Goal: Task Accomplishment & Management: Complete application form

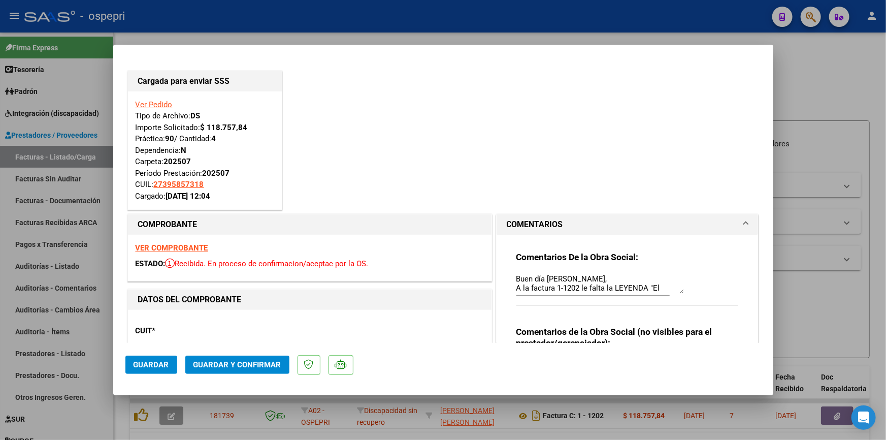
click at [813, 178] on div at bounding box center [443, 220] width 886 height 440
type input "$ 0,00"
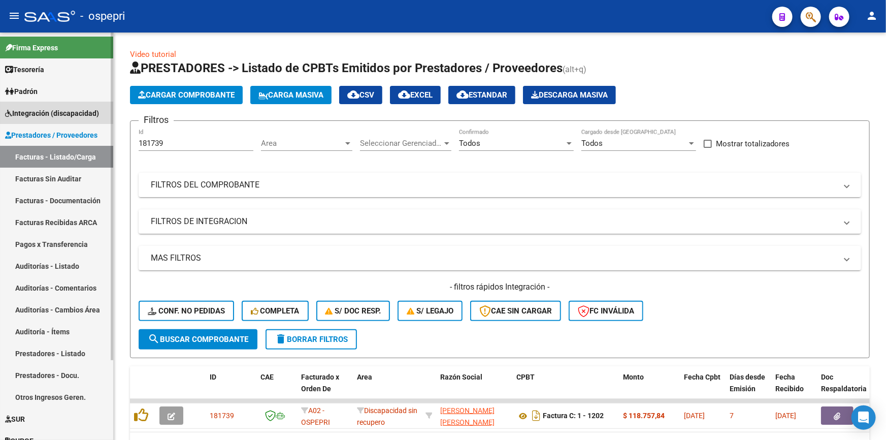
click at [51, 108] on span "Integración (discapacidad)" at bounding box center [52, 113] width 94 height 11
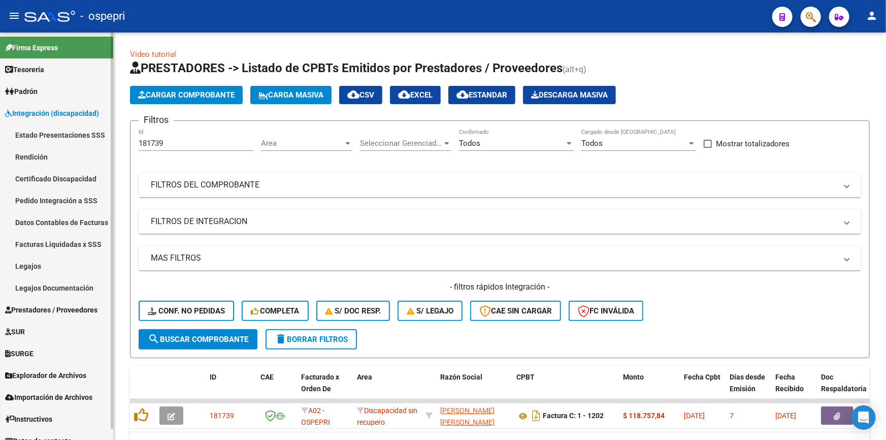
click at [26, 194] on link "Pedido Integración a SSS" at bounding box center [56, 200] width 113 height 22
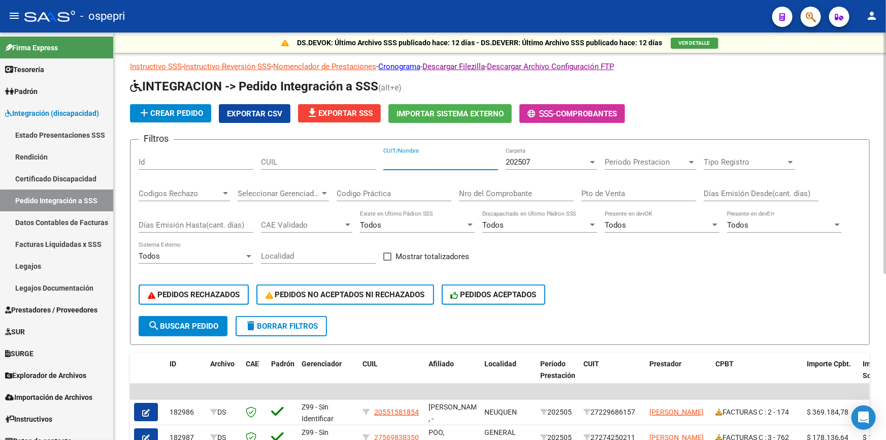
click at [443, 158] on input "CUIT/Nombre" at bounding box center [440, 161] width 115 height 9
type input "dar salud"
click at [189, 321] on span "search Buscar Pedido" at bounding box center [183, 325] width 71 height 9
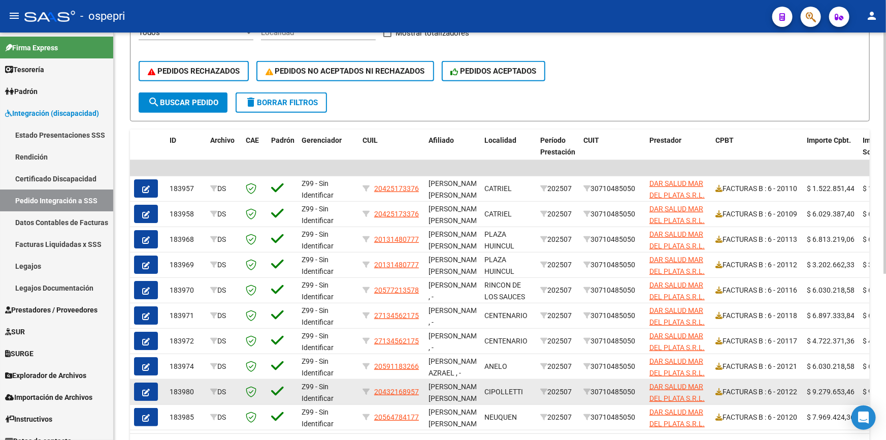
scroll to position [277, 0]
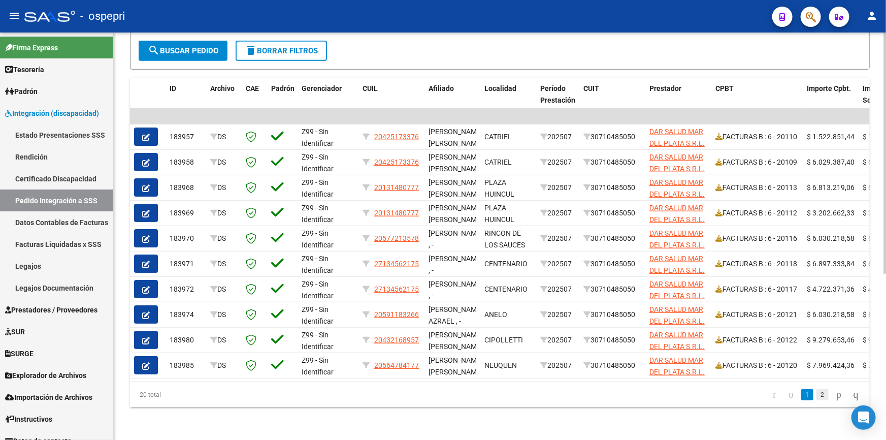
click at [817, 399] on link "2" at bounding box center [823, 394] width 12 height 11
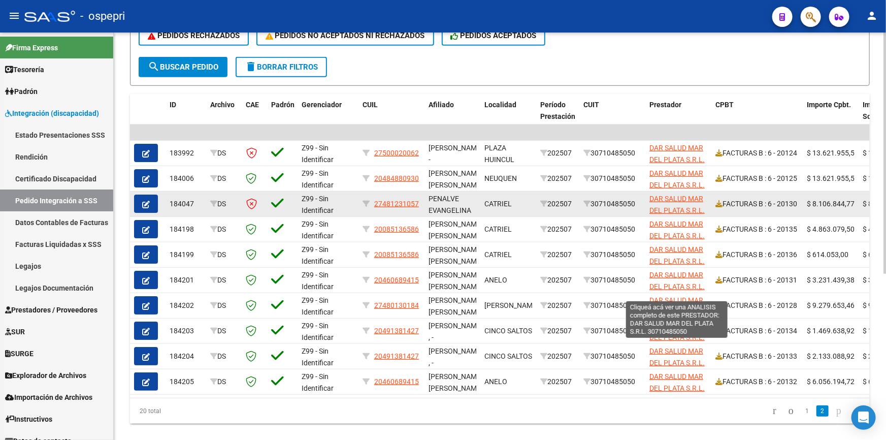
scroll to position [231, 0]
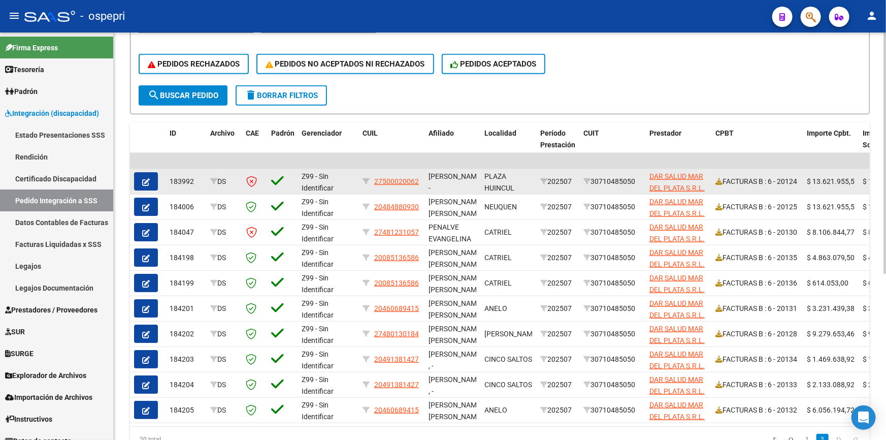
click at [148, 178] on icon "button" at bounding box center [146, 182] width 8 height 8
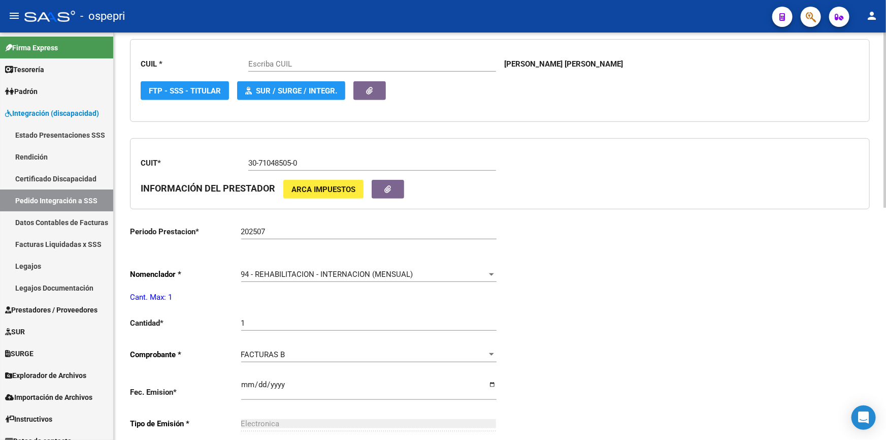
type input "27500020062"
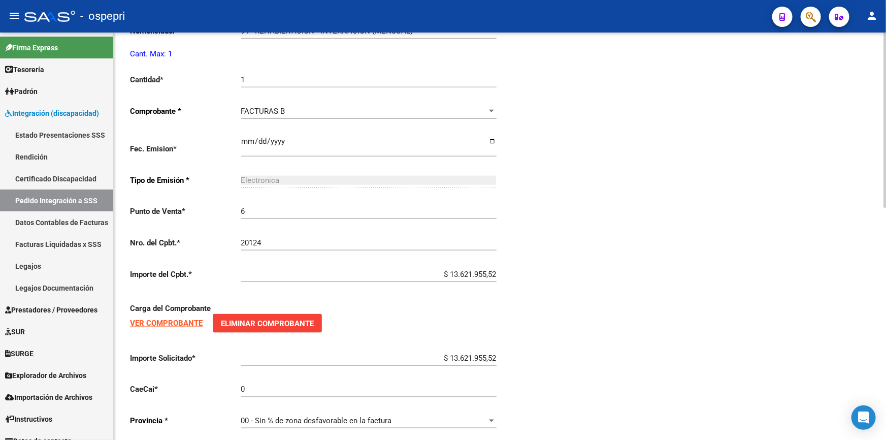
scroll to position [538, 0]
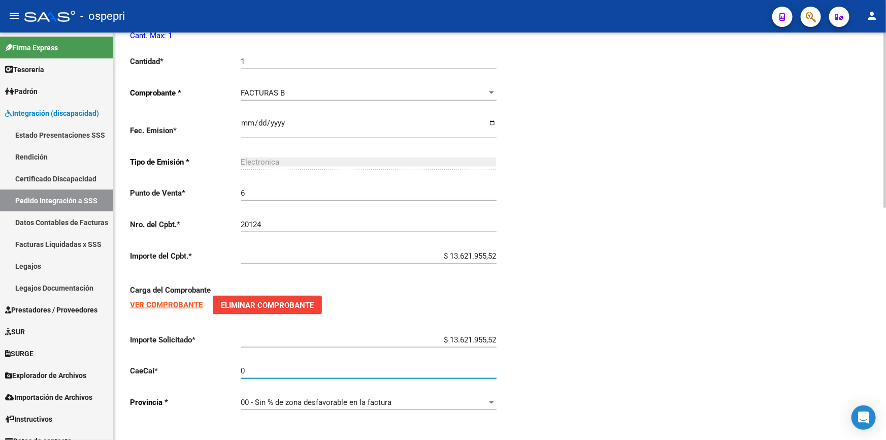
click at [252, 366] on input "0" at bounding box center [368, 370] width 255 height 9
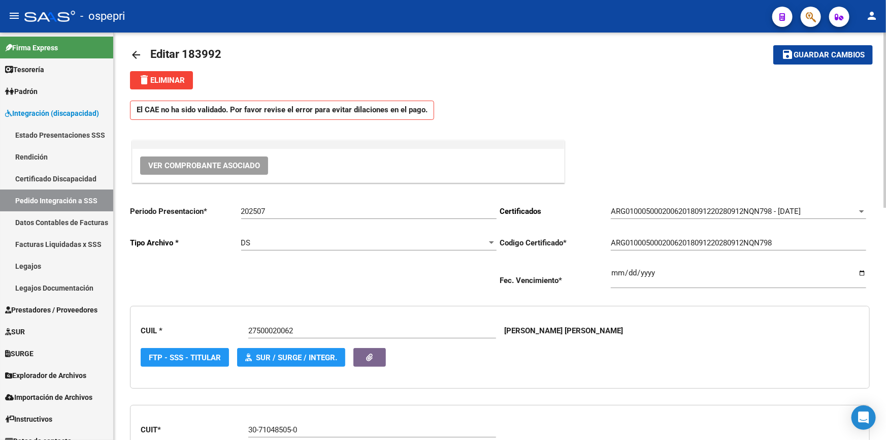
scroll to position [0, 0]
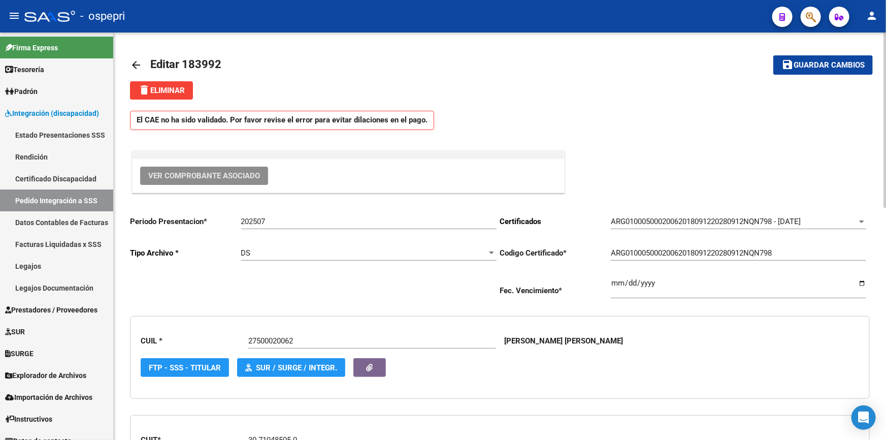
click at [204, 174] on span "Ver Comprobante Asociado" at bounding box center [204, 175] width 112 height 9
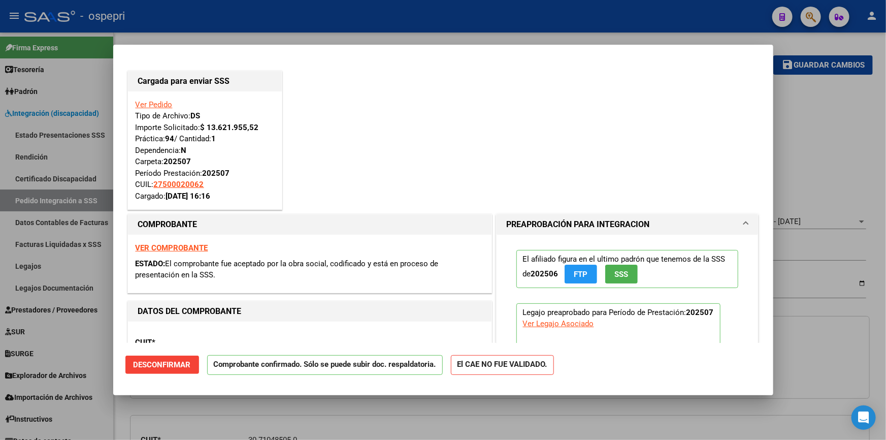
click at [184, 243] on strong "VER COMPROBANTE" at bounding box center [172, 247] width 73 height 9
click at [186, 416] on div at bounding box center [443, 220] width 886 height 440
type input "$ 0,00"
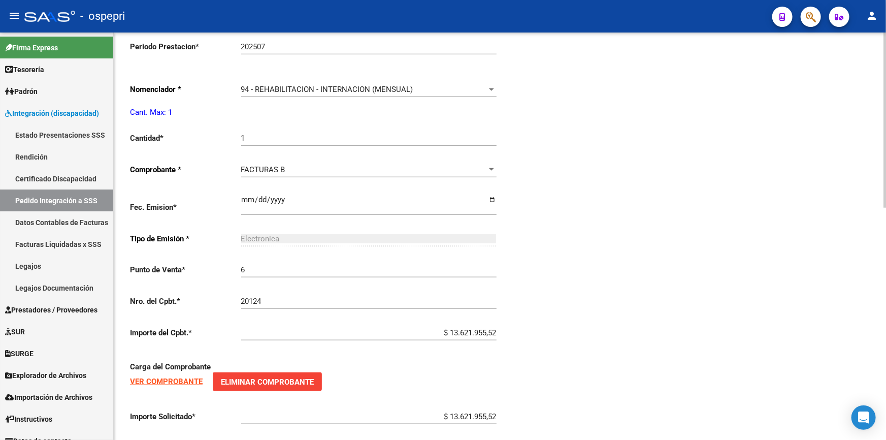
scroll to position [538, 0]
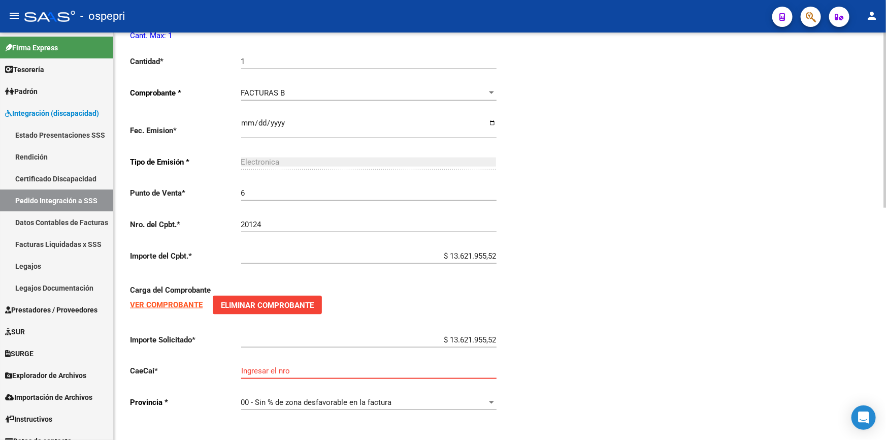
click at [274, 367] on input "Ingresar el nro" at bounding box center [368, 370] width 255 height 9
paste input "75320320618337"
type input "75320320618337"
click at [598, 363] on div "Periodo Presentacion * 202507 Ingresar el Periodo Tipo Archivo * DS Seleccionar…" at bounding box center [500, 44] width 740 height 751
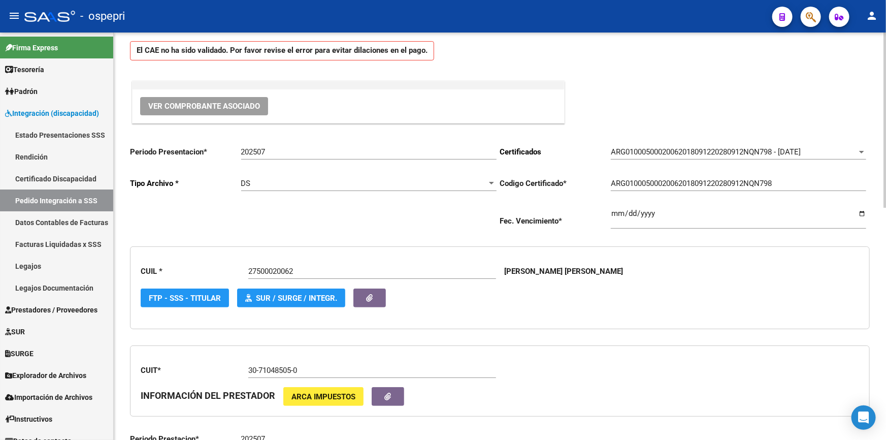
scroll to position [0, 0]
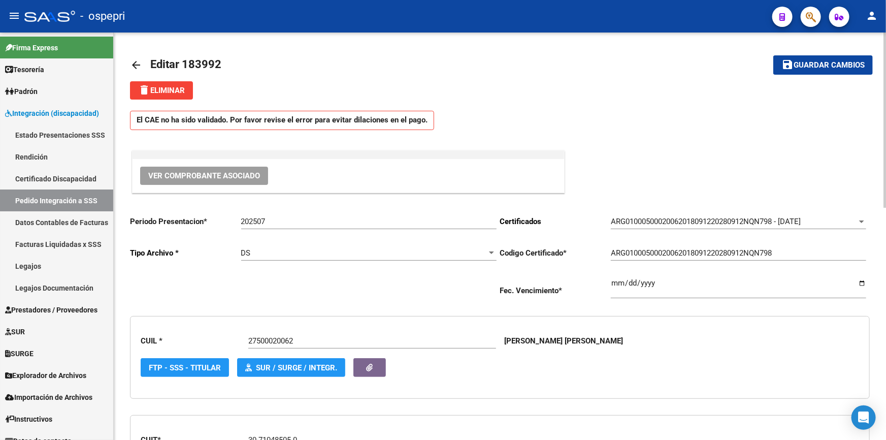
click at [818, 58] on button "save Guardar cambios" at bounding box center [824, 64] width 100 height 19
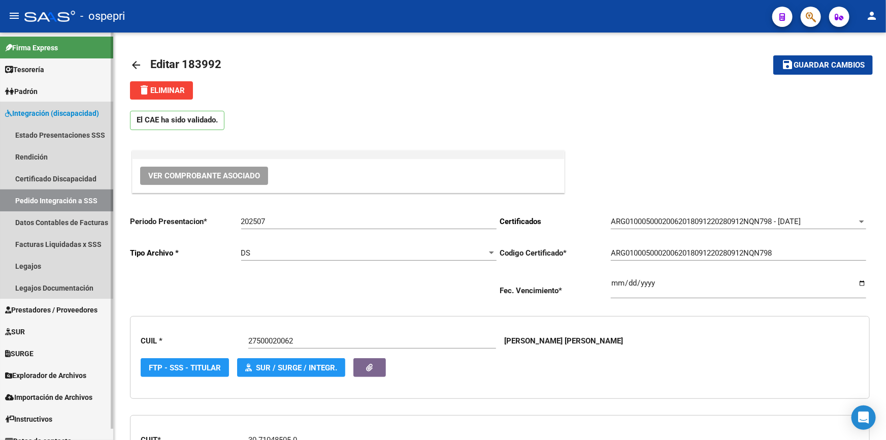
click at [54, 194] on link "Pedido Integración a SSS" at bounding box center [56, 200] width 113 height 22
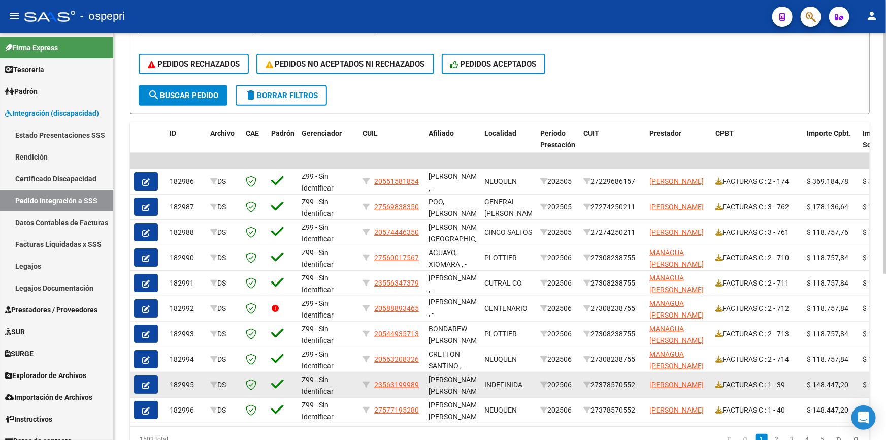
scroll to position [279, 0]
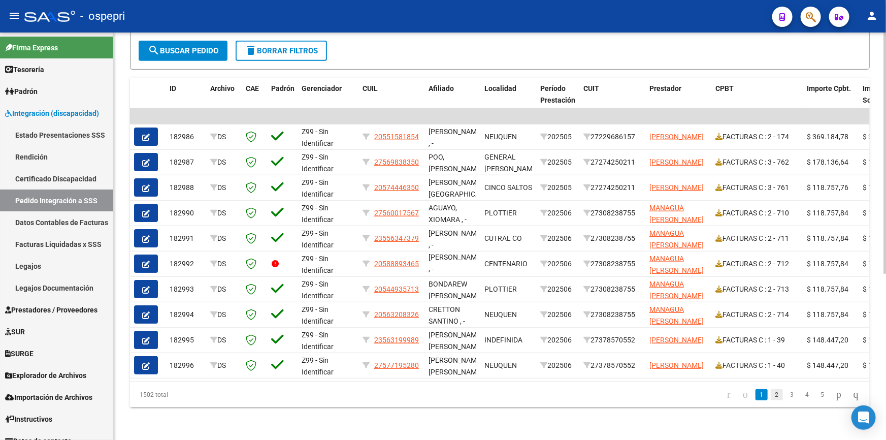
click at [771, 393] on link "2" at bounding box center [777, 394] width 12 height 11
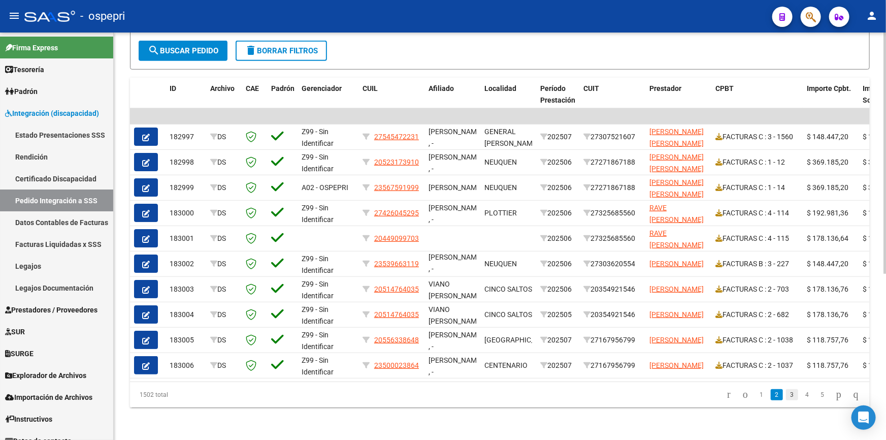
click at [786, 393] on link "3" at bounding box center [792, 394] width 12 height 11
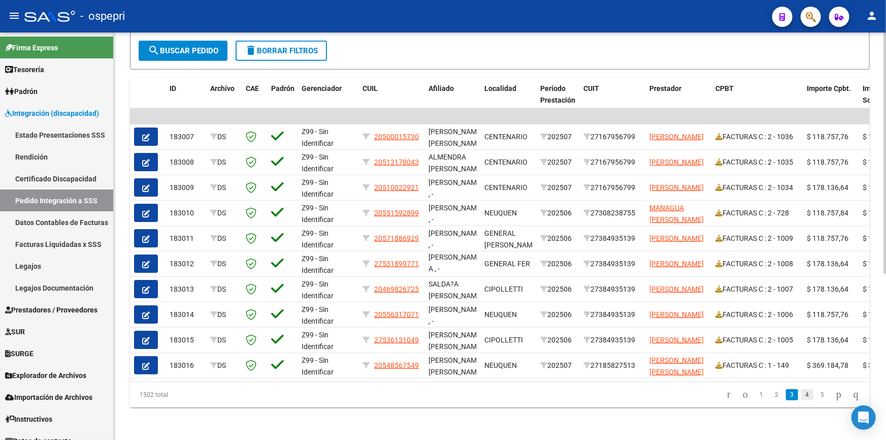
click at [801, 395] on link "4" at bounding box center [807, 394] width 12 height 11
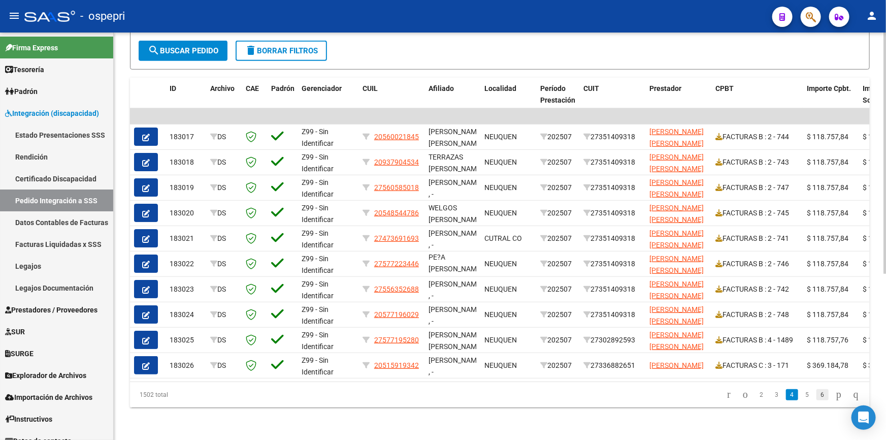
click at [817, 391] on link "6" at bounding box center [823, 394] width 12 height 11
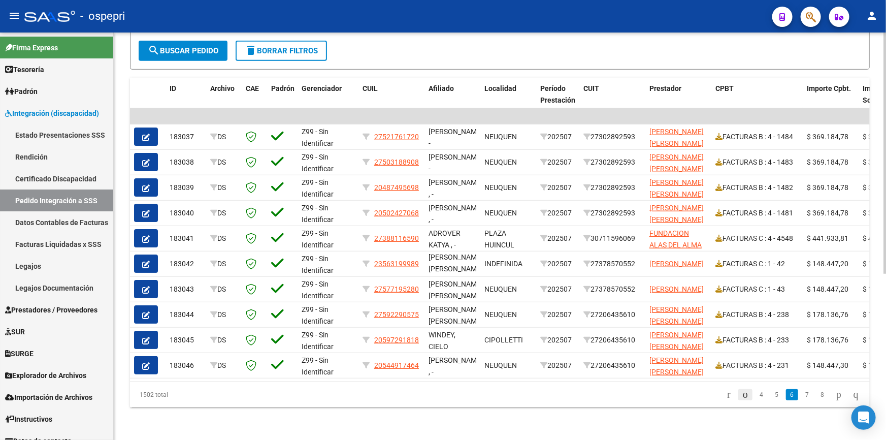
click at [742, 394] on icon "go to previous page" at bounding box center [746, 394] width 8 height 12
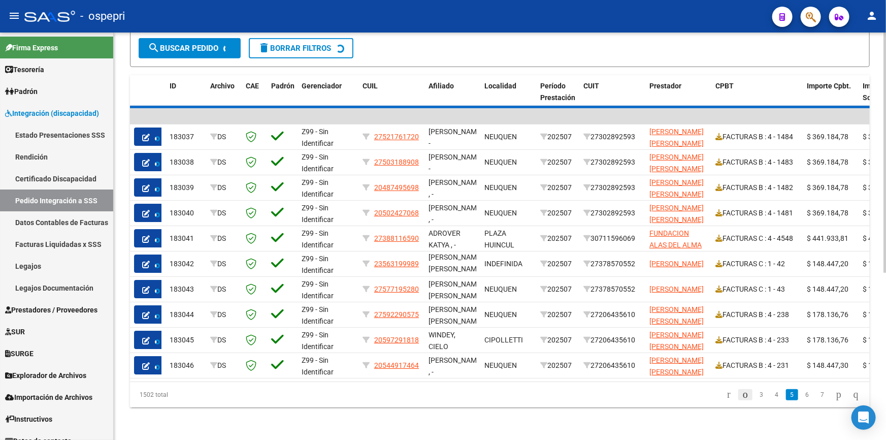
click at [742, 395] on icon "go to previous page" at bounding box center [746, 394] width 8 height 12
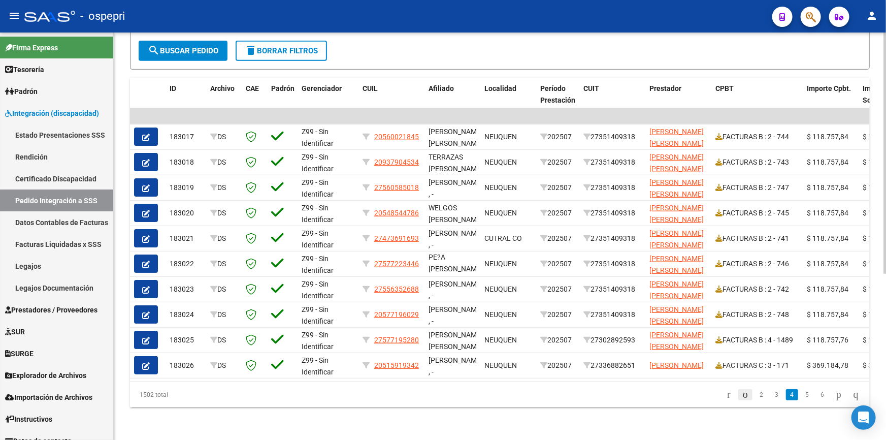
click at [742, 395] on icon "go to previous page" at bounding box center [746, 394] width 8 height 12
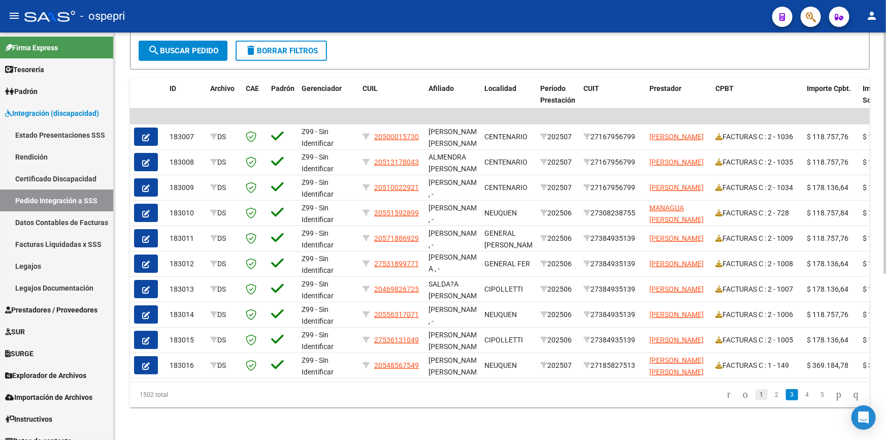
click at [756, 396] on link "1" at bounding box center [762, 394] width 12 height 11
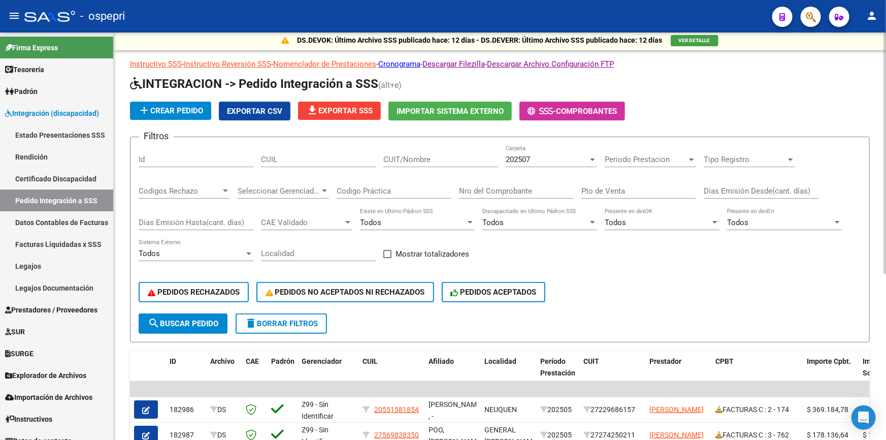
scroll to position [0, 0]
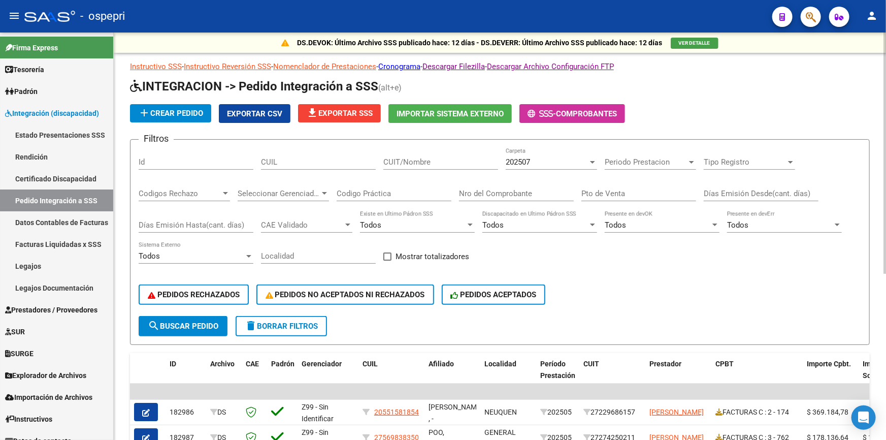
click at [415, 155] on div "CUIT/Nombre" at bounding box center [440, 159] width 115 height 22
type input "dar salud"
drag, startPoint x: 186, startPoint y: 317, endPoint x: 193, endPoint y: 311, distance: 9.4
click at [186, 317] on button "search Buscar Pedido" at bounding box center [183, 326] width 89 height 20
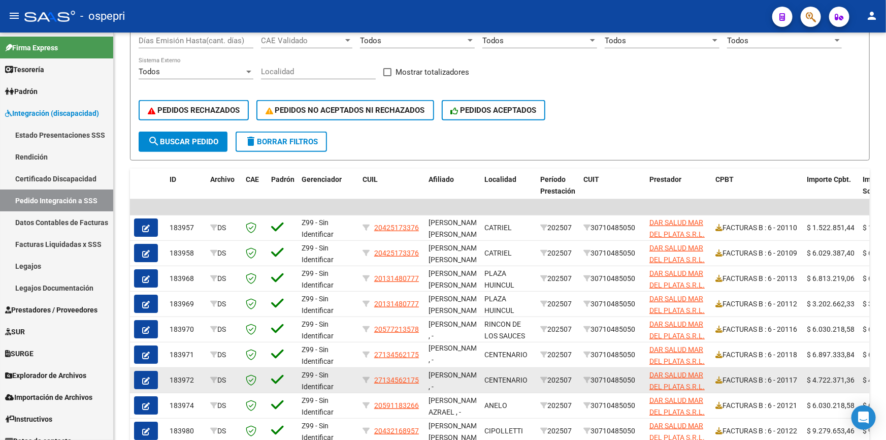
scroll to position [279, 0]
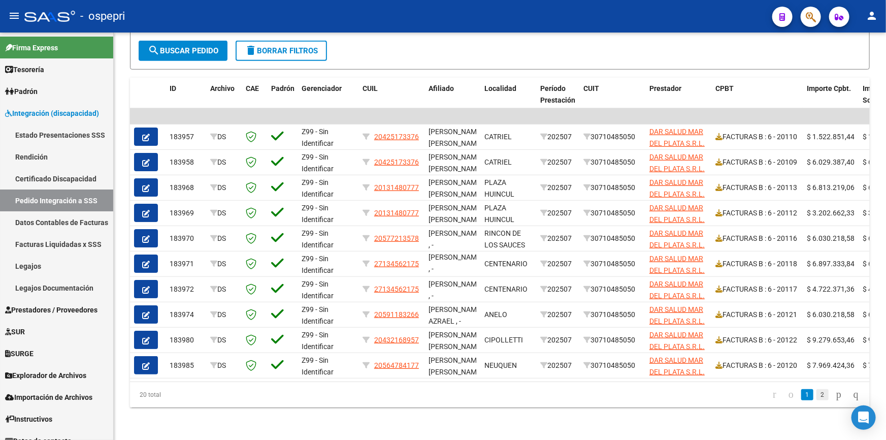
click at [817, 396] on link "2" at bounding box center [823, 394] width 12 height 11
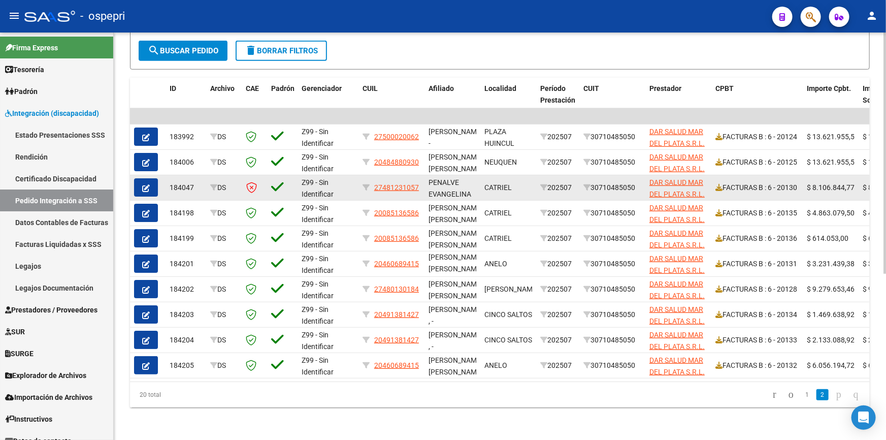
click at [142, 184] on icon "button" at bounding box center [146, 188] width 8 height 8
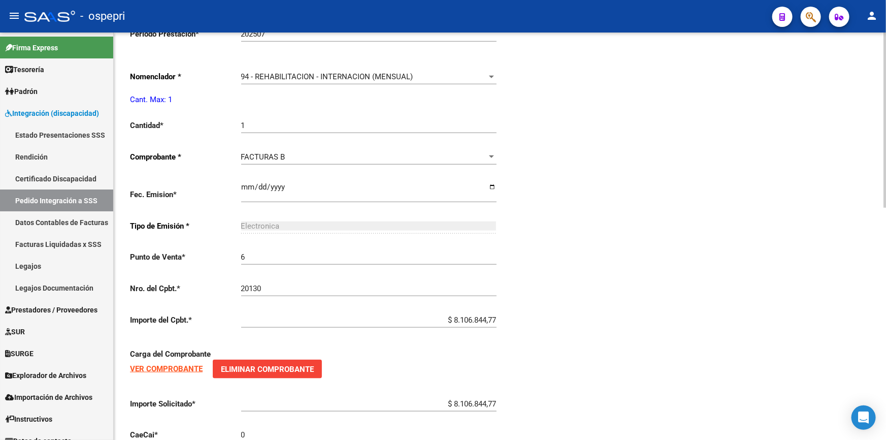
type input "27481231057"
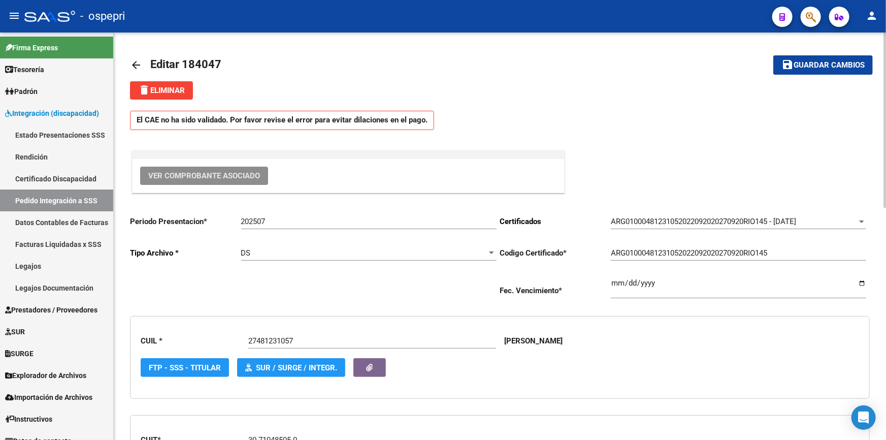
click at [221, 168] on button "Ver Comprobante Asociado" at bounding box center [204, 176] width 128 height 18
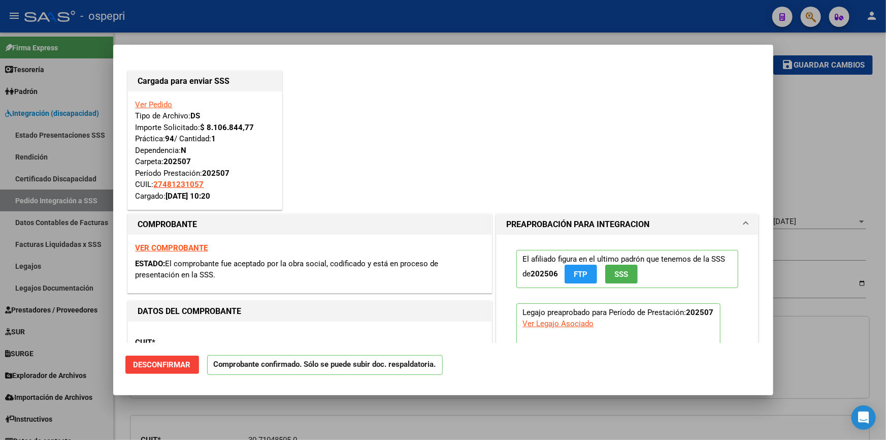
click at [171, 246] on strong "VER COMPROBANTE" at bounding box center [172, 247] width 73 height 9
click at [82, 331] on div at bounding box center [443, 220] width 886 height 440
type input "$ 0,00"
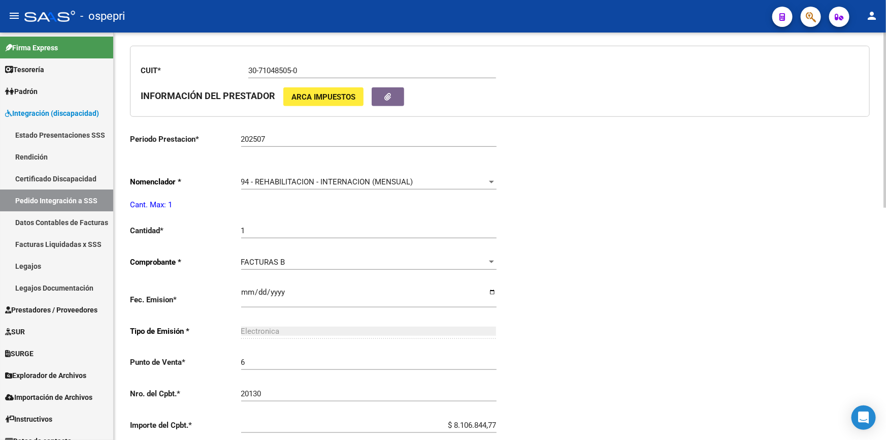
scroll to position [538, 0]
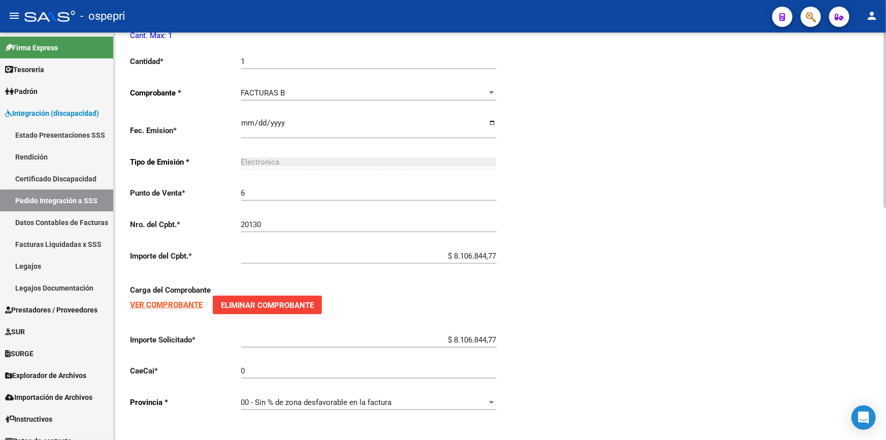
click at [253, 366] on input "0" at bounding box center [368, 370] width 255 height 9
paste input "75320324332301"
click at [244, 366] on input "075320324332301" at bounding box center [368, 370] width 255 height 9
type input "75320324332301"
click at [613, 346] on div "Periodo Presentacion * 202507 Ingresar el Periodo Tipo Archivo * DS Seleccionar…" at bounding box center [500, 44] width 740 height 751
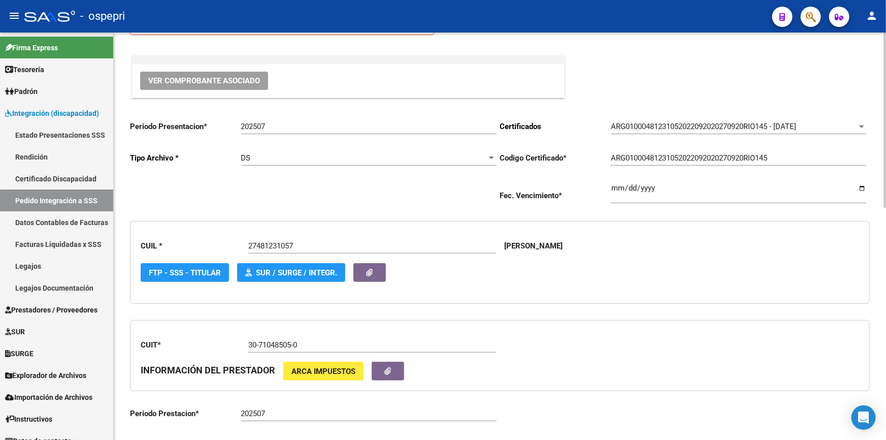
scroll to position [0, 0]
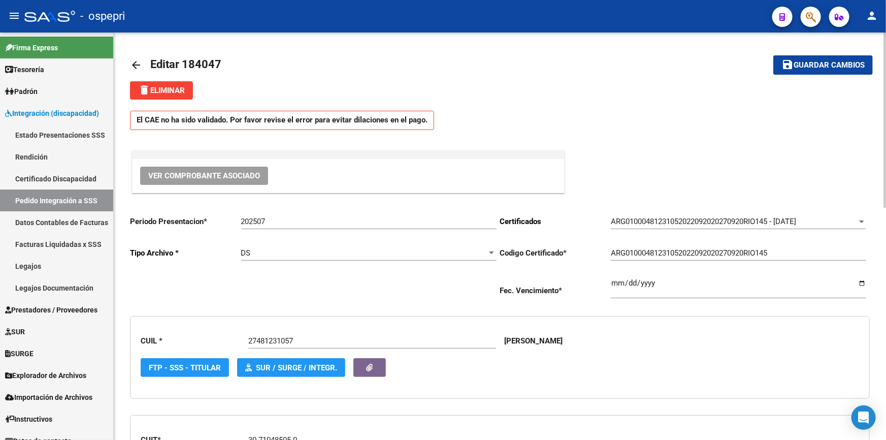
click at [197, 168] on button "Ver Comprobante Asociado" at bounding box center [204, 176] width 128 height 18
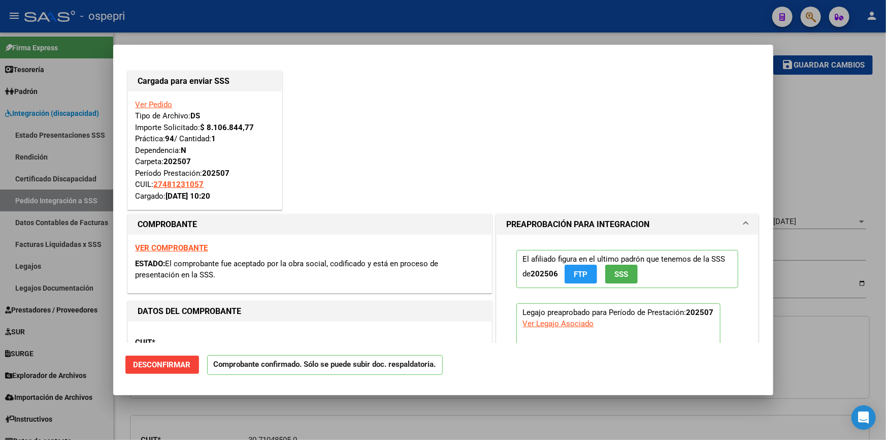
click at [182, 246] on strong "VER COMPROBANTE" at bounding box center [172, 247] width 73 height 9
click at [813, 139] on div at bounding box center [443, 220] width 886 height 440
type input "$ 0,00"
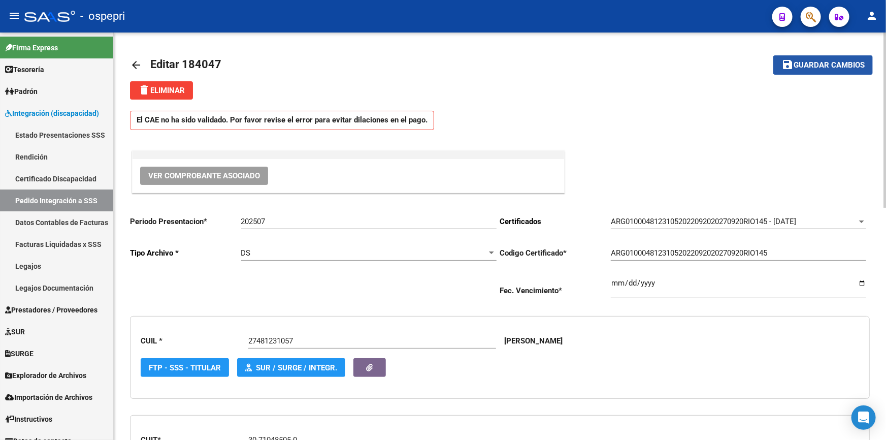
click at [810, 62] on span "Guardar cambios" at bounding box center [829, 65] width 71 height 9
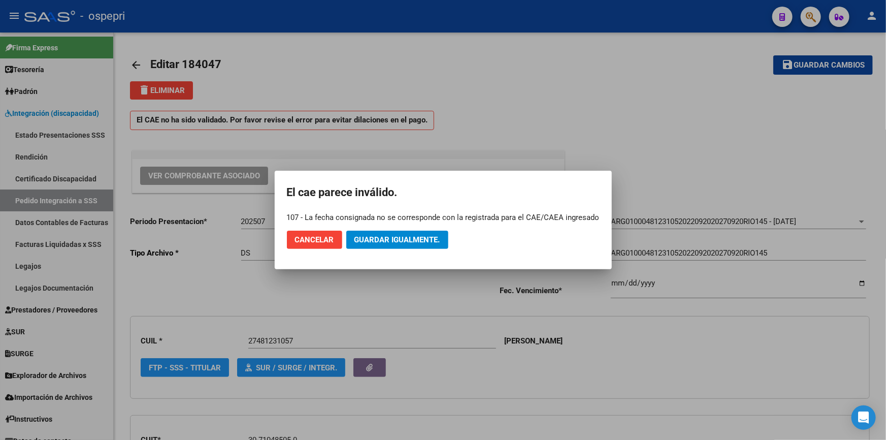
click at [380, 286] on div at bounding box center [443, 220] width 886 height 440
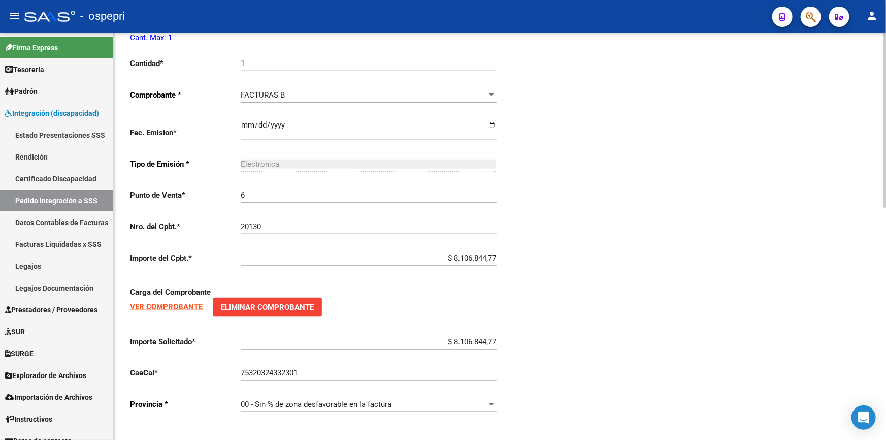
scroll to position [538, 0]
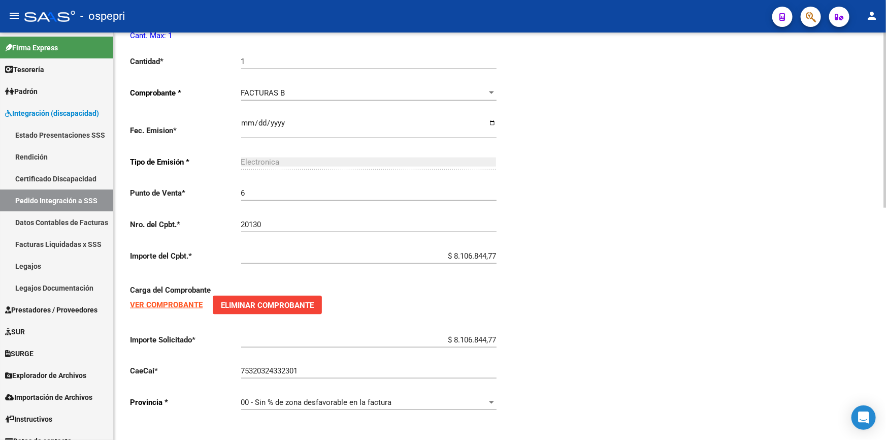
click at [353, 367] on input "75320324332301" at bounding box center [368, 370] width 255 height 9
type input "7"
paste input "75320324332301"
type input "75320324332301"
click at [627, 367] on div "Periodo Presentacion * 202507 Ingresar el Periodo Tipo Archivo * DS Seleccionar…" at bounding box center [500, 44] width 740 height 751
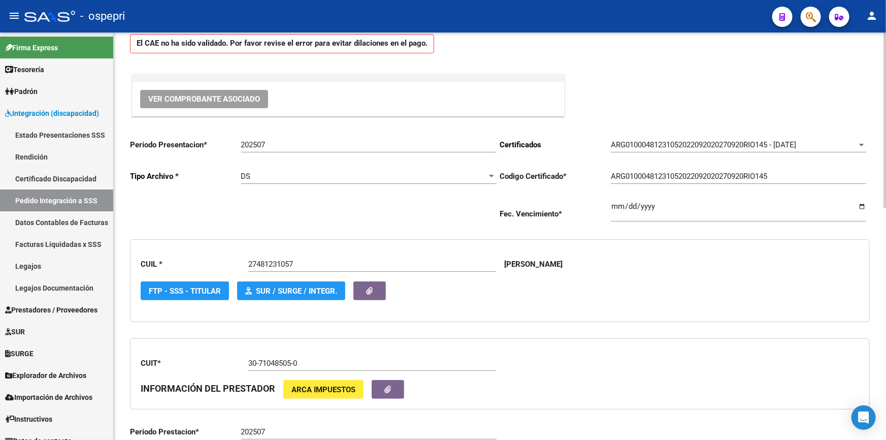
scroll to position [0, 0]
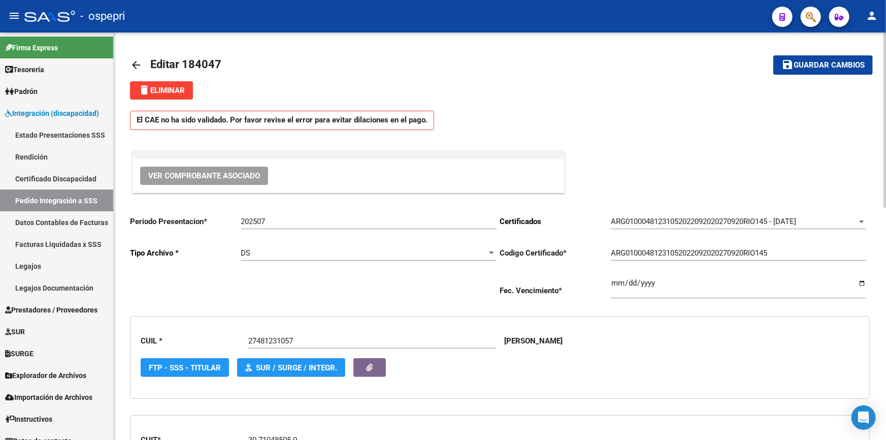
drag, startPoint x: 823, startPoint y: 59, endPoint x: 824, endPoint y: 97, distance: 38.1
click at [823, 58] on button "save Guardar cambios" at bounding box center [824, 64] width 100 height 19
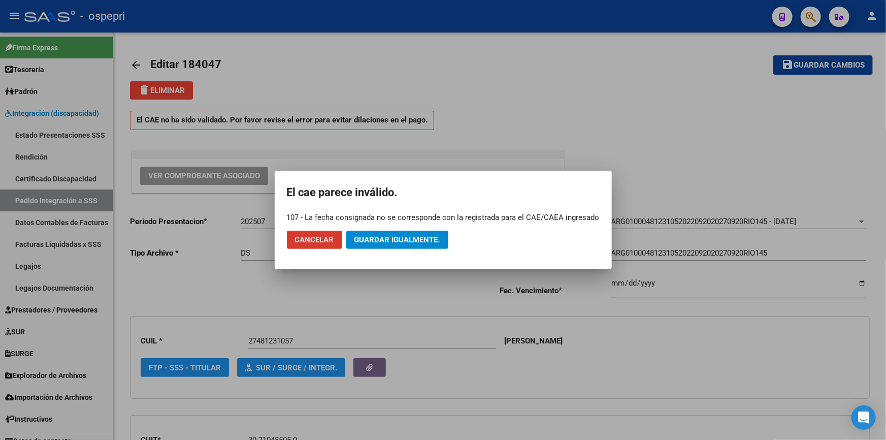
click at [385, 237] on span "Guardar igualmente." at bounding box center [398, 239] width 86 height 9
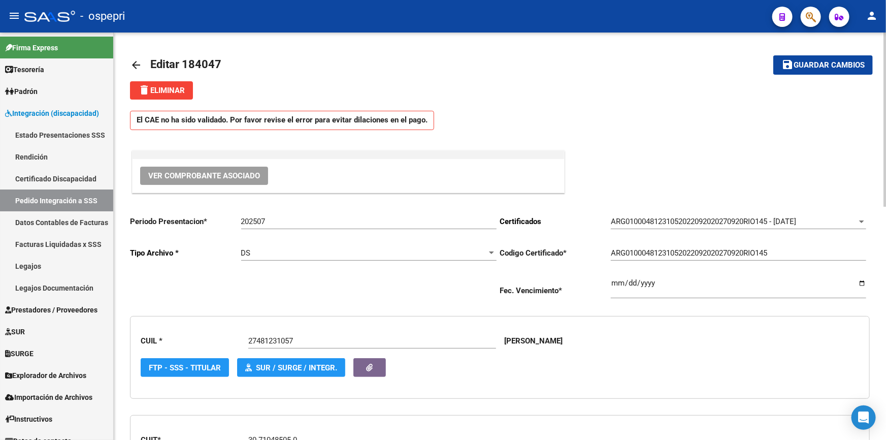
click at [809, 57] on button "save Guardar cambios" at bounding box center [824, 64] width 100 height 19
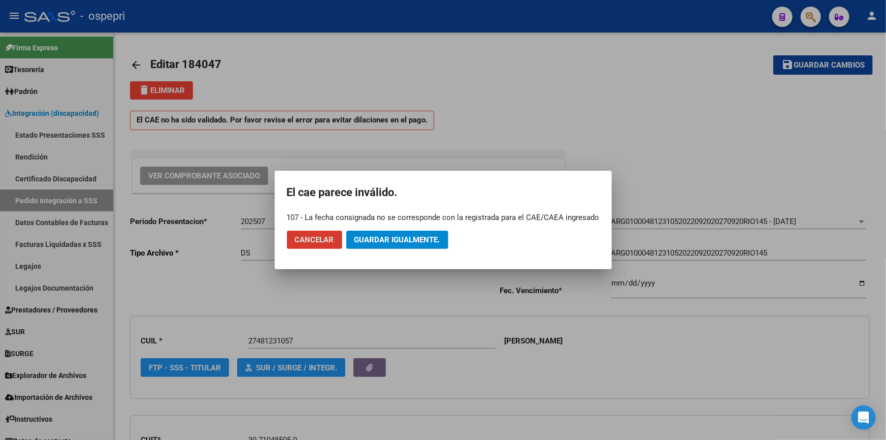
click at [394, 232] on button "Guardar igualmente." at bounding box center [397, 240] width 102 height 18
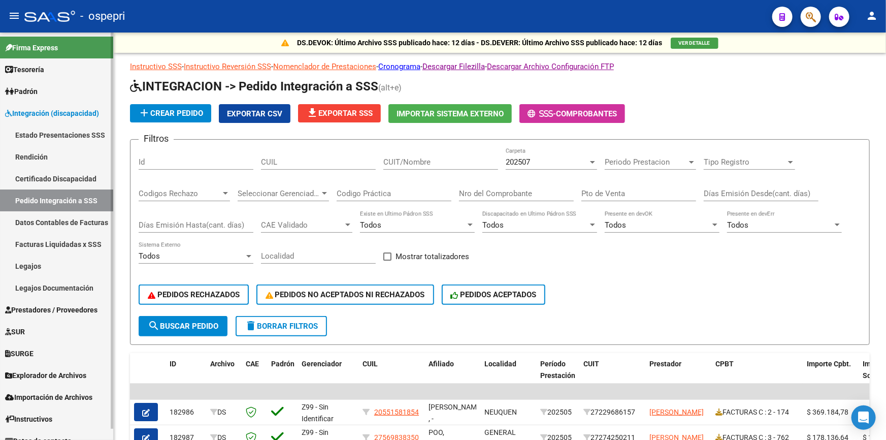
click at [37, 107] on link "Integración (discapacidad)" at bounding box center [56, 113] width 113 height 22
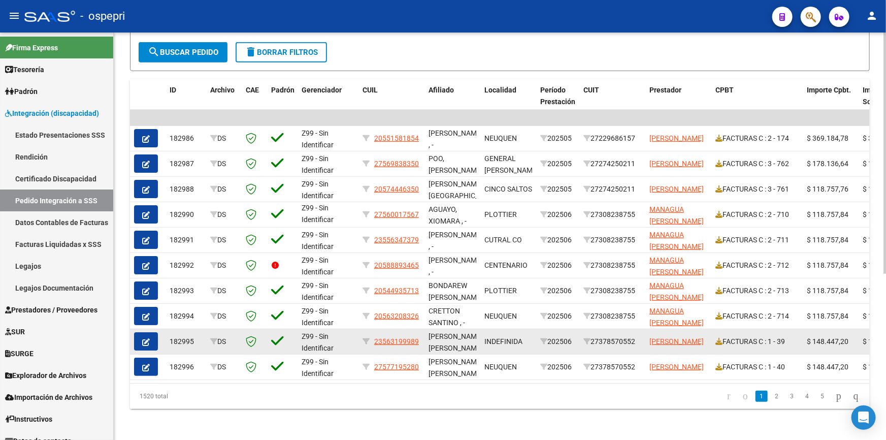
scroll to position [277, 0]
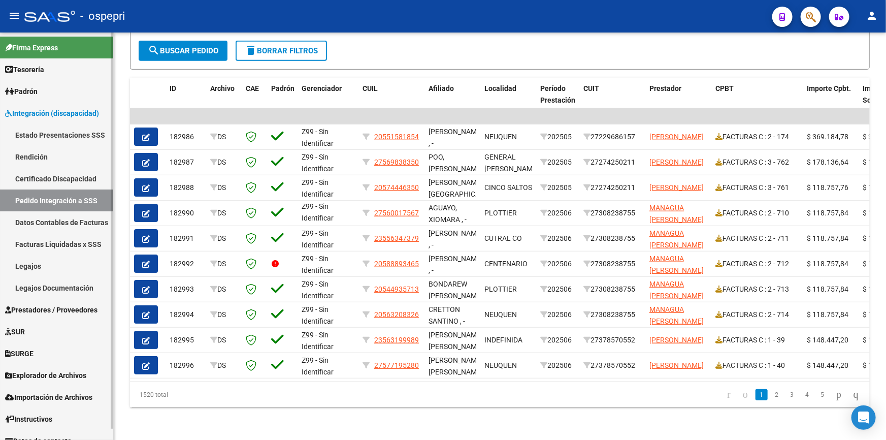
click at [37, 108] on span "Integración (discapacidad)" at bounding box center [52, 113] width 94 height 11
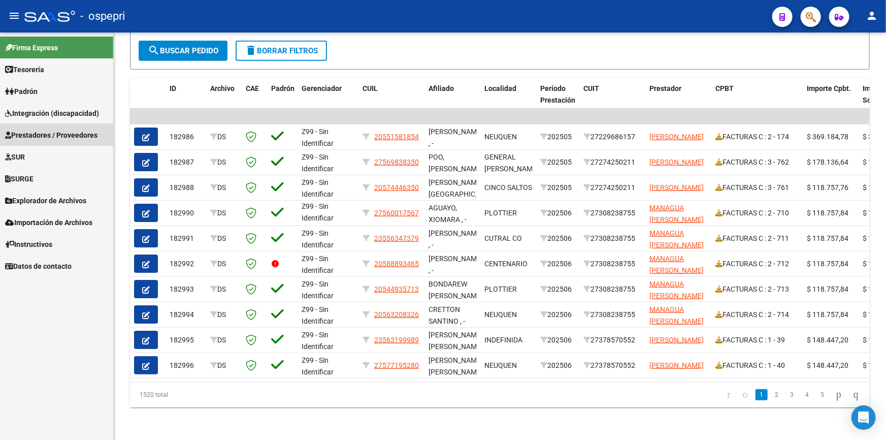
click at [37, 130] on span "Prestadores / Proveedores" at bounding box center [51, 135] width 92 height 11
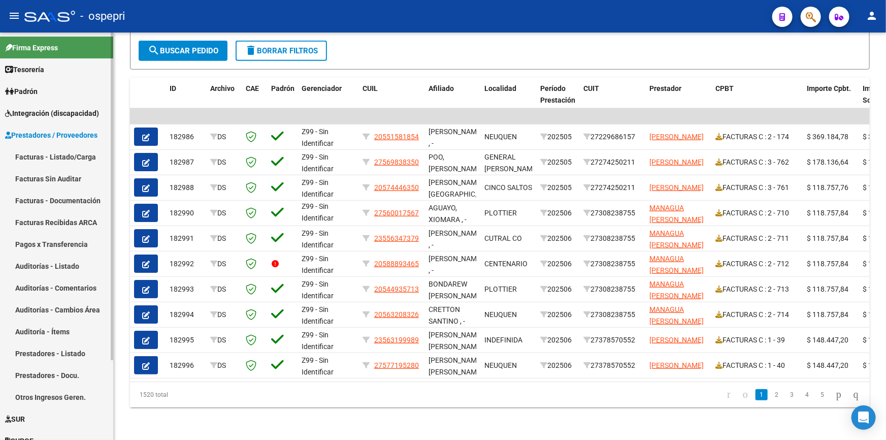
click at [37, 151] on link "Facturas - Listado/Carga" at bounding box center [56, 157] width 113 height 22
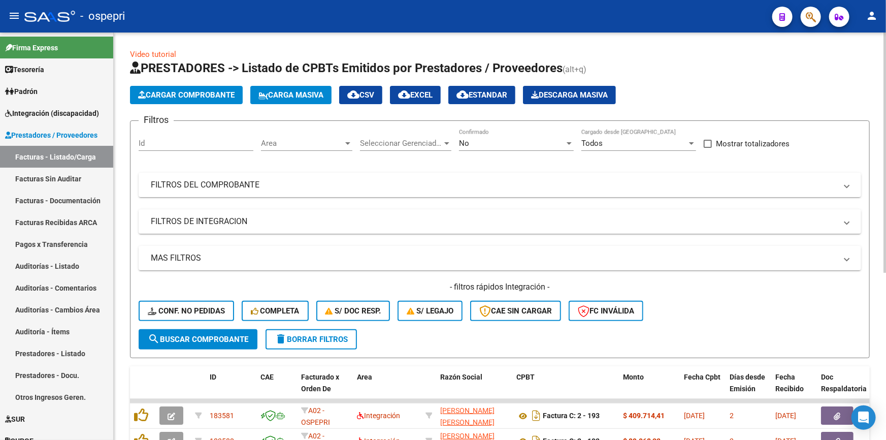
click at [187, 90] on span "Cargar Comprobante" at bounding box center [186, 94] width 96 height 9
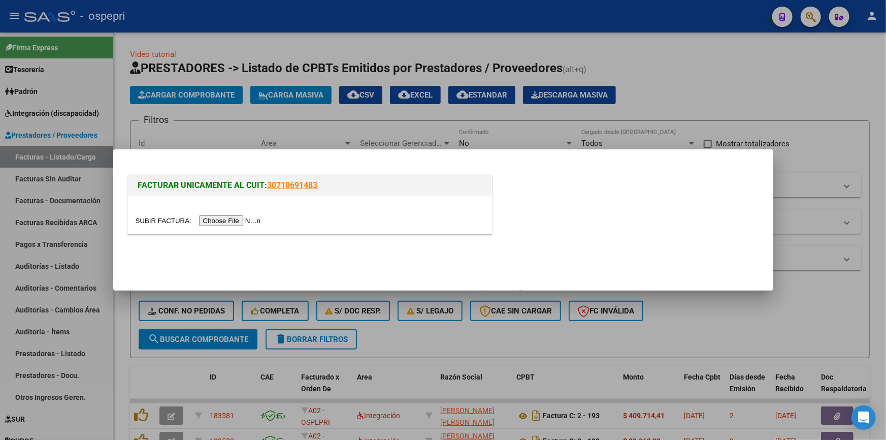
click at [227, 216] on input "file" at bounding box center [200, 220] width 128 height 11
click at [218, 219] on input "file" at bounding box center [200, 220] width 128 height 11
click at [762, 85] on div at bounding box center [443, 220] width 886 height 440
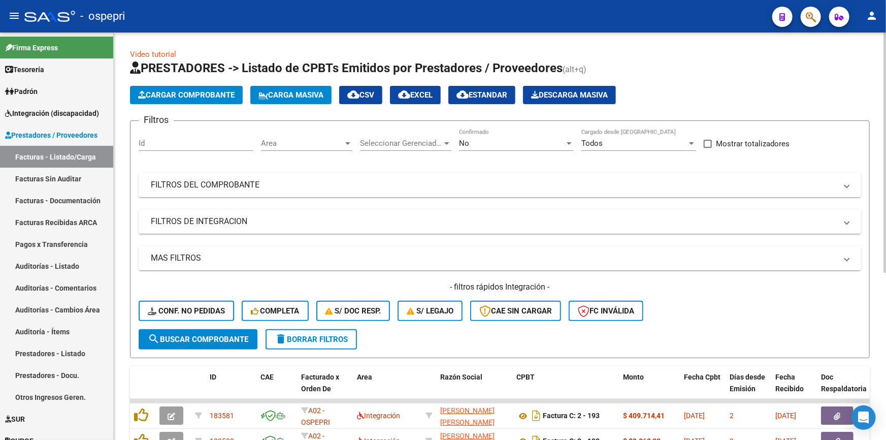
click at [179, 93] on span "Cargar Comprobante" at bounding box center [186, 94] width 96 height 9
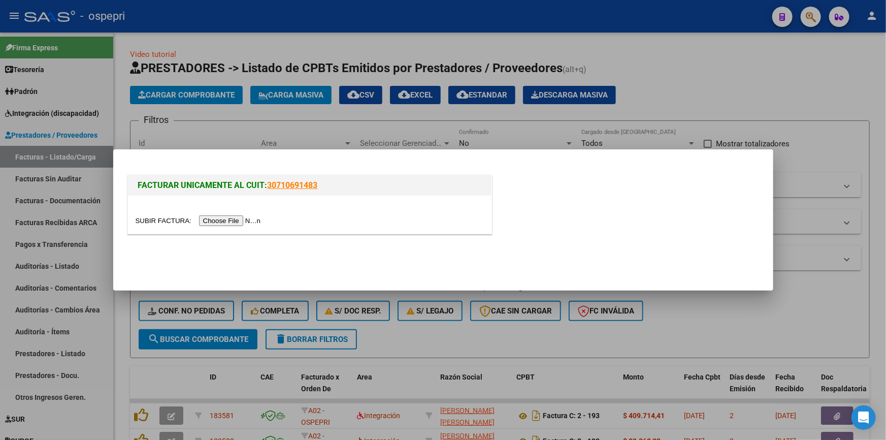
click at [227, 219] on input "file" at bounding box center [200, 220] width 128 height 11
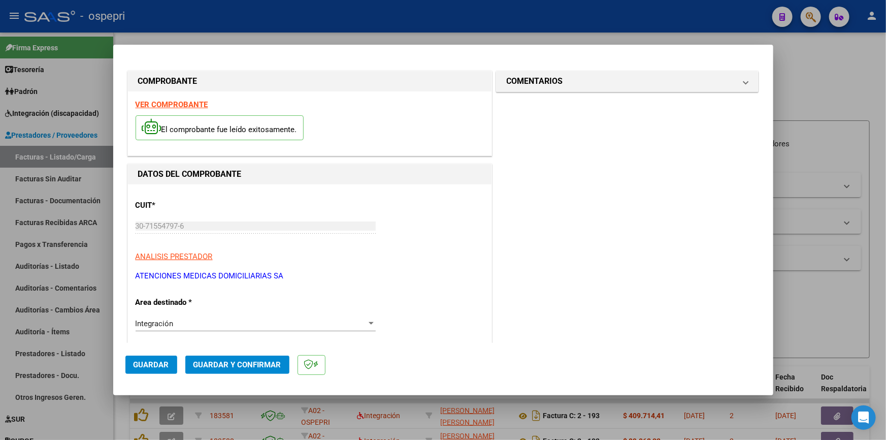
click at [147, 359] on button "Guardar" at bounding box center [151, 365] width 52 height 18
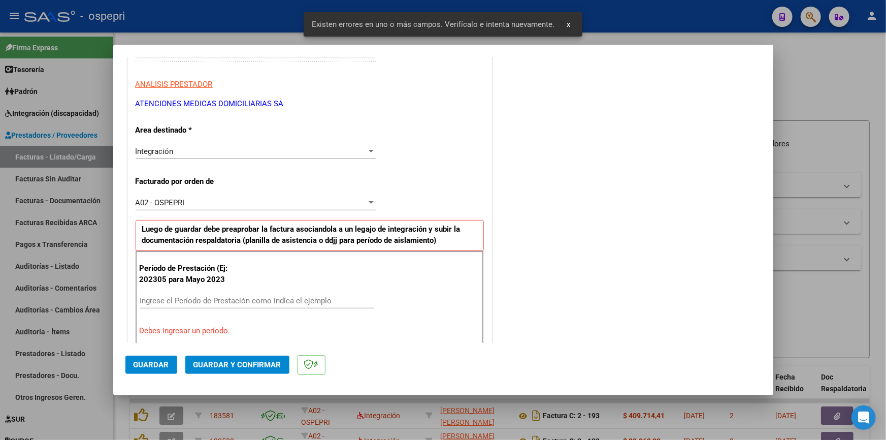
scroll to position [169, 0]
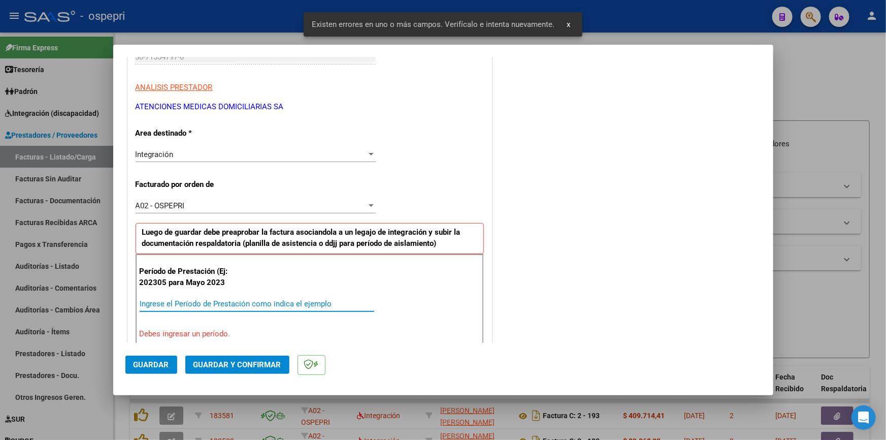
click at [185, 300] on input "Ingrese el Período de Prestación como indica el ejemplo" at bounding box center [257, 303] width 235 height 9
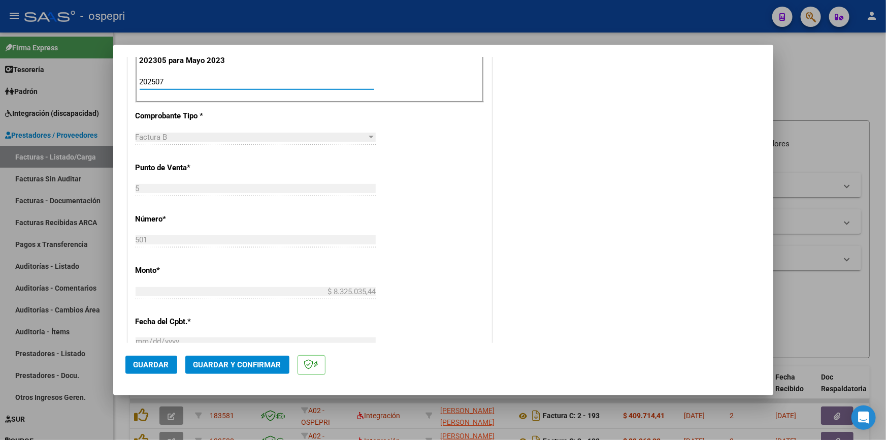
scroll to position [493, 0]
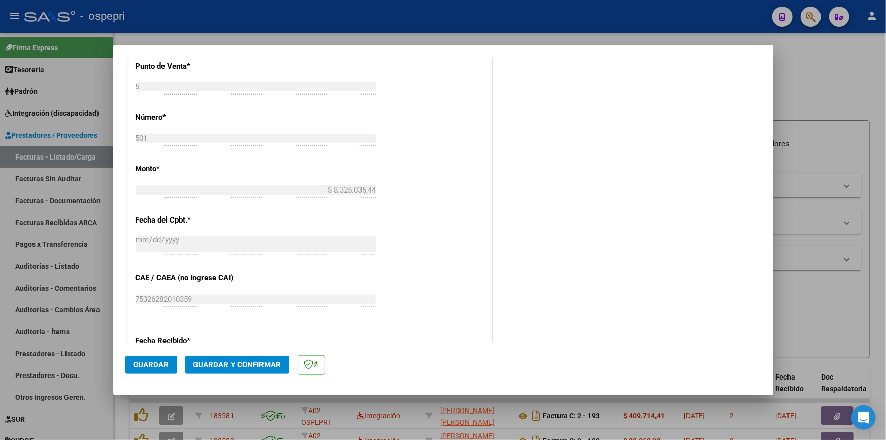
type input "202507"
click at [160, 364] on span "Guardar" at bounding box center [152, 364] width 36 height 9
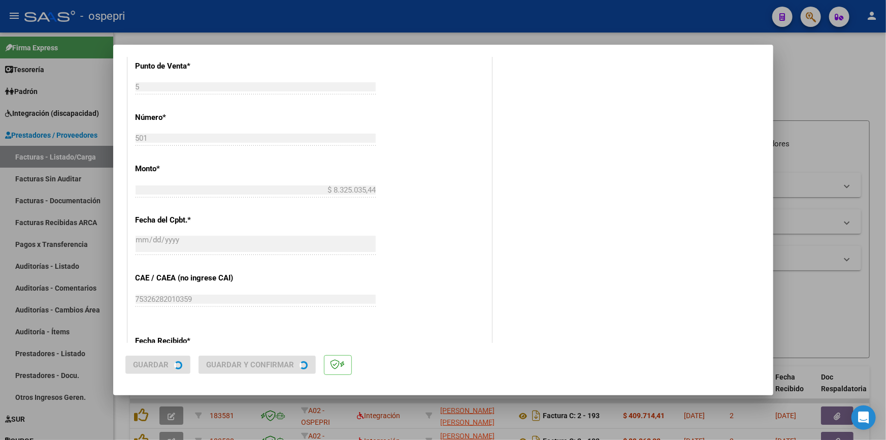
scroll to position [0, 0]
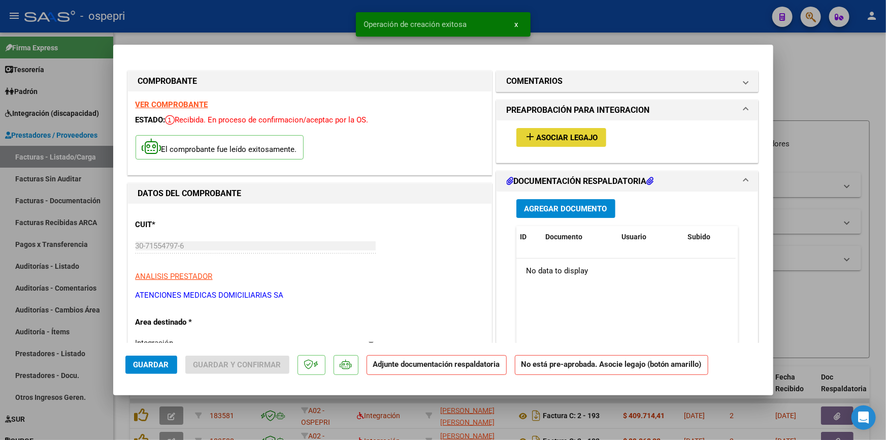
click at [552, 134] on span "Asociar Legajo" at bounding box center [567, 137] width 61 height 9
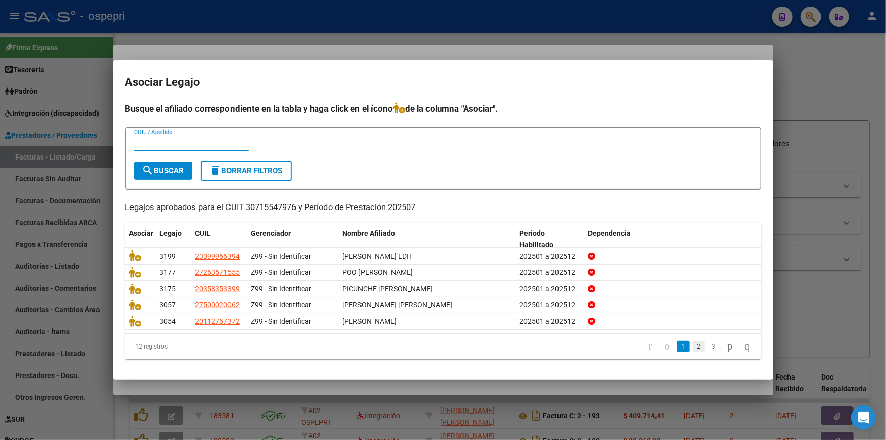
click at [693, 344] on link "2" at bounding box center [699, 346] width 12 height 11
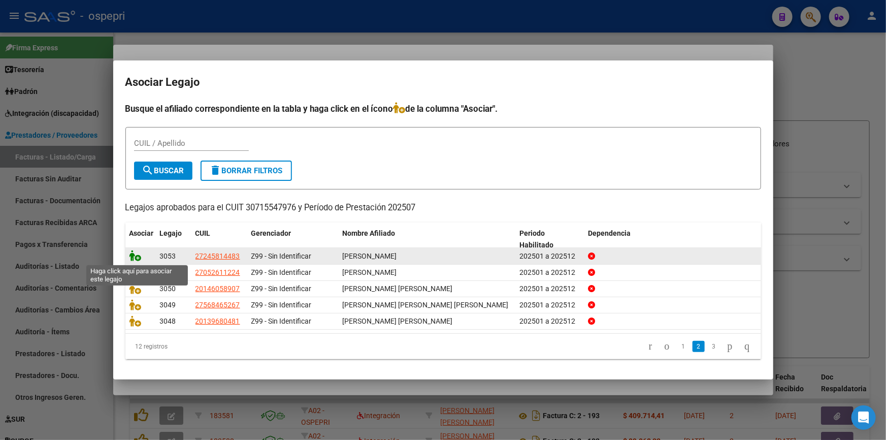
click at [132, 253] on icon at bounding box center [136, 255] width 12 height 11
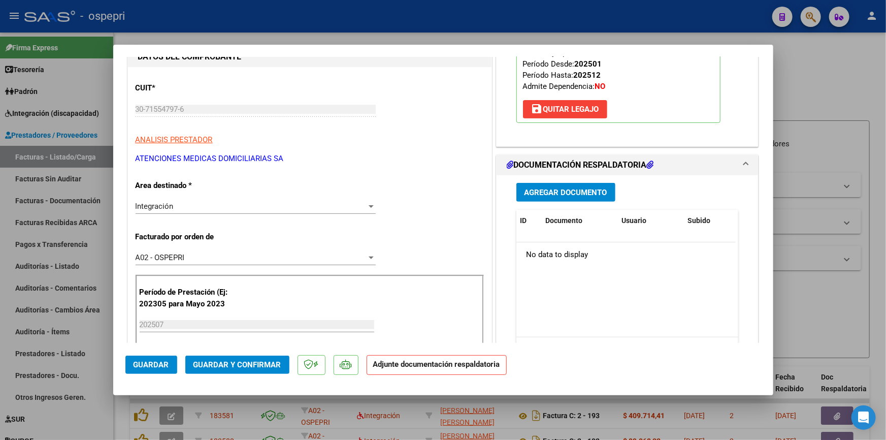
scroll to position [138, 0]
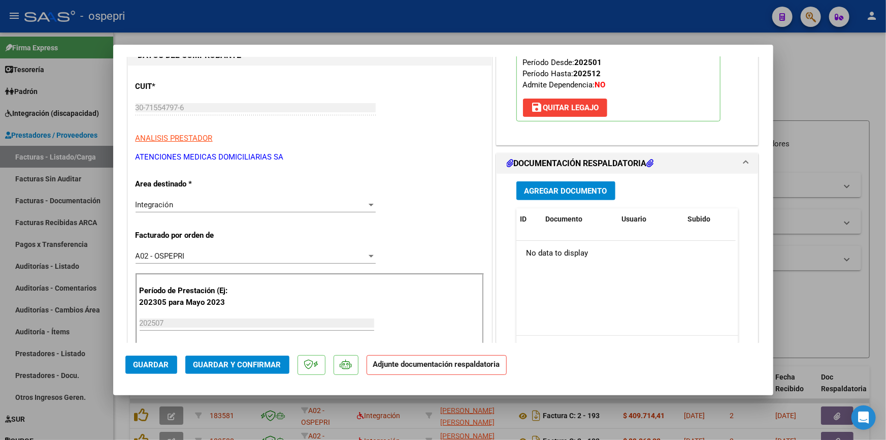
click at [548, 188] on span "Agregar Documento" at bounding box center [566, 190] width 83 height 9
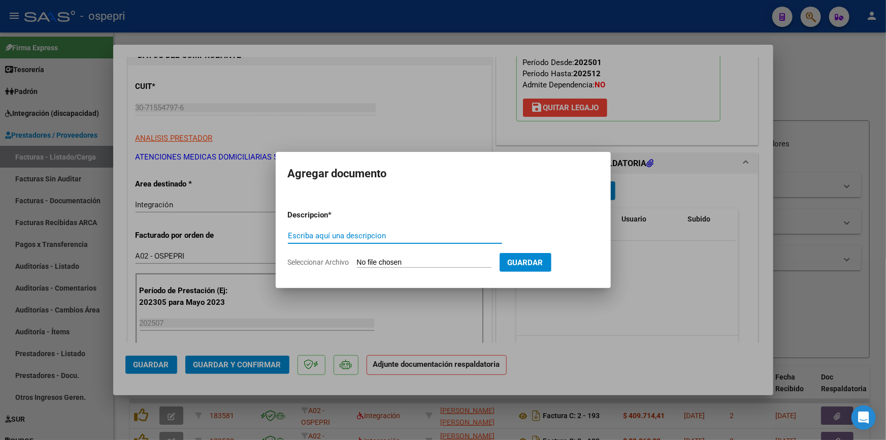
click at [325, 235] on input "Escriba aquí una descripcion" at bounding box center [395, 235] width 214 height 9
type input "austin"
click at [384, 261] on input "Seleccionar Archivo" at bounding box center [424, 263] width 135 height 10
type input "C:\fakepath\DOC RESP AUSTIN FERNANDA JULIO 2025.pdf"
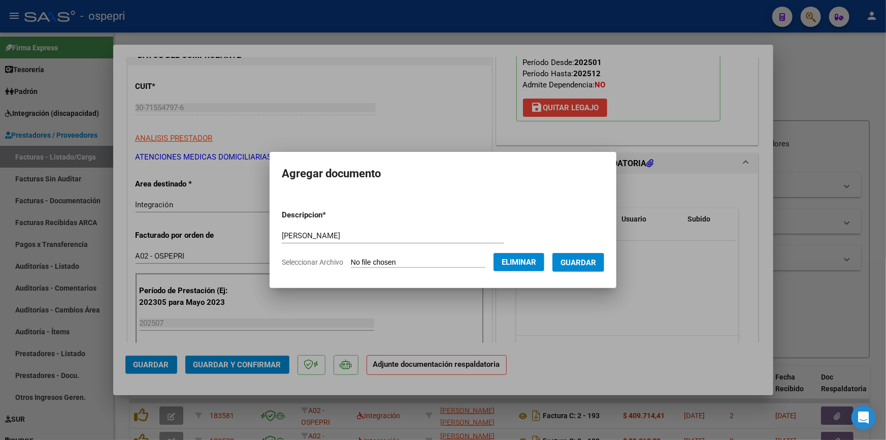
click at [596, 259] on span "Guardar" at bounding box center [579, 262] width 36 height 9
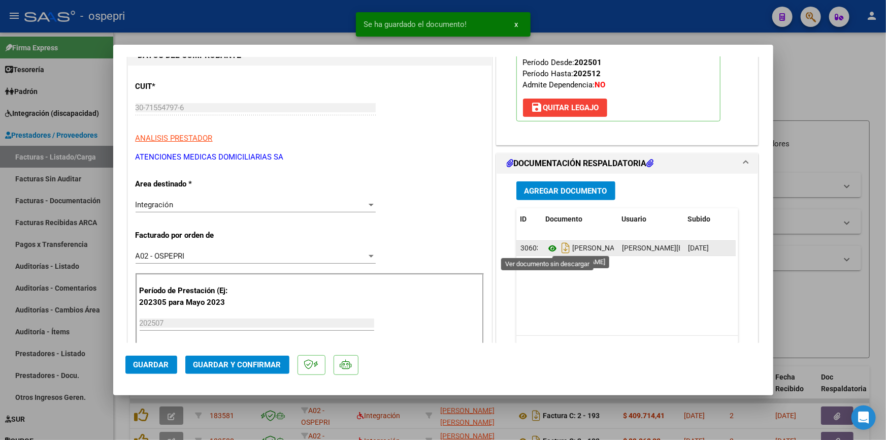
click at [549, 247] on icon at bounding box center [552, 248] width 13 height 12
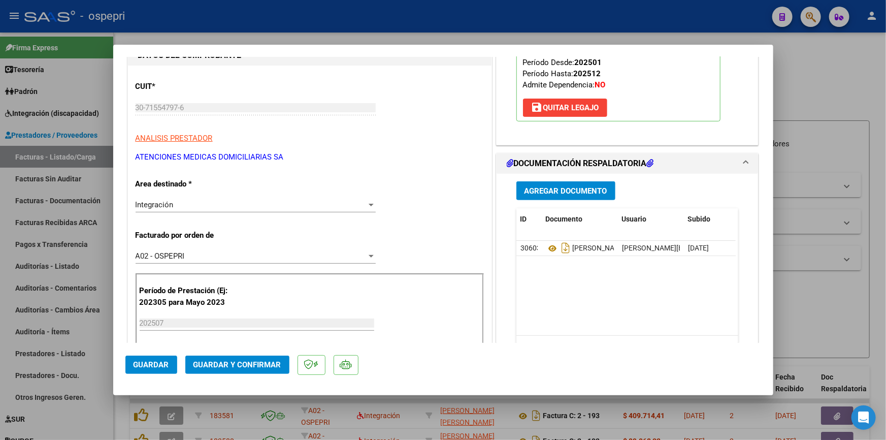
click at [847, 147] on div at bounding box center [443, 220] width 886 height 440
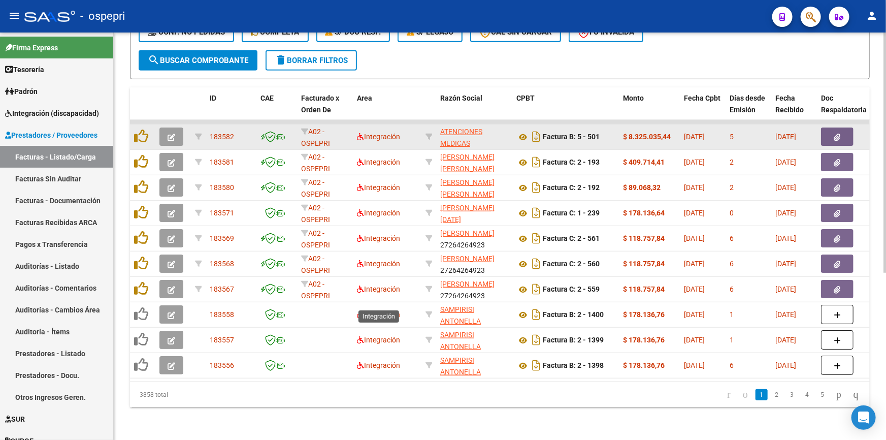
scroll to position [99, 0]
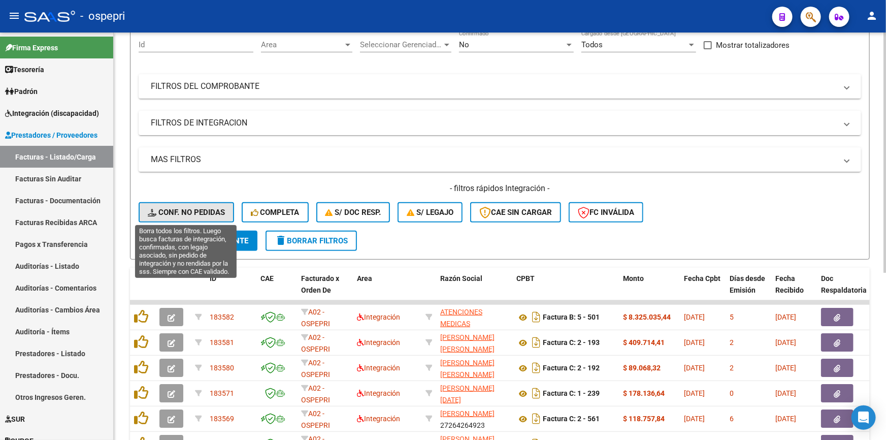
click at [191, 208] on span "Conf. no pedidas" at bounding box center [186, 212] width 77 height 9
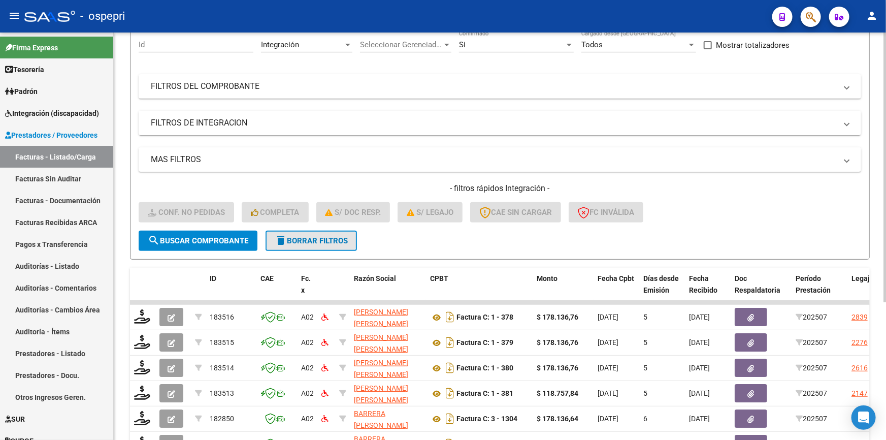
click at [295, 238] on span "delete Borrar Filtros" at bounding box center [311, 240] width 73 height 9
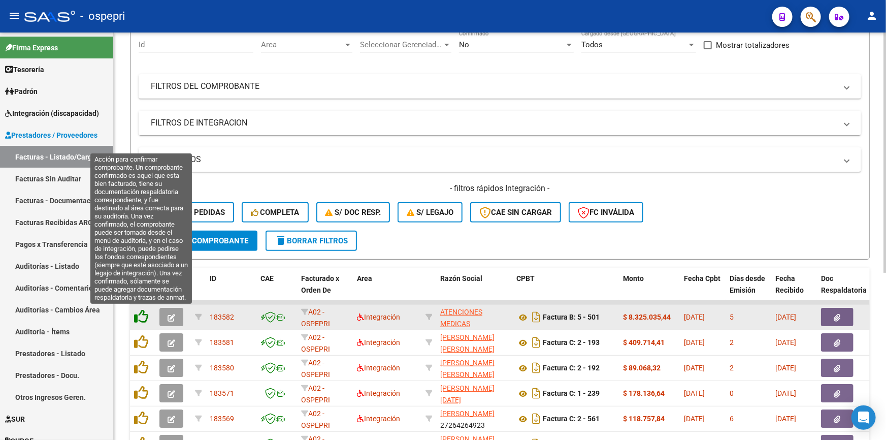
click at [139, 311] on icon at bounding box center [141, 316] width 14 height 14
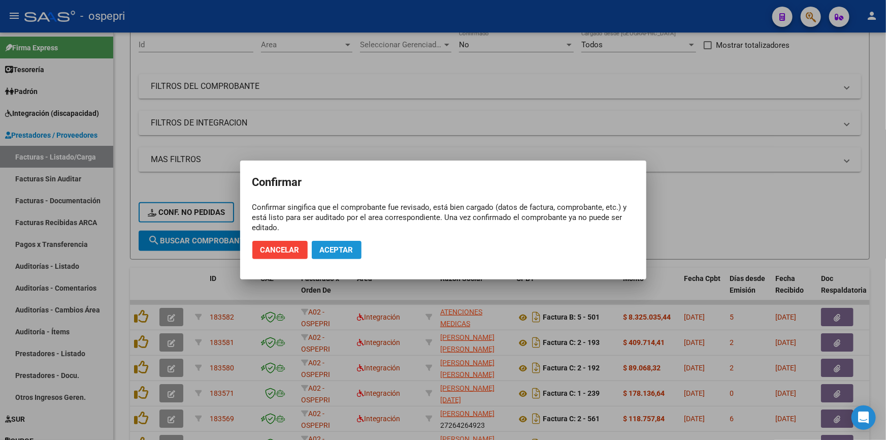
click at [336, 243] on button "Aceptar" at bounding box center [337, 250] width 50 height 18
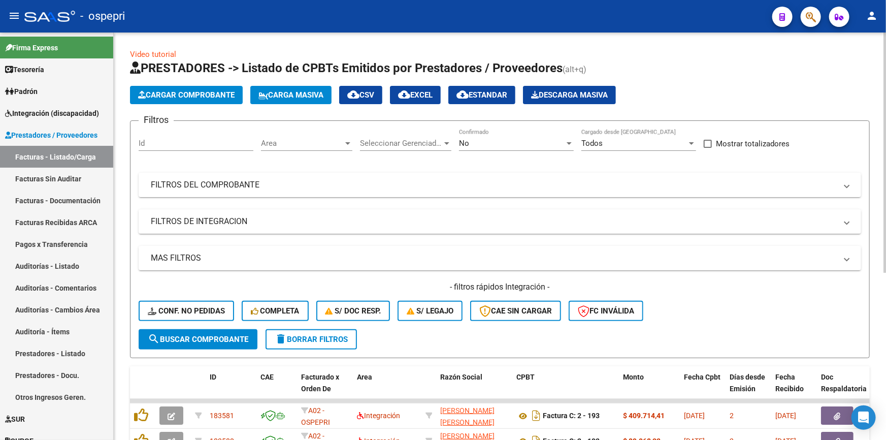
scroll to position [0, 0]
click at [189, 90] on span "Cargar Comprobante" at bounding box center [186, 94] width 96 height 9
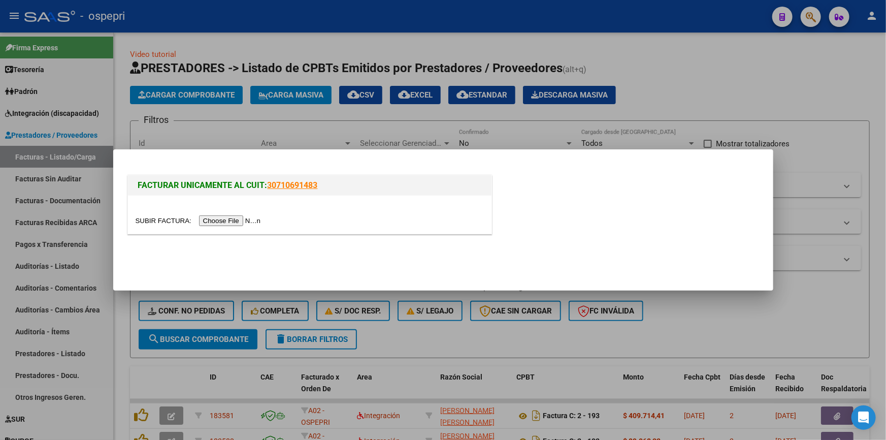
click at [218, 219] on input "file" at bounding box center [200, 220] width 128 height 11
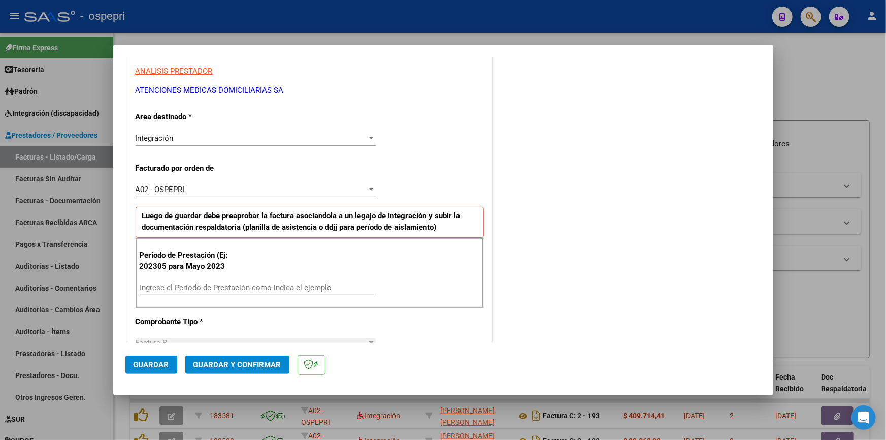
scroll to position [231, 0]
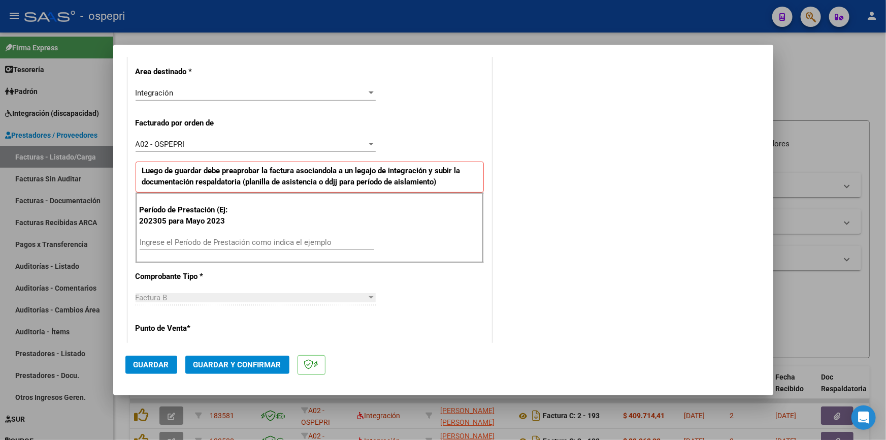
click at [181, 243] on input "Ingrese el Período de Prestación como indica el ejemplo" at bounding box center [257, 242] width 235 height 9
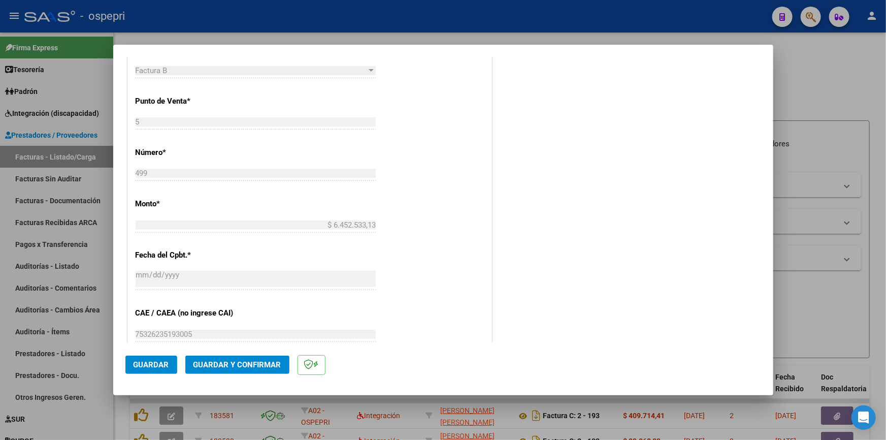
scroll to position [554, 0]
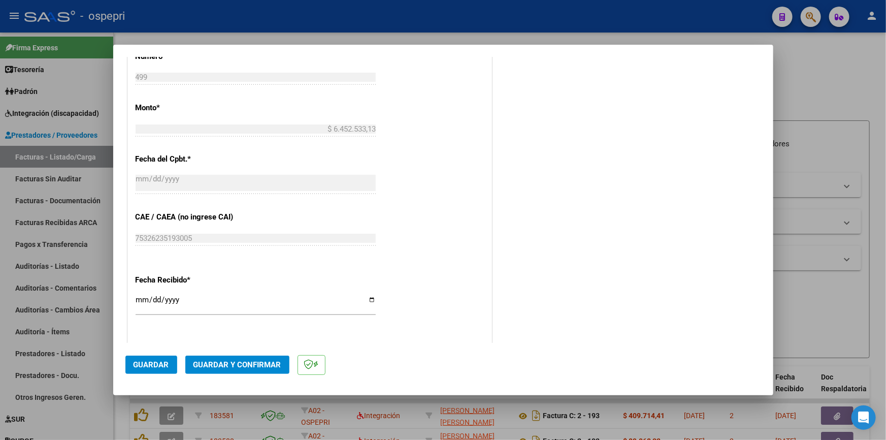
type input "202507"
click at [486, 256] on div "CUIT * 30-71554797-6 Ingresar CUIT ANALISIS PRESTADOR ATENCIONES MEDICAS DOMICI…" at bounding box center [310, 68] width 364 height 874
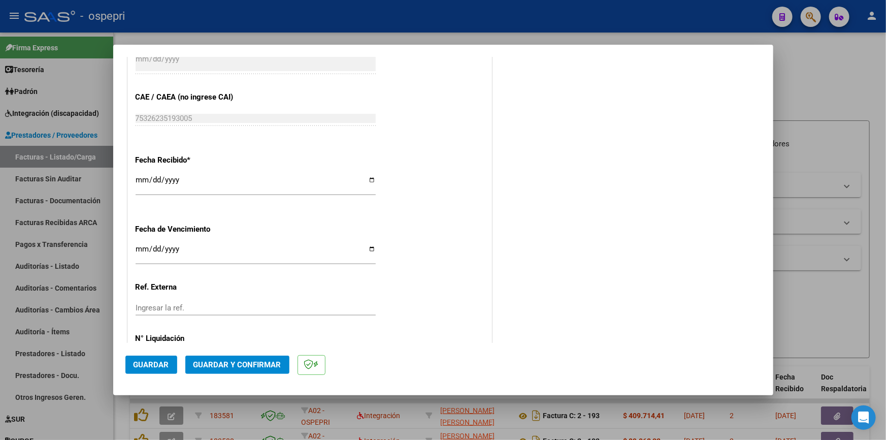
scroll to position [716, 0]
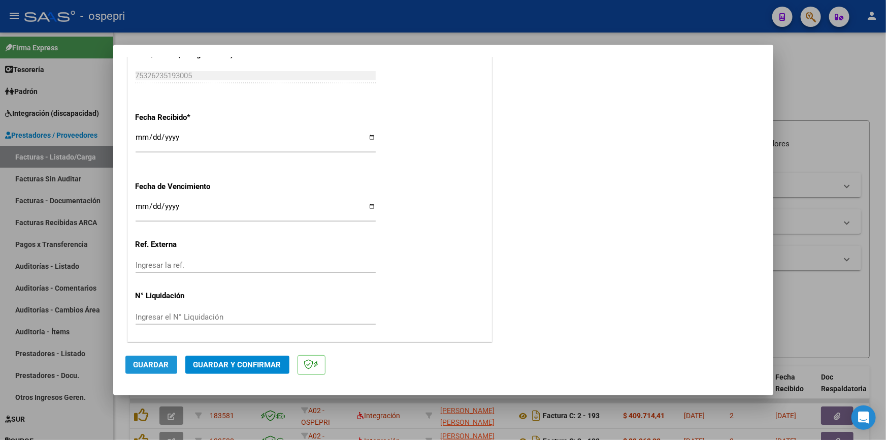
click at [146, 360] on span "Guardar" at bounding box center [152, 364] width 36 height 9
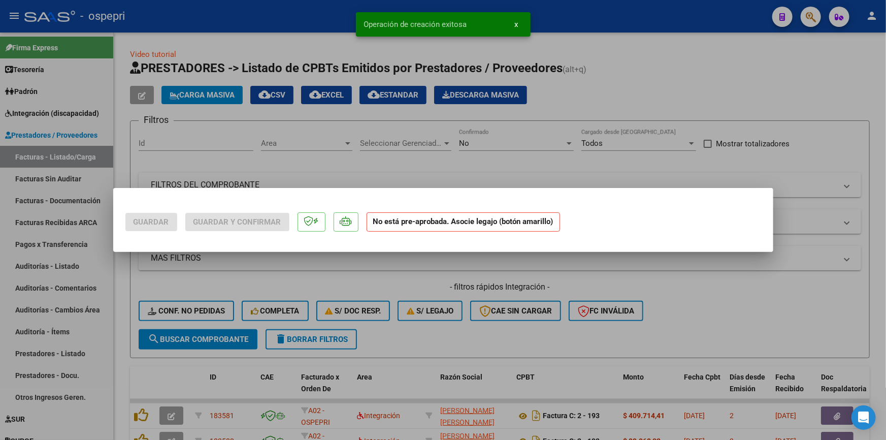
scroll to position [0, 0]
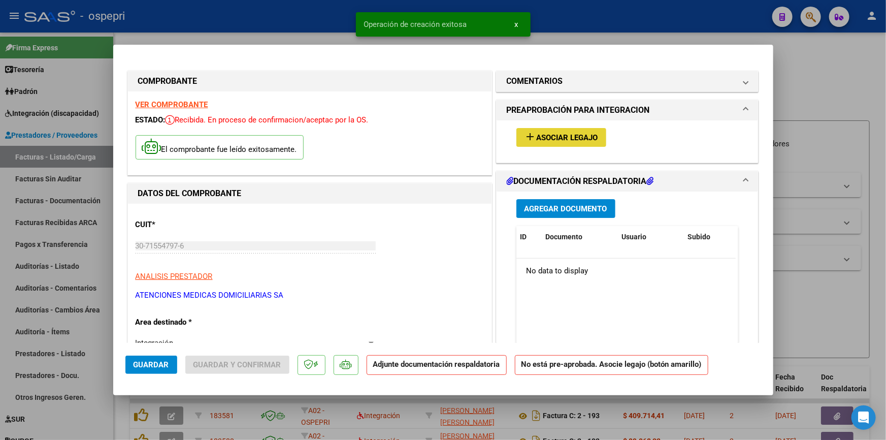
click at [585, 131] on button "add Asociar Legajo" at bounding box center [562, 137] width 90 height 19
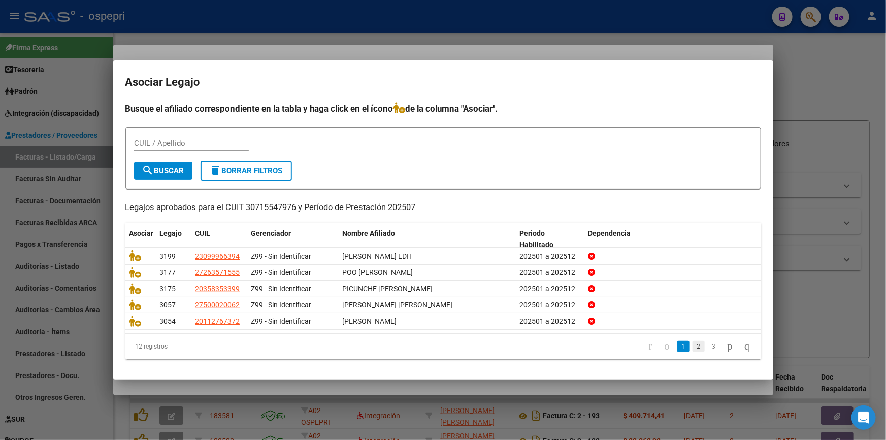
click at [693, 344] on link "2" at bounding box center [699, 346] width 12 height 11
click at [708, 345] on link "3" at bounding box center [714, 346] width 12 height 11
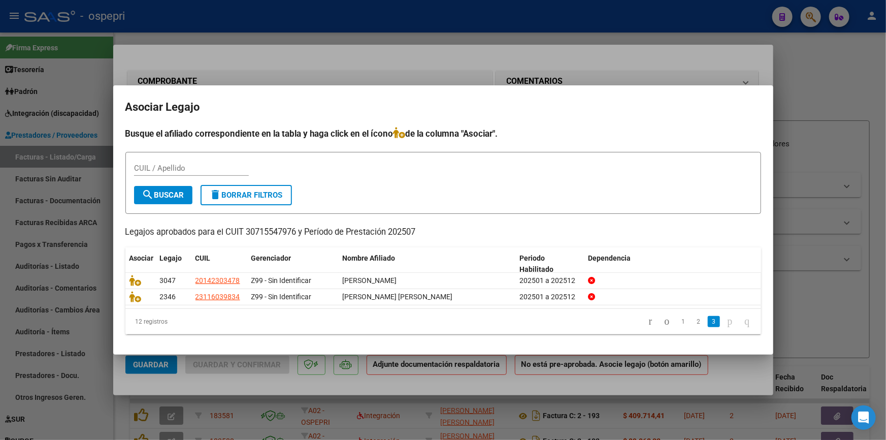
click at [832, 197] on div at bounding box center [443, 220] width 886 height 440
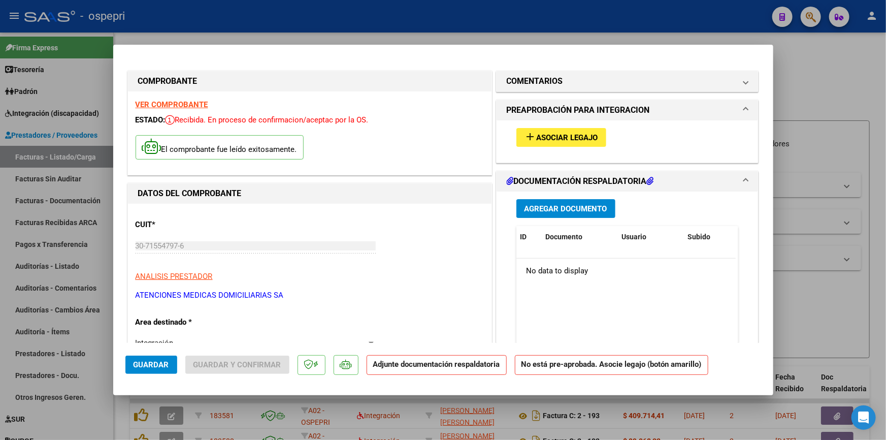
click at [797, 62] on div at bounding box center [443, 220] width 886 height 440
type input "$ 0,00"
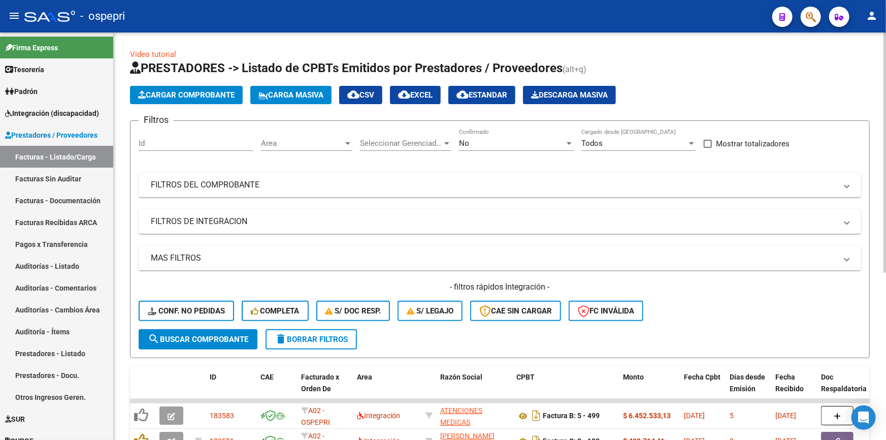
scroll to position [92, 0]
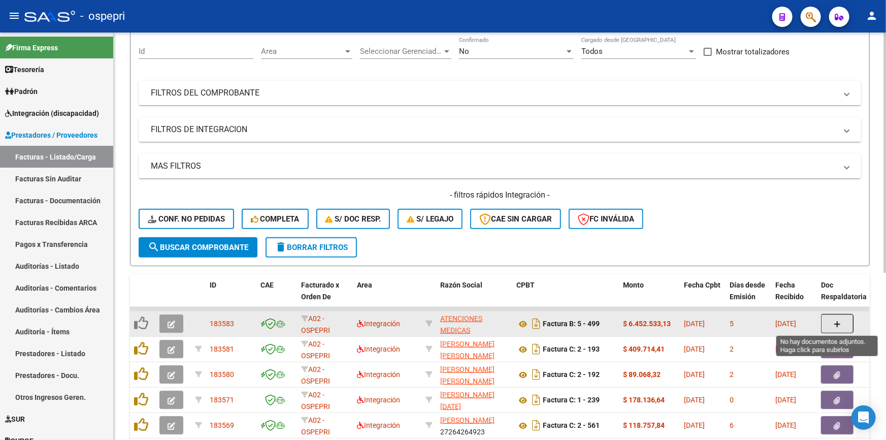
click at [838, 322] on icon "button" at bounding box center [837, 324] width 7 height 8
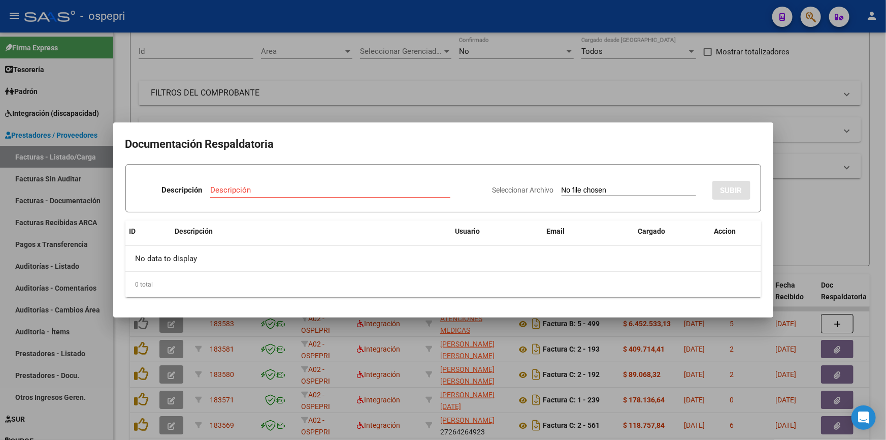
click at [816, 171] on div at bounding box center [443, 220] width 886 height 440
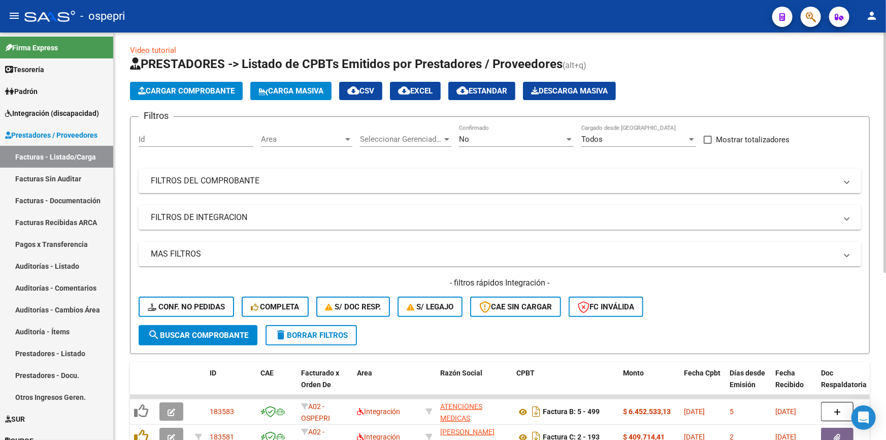
scroll to position [0, 0]
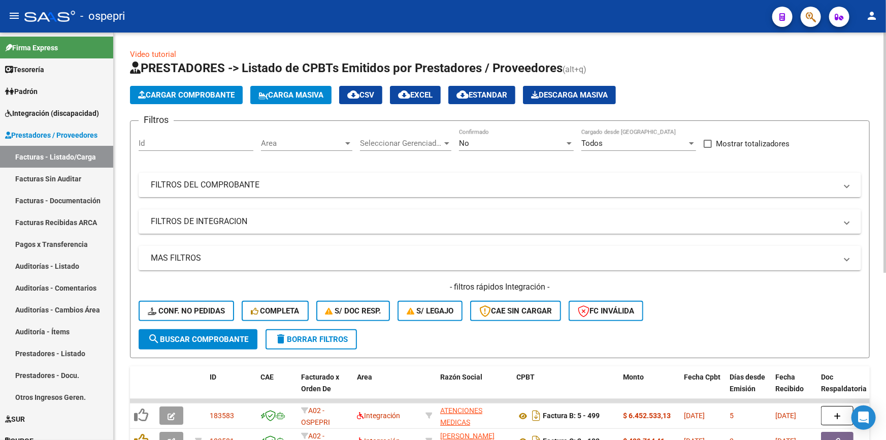
click at [190, 90] on span "Cargar Comprobante" at bounding box center [186, 94] width 96 height 9
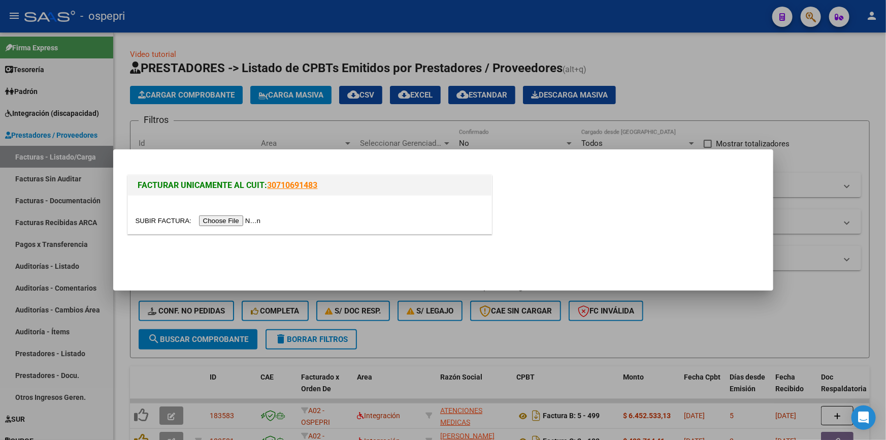
click at [233, 220] on input "file" at bounding box center [200, 220] width 128 height 11
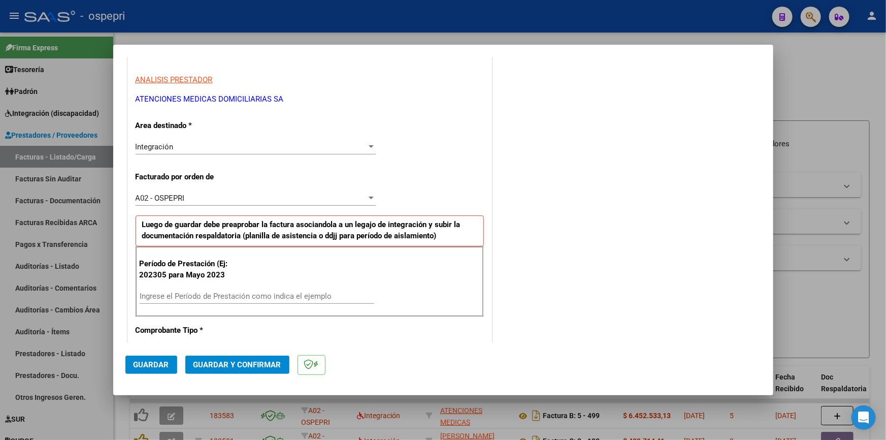
scroll to position [184, 0]
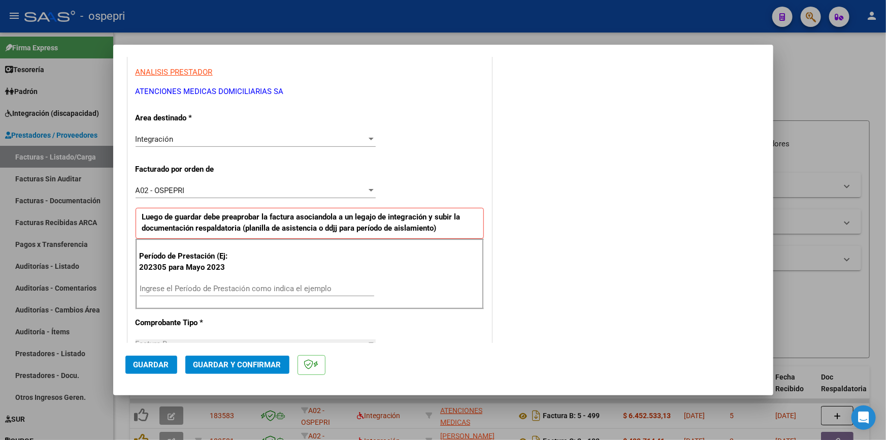
click at [179, 284] on input "Ingrese el Período de Prestación como indica el ejemplo" at bounding box center [257, 288] width 235 height 9
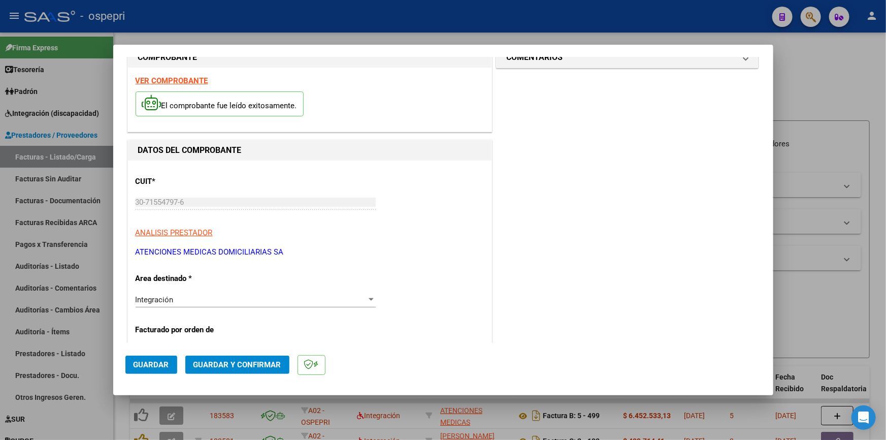
scroll to position [0, 0]
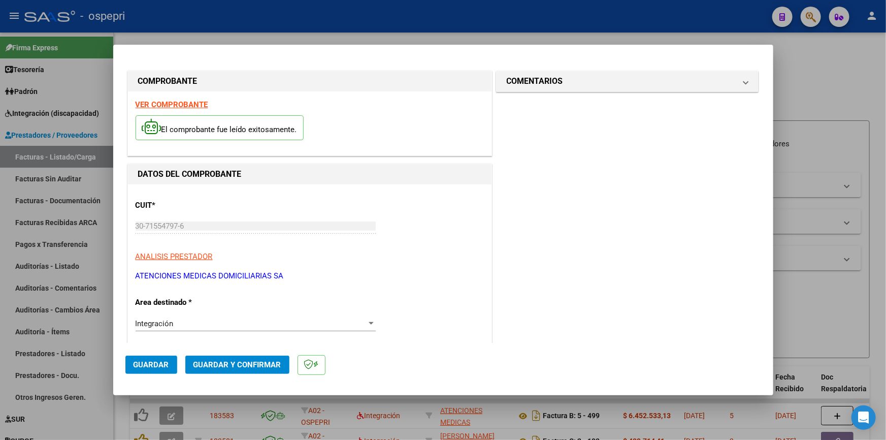
type input "202507"
click at [176, 101] on strong "VER COMPROBANTE" at bounding box center [172, 104] width 73 height 9
click at [154, 359] on button "Guardar" at bounding box center [151, 365] width 52 height 18
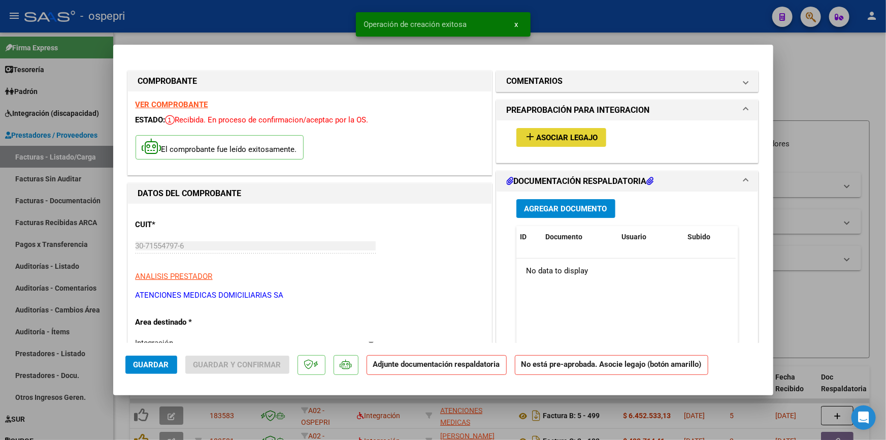
click at [567, 135] on span "Asociar Legajo" at bounding box center [567, 137] width 61 height 9
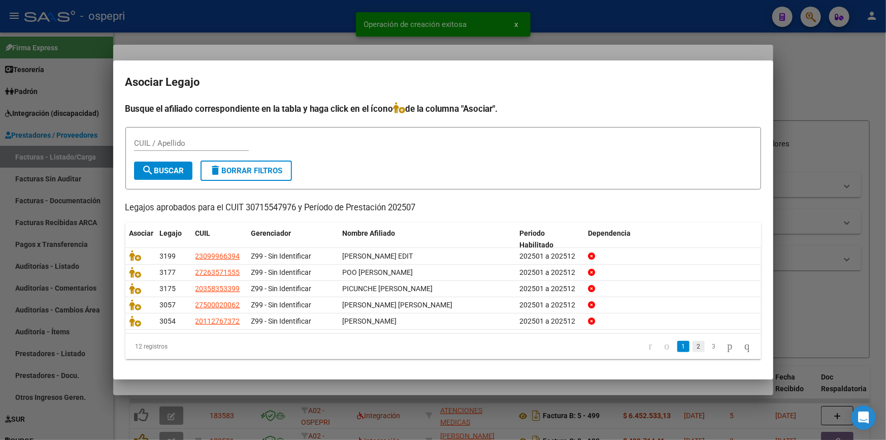
click at [693, 345] on link "2" at bounding box center [699, 346] width 12 height 11
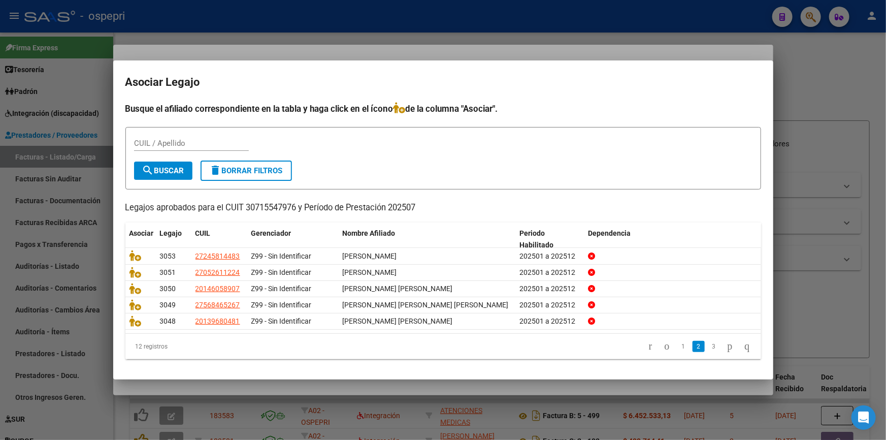
click at [693, 345] on link "2" at bounding box center [699, 346] width 12 height 11
click at [708, 345] on link "3" at bounding box center [714, 346] width 12 height 11
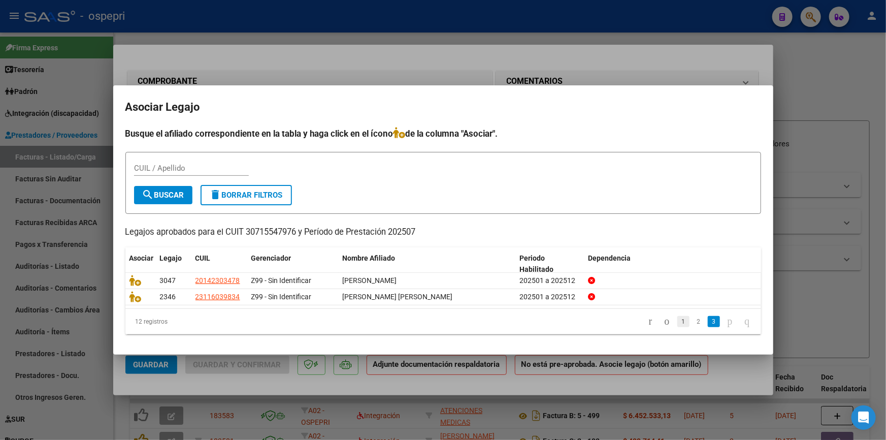
click at [678, 318] on link "1" at bounding box center [684, 321] width 12 height 11
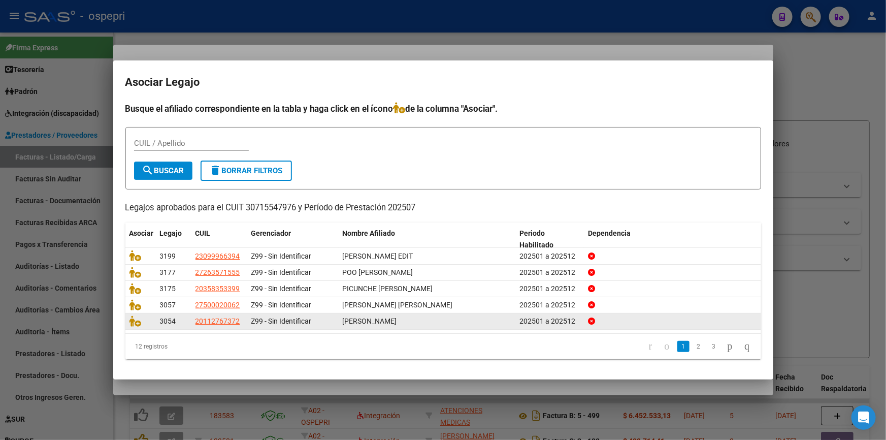
click at [693, 345] on link "2" at bounding box center [699, 346] width 12 height 11
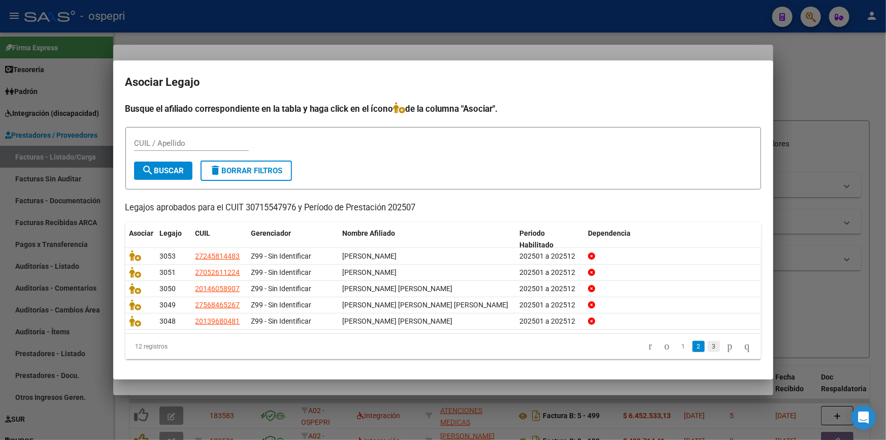
click at [708, 346] on link "3" at bounding box center [714, 346] width 12 height 11
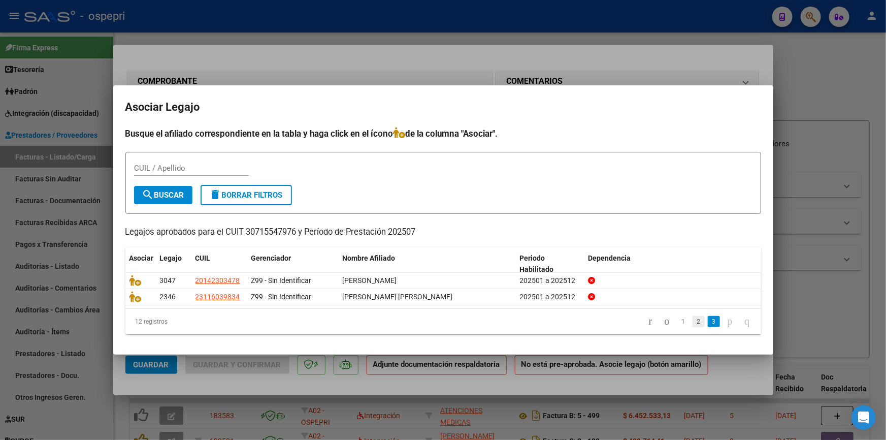
click at [693, 322] on link "2" at bounding box center [699, 321] width 12 height 11
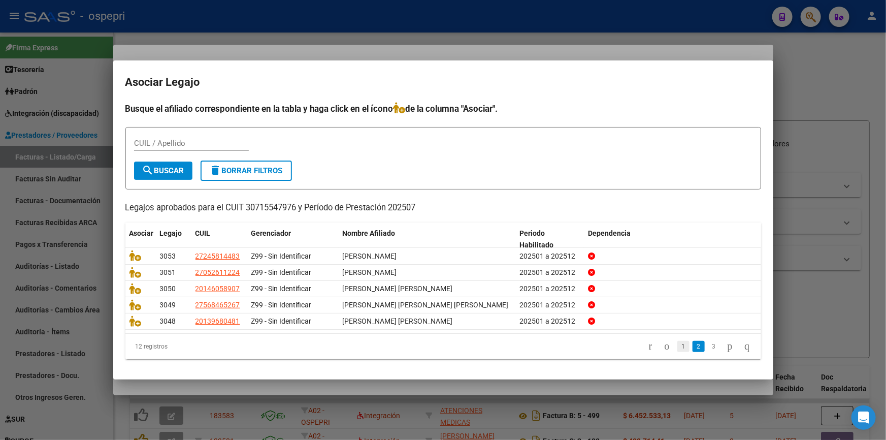
click at [678, 345] on link "1" at bounding box center [684, 346] width 12 height 11
click at [808, 92] on div at bounding box center [443, 220] width 886 height 440
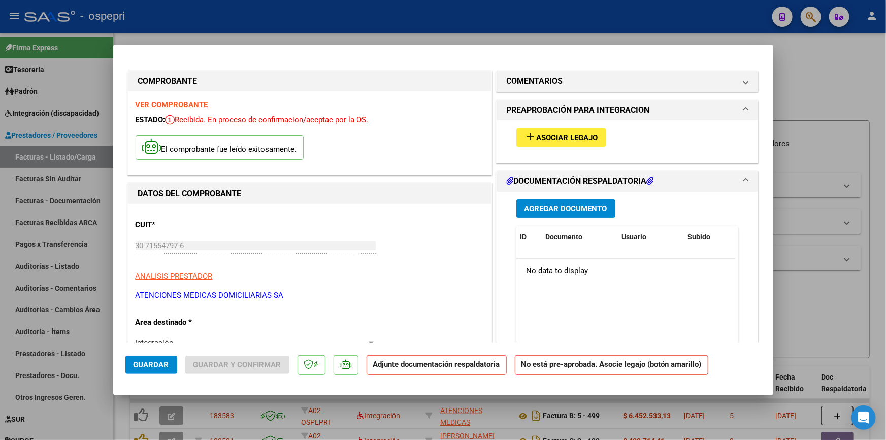
click at [818, 137] on div at bounding box center [443, 220] width 886 height 440
type input "$ 0,00"
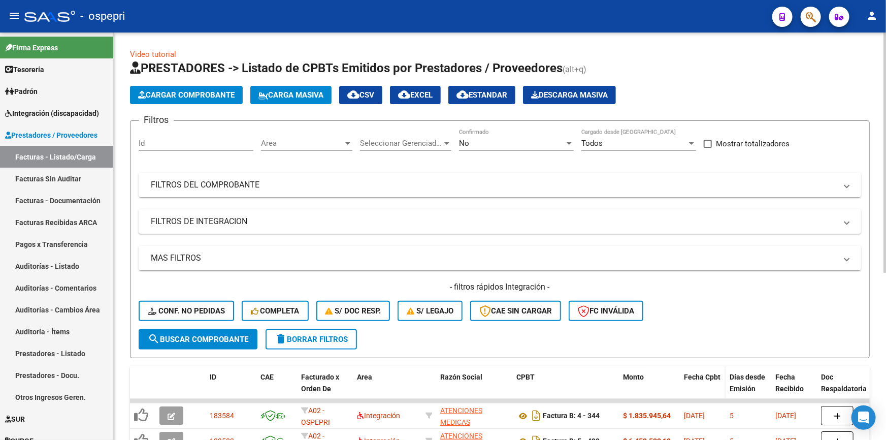
scroll to position [46, 0]
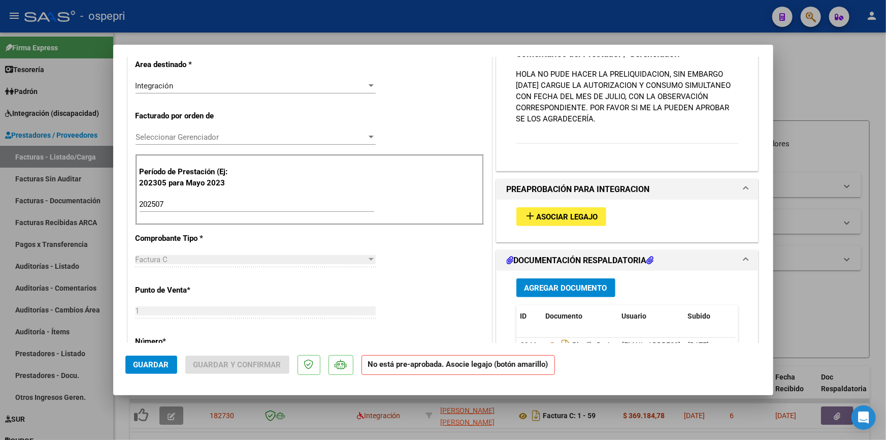
scroll to position [206, 0]
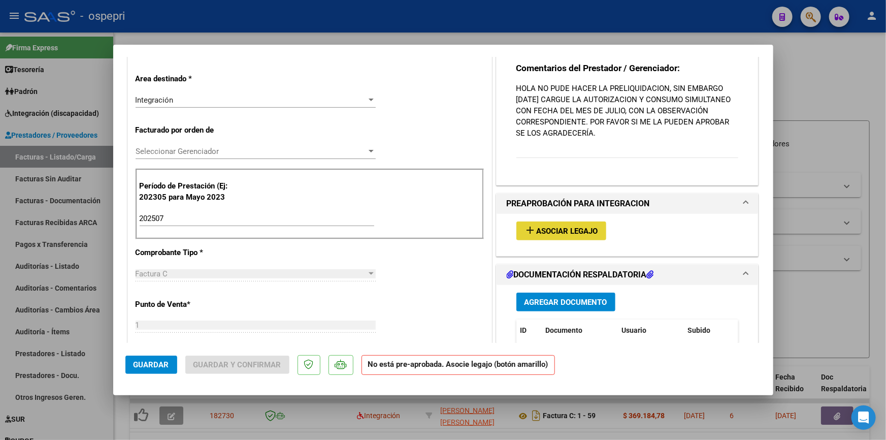
click at [543, 229] on span "Asociar Legajo" at bounding box center [567, 231] width 61 height 9
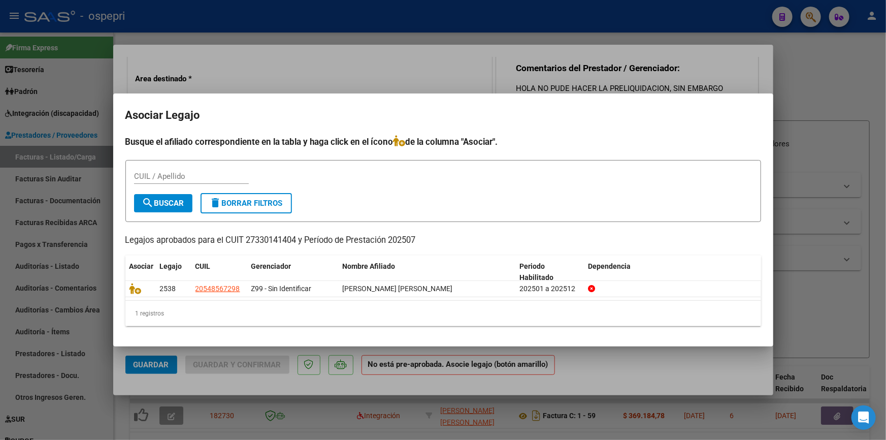
click at [846, 91] on div at bounding box center [443, 220] width 886 height 440
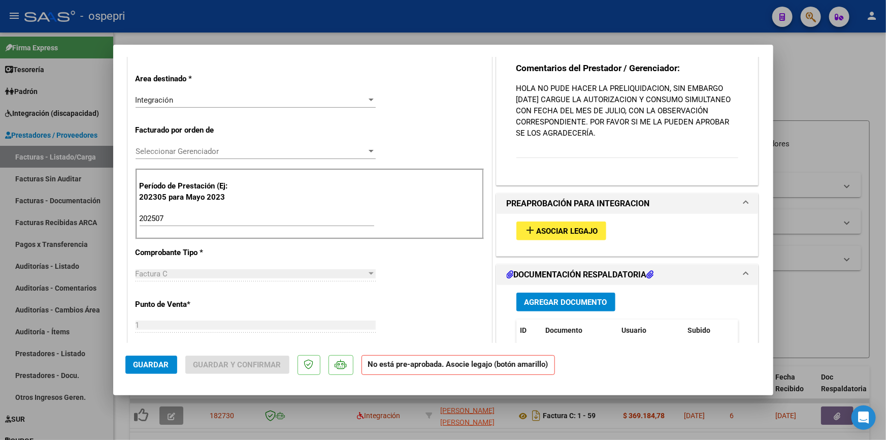
click at [818, 81] on div at bounding box center [443, 220] width 886 height 440
type input "$ 0,00"
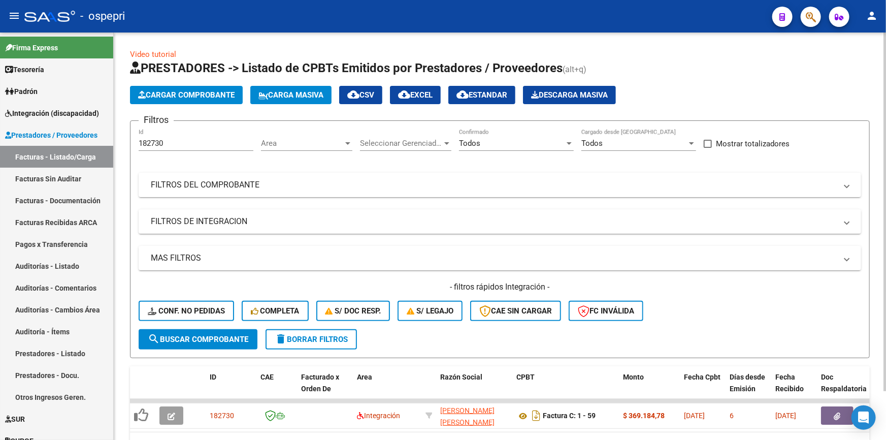
click at [204, 92] on span "Cargar Comprobante" at bounding box center [186, 94] width 96 height 9
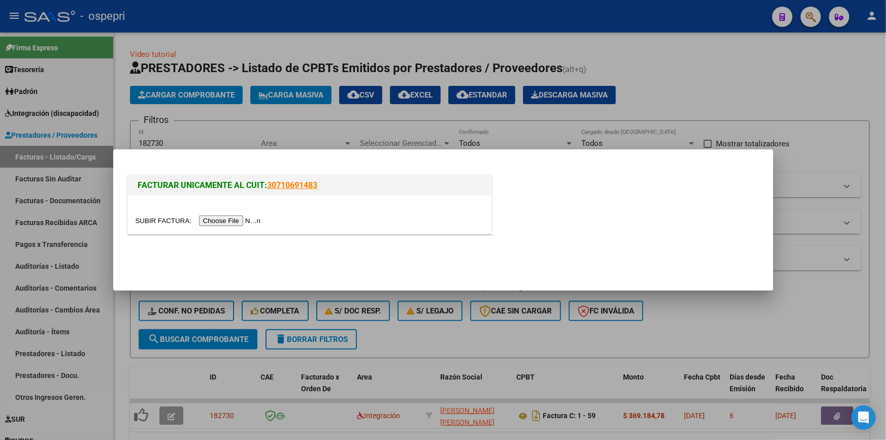
click at [220, 218] on input "file" at bounding box center [200, 220] width 128 height 11
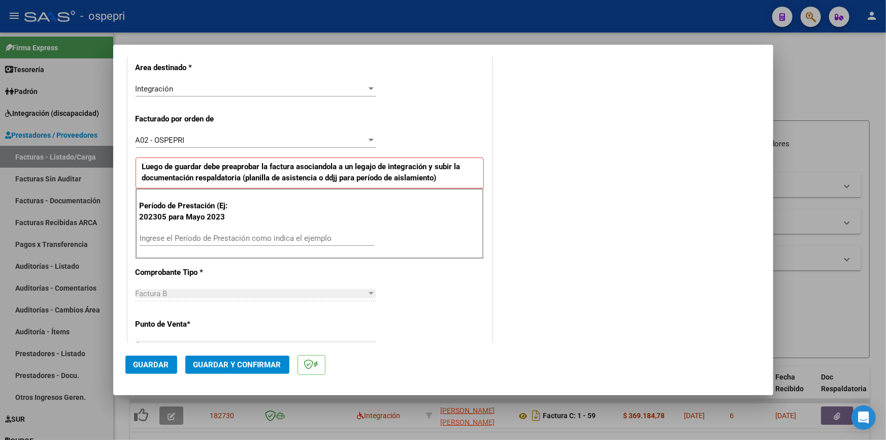
scroll to position [277, 0]
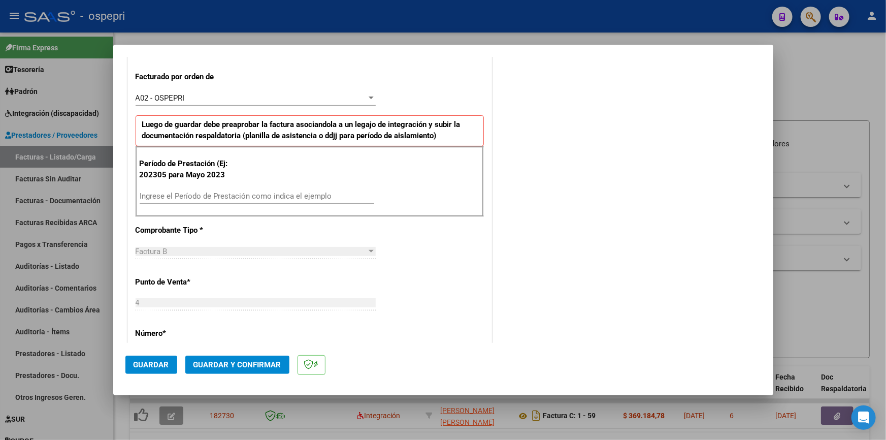
click at [175, 200] on div "Ingrese el Período de Prestación como indica el ejemplo" at bounding box center [257, 195] width 235 height 15
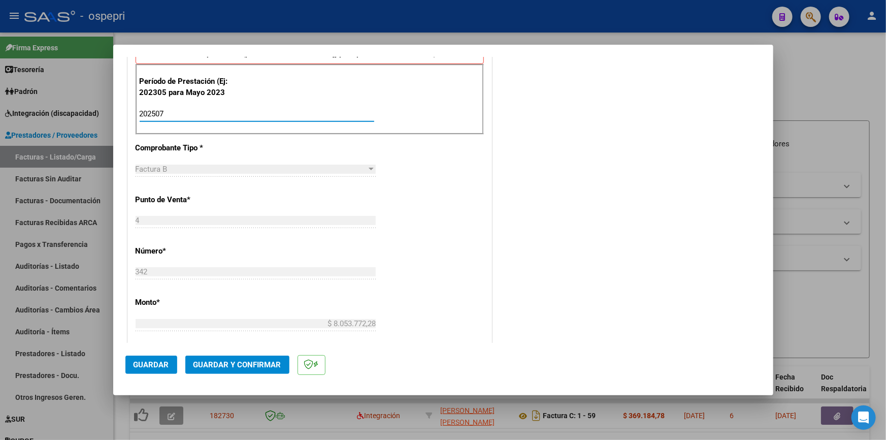
scroll to position [508, 0]
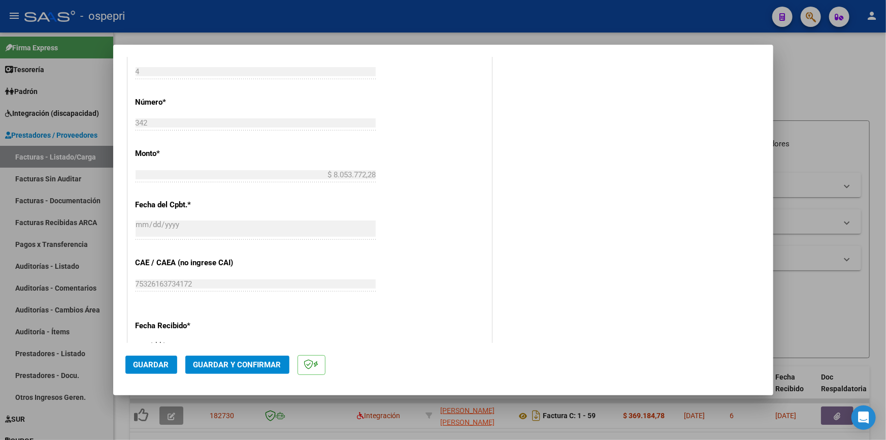
type input "202507"
click at [377, 288] on div "CUIT * 30-71554797-6 Ingresar CUIT ANALISIS PRESTADOR ATENCIONES MEDICAS DOMICI…" at bounding box center [310, 113] width 364 height 874
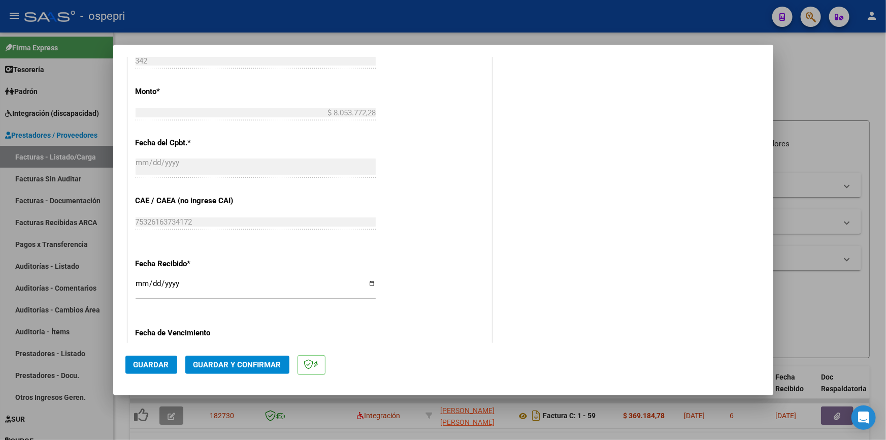
scroll to position [692, 0]
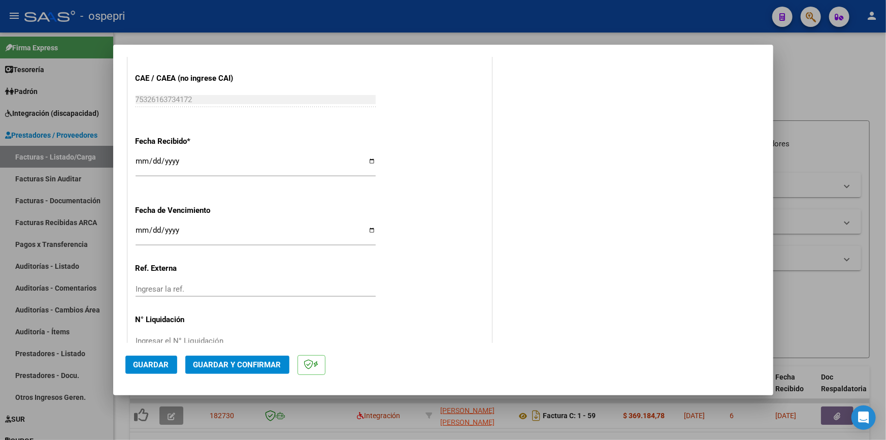
click at [154, 362] on span "Guardar" at bounding box center [152, 364] width 36 height 9
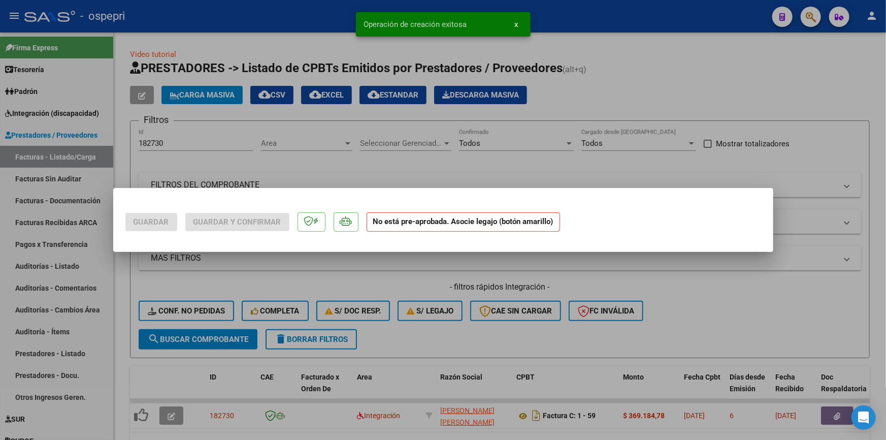
scroll to position [0, 0]
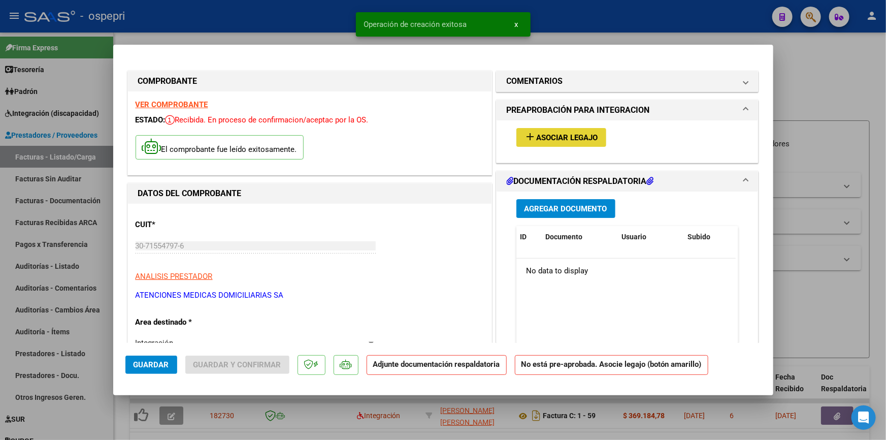
click at [566, 133] on span "Asociar Legajo" at bounding box center [567, 137] width 61 height 9
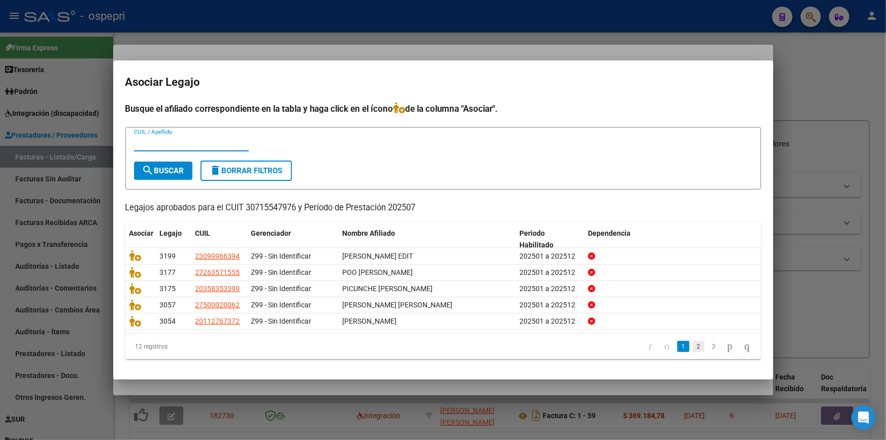
click at [693, 345] on link "2" at bounding box center [699, 346] width 12 height 11
click at [708, 343] on link "3" at bounding box center [714, 346] width 12 height 11
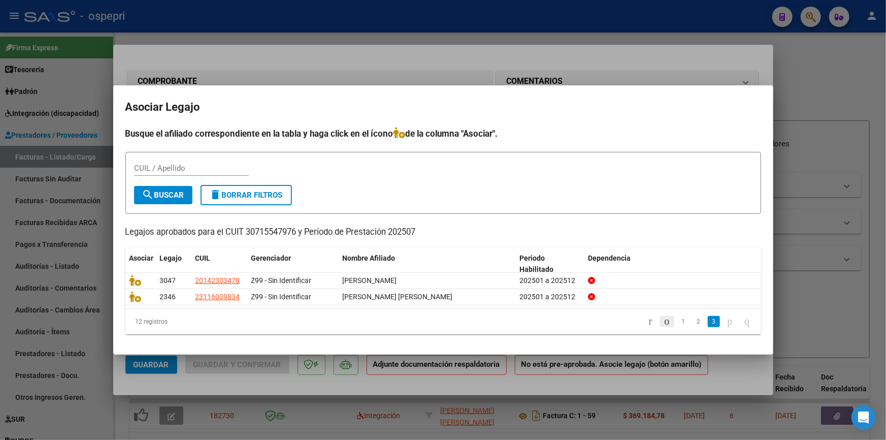
click at [663, 321] on icon "go to previous page" at bounding box center [667, 321] width 8 height 12
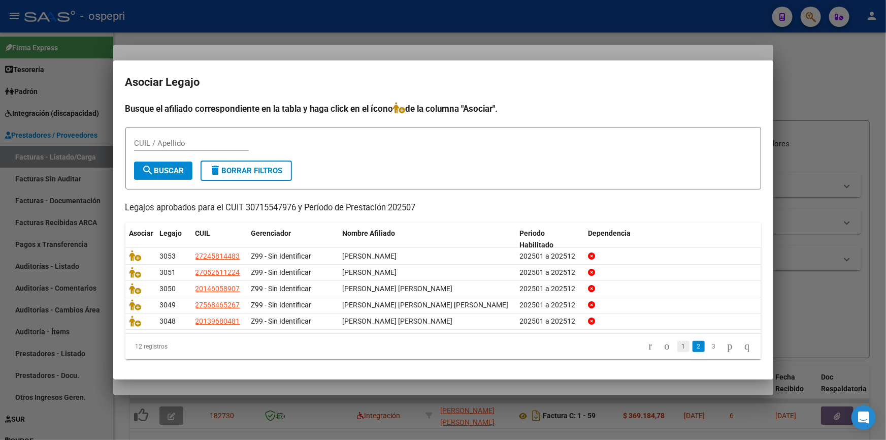
click at [678, 345] on link "1" at bounding box center [684, 346] width 12 height 11
click at [693, 343] on link "2" at bounding box center [699, 346] width 12 height 11
click at [708, 344] on link "3" at bounding box center [714, 346] width 12 height 11
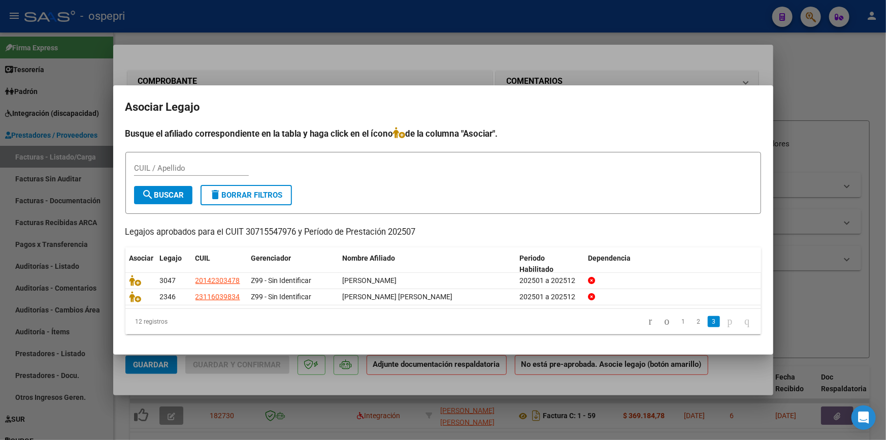
click at [838, 90] on div at bounding box center [443, 220] width 886 height 440
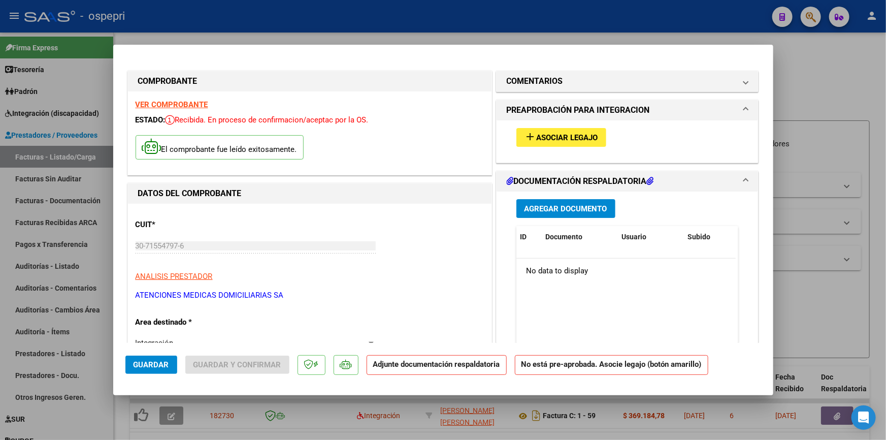
click at [169, 103] on strong "VER COMPROBANTE" at bounding box center [172, 104] width 73 height 9
click at [568, 133] on span "Asociar Legajo" at bounding box center [567, 137] width 61 height 9
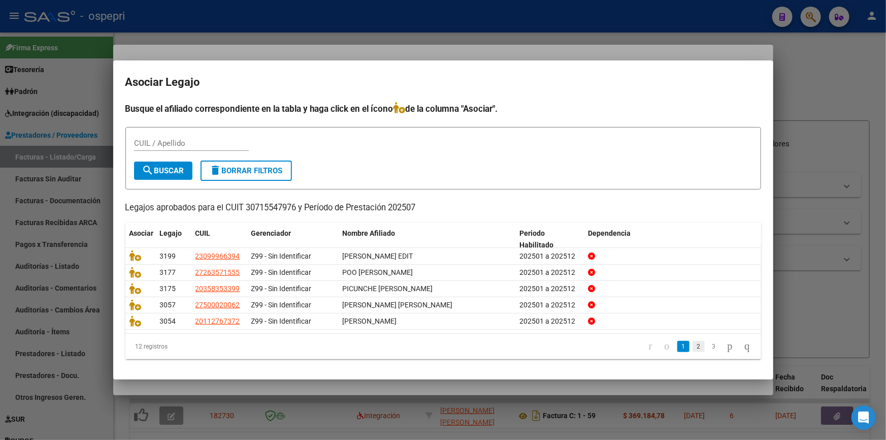
click at [693, 344] on link "2" at bounding box center [699, 346] width 12 height 11
click at [708, 345] on link "3" at bounding box center [714, 346] width 12 height 11
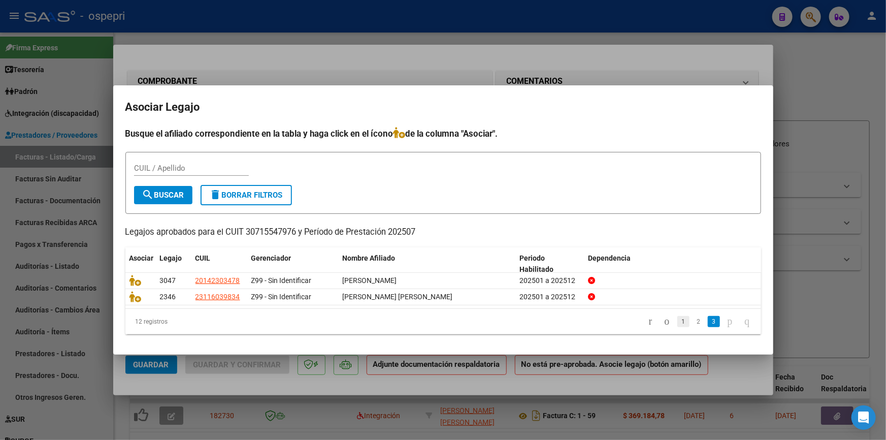
click at [678, 317] on link "1" at bounding box center [684, 321] width 12 height 11
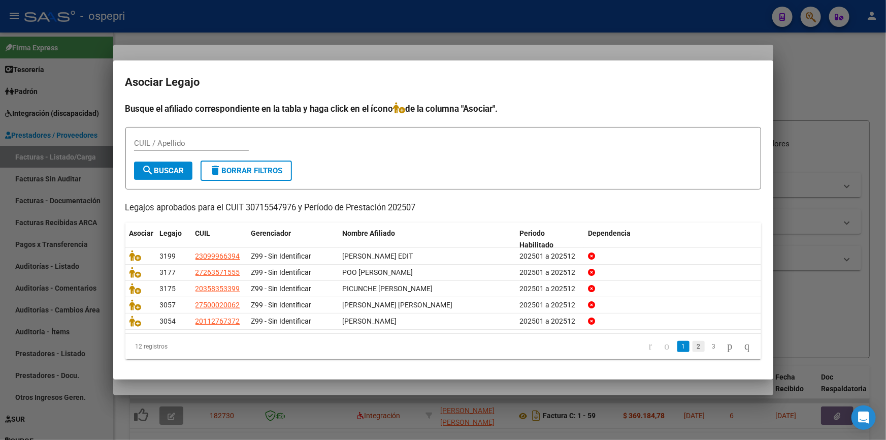
click at [693, 347] on link "2" at bounding box center [699, 346] width 12 height 11
click at [708, 343] on link "3" at bounding box center [714, 346] width 12 height 11
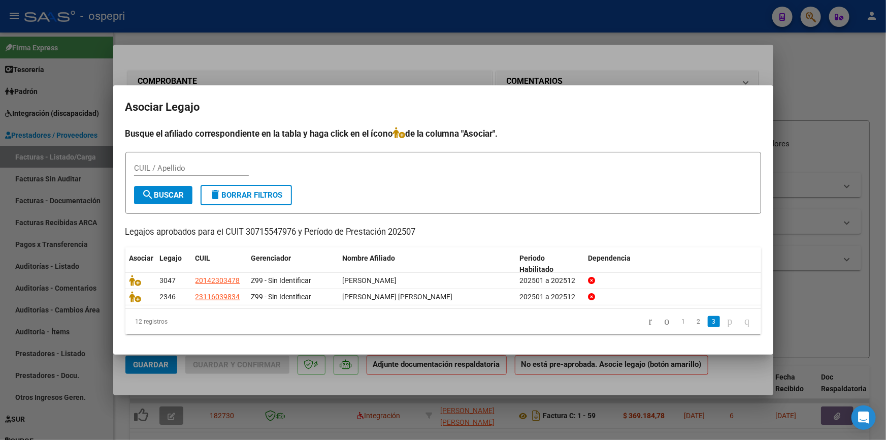
click at [726, 321] on icon "go to next page" at bounding box center [730, 321] width 8 height 12
click at [663, 319] on icon "go to previous page" at bounding box center [667, 321] width 8 height 12
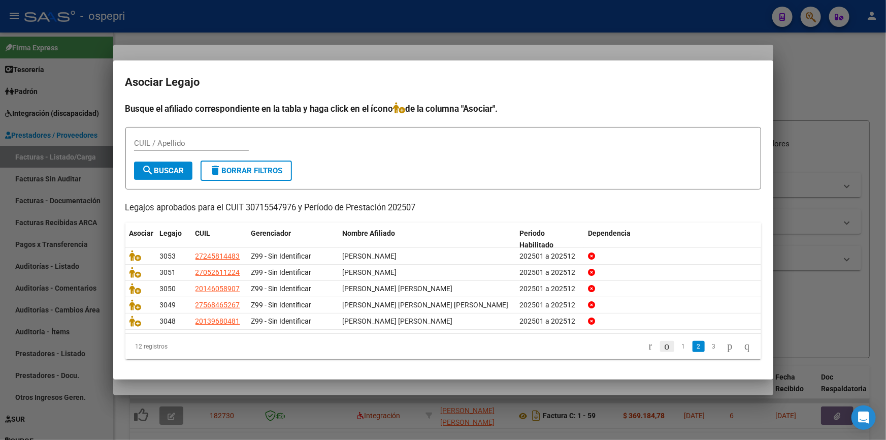
click at [663, 343] on icon "go to previous page" at bounding box center [667, 346] width 8 height 12
click at [663, 345] on icon "go to previous page" at bounding box center [667, 346] width 8 height 12
click at [693, 343] on link "2" at bounding box center [699, 346] width 12 height 11
click at [708, 343] on link "3" at bounding box center [714, 346] width 12 height 11
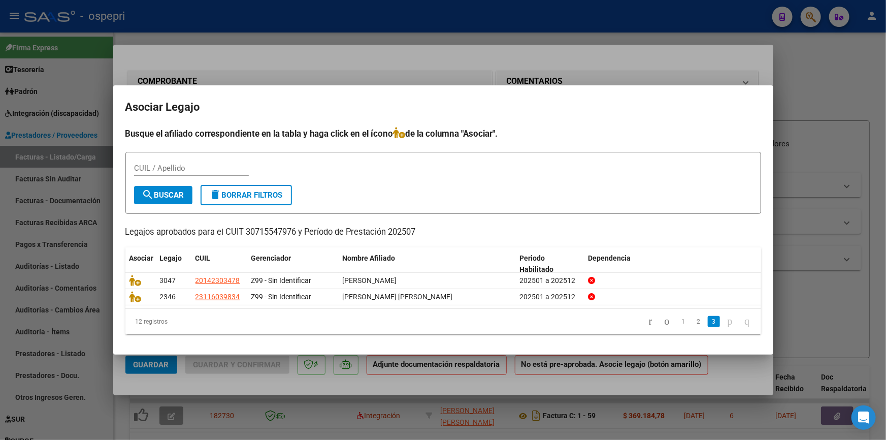
click at [826, 142] on div at bounding box center [443, 220] width 886 height 440
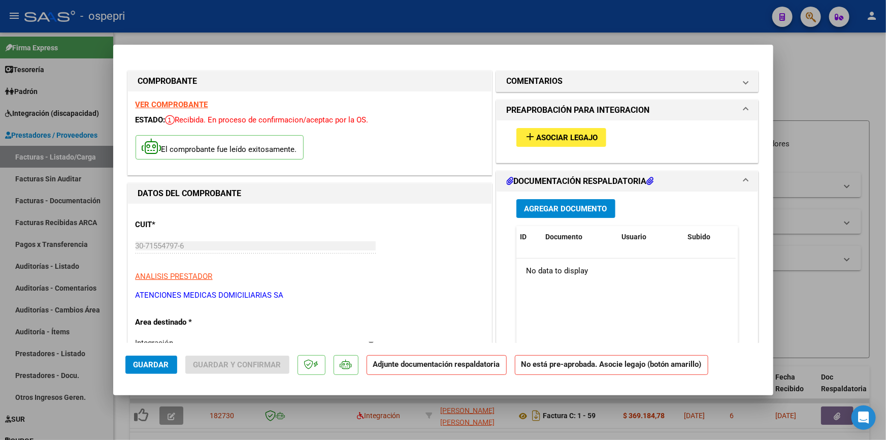
click at [145, 103] on strong "VER COMPROBANTE" at bounding box center [172, 104] width 73 height 9
click at [546, 134] on span "Asociar Legajo" at bounding box center [567, 137] width 61 height 9
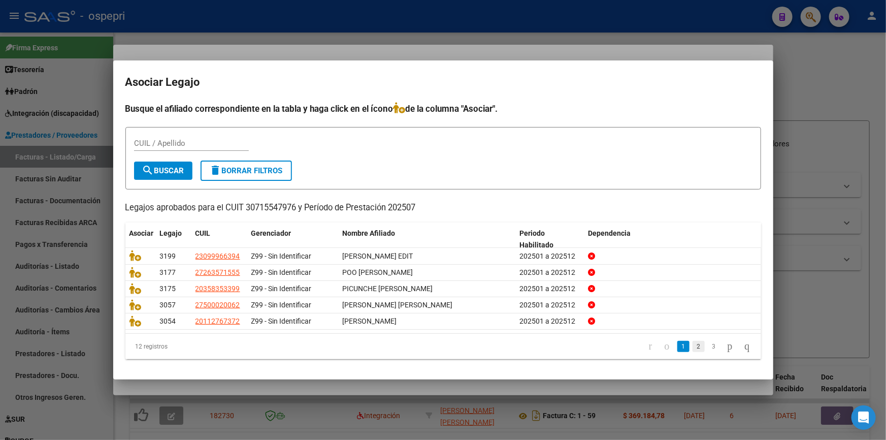
click at [693, 346] on link "2" at bounding box center [699, 346] width 12 height 11
click at [708, 344] on link "3" at bounding box center [714, 346] width 12 height 11
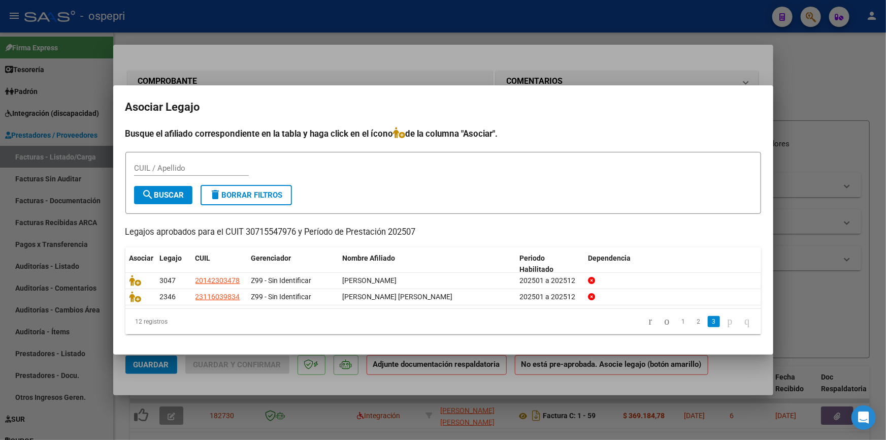
click at [804, 118] on div at bounding box center [443, 220] width 886 height 440
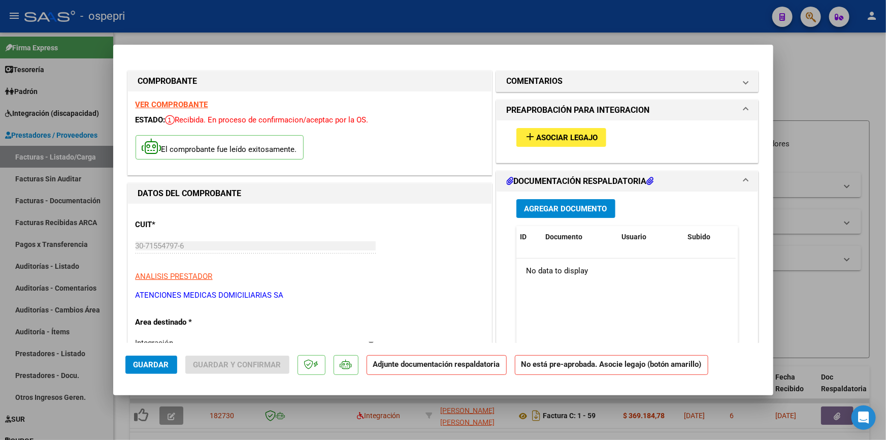
click at [558, 202] on button "Agregar Documento" at bounding box center [566, 208] width 99 height 19
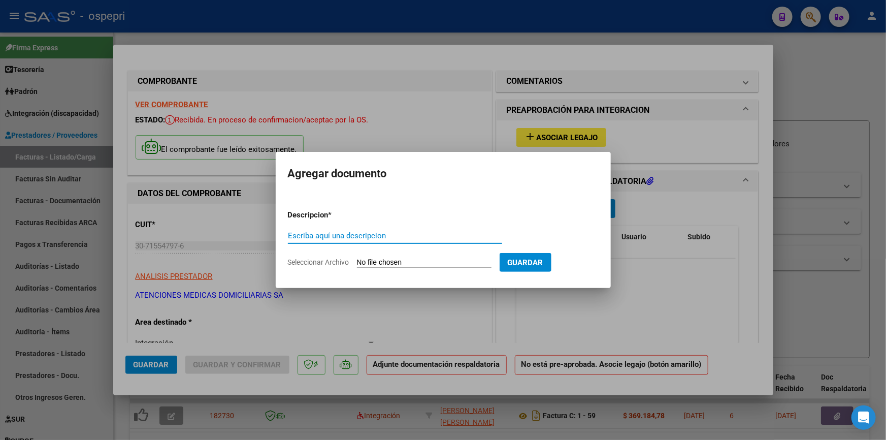
drag, startPoint x: 306, startPoint y: 237, endPoint x: 332, endPoint y: 223, distance: 28.9
click at [307, 236] on input "Escriba aquí una descripcion" at bounding box center [395, 235] width 214 height 9
type input "cuello"
drag, startPoint x: 543, startPoint y: 258, endPoint x: 549, endPoint y: 259, distance: 5.7
click at [543, 259] on span "Guardar" at bounding box center [526, 262] width 36 height 9
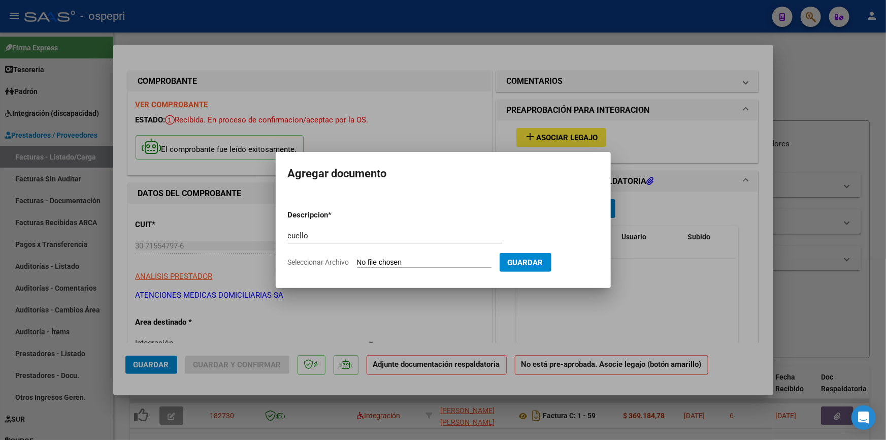
click at [416, 260] on input "Seleccionar Archivo" at bounding box center [424, 263] width 135 height 10
type input "C:\fakepath\DOC RESP CUELLO MATIAS JULIO 2025.pdf"
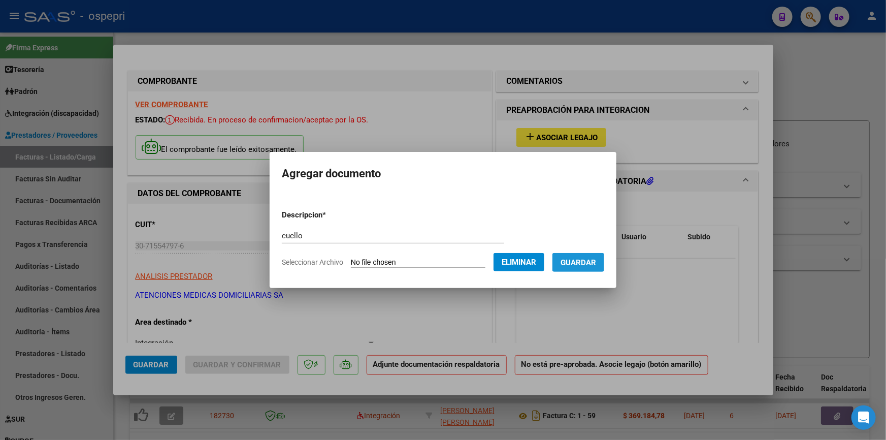
click at [596, 259] on span "Guardar" at bounding box center [579, 262] width 36 height 9
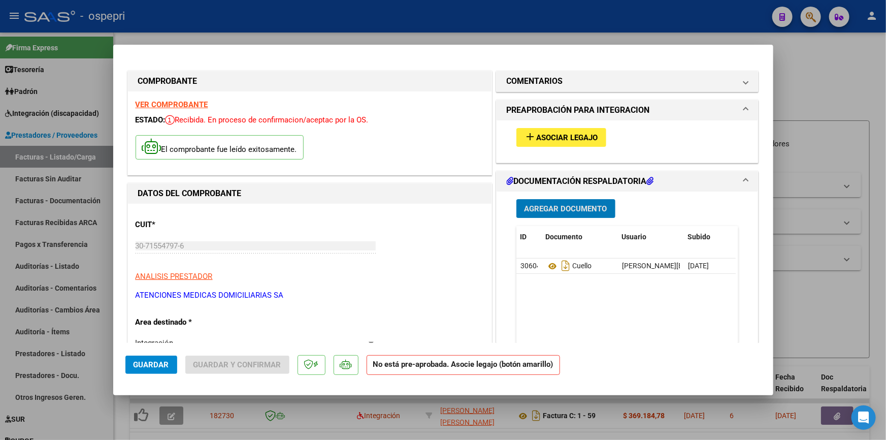
click at [163, 100] on strong "VER COMPROBANTE" at bounding box center [172, 104] width 73 height 9
click at [562, 135] on span "Asociar Legajo" at bounding box center [567, 137] width 61 height 9
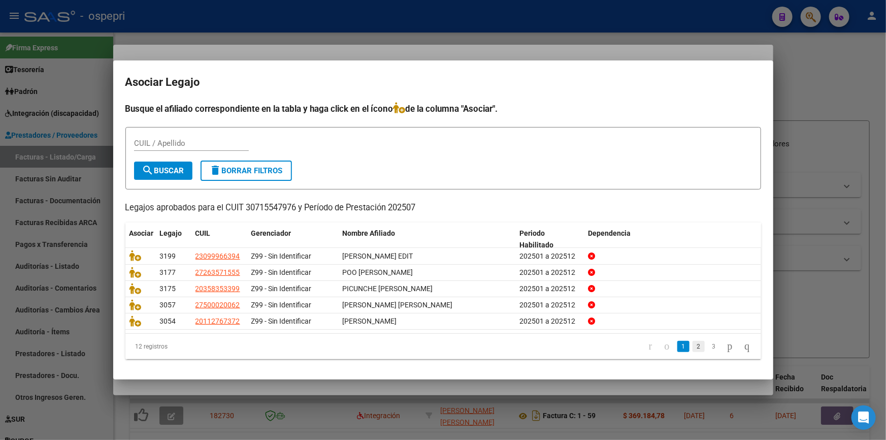
click at [693, 342] on link "2" at bounding box center [699, 346] width 12 height 11
click at [708, 344] on link "3" at bounding box center [714, 346] width 12 height 11
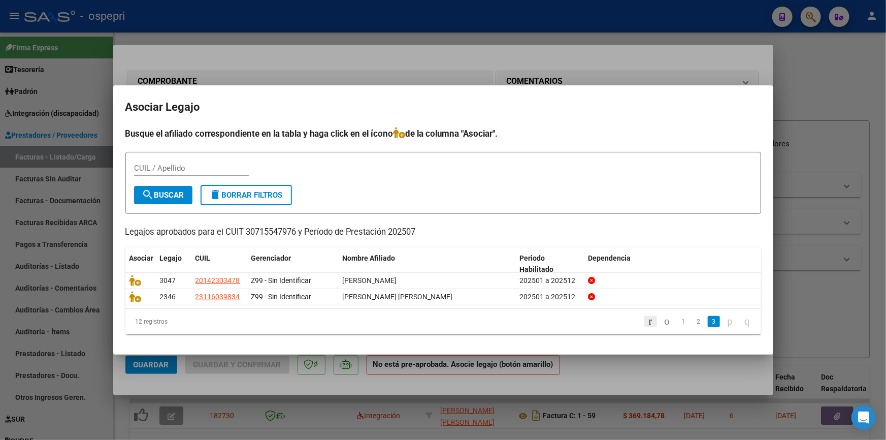
click at [648, 320] on icon "go to first page" at bounding box center [651, 321] width 7 height 12
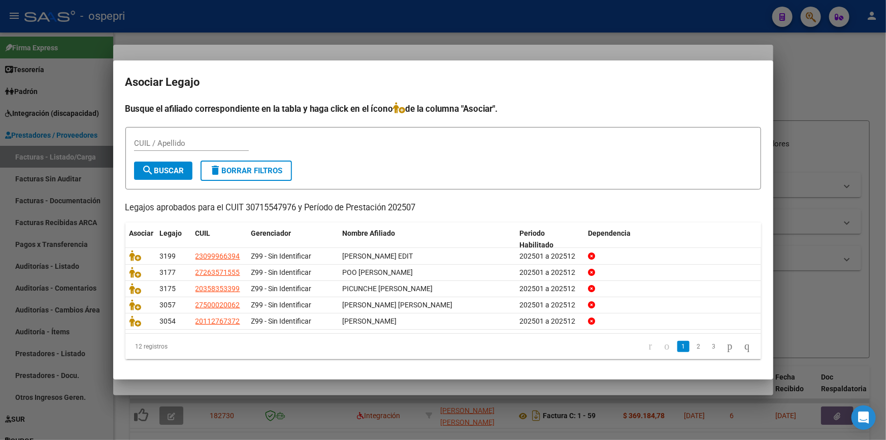
click at [635, 320] on div at bounding box center [672, 321] width 169 height 12
click at [693, 345] on link "2" at bounding box center [699, 346] width 12 height 11
click at [159, 141] on input "CUIL / Apellido" at bounding box center [191, 143] width 115 height 9
type input "40443821"
click at [178, 169] on span "search Buscar" at bounding box center [163, 170] width 42 height 9
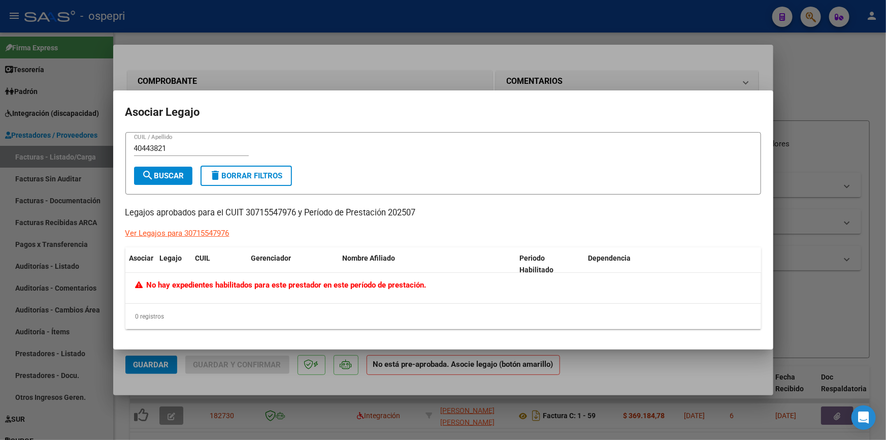
click at [809, 210] on div at bounding box center [443, 220] width 886 height 440
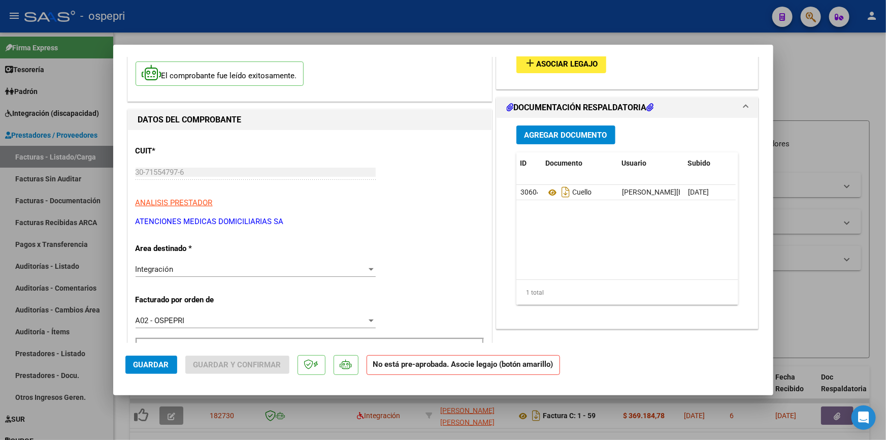
scroll to position [92, 0]
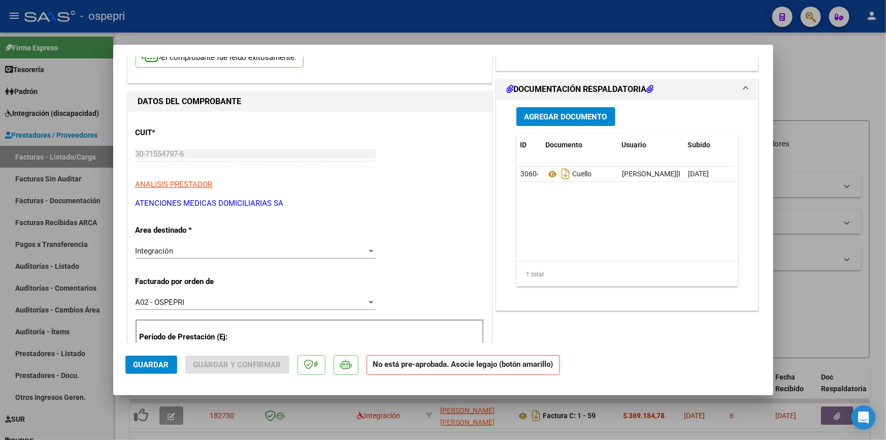
click at [436, 367] on strong "No está pre-aprobada. Asocie legajo (botón amarillo)" at bounding box center [464, 365] width 194 height 20
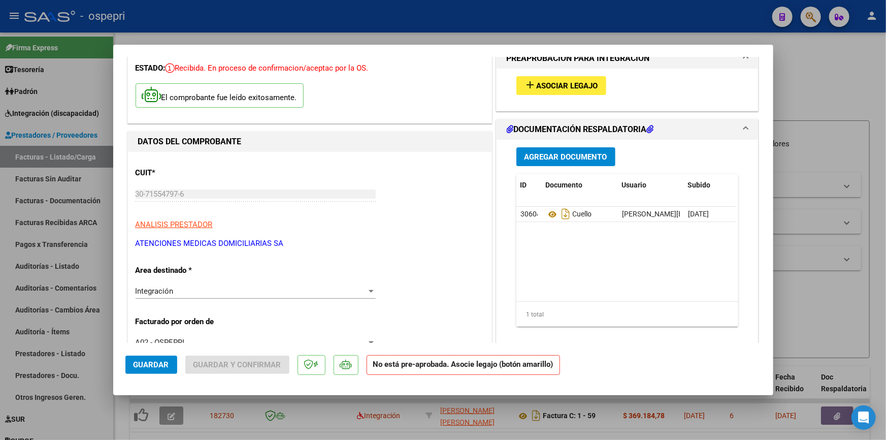
scroll to position [0, 0]
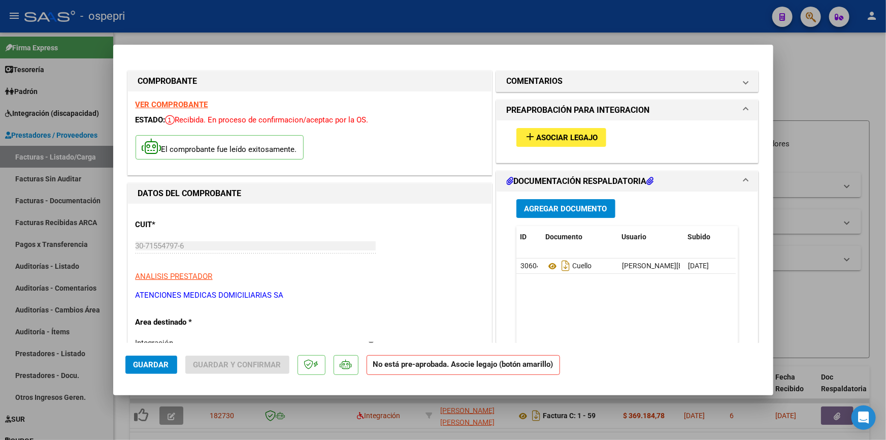
click at [559, 133] on span "Asociar Legajo" at bounding box center [567, 137] width 61 height 9
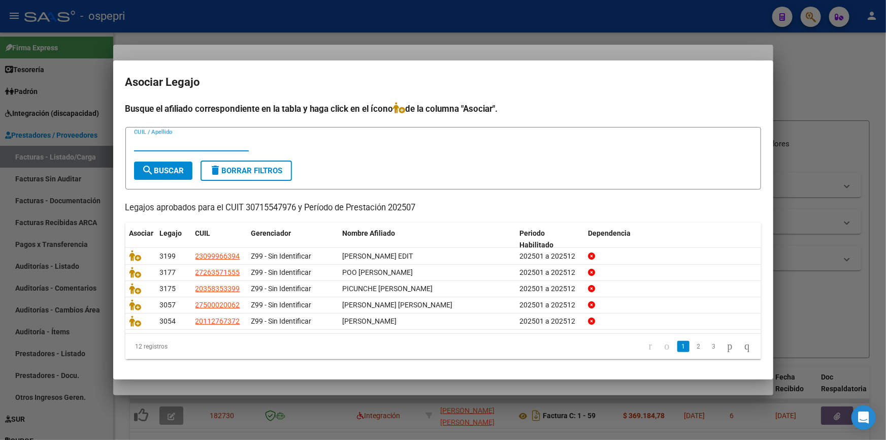
click at [167, 144] on input "CUIL / Apellido" at bounding box center [191, 143] width 115 height 9
click at [820, 80] on div at bounding box center [443, 220] width 886 height 440
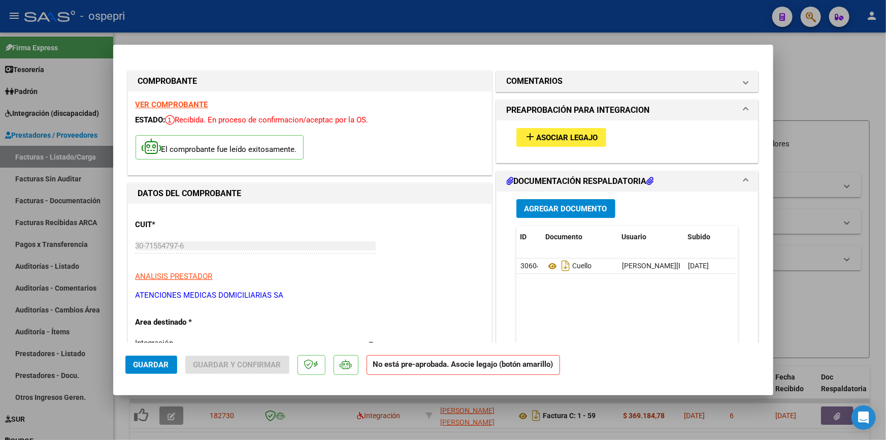
click at [829, 106] on div at bounding box center [443, 220] width 886 height 440
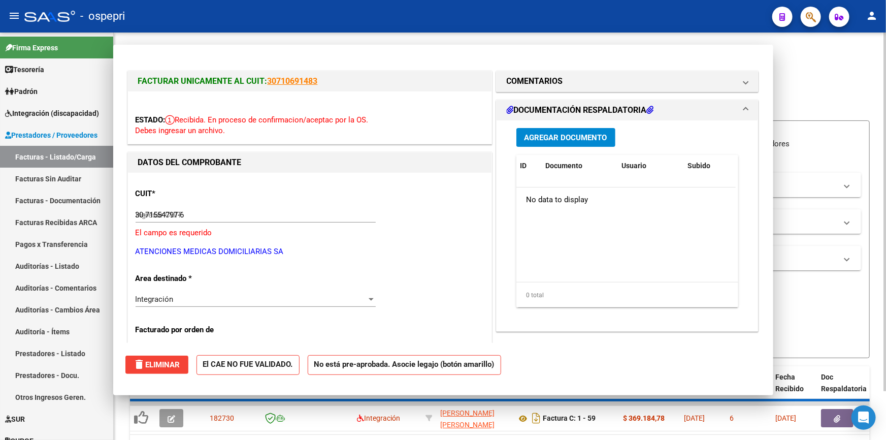
type input "$ 0,00"
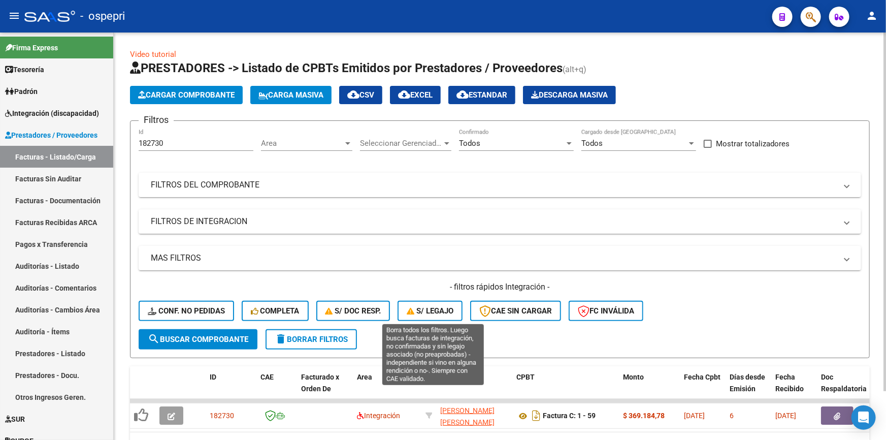
click at [415, 307] on icon "button" at bounding box center [412, 311] width 10 height 8
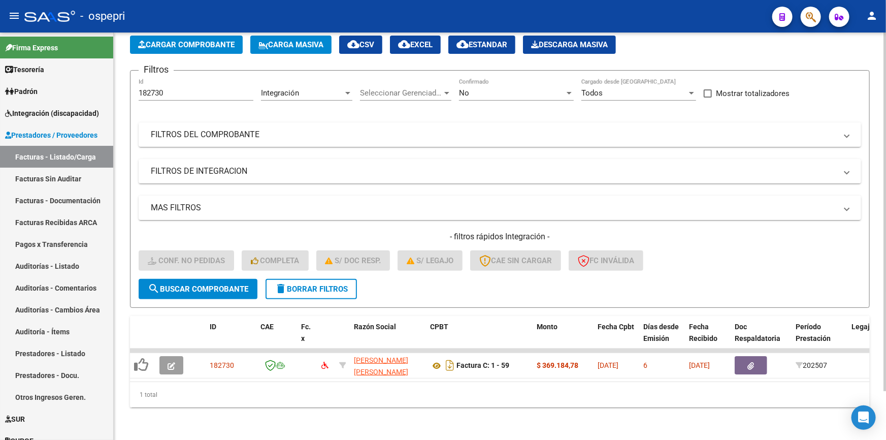
scroll to position [55, 0]
click at [301, 284] on span "delete Borrar Filtros" at bounding box center [311, 288] width 73 height 9
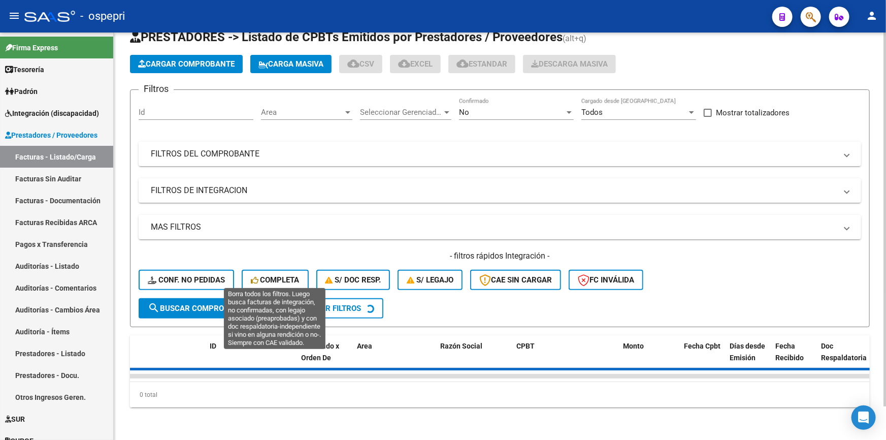
click at [263, 270] on div "- filtros rápidos Integración - Conf. no pedidas Completa S/ Doc Resp. S/ legaj…" at bounding box center [500, 274] width 723 height 48
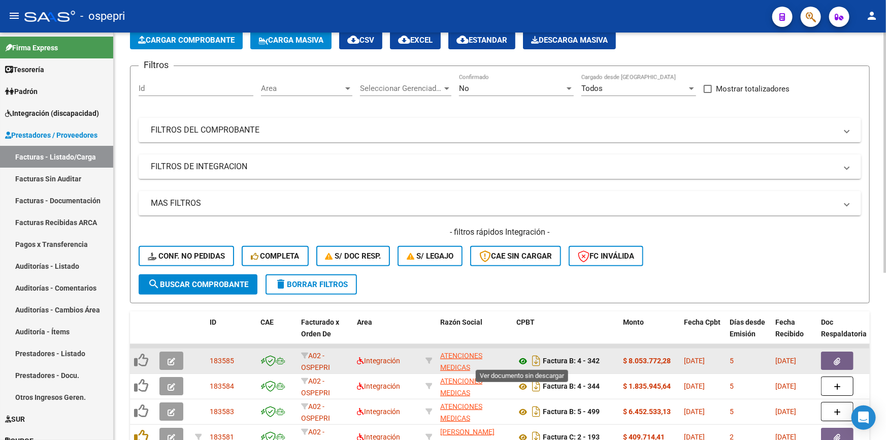
click at [517, 356] on icon at bounding box center [523, 361] width 13 height 12
click at [168, 358] on icon "button" at bounding box center [172, 362] width 8 height 8
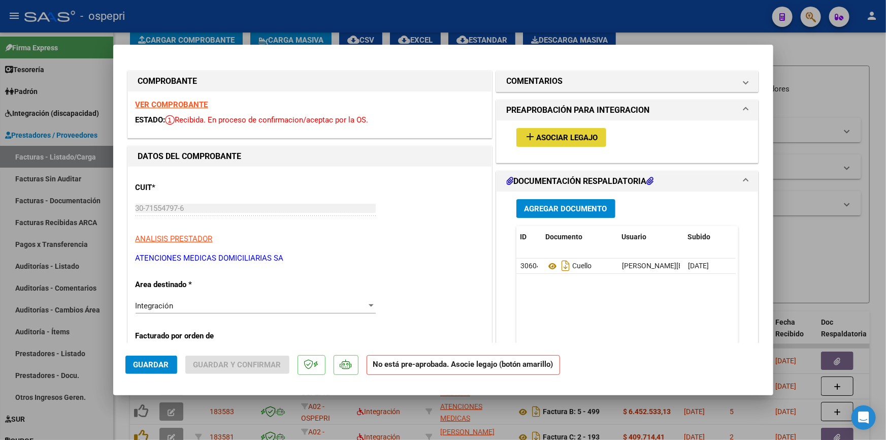
click at [572, 133] on span "Asociar Legajo" at bounding box center [567, 137] width 61 height 9
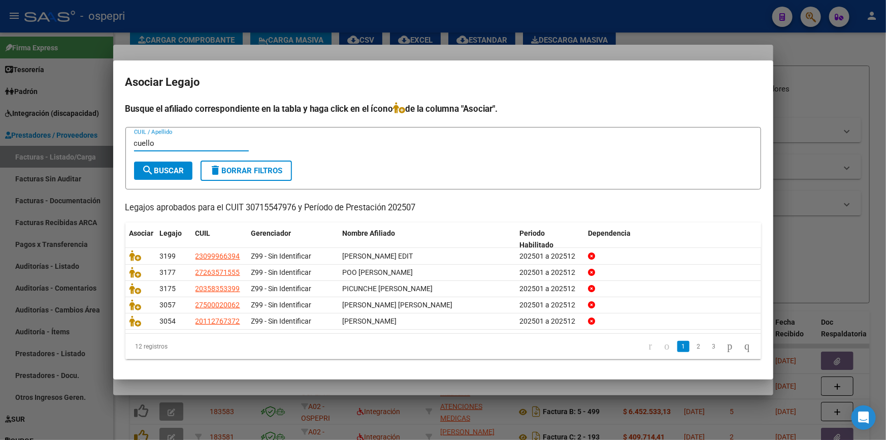
type input "cuello"
click at [168, 168] on span "search Buscar" at bounding box center [163, 170] width 42 height 9
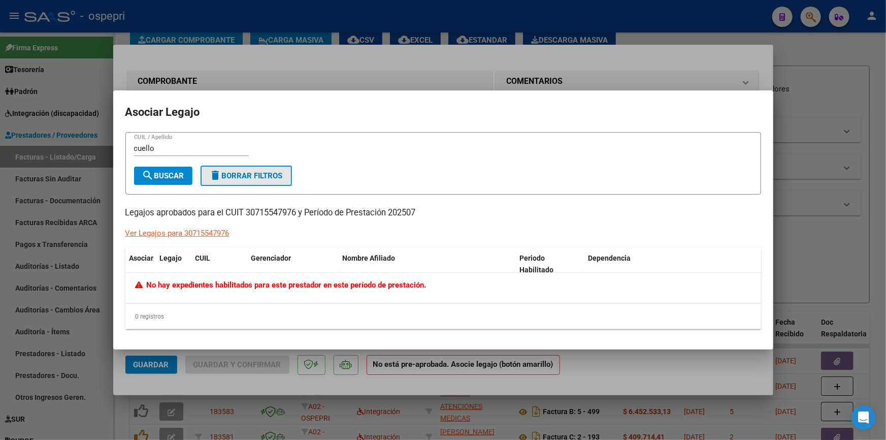
click at [260, 170] on button "delete Borrar Filtros" at bounding box center [246, 176] width 91 height 20
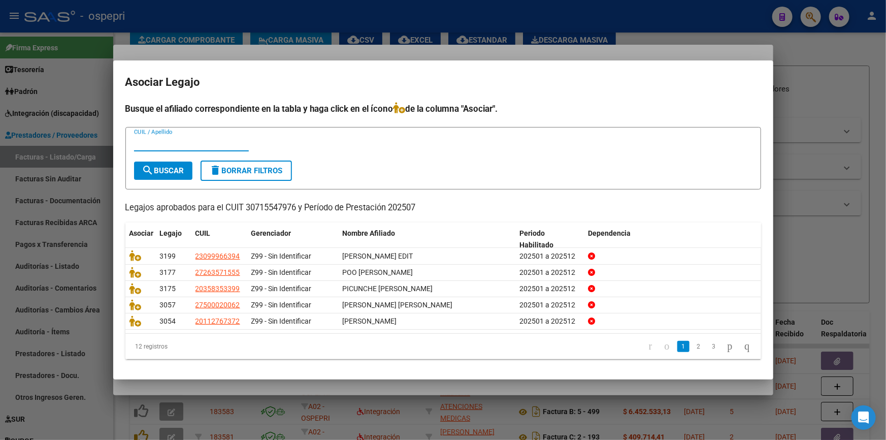
click at [154, 143] on input "CUIL / Apellido" at bounding box center [191, 143] width 115 height 9
type input "CUELLO"
click at [177, 163] on button "search Buscar" at bounding box center [163, 171] width 58 height 18
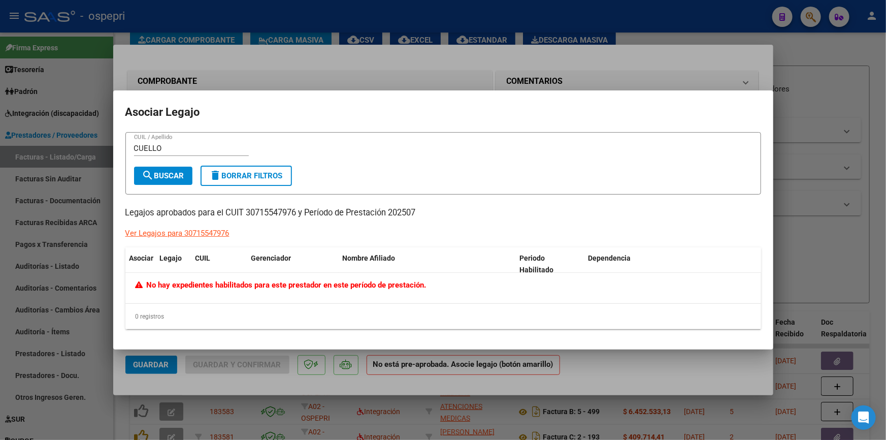
click at [841, 90] on div at bounding box center [443, 220] width 886 height 440
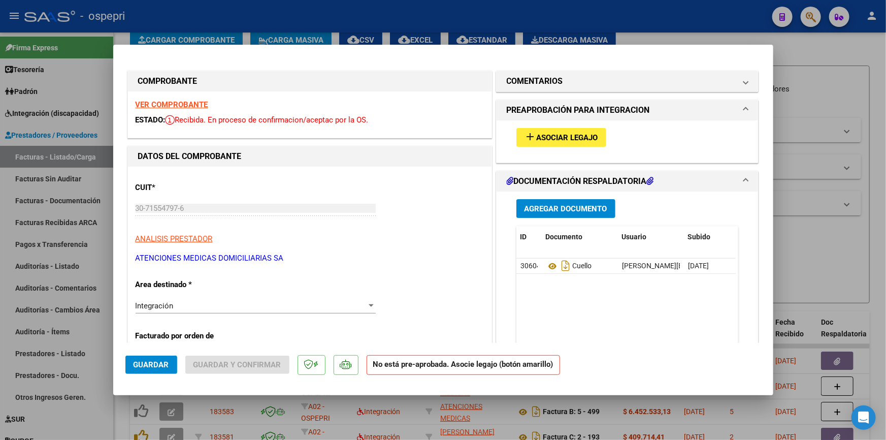
click at [823, 54] on div at bounding box center [443, 220] width 886 height 440
type input "$ 0,00"
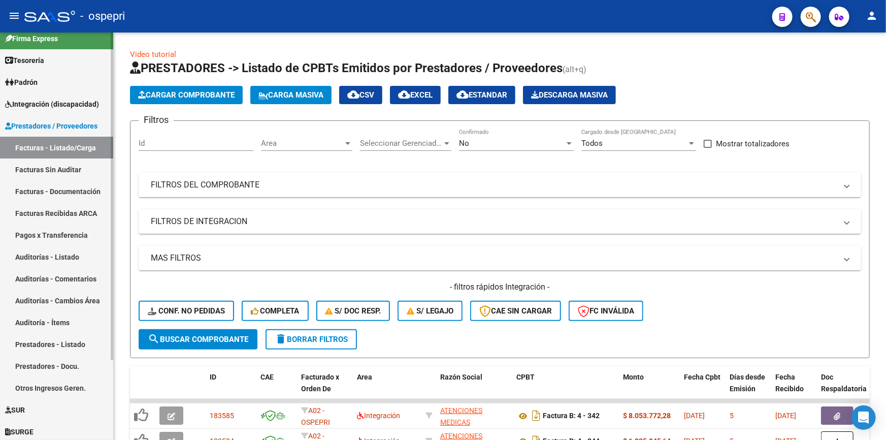
scroll to position [0, 0]
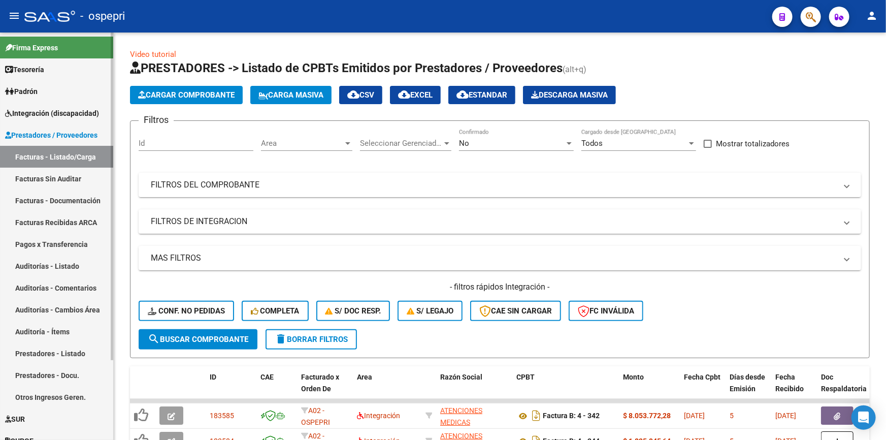
click at [70, 106] on link "Integración (discapacidad)" at bounding box center [56, 113] width 113 height 22
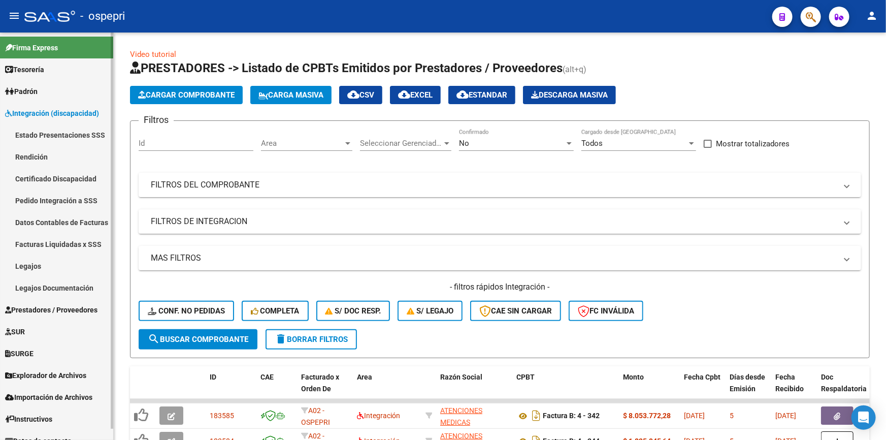
click at [35, 110] on span "Integración (discapacidad)" at bounding box center [52, 113] width 94 height 11
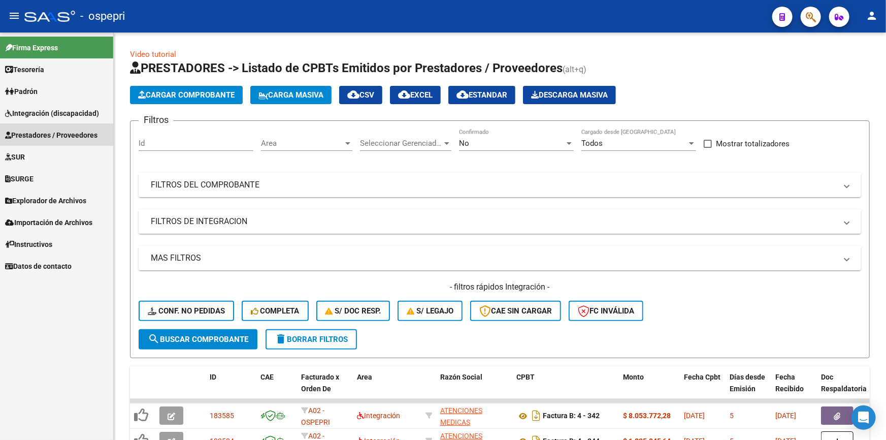
click at [33, 130] on span "Prestadores / Proveedores" at bounding box center [51, 135] width 92 height 11
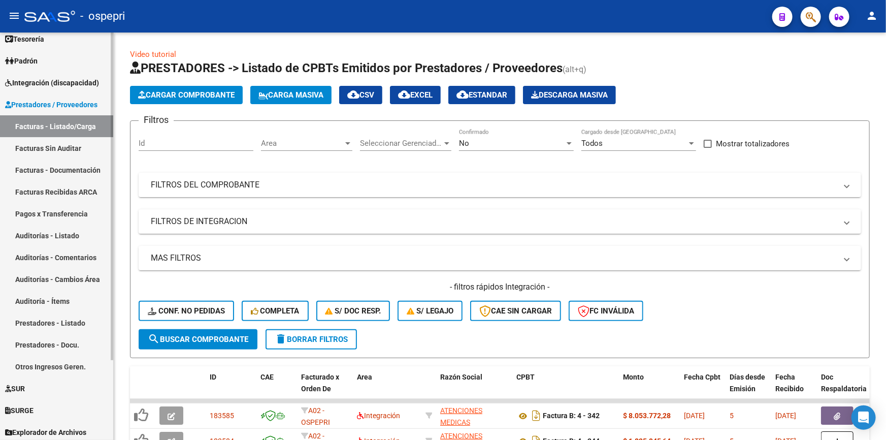
scroll to position [46, 0]
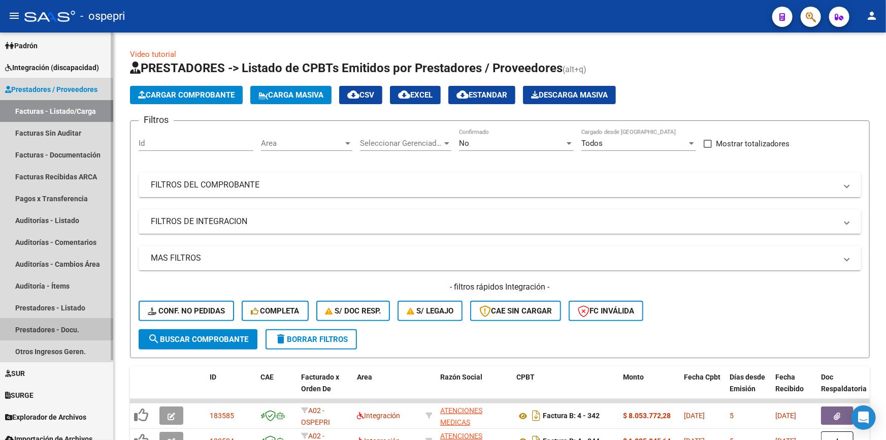
click at [46, 324] on link "Prestadores - Docu." at bounding box center [56, 329] width 113 height 22
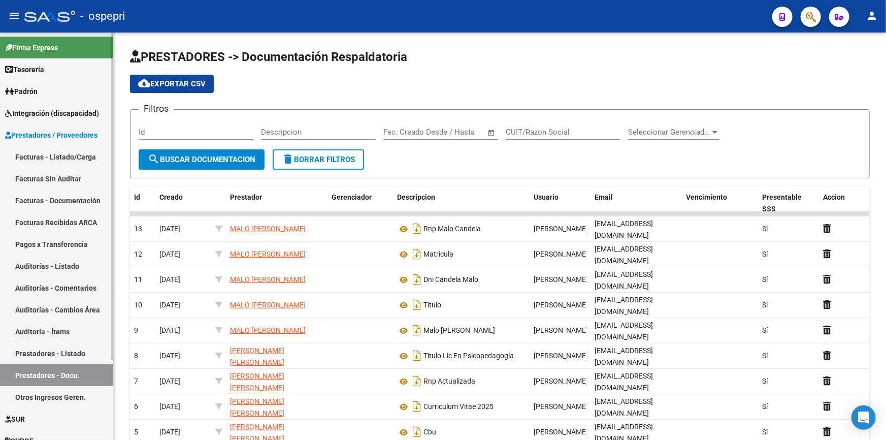
click at [33, 108] on span "Integración (discapacidad)" at bounding box center [52, 113] width 94 height 11
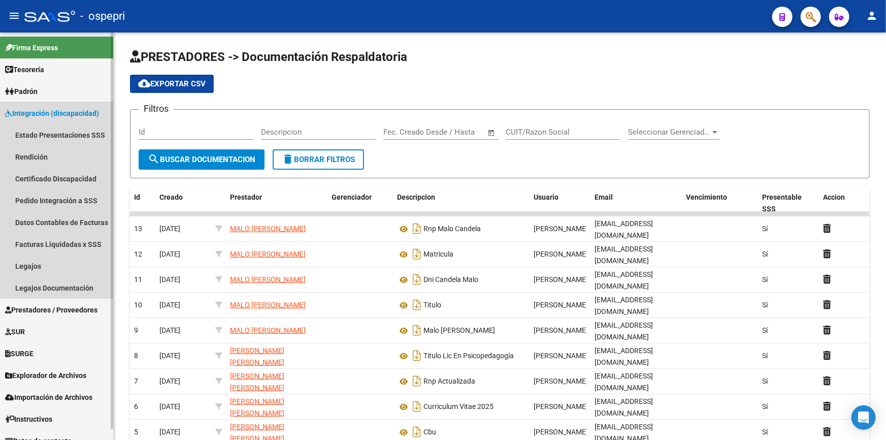
click at [33, 108] on span "Integración (discapacidad)" at bounding box center [52, 113] width 94 height 11
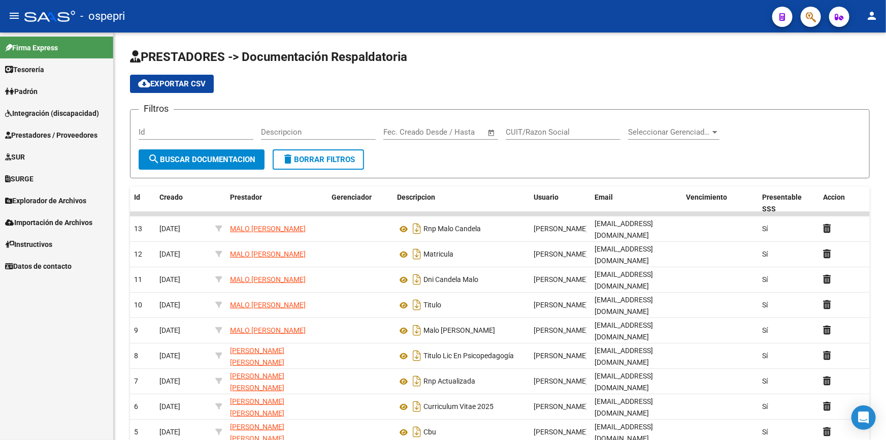
click at [28, 131] on span "Prestadores / Proveedores" at bounding box center [51, 135] width 92 height 11
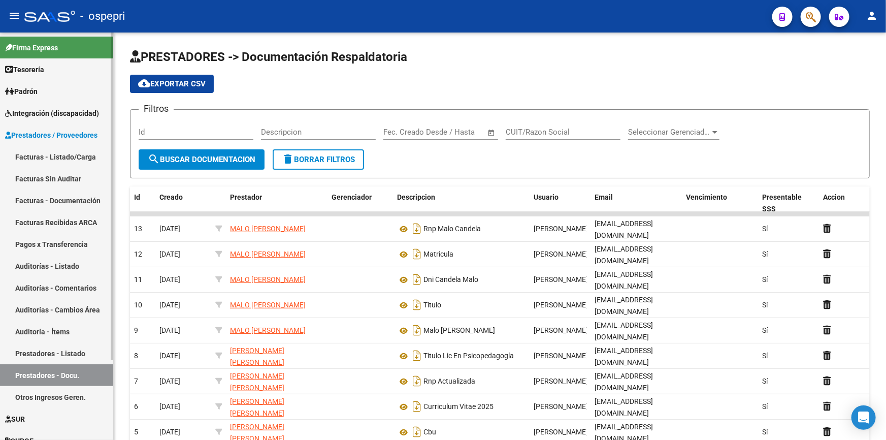
click at [30, 153] on link "Facturas - Listado/Carga" at bounding box center [56, 157] width 113 height 22
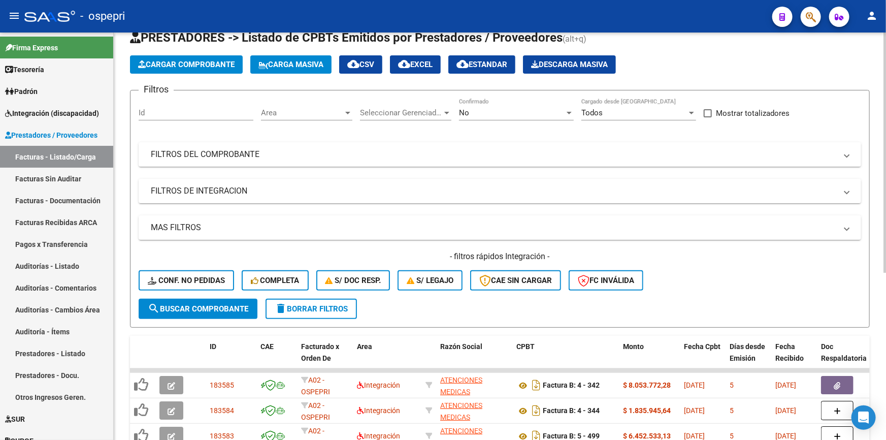
scroll to position [46, 0]
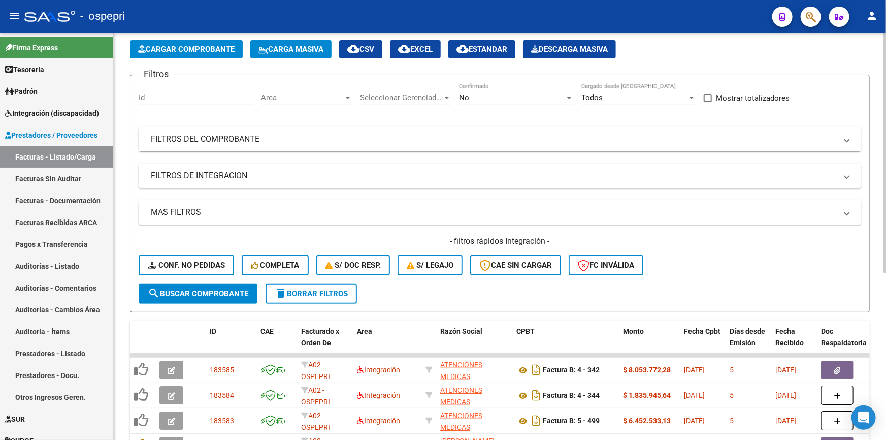
click at [200, 41] on button "Cargar Comprobante" at bounding box center [186, 49] width 113 height 18
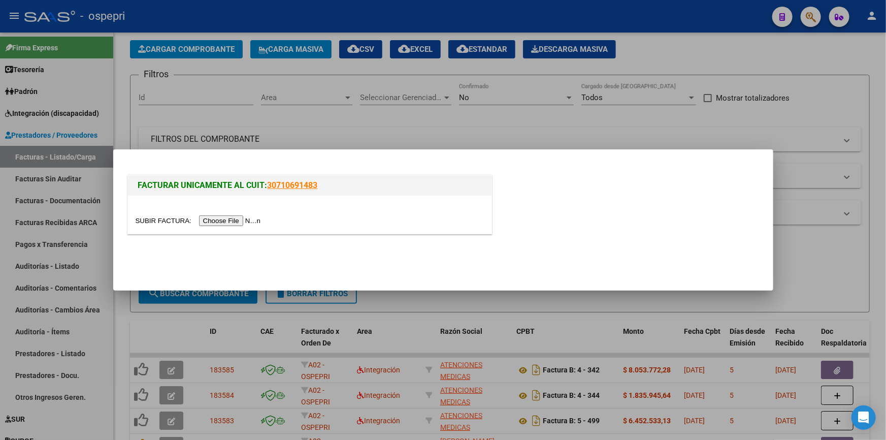
click at [221, 220] on input "file" at bounding box center [200, 220] width 128 height 11
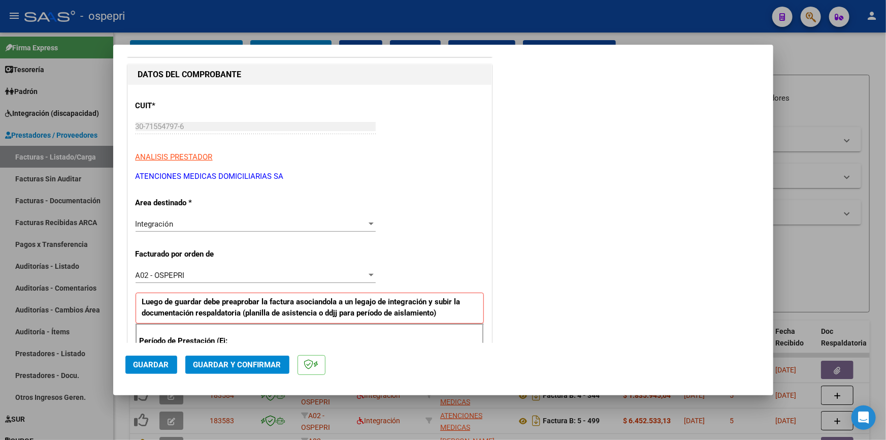
scroll to position [184, 0]
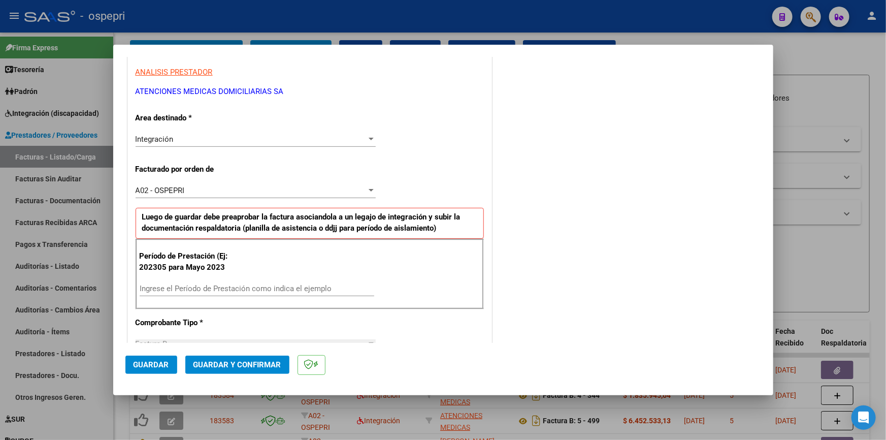
click at [256, 284] on input "Ingrese el Período de Prestación como indica el ejemplo" at bounding box center [257, 288] width 235 height 9
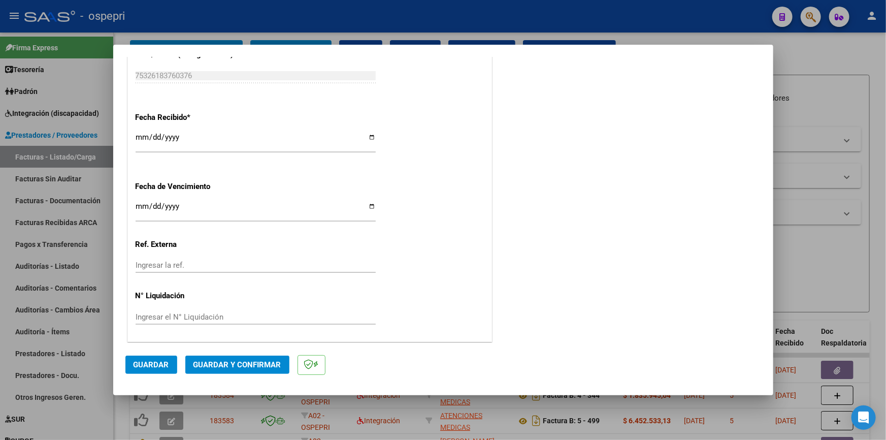
scroll to position [716, 0]
type input "202507"
click at [817, 123] on div at bounding box center [443, 220] width 886 height 440
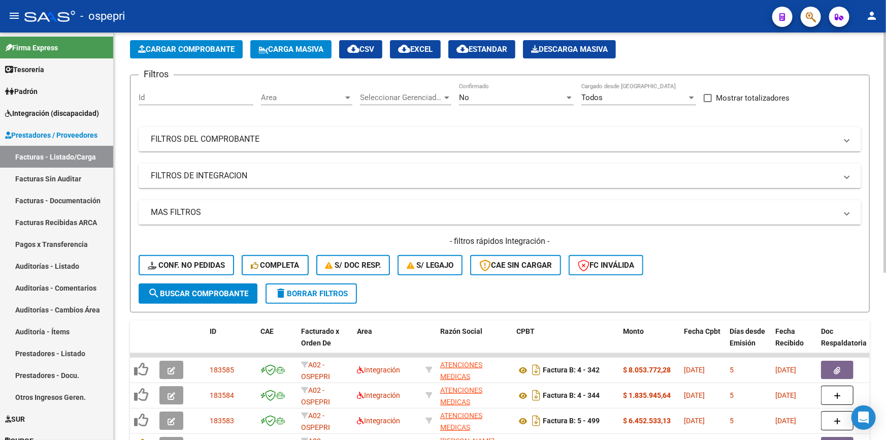
click at [211, 42] on button "Cargar Comprobante" at bounding box center [186, 49] width 113 height 18
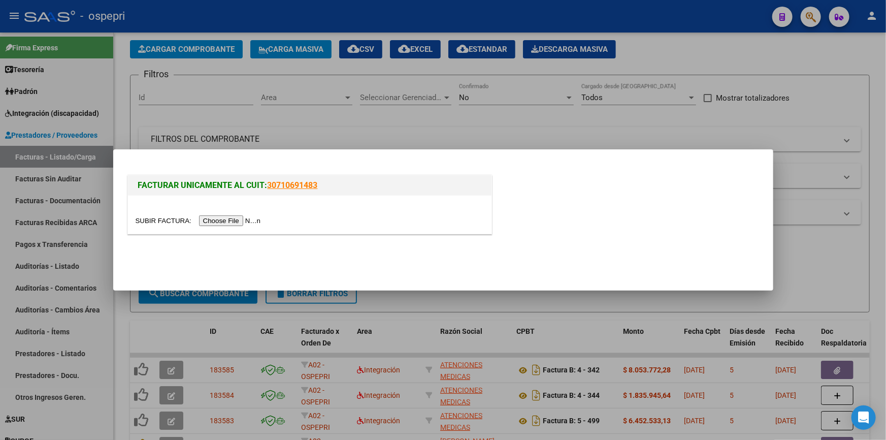
click at [241, 218] on input "file" at bounding box center [200, 220] width 128 height 11
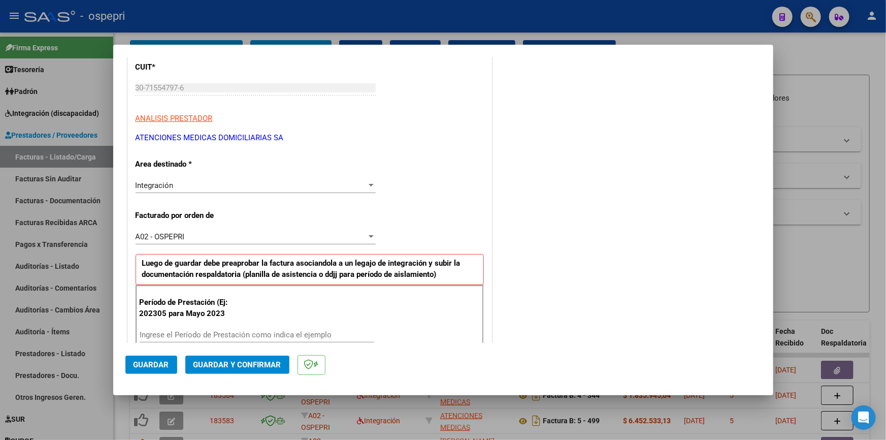
scroll to position [323, 0]
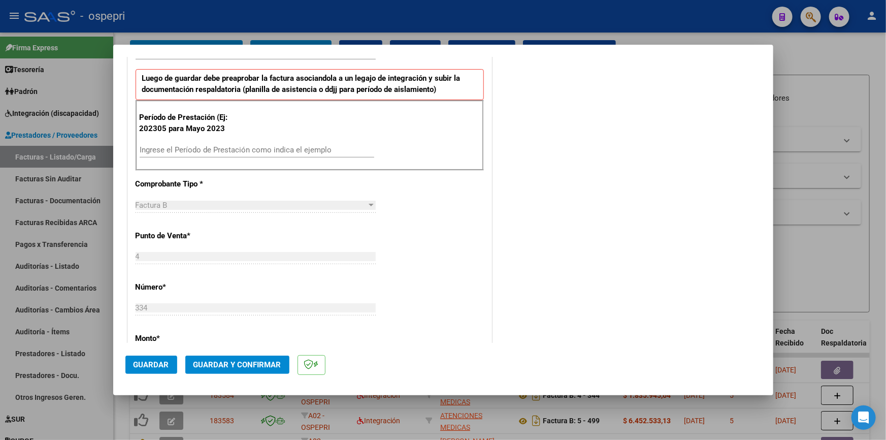
drag, startPoint x: 171, startPoint y: 149, endPoint x: 176, endPoint y: 147, distance: 5.5
click at [171, 148] on input "Ingrese el Período de Prestación como indica el ejemplo" at bounding box center [257, 149] width 235 height 9
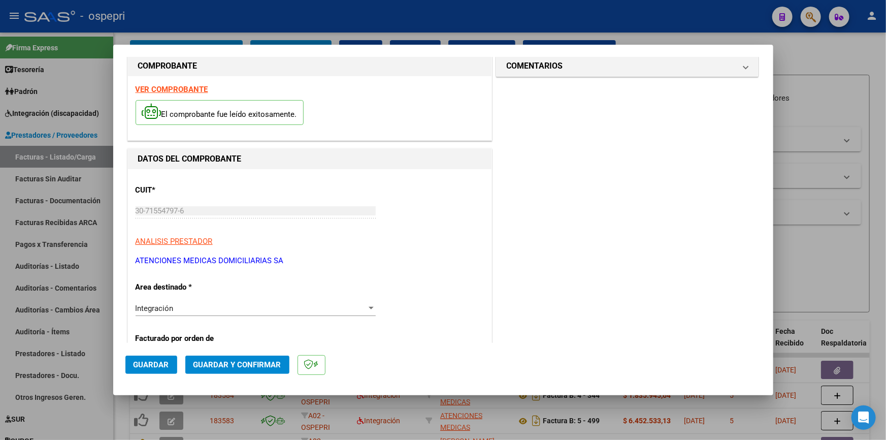
scroll to position [0, 0]
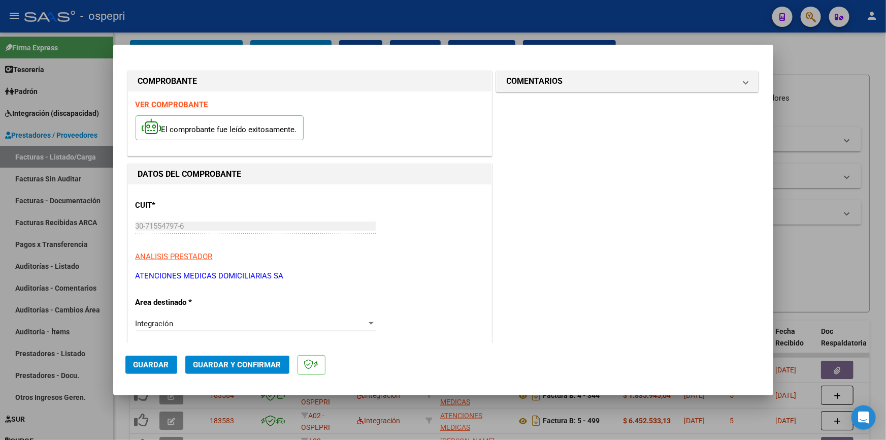
type input "202507"
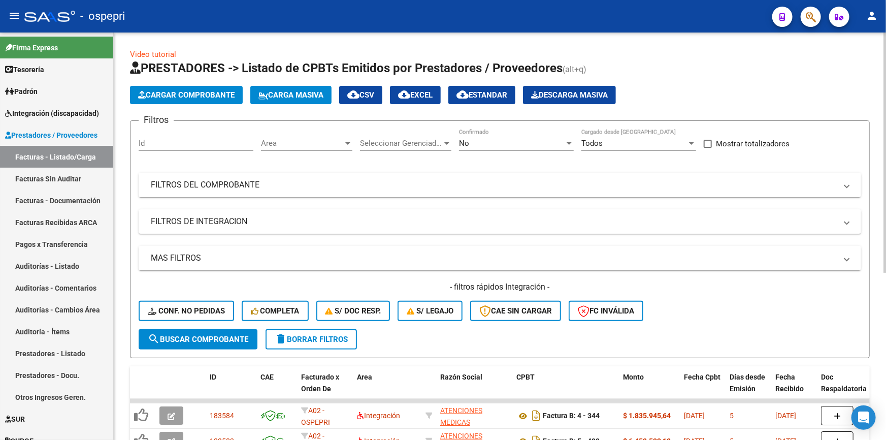
click at [185, 88] on button "Cargar Comprobante" at bounding box center [186, 95] width 113 height 18
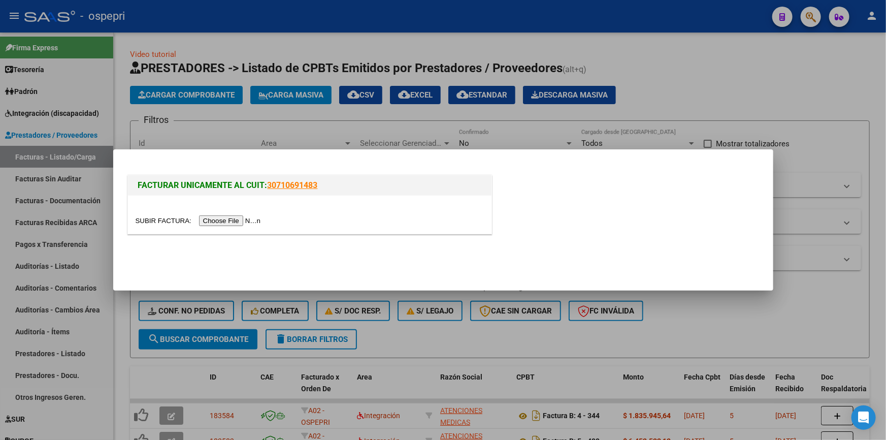
click at [218, 218] on input "file" at bounding box center [200, 220] width 128 height 11
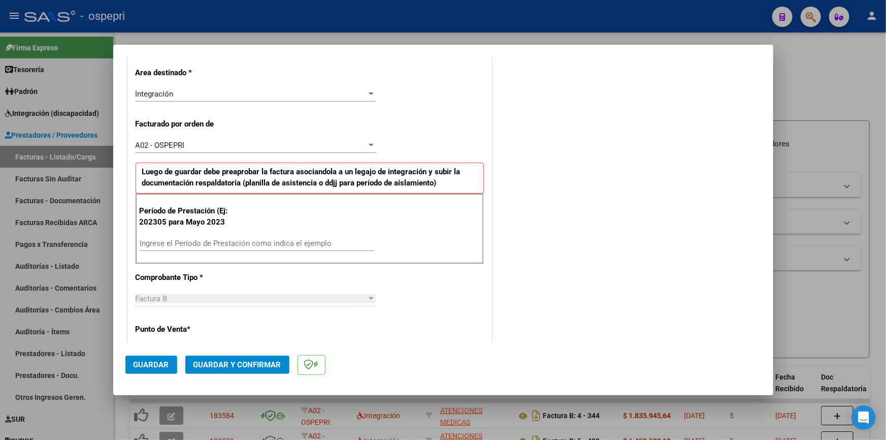
scroll to position [277, 0]
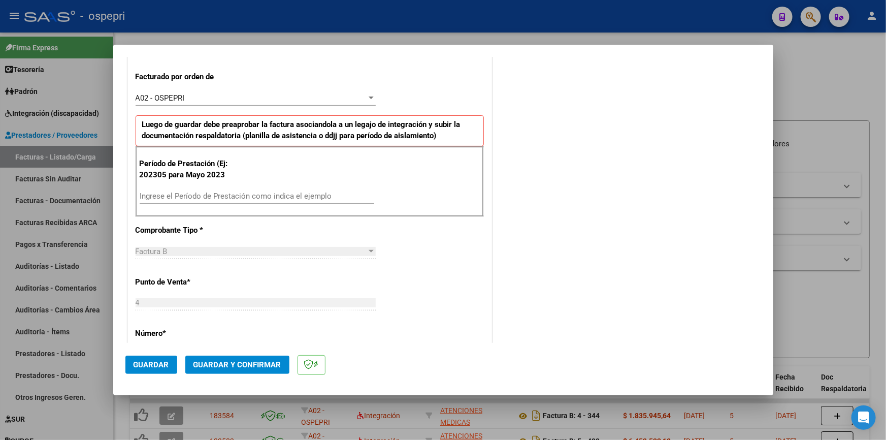
drag, startPoint x: 253, startPoint y: 189, endPoint x: 267, endPoint y: 189, distance: 13.7
click at [256, 189] on div "Ingrese el Período de Prestación como indica el ejemplo" at bounding box center [257, 195] width 235 height 15
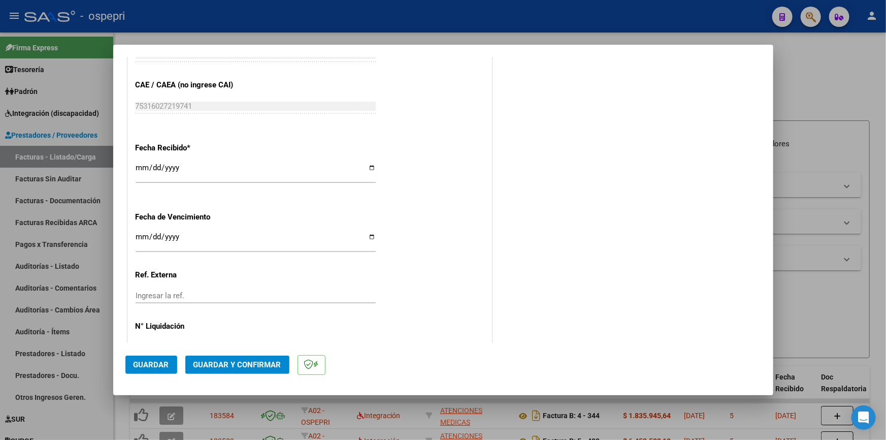
scroll to position [716, 0]
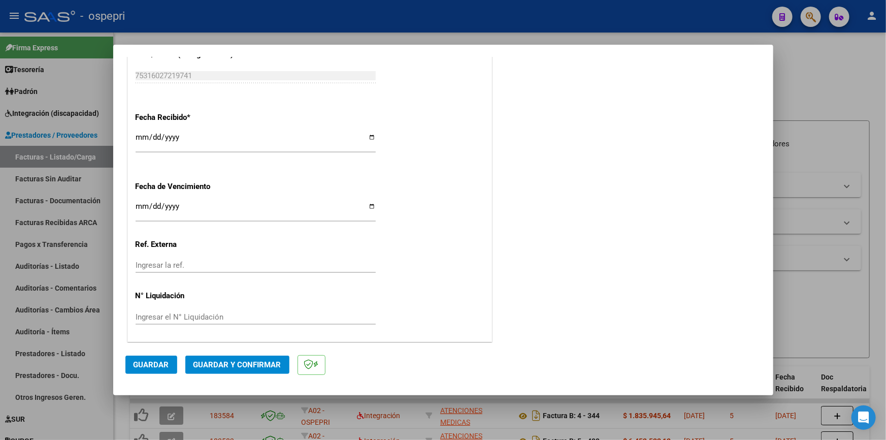
type input "202507"
click at [156, 360] on span "Guardar" at bounding box center [152, 364] width 36 height 9
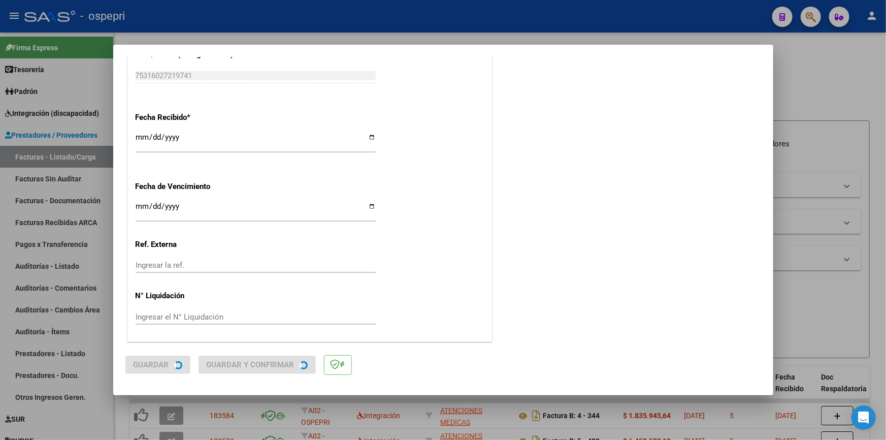
scroll to position [0, 0]
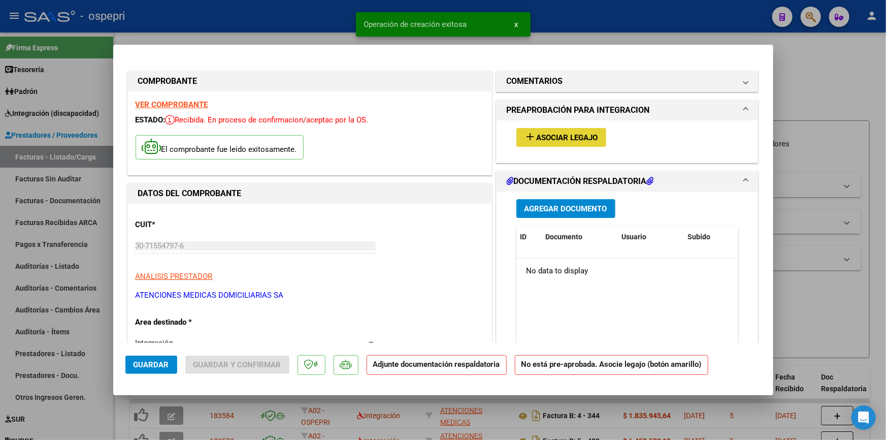
click at [553, 133] on span "Asociar Legajo" at bounding box center [567, 137] width 61 height 9
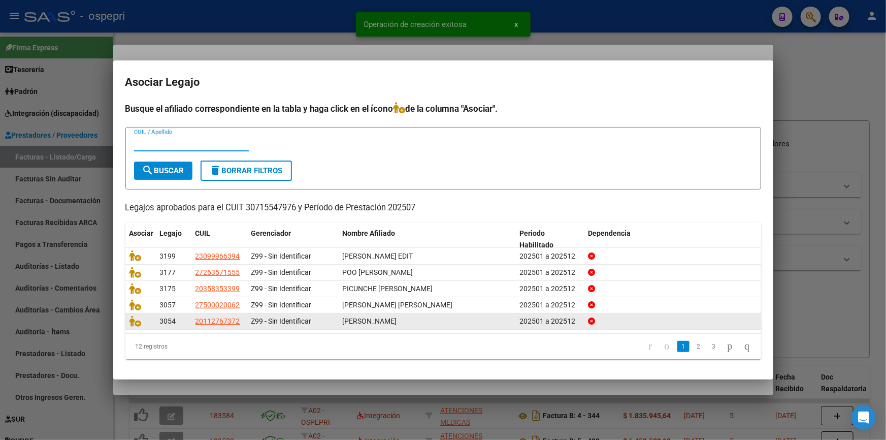
click at [693, 345] on link "2" at bounding box center [699, 346] width 12 height 11
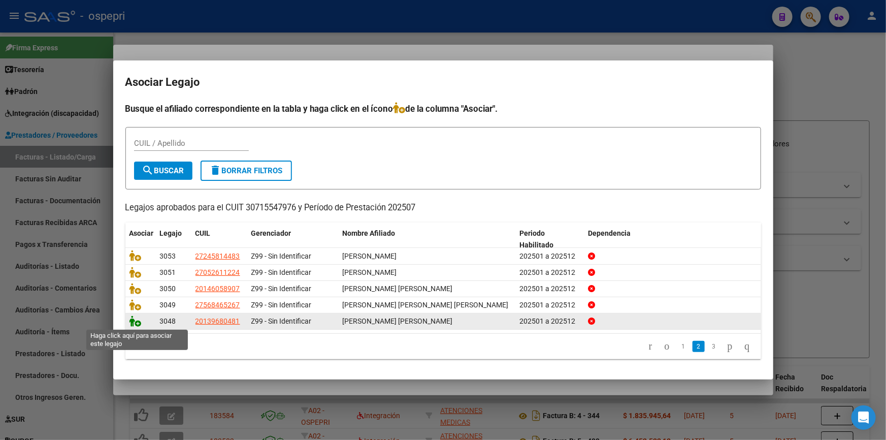
click at [135, 320] on icon at bounding box center [136, 320] width 12 height 11
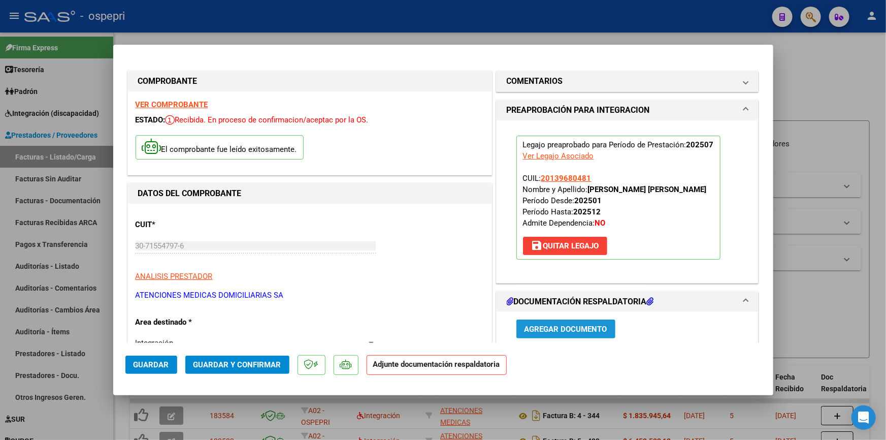
click at [554, 325] on span "Agregar Documento" at bounding box center [566, 329] width 83 height 9
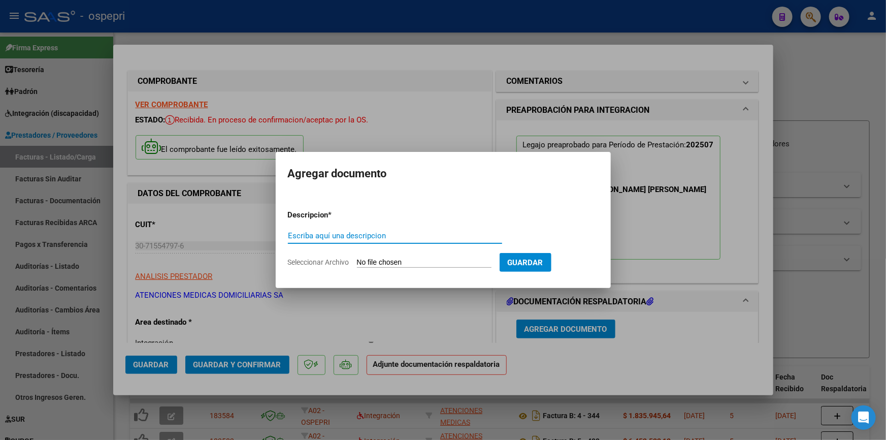
drag, startPoint x: 346, startPoint y: 230, endPoint x: 357, endPoint y: 227, distance: 10.6
click at [347, 230] on div "Escriba aquí una descripcion" at bounding box center [395, 235] width 214 height 15
type input "MARIN"
click at [543, 260] on span "Guardar" at bounding box center [526, 262] width 36 height 9
click at [426, 259] on input "Seleccionar Archivo" at bounding box center [424, 263] width 135 height 10
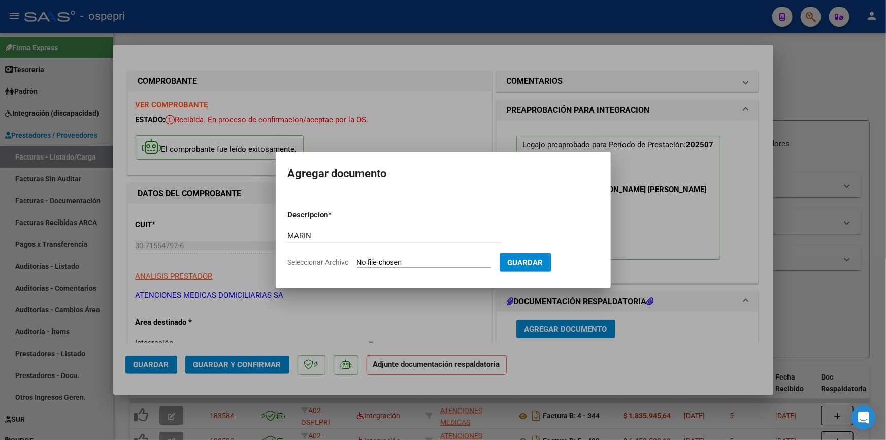
type input "C:\fakepath\DOC RESP [PERSON_NAME][DATE].pdf"
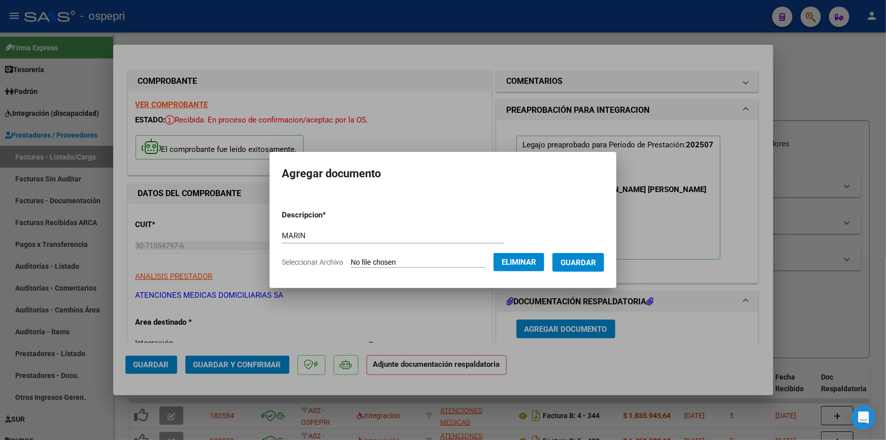
click at [593, 260] on span "Guardar" at bounding box center [579, 262] width 36 height 9
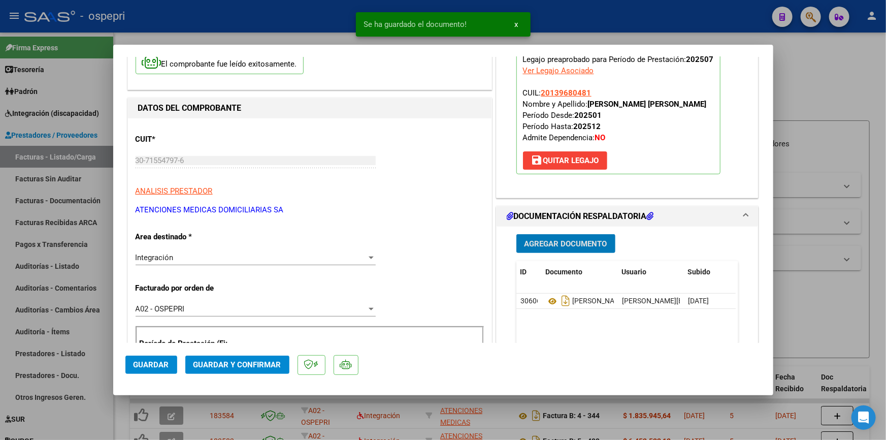
scroll to position [92, 0]
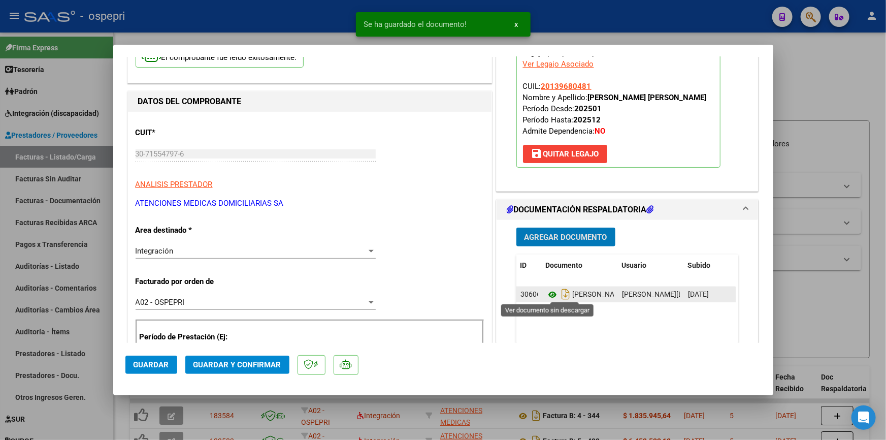
click at [549, 292] on icon at bounding box center [552, 294] width 13 height 12
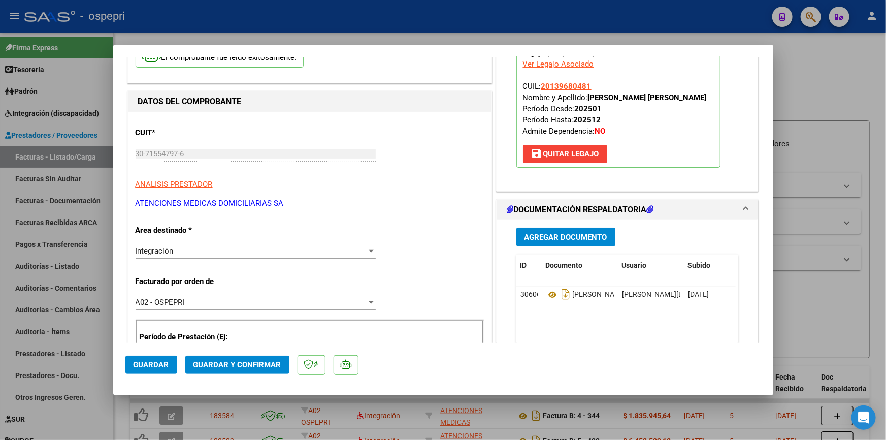
click at [828, 217] on div at bounding box center [443, 220] width 886 height 440
type input "$ 0,00"
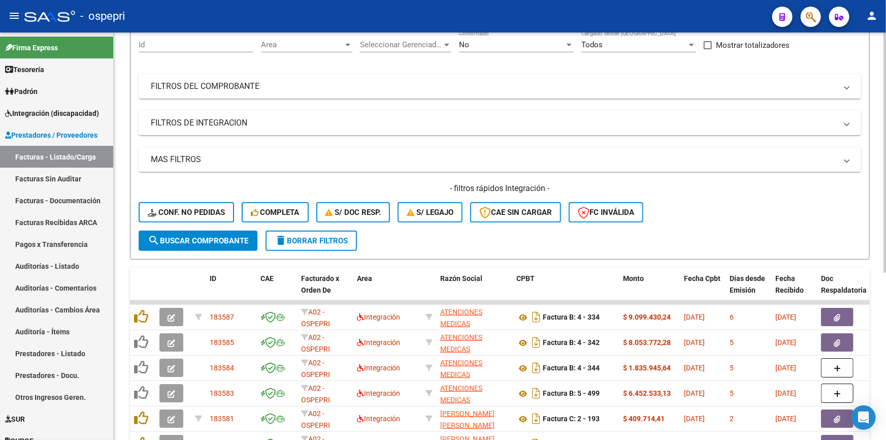
scroll to position [138, 0]
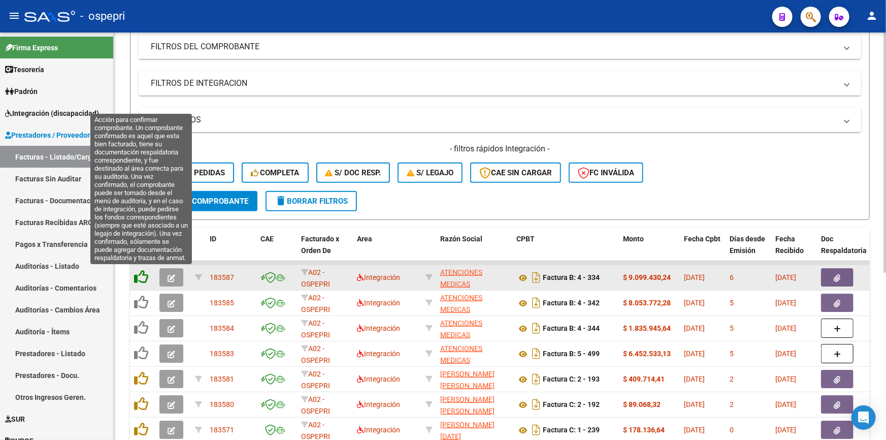
click at [140, 270] on icon at bounding box center [141, 277] width 14 height 14
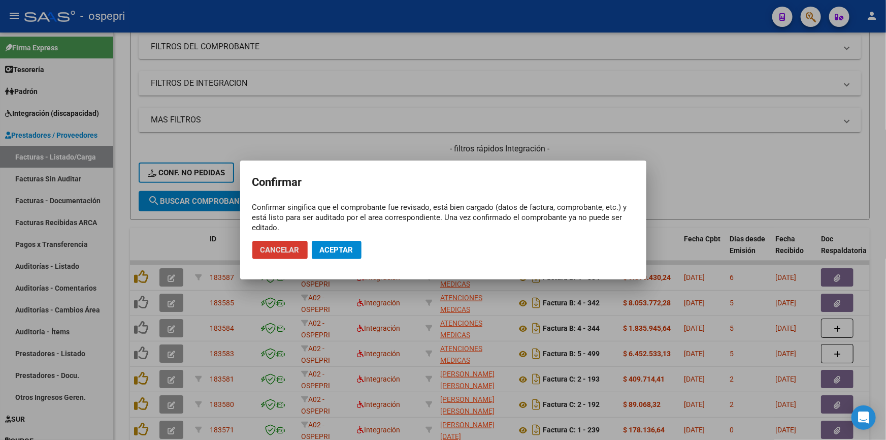
click at [345, 249] on span "Aceptar" at bounding box center [337, 249] width 34 height 9
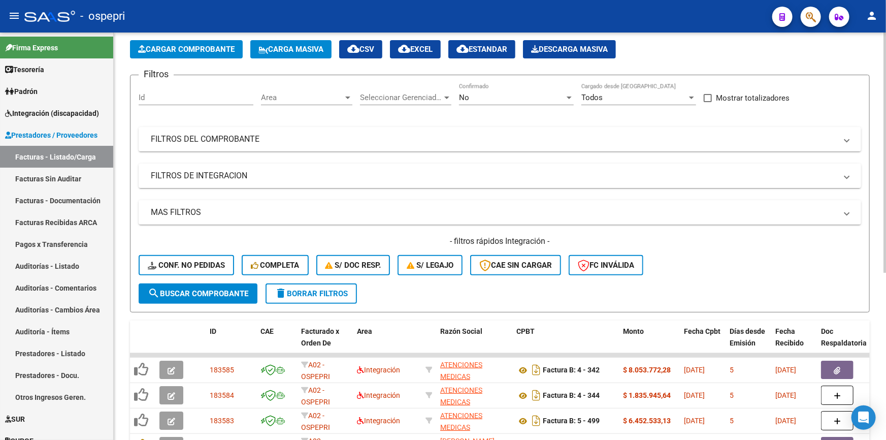
scroll to position [0, 0]
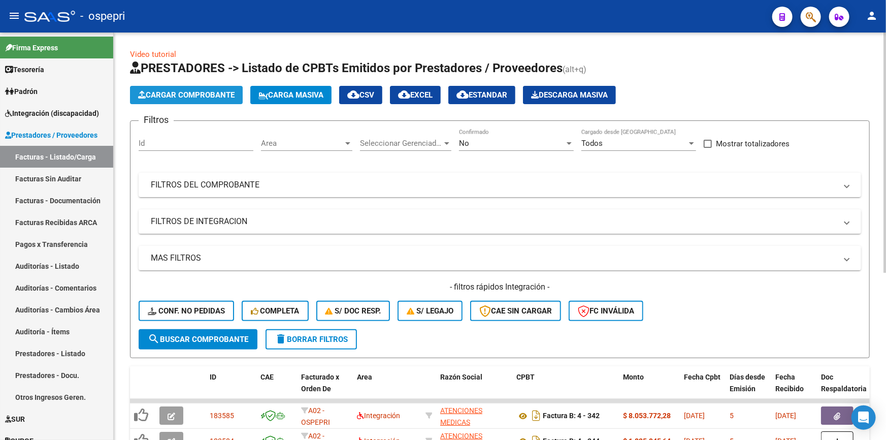
click at [175, 86] on button "Cargar Comprobante" at bounding box center [186, 95] width 113 height 18
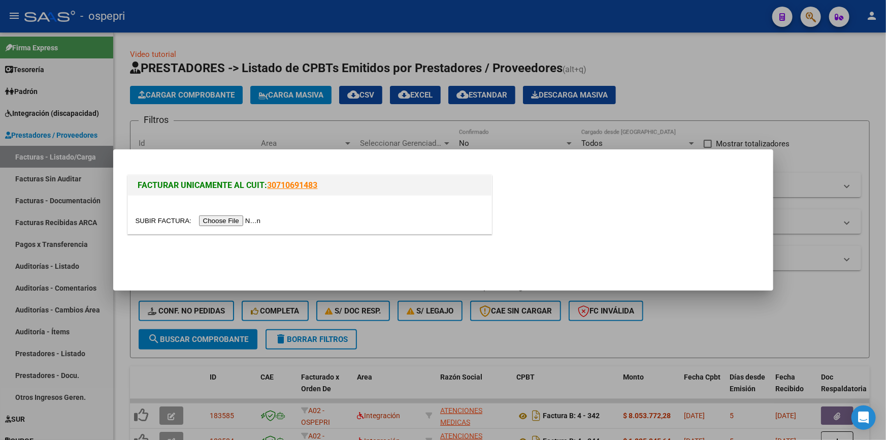
click at [226, 220] on input "file" at bounding box center [200, 220] width 128 height 11
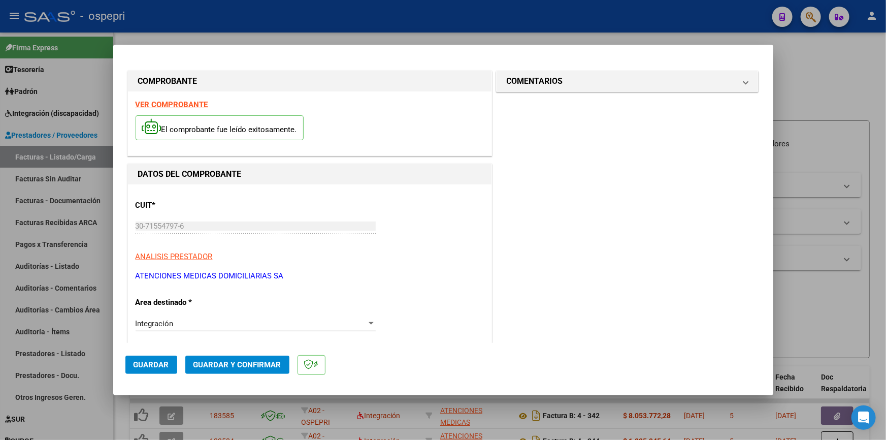
click at [163, 99] on div "VER COMPROBANTE El comprobante fue leído exitosamente." at bounding box center [310, 123] width 364 height 64
click at [163, 100] on strong "VER COMPROBANTE" at bounding box center [172, 104] width 73 height 9
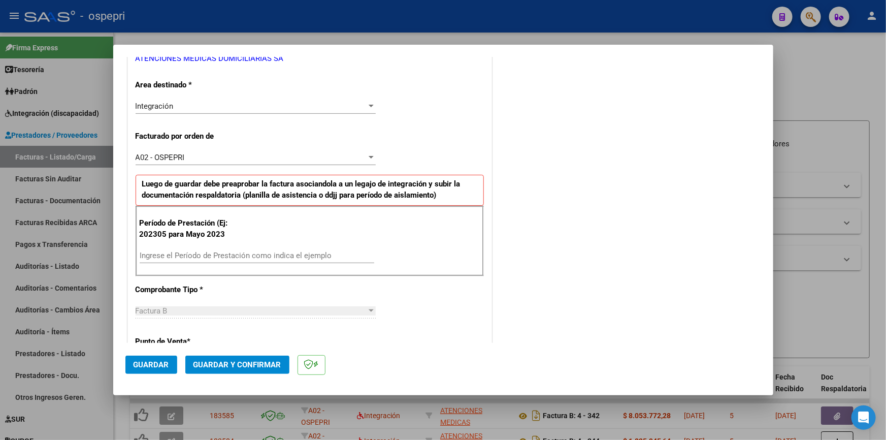
scroll to position [231, 0]
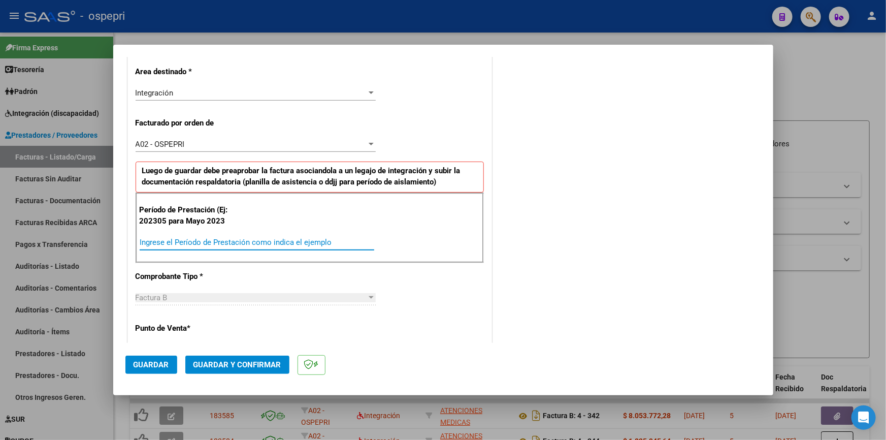
click at [165, 239] on input "Ingrese el Período de Prestación como indica el ejemplo" at bounding box center [257, 242] width 235 height 9
type input "202507"
click at [569, 278] on div "COMENTARIOS Comentarios De la Obra Social: Comentarios de la Obra Social (no vi…" at bounding box center [627, 334] width 267 height 992
click at [145, 361] on span "Guardar" at bounding box center [152, 364] width 36 height 9
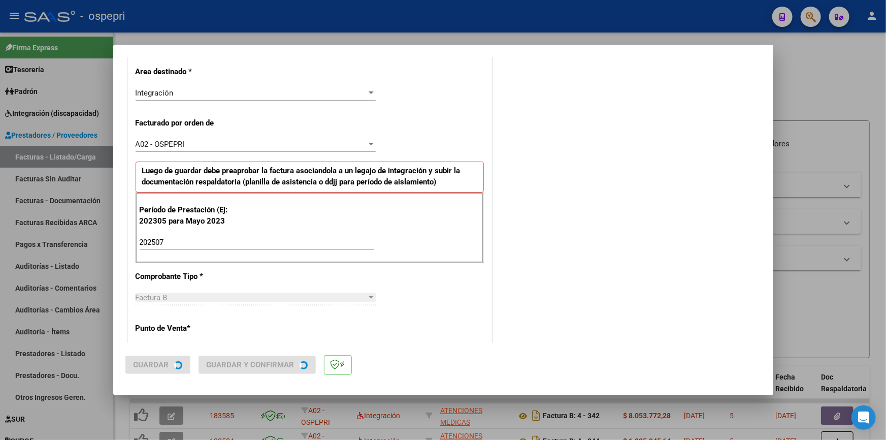
scroll to position [0, 0]
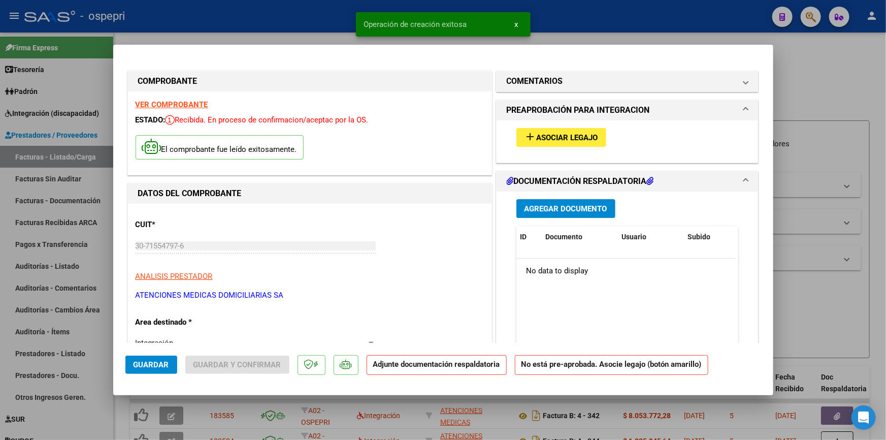
click at [584, 134] on span "Asociar Legajo" at bounding box center [567, 137] width 61 height 9
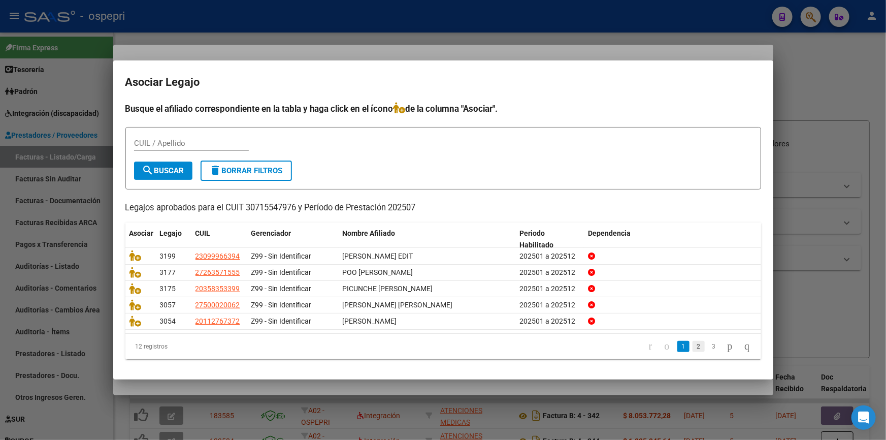
click at [693, 344] on link "2" at bounding box center [699, 346] width 12 height 11
click at [708, 344] on link "3" at bounding box center [714, 346] width 12 height 11
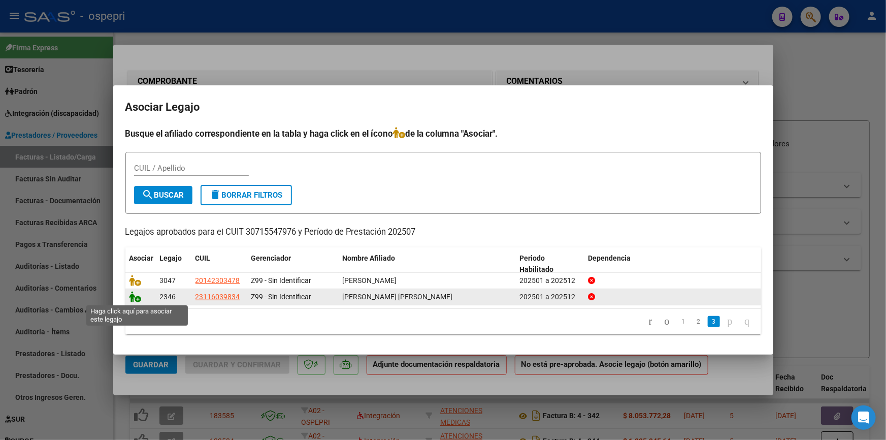
click at [131, 296] on icon at bounding box center [136, 296] width 12 height 11
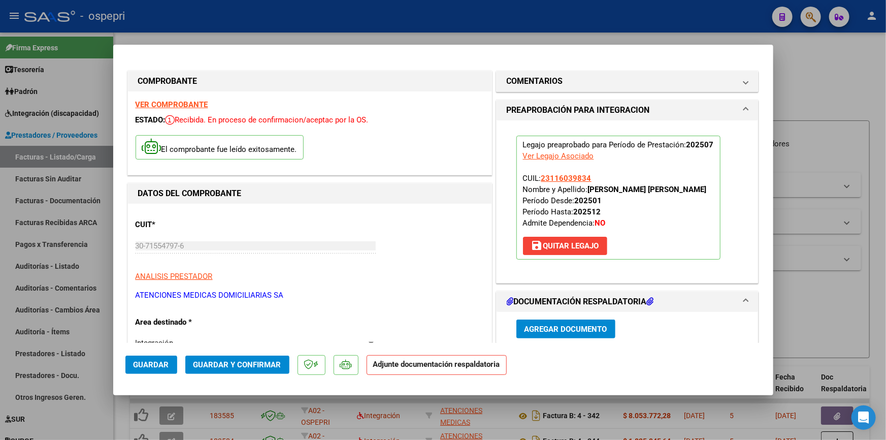
click at [558, 325] on span "Agregar Documento" at bounding box center [566, 329] width 83 height 9
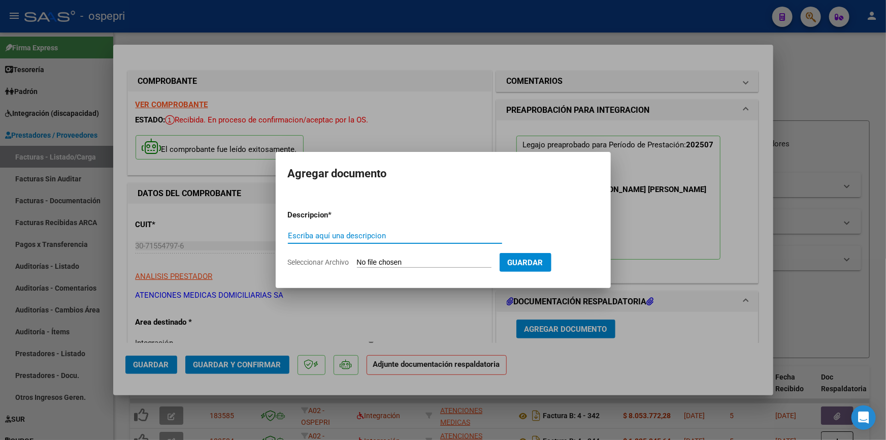
click at [327, 228] on div "Escriba aquí una descripcion" at bounding box center [395, 235] width 214 height 15
type input "MARTINEZ"
click at [541, 261] on span "Guardar" at bounding box center [526, 262] width 36 height 9
click at [435, 260] on input "Seleccionar Archivo" at bounding box center [424, 263] width 135 height 10
type input "C:\fakepath\DOC RESP MARTINEZ MARTA JULIO 2025.pdf"
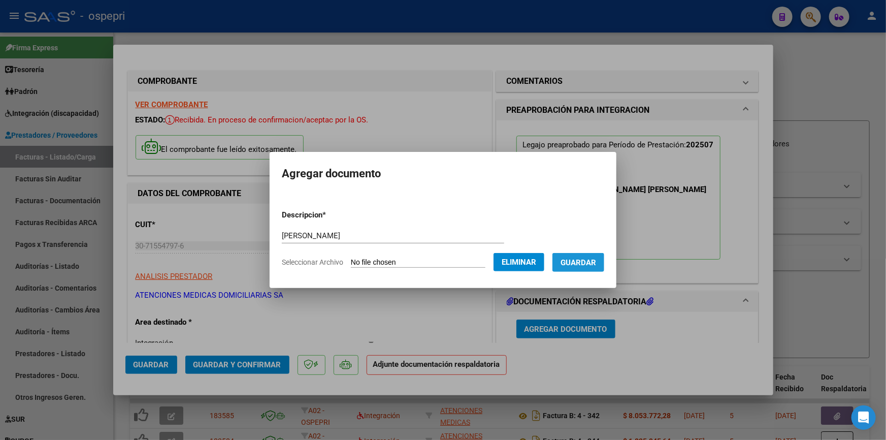
click at [584, 264] on span "Guardar" at bounding box center [579, 262] width 36 height 9
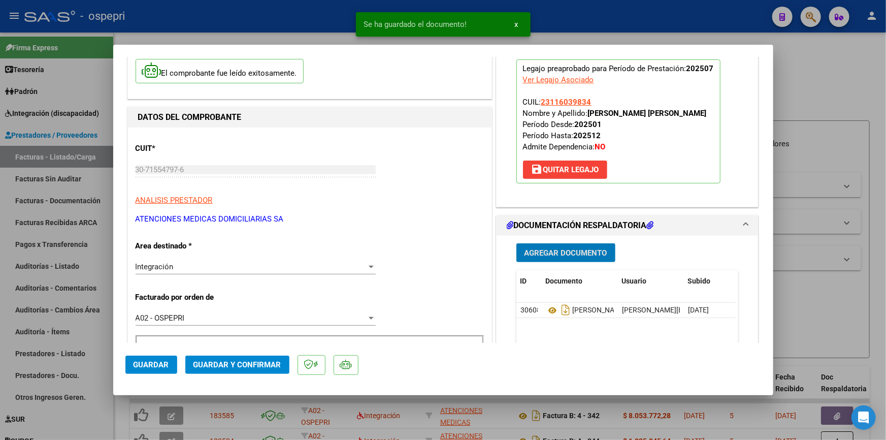
scroll to position [92, 0]
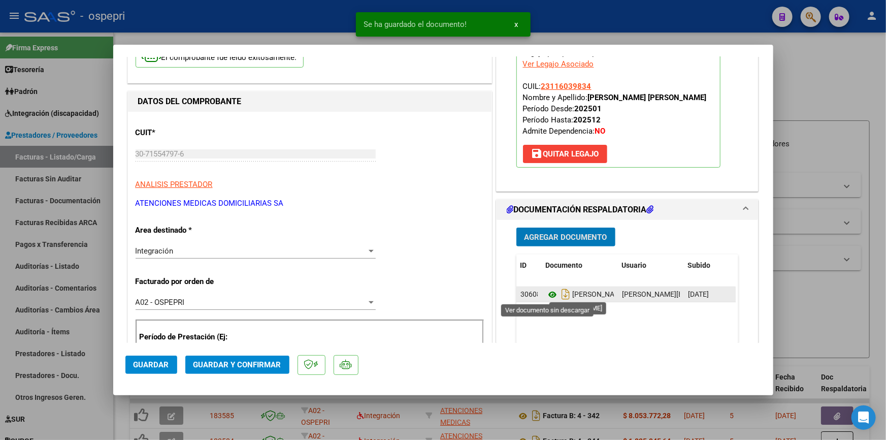
click at [549, 292] on icon at bounding box center [552, 294] width 13 height 12
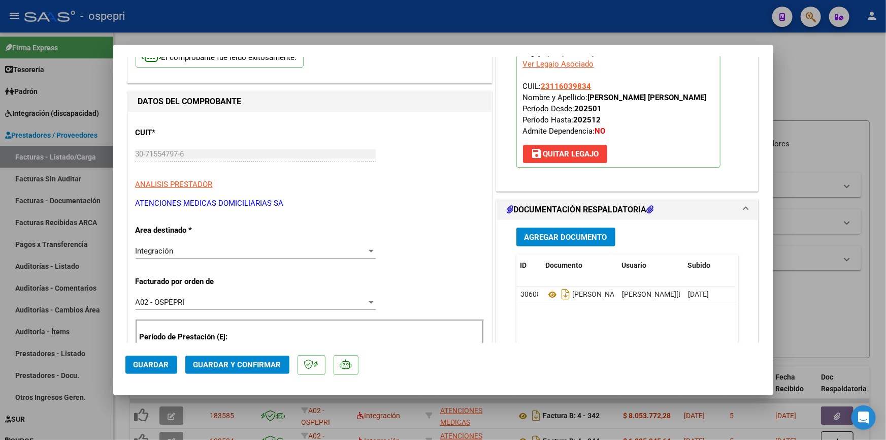
click at [835, 73] on div at bounding box center [443, 220] width 886 height 440
type input "$ 0,00"
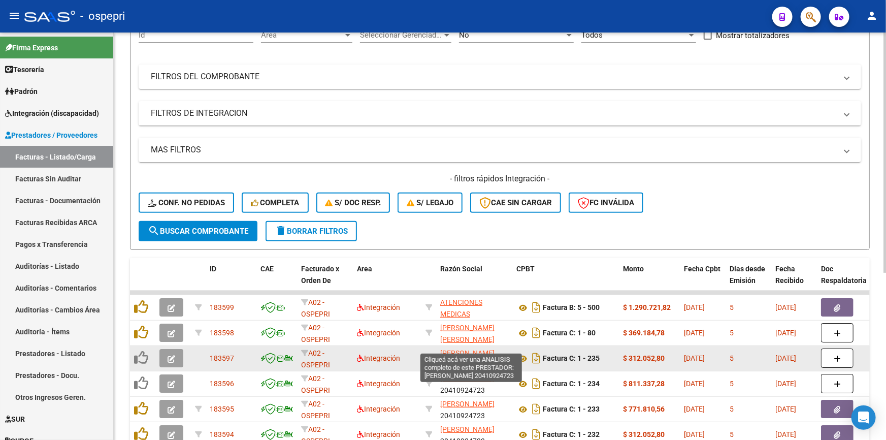
scroll to position [138, 0]
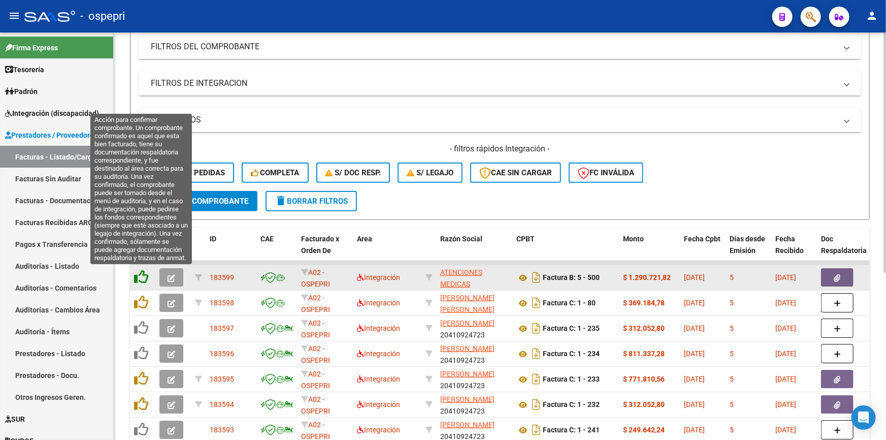
click at [142, 272] on icon at bounding box center [141, 277] width 14 height 14
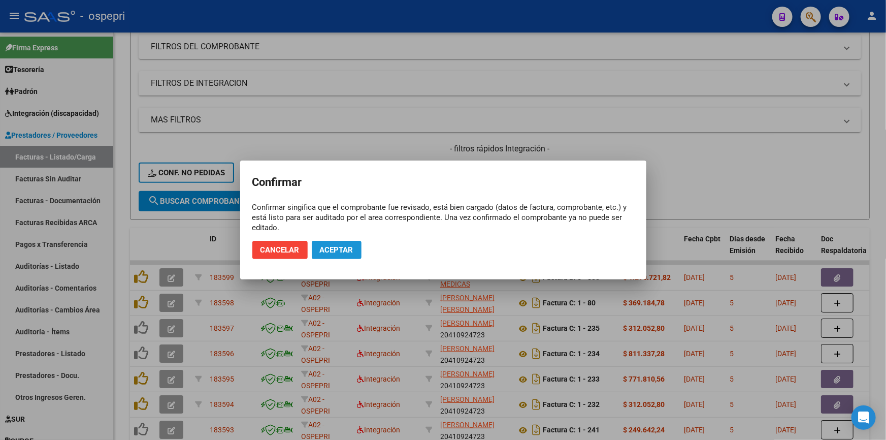
click at [340, 246] on span "Aceptar" at bounding box center [337, 249] width 34 height 9
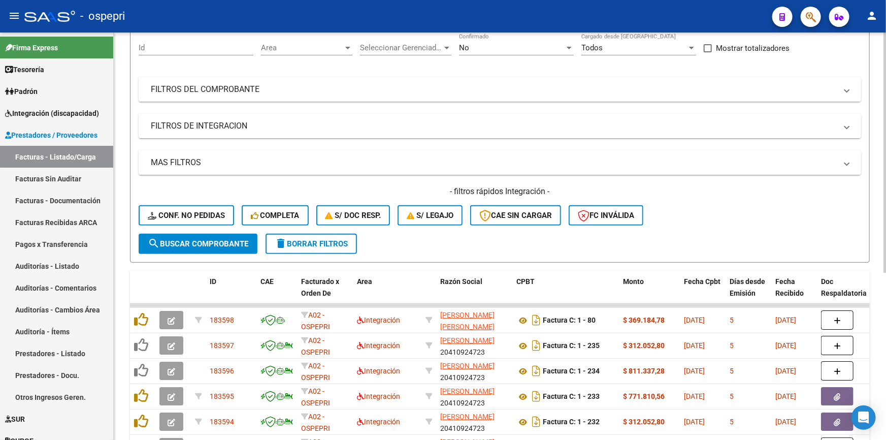
scroll to position [0, 0]
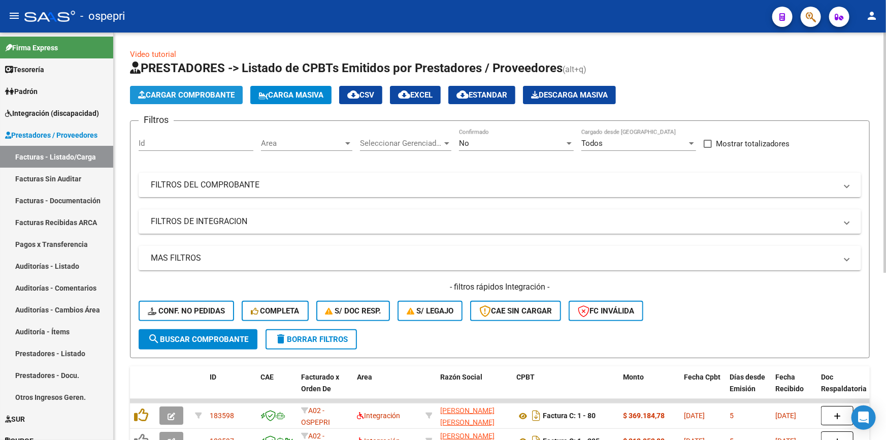
click at [170, 92] on span "Cargar Comprobante" at bounding box center [186, 94] width 96 height 9
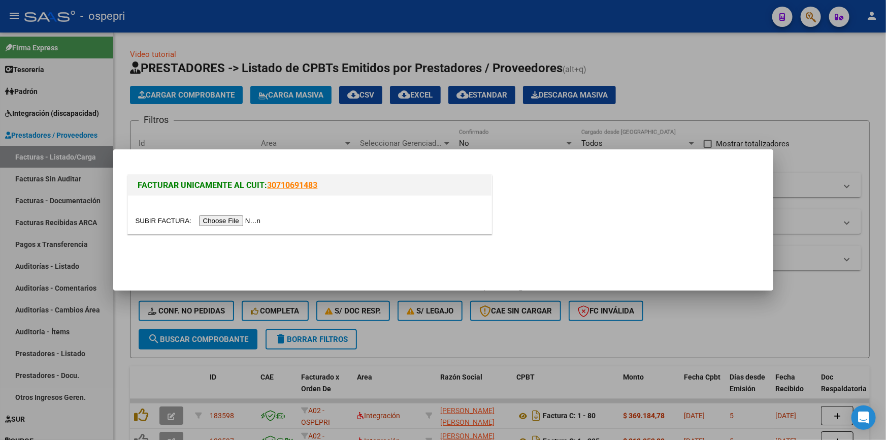
click at [239, 218] on input "file" at bounding box center [200, 220] width 128 height 11
click at [731, 59] on div at bounding box center [443, 220] width 886 height 440
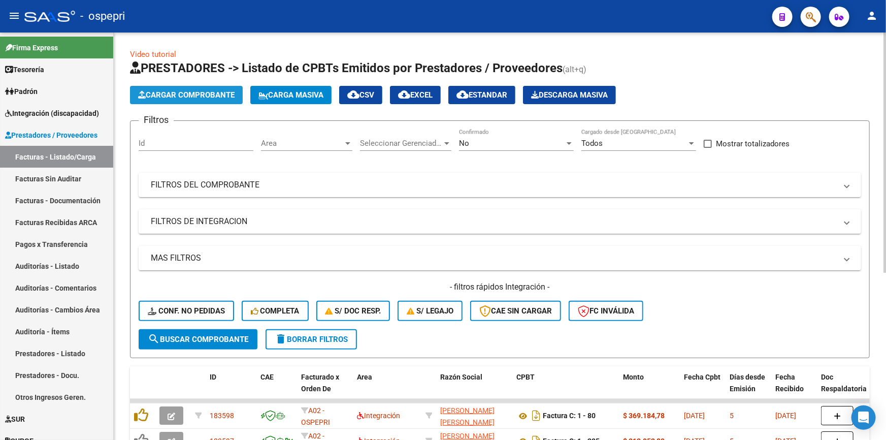
click at [178, 94] on span "Cargar Comprobante" at bounding box center [186, 94] width 96 height 9
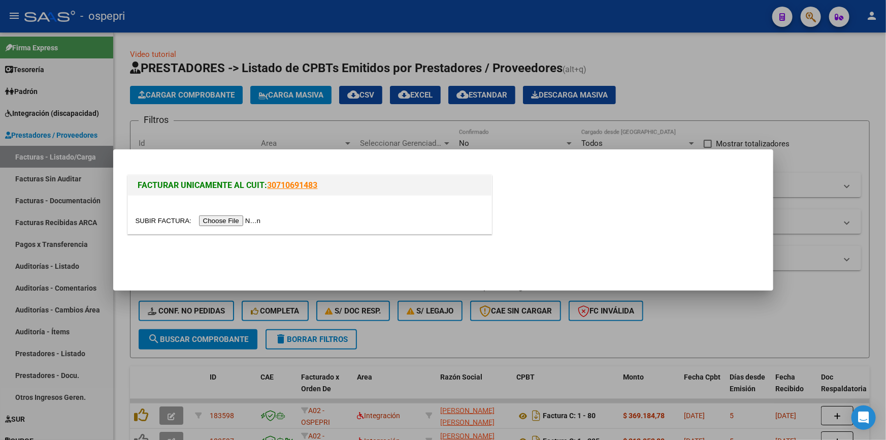
click at [227, 219] on input "file" at bounding box center [200, 220] width 128 height 11
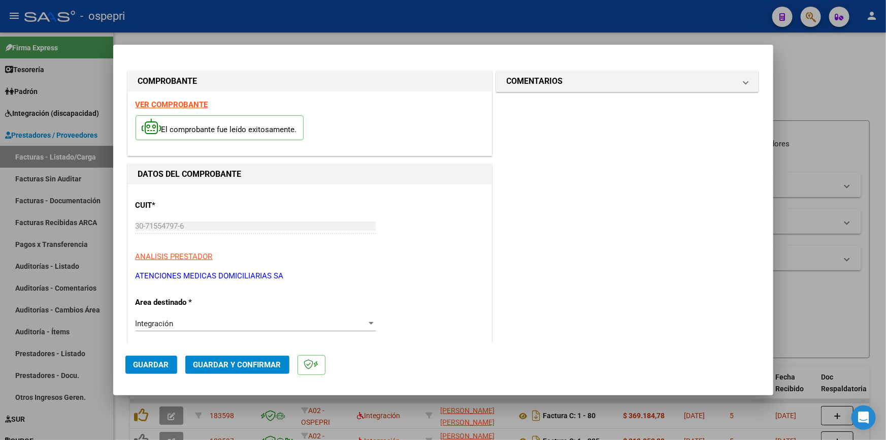
scroll to position [184, 0]
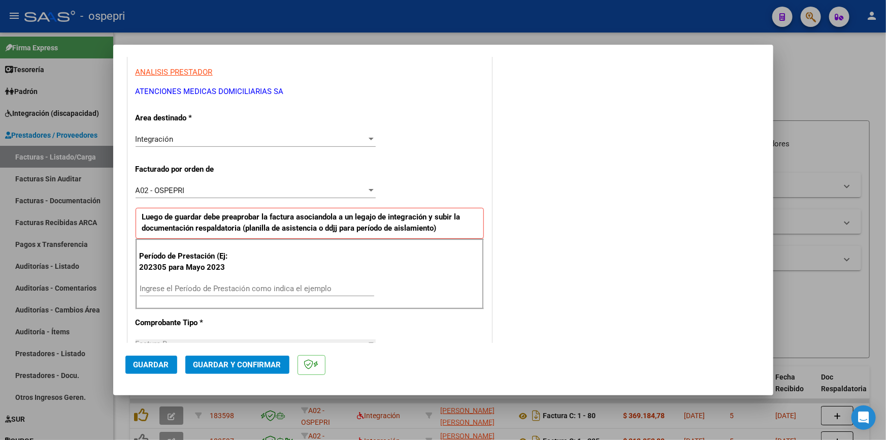
click at [204, 289] on input "Ingrese el Período de Prestación como indica el ejemplo" at bounding box center [257, 288] width 235 height 9
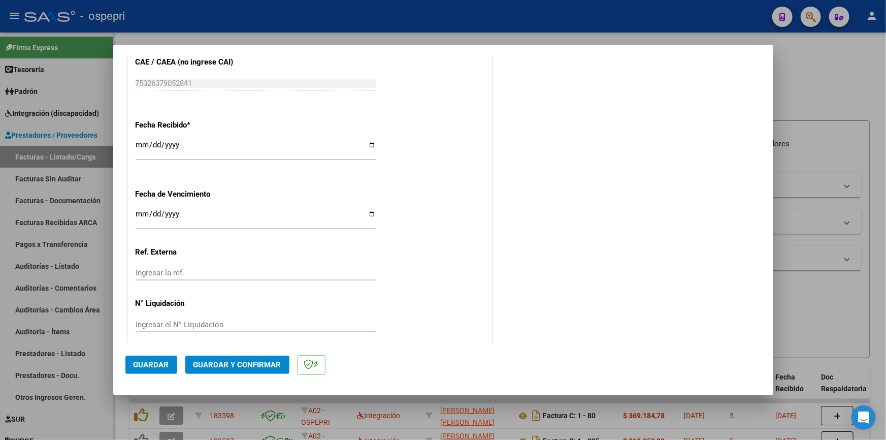
scroll to position [716, 0]
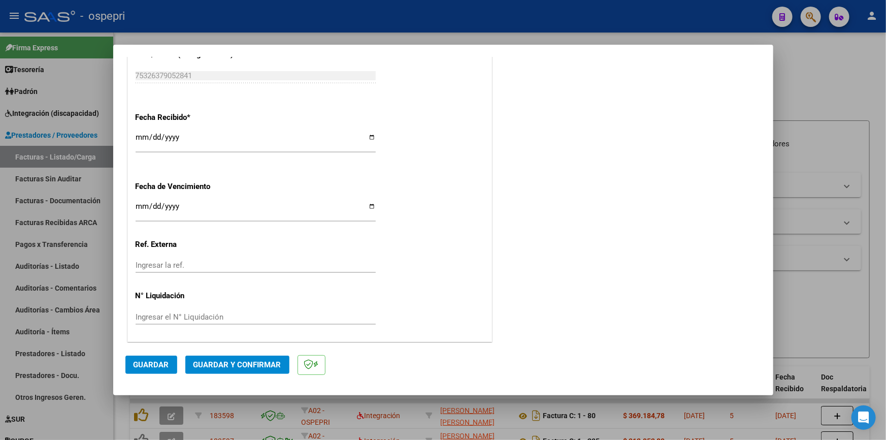
type input "202507"
click at [144, 359] on button "Guardar" at bounding box center [151, 365] width 52 height 18
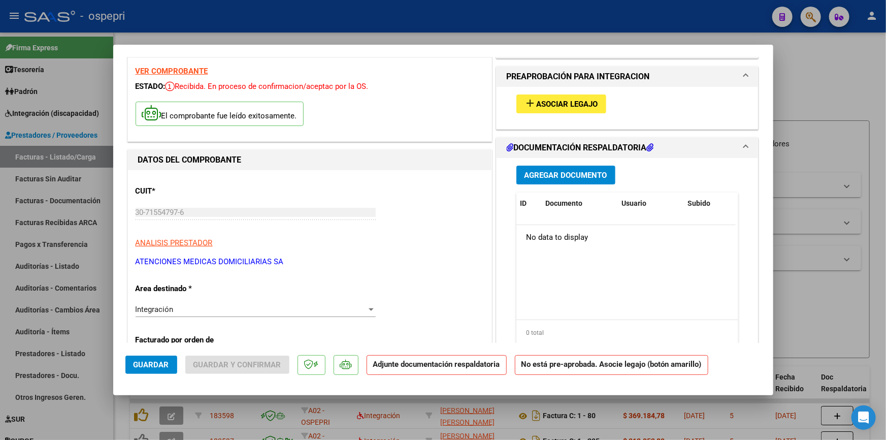
scroll to position [0, 0]
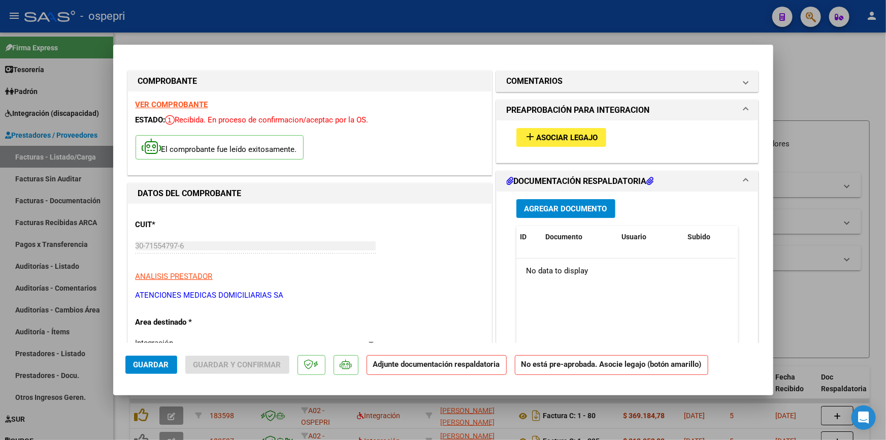
click at [547, 131] on button "add Asociar Legajo" at bounding box center [562, 137] width 90 height 19
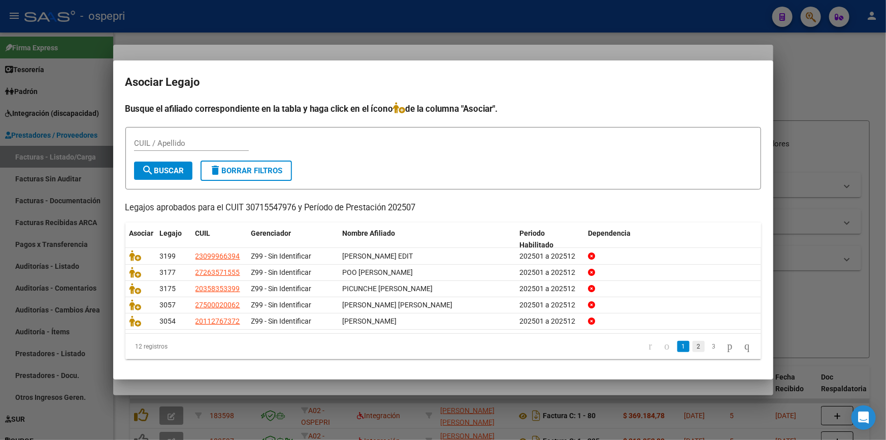
click at [693, 343] on link "2" at bounding box center [699, 346] width 12 height 11
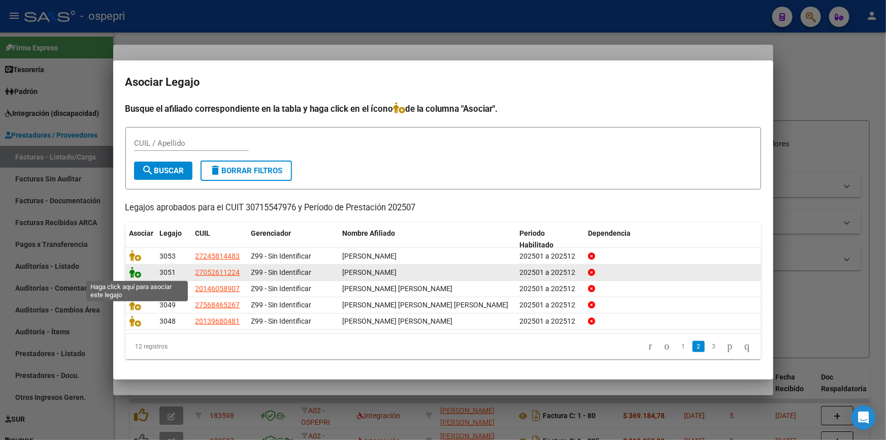
click at [133, 270] on icon at bounding box center [136, 272] width 12 height 11
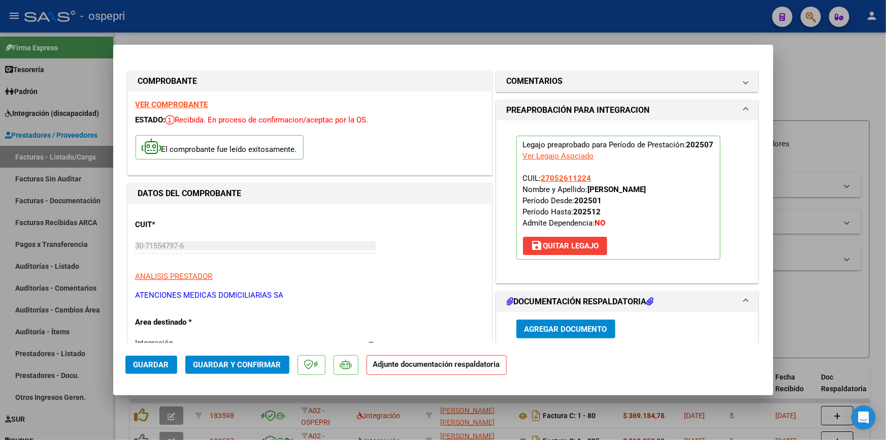
click at [543, 325] on span "Agregar Documento" at bounding box center [566, 329] width 83 height 9
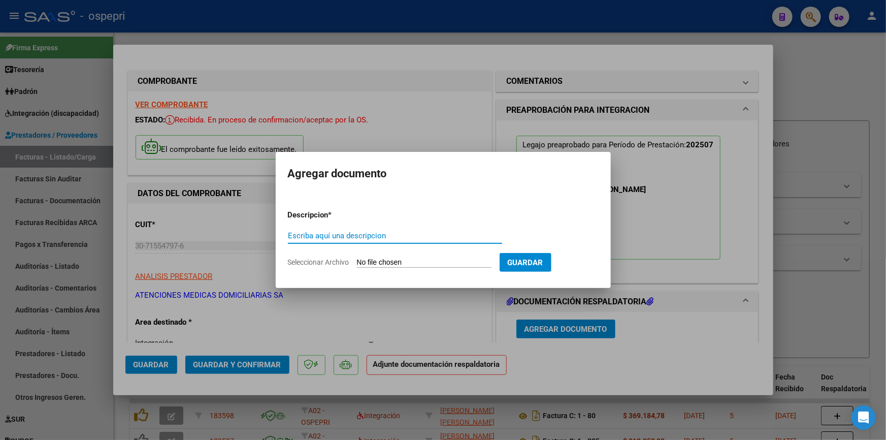
click at [322, 233] on input "Escriba aquí una descripcion" at bounding box center [395, 235] width 214 height 9
type input "PI"
click at [391, 261] on input "Seleccionar Archivo" at bounding box center [424, 263] width 135 height 10
type input "C:\fakepath\DOC RESP PI ELSA JULIO 2025.pdf"
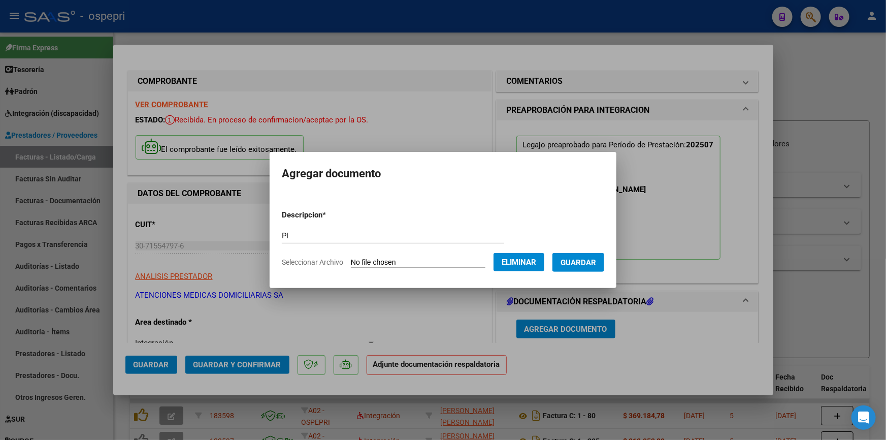
click at [587, 262] on span "Guardar" at bounding box center [579, 262] width 36 height 9
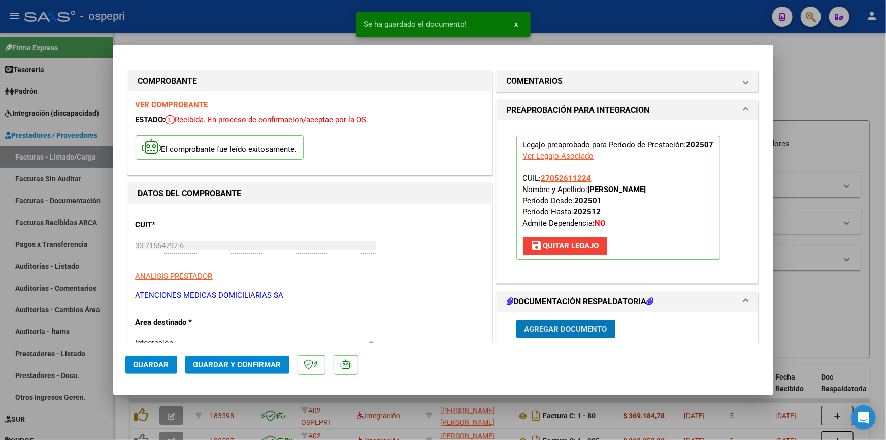
click at [148, 357] on button "Guardar" at bounding box center [151, 365] width 52 height 18
click at [242, 362] on span "Guardar y Confirmar" at bounding box center [238, 364] width 88 height 9
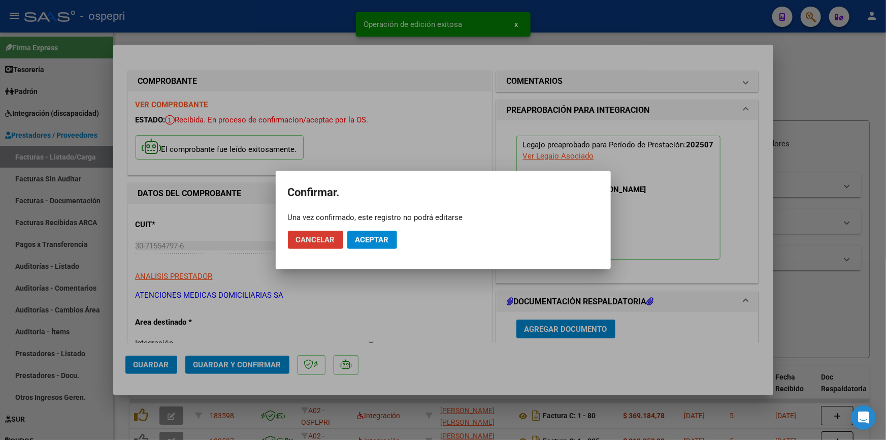
click at [372, 235] on span "Aceptar" at bounding box center [373, 239] width 34 height 9
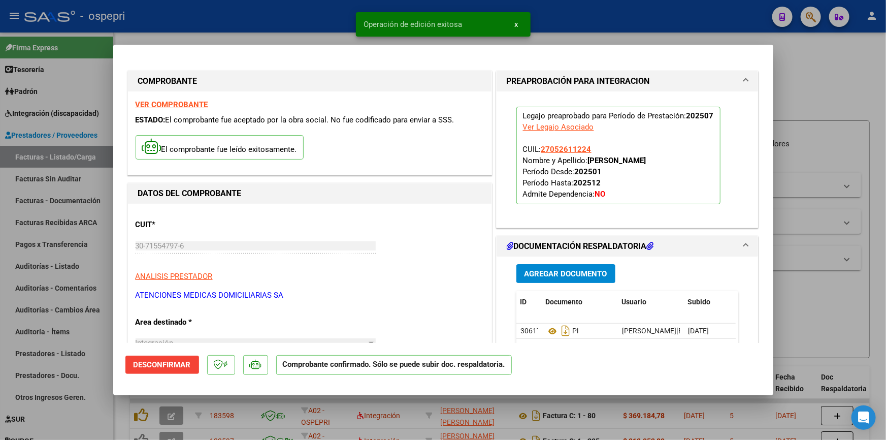
click at [157, 102] on strong "VER COMPROBANTE" at bounding box center [172, 104] width 73 height 9
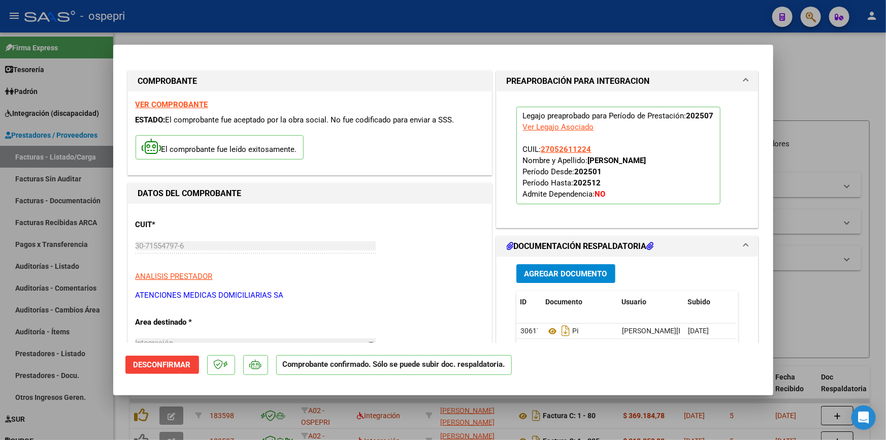
click at [799, 71] on div at bounding box center [443, 220] width 886 height 440
type input "$ 0,00"
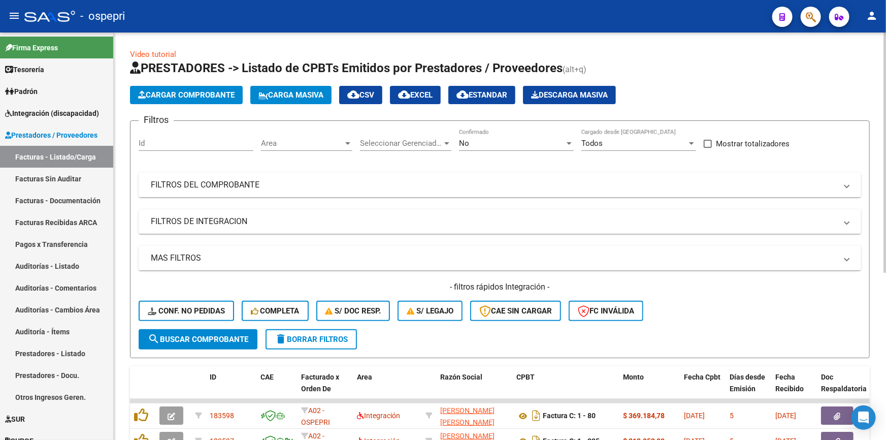
click at [211, 88] on button "Cargar Comprobante" at bounding box center [186, 95] width 113 height 18
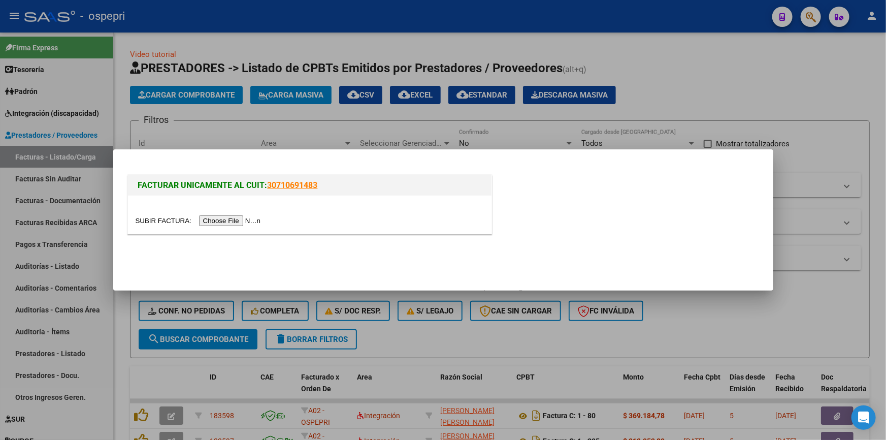
click at [238, 218] on input "file" at bounding box center [200, 220] width 128 height 11
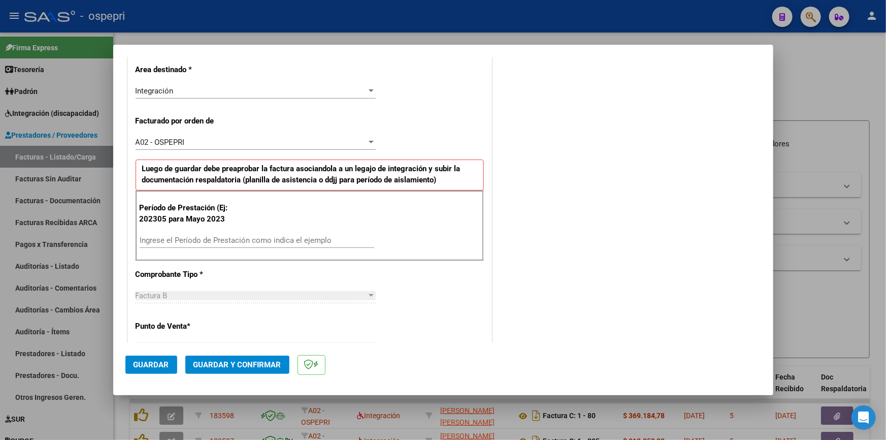
scroll to position [277, 0]
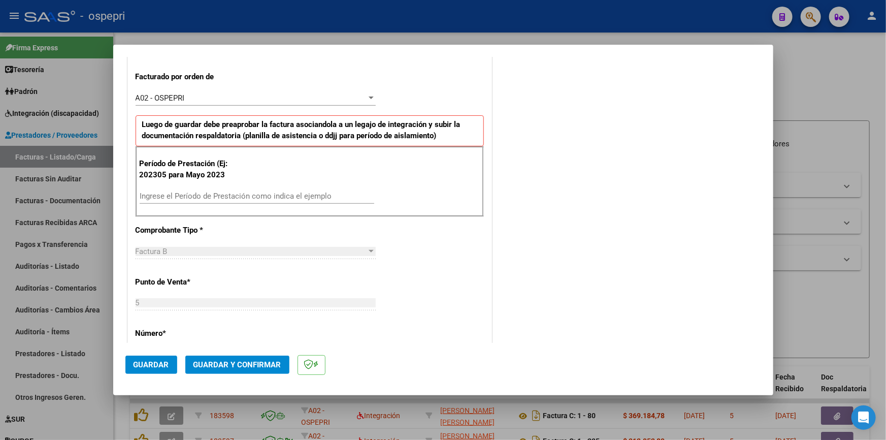
drag, startPoint x: 146, startPoint y: 193, endPoint x: 182, endPoint y: 178, distance: 39.1
click at [150, 191] on input "Ingrese el Período de Prestación como indica el ejemplo" at bounding box center [257, 195] width 235 height 9
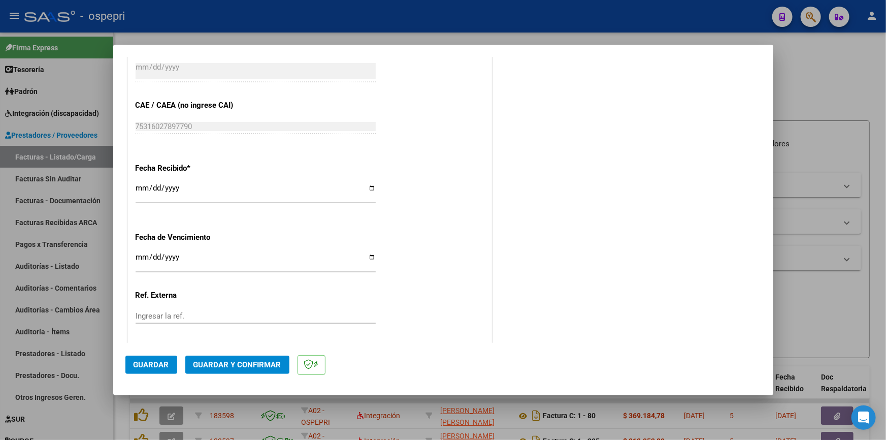
scroll to position [716, 0]
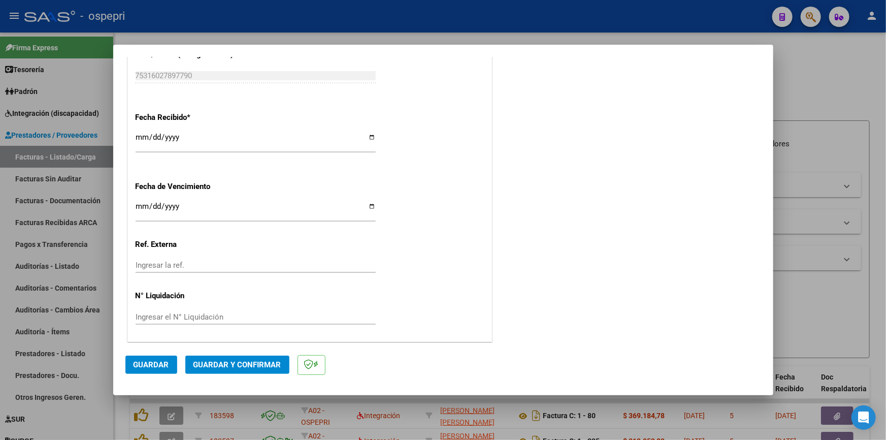
type input "202507"
click at [157, 360] on button "Guardar" at bounding box center [151, 365] width 52 height 18
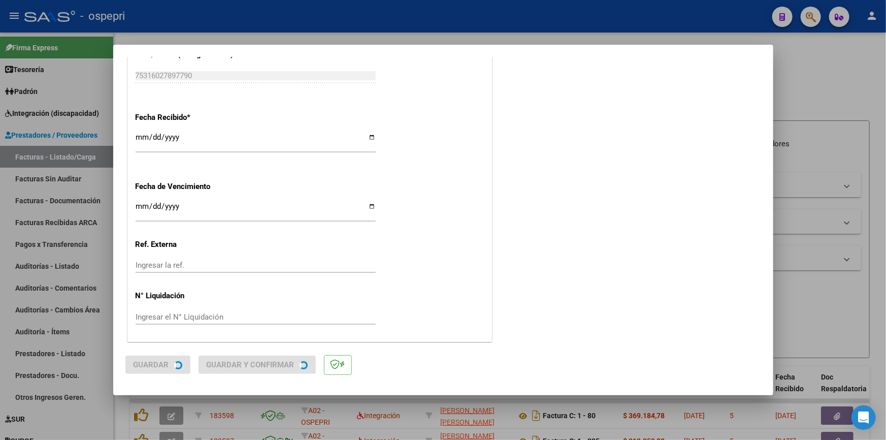
scroll to position [0, 0]
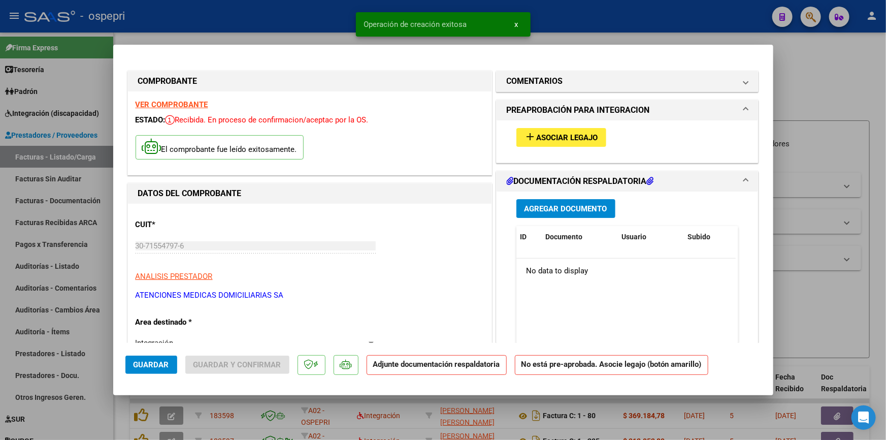
click at [569, 133] on span "Asociar Legajo" at bounding box center [567, 137] width 61 height 9
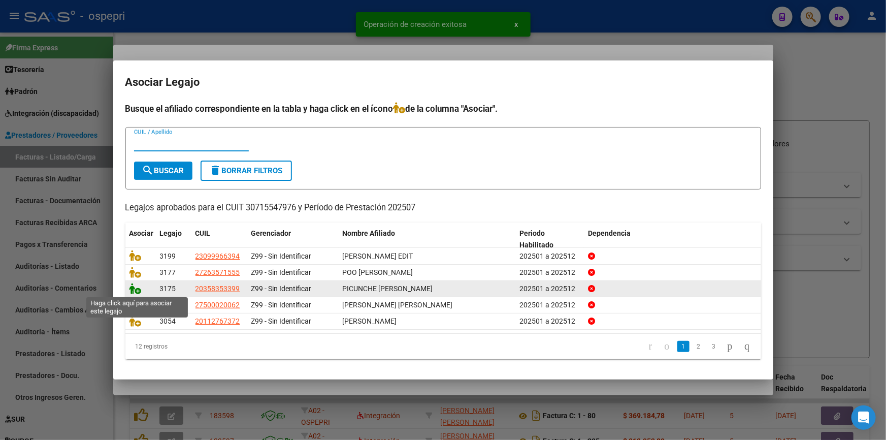
click at [130, 286] on icon at bounding box center [136, 288] width 12 height 11
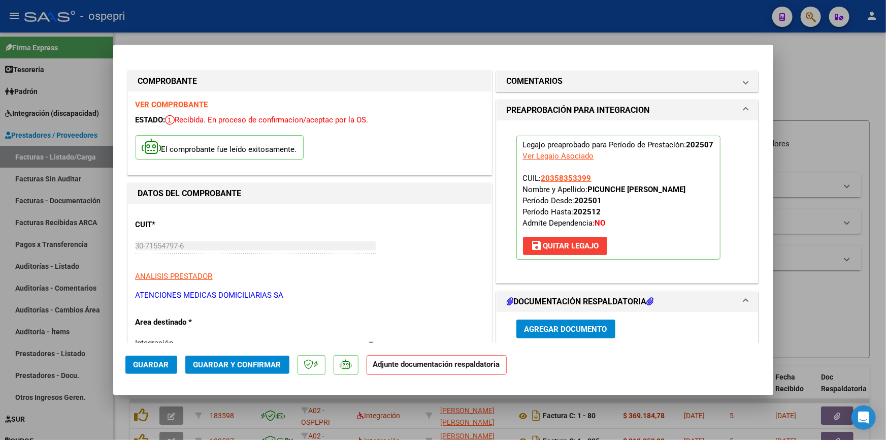
click at [563, 325] on span "Agregar Documento" at bounding box center [566, 329] width 83 height 9
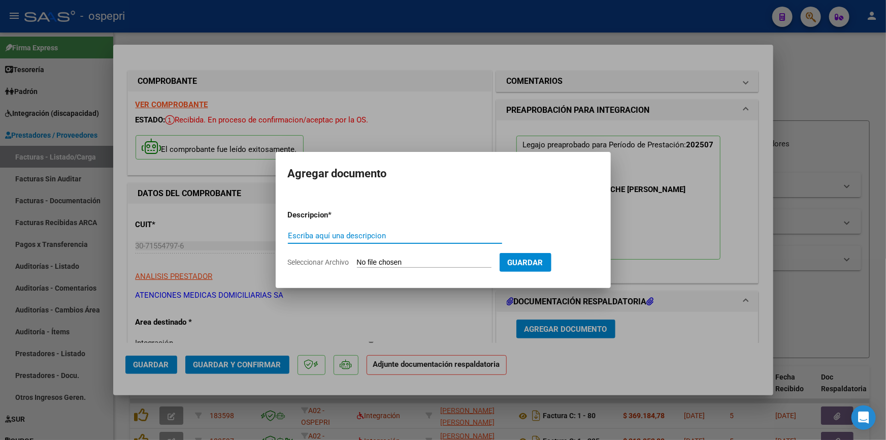
click at [310, 233] on input "Escriba aquí una descripcion" at bounding box center [395, 235] width 214 height 9
type input "PICUNCHE"
click at [423, 260] on input "Seleccionar Archivo" at bounding box center [424, 263] width 135 height 10
type input "C:\fakepath\DOC RESP PICUNCHES ALEXIO JULIO 2025.pdf"
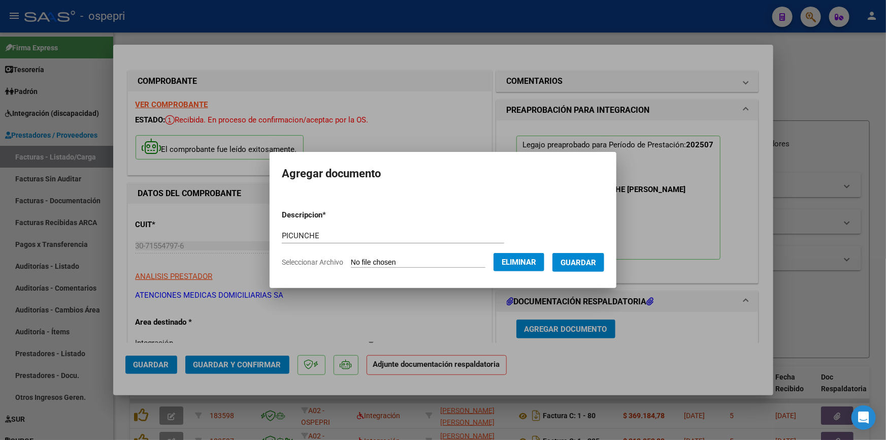
click at [589, 260] on span "Guardar" at bounding box center [579, 262] width 36 height 9
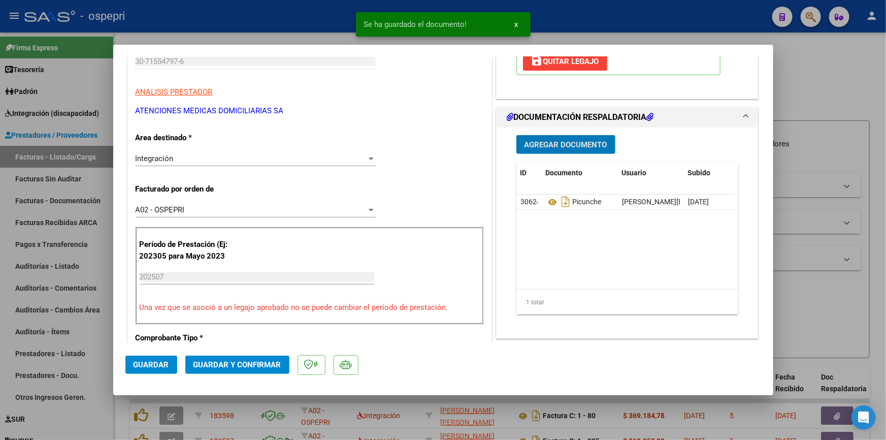
scroll to position [138, 0]
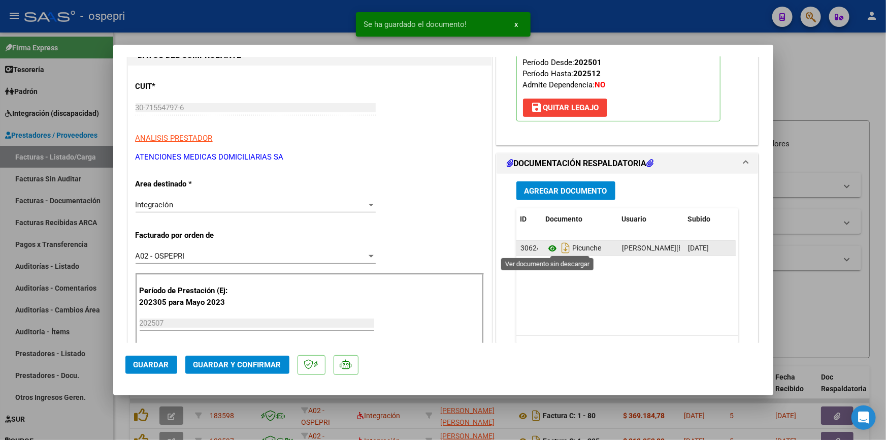
click at [546, 245] on icon at bounding box center [552, 248] width 13 height 12
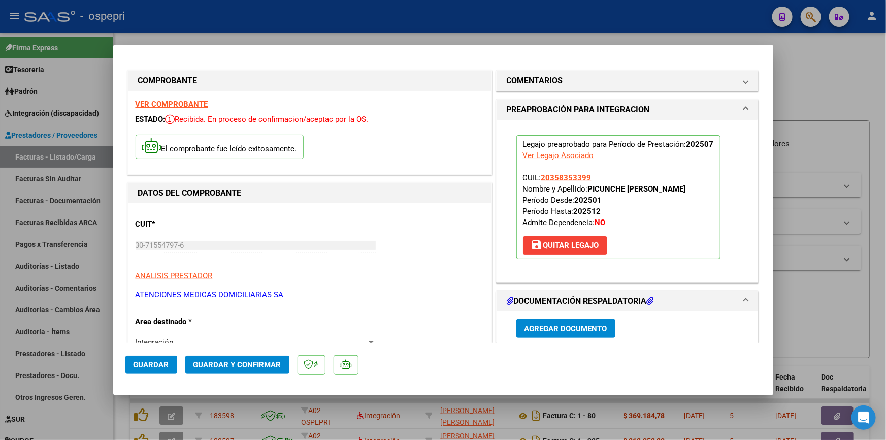
scroll to position [0, 0]
click at [155, 102] on strong "VER COMPROBANTE" at bounding box center [172, 104] width 73 height 9
click at [228, 360] on span "Guardar y Confirmar" at bounding box center [238, 364] width 88 height 9
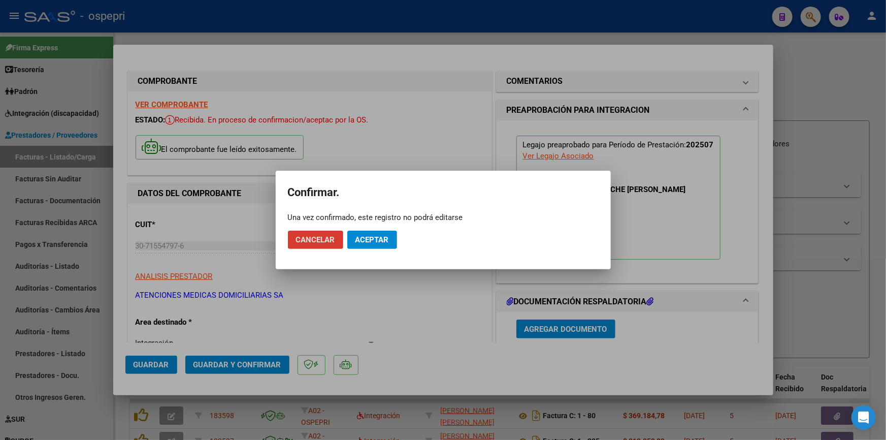
click at [367, 235] on span "Aceptar" at bounding box center [373, 239] width 34 height 9
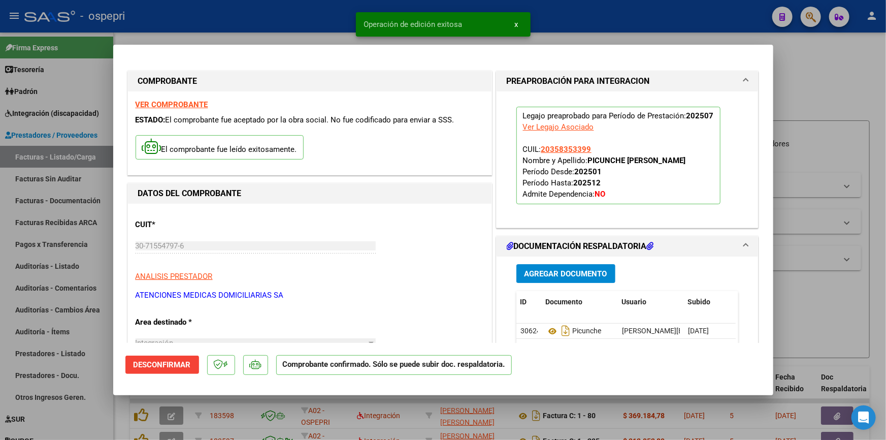
click at [802, 65] on div at bounding box center [443, 220] width 886 height 440
type input "$ 0,00"
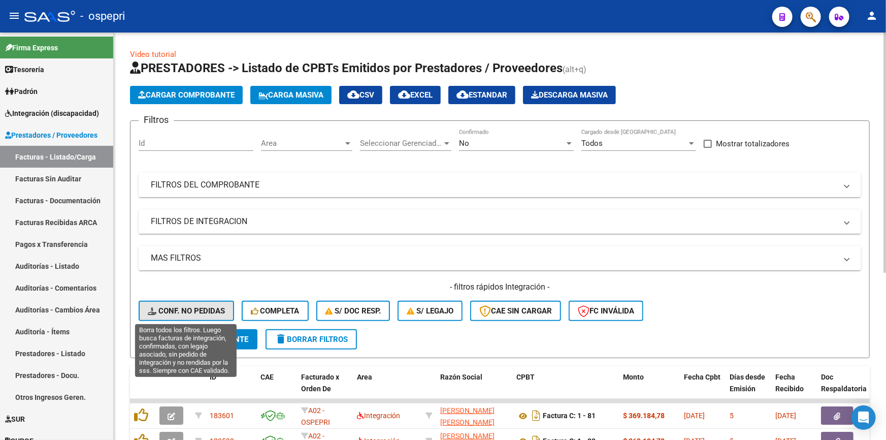
click at [190, 301] on button "Conf. no pedidas" at bounding box center [186, 311] width 95 height 20
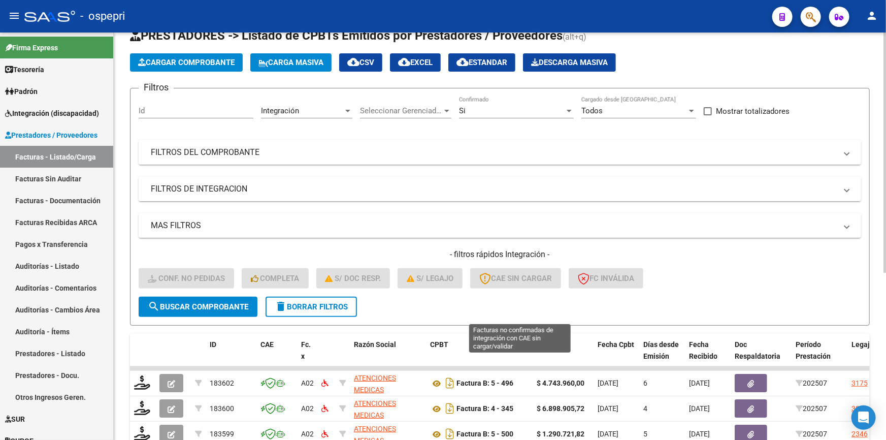
scroll to position [46, 0]
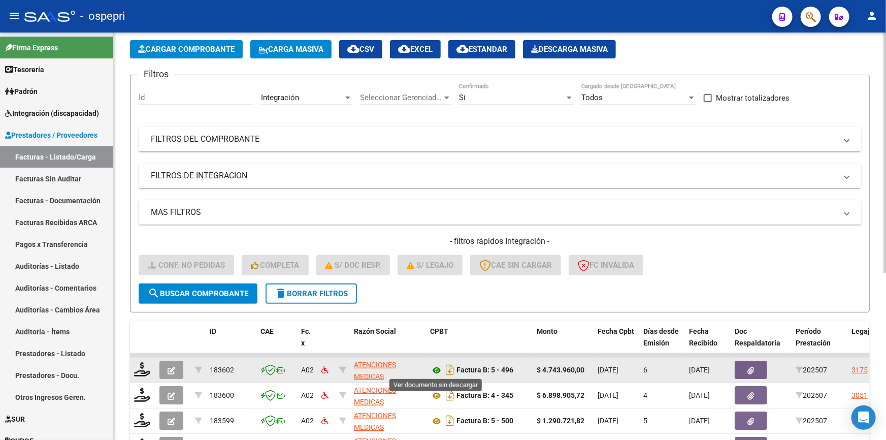
click at [432, 364] on icon at bounding box center [436, 370] width 13 height 12
click at [142, 365] on icon at bounding box center [142, 369] width 16 height 14
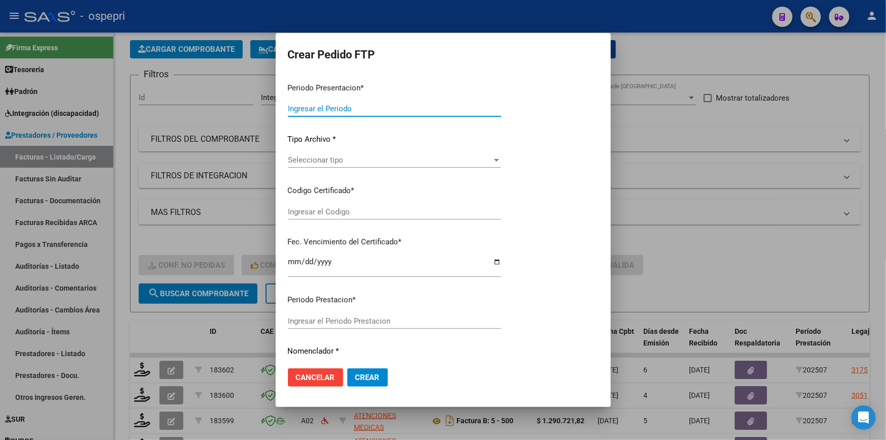
type input "202507"
type input "$ 4.743.960,00"
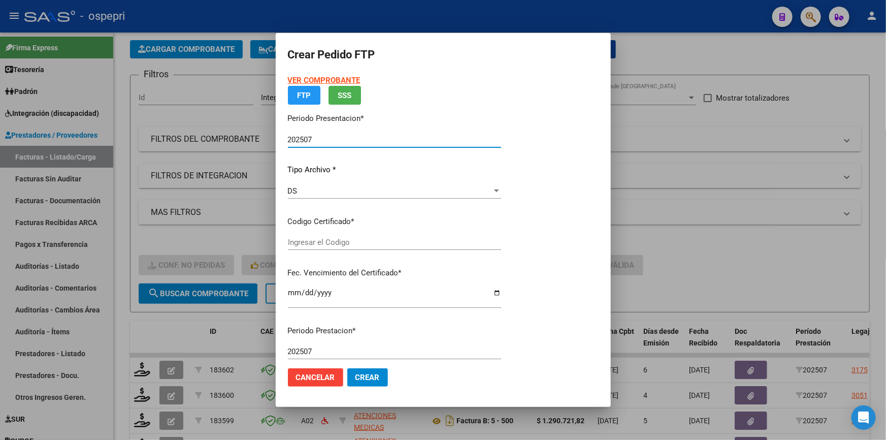
type input "ARG02000358353392022111720321117NQN589"
type input "2032-11-17"
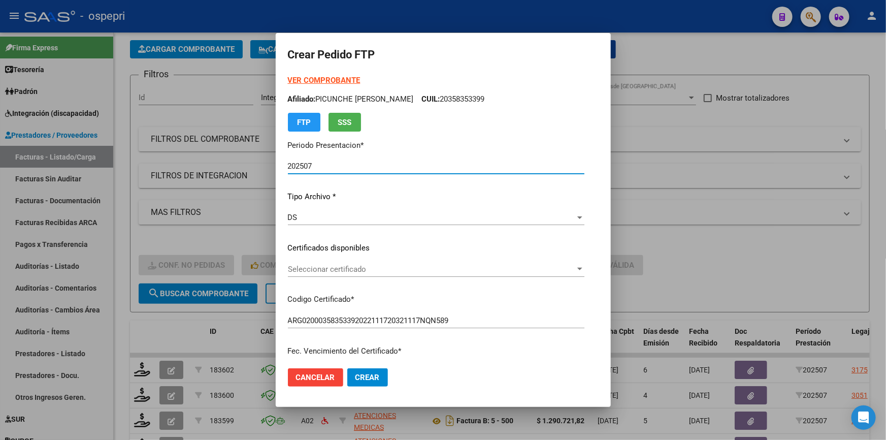
click at [585, 270] on div at bounding box center [579, 269] width 9 height 8
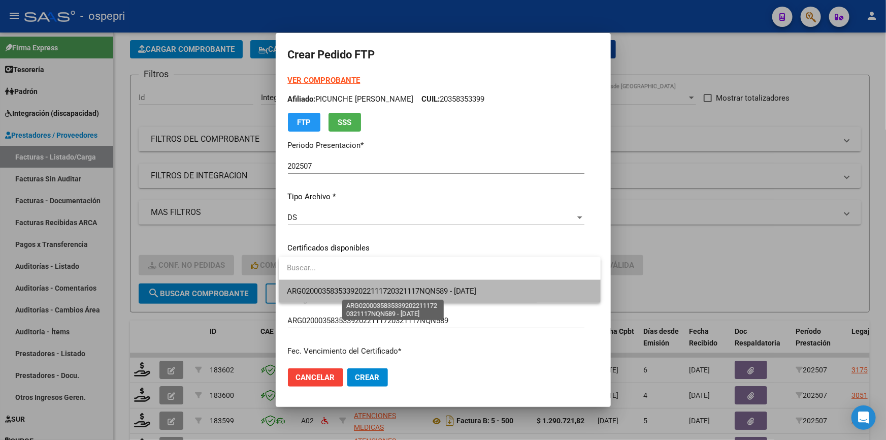
click at [477, 288] on span "ARG02000358353392022111720321117NQN589 - 2032-11-17" at bounding box center [382, 290] width 190 height 9
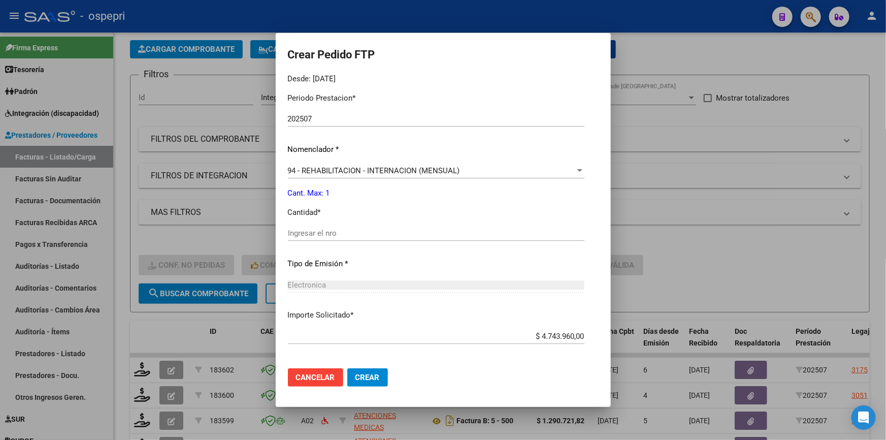
scroll to position [323, 0]
click at [310, 228] on input "Ingresar el nro" at bounding box center [436, 232] width 297 height 9
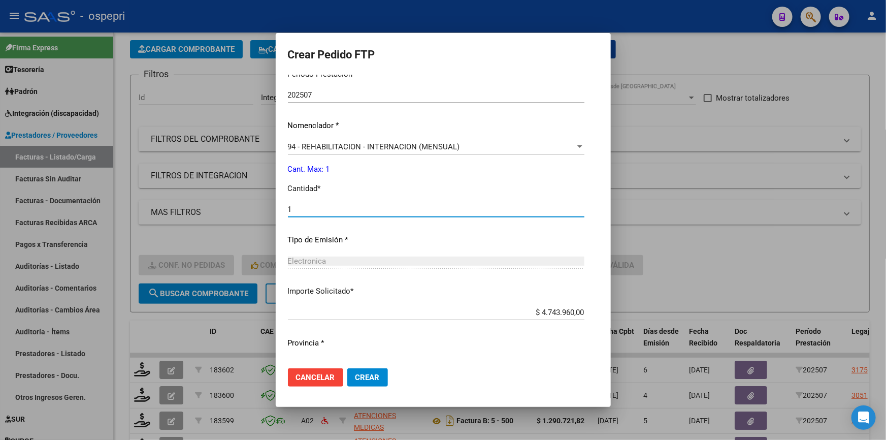
scroll to position [366, 0]
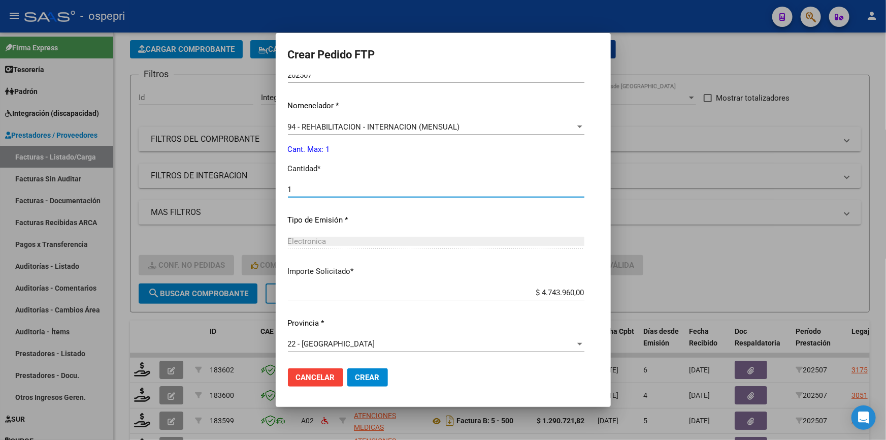
type input "1"
click at [362, 374] on span "Crear" at bounding box center [368, 377] width 24 height 9
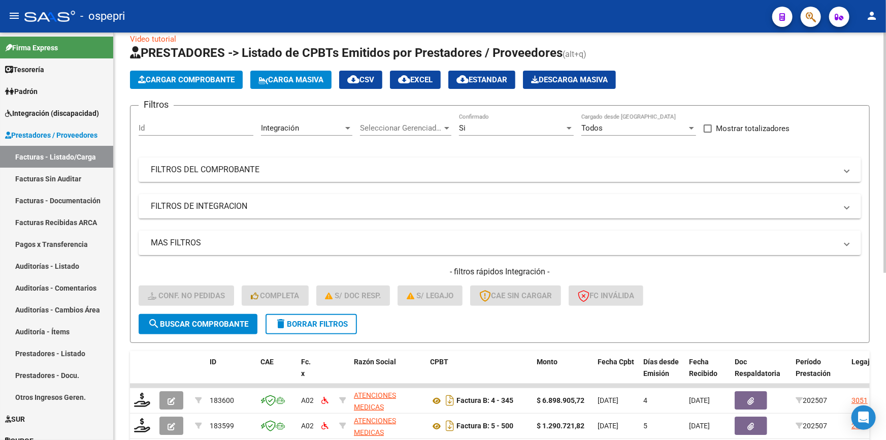
scroll to position [0, 0]
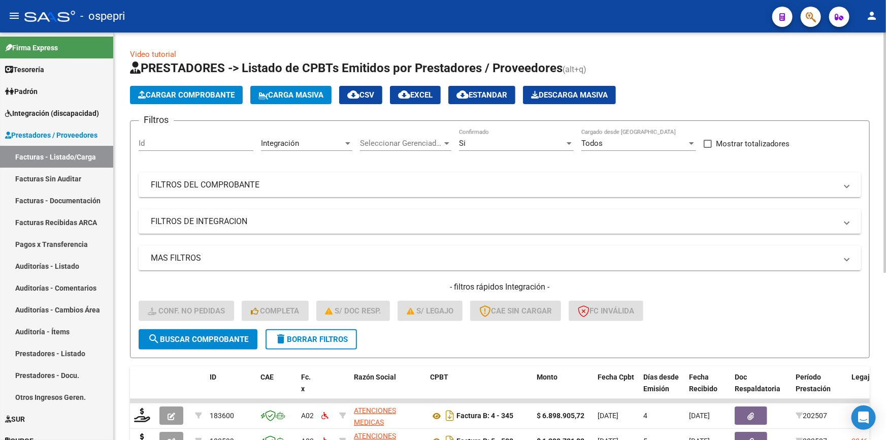
click at [179, 88] on button "Cargar Comprobante" at bounding box center [186, 95] width 113 height 18
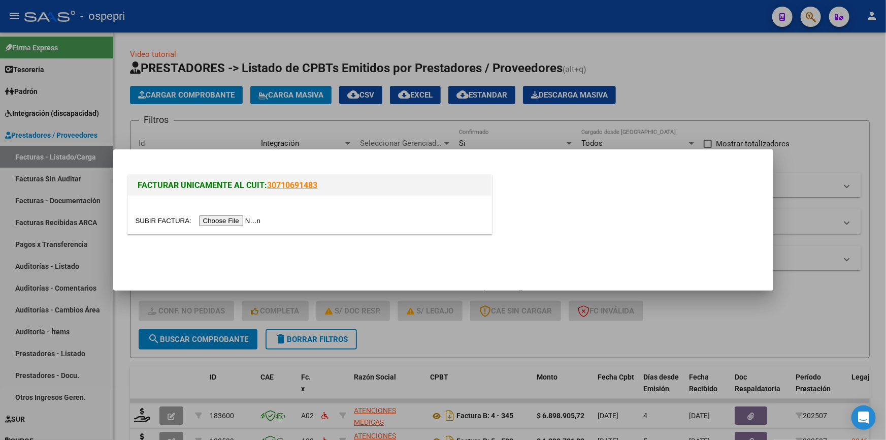
click at [227, 219] on input "file" at bounding box center [200, 220] width 128 height 11
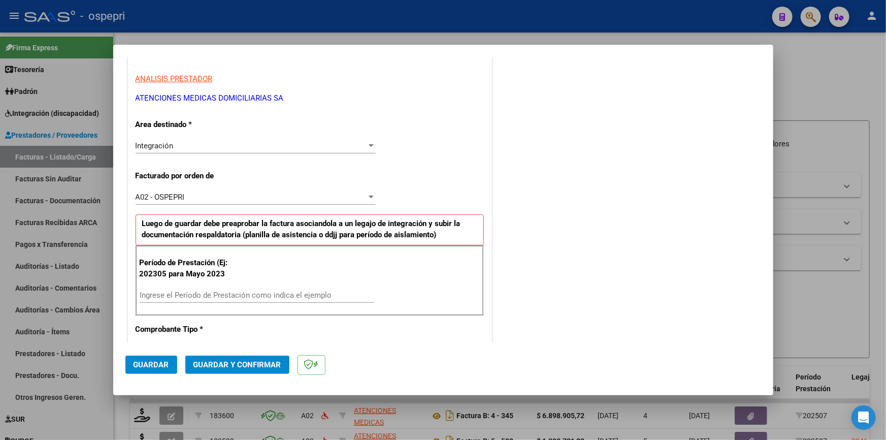
scroll to position [184, 0]
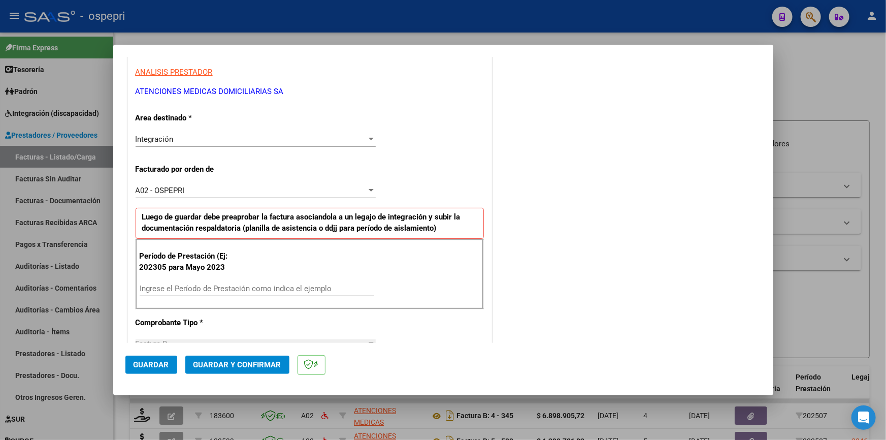
click at [181, 286] on input "Ingrese el Período de Prestación como indica el ejemplo" at bounding box center [257, 288] width 235 height 9
type input "202507"
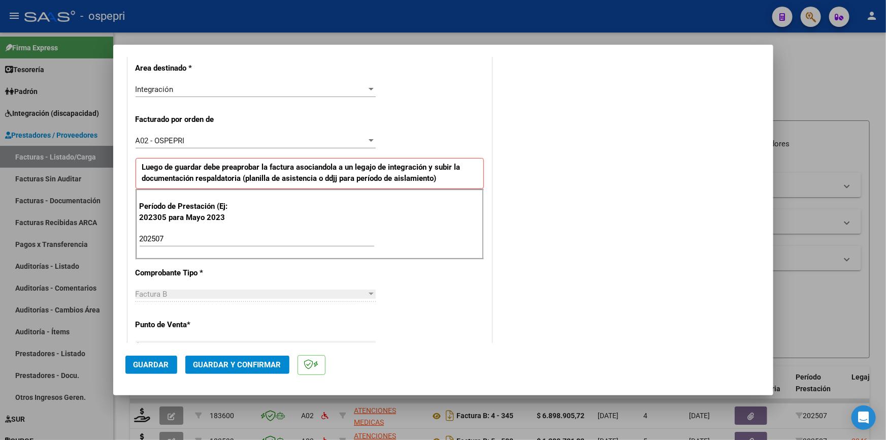
scroll to position [369, 0]
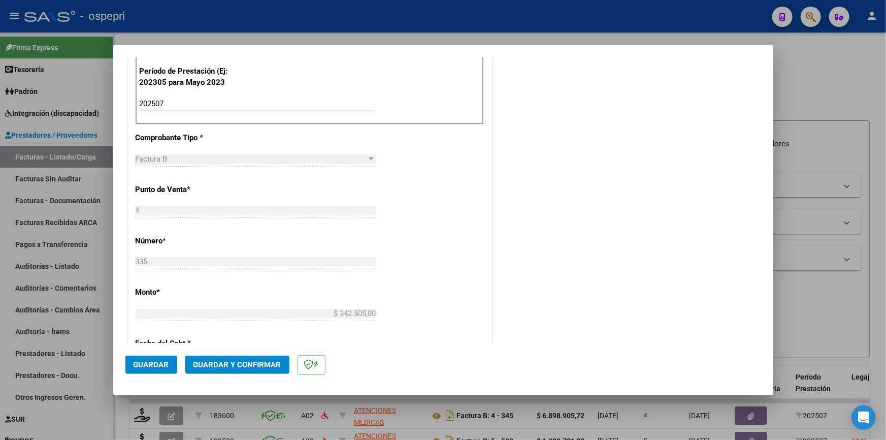
click at [432, 325] on div "CUIT * 30-71554797-6 Ingresar CUIT ANALISIS PRESTADOR ATENCIONES MEDICAS DOMICI…" at bounding box center [310, 252] width 364 height 874
click at [149, 361] on span "Guardar" at bounding box center [152, 364] width 36 height 9
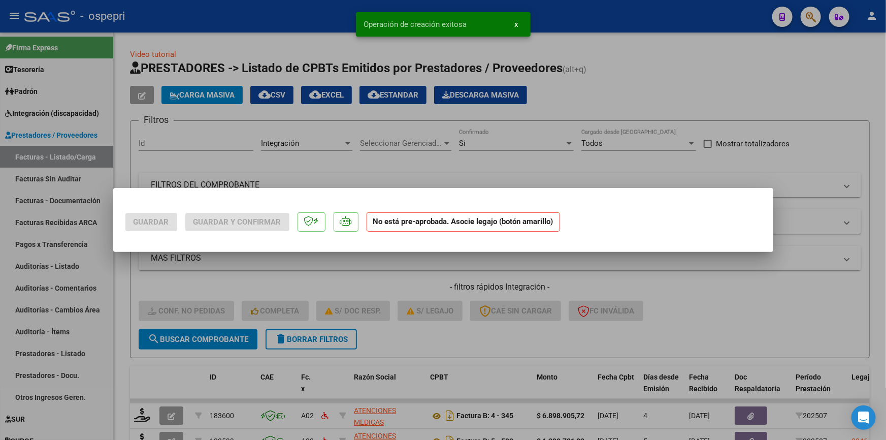
scroll to position [0, 0]
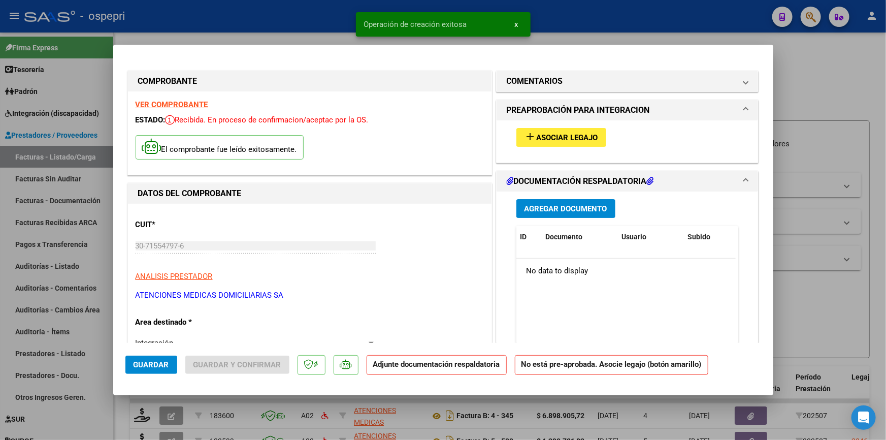
click at [560, 134] on span "Asociar Legajo" at bounding box center [567, 137] width 61 height 9
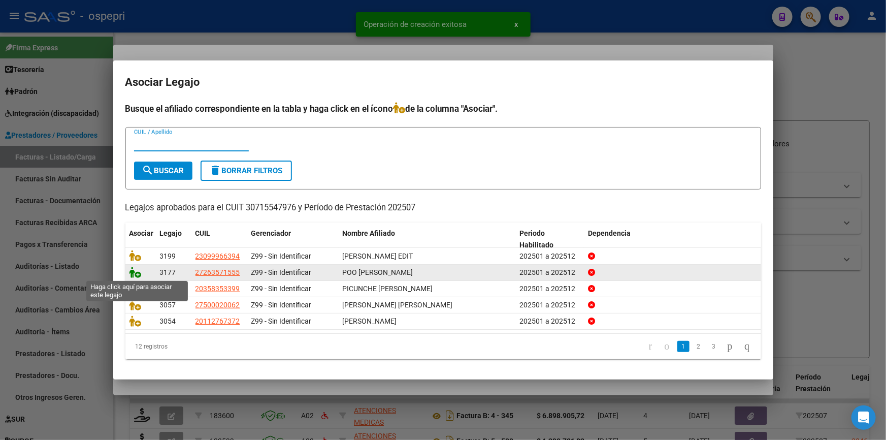
click at [133, 270] on icon at bounding box center [136, 272] width 12 height 11
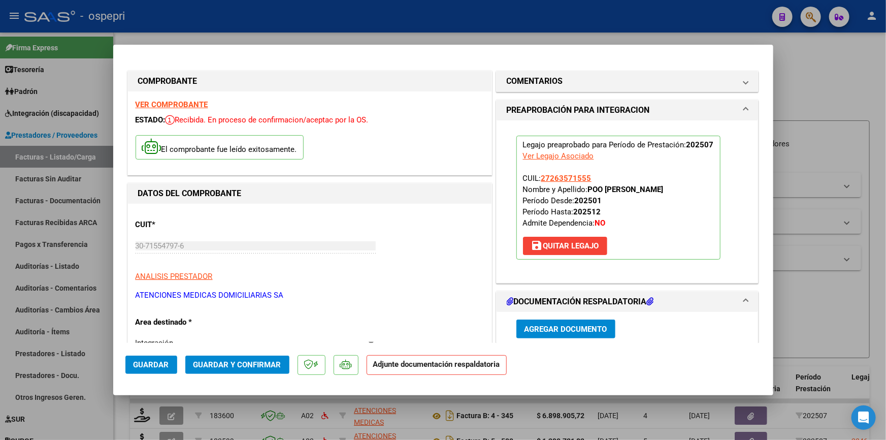
click at [546, 325] on span "Agregar Documento" at bounding box center [566, 329] width 83 height 9
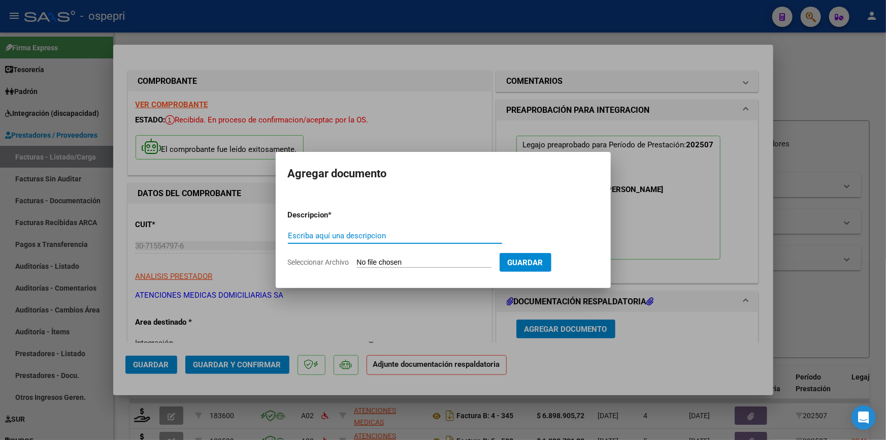
click at [316, 233] on input "Escriba aquí una descripcion" at bounding box center [395, 235] width 214 height 9
type input "POO"
click at [417, 261] on input "Seleccionar Archivo" at bounding box center [424, 263] width 135 height 10
type input "C:\fakepath\DOC RESP POO CLAUDIA JULIO 2025.pdf"
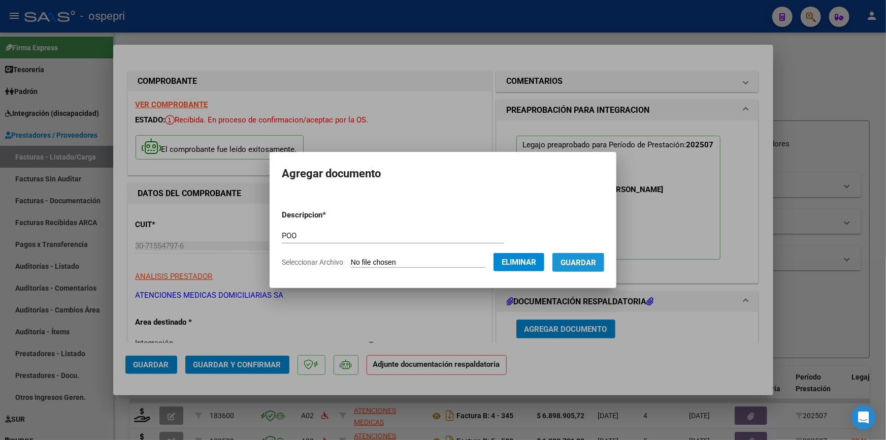
click at [581, 255] on button "Guardar" at bounding box center [579, 262] width 52 height 19
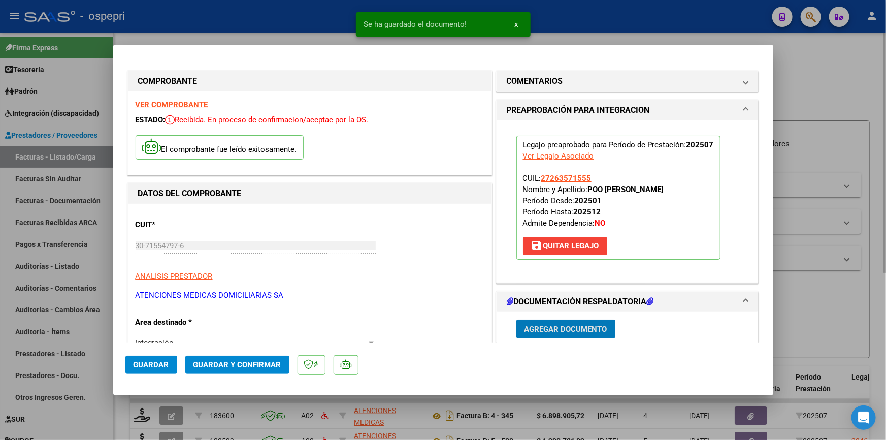
click at [833, 86] on div at bounding box center [443, 220] width 886 height 440
type input "$ 0,00"
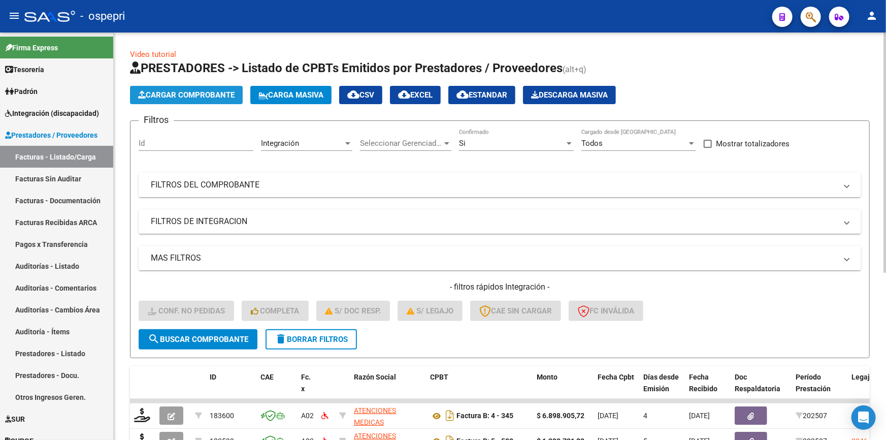
click at [169, 87] on button "Cargar Comprobante" at bounding box center [186, 95] width 113 height 18
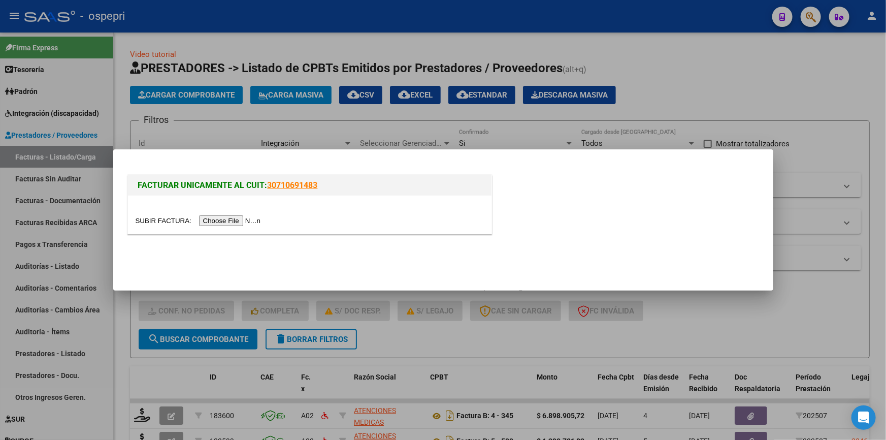
click at [242, 221] on input "file" at bounding box center [200, 220] width 128 height 11
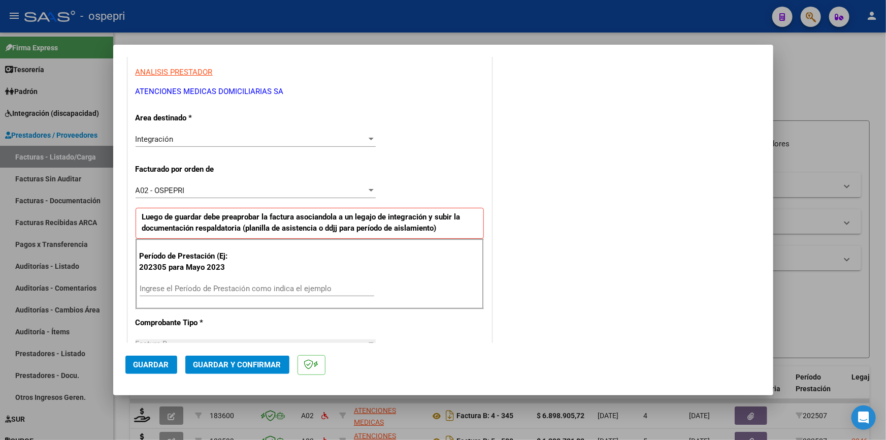
scroll to position [231, 0]
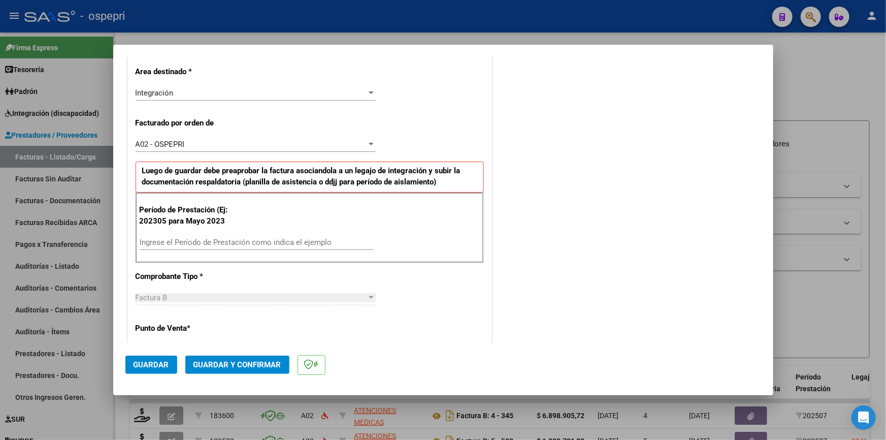
click at [246, 239] on input "Ingrese el Período de Prestación como indica el ejemplo" at bounding box center [257, 242] width 235 height 9
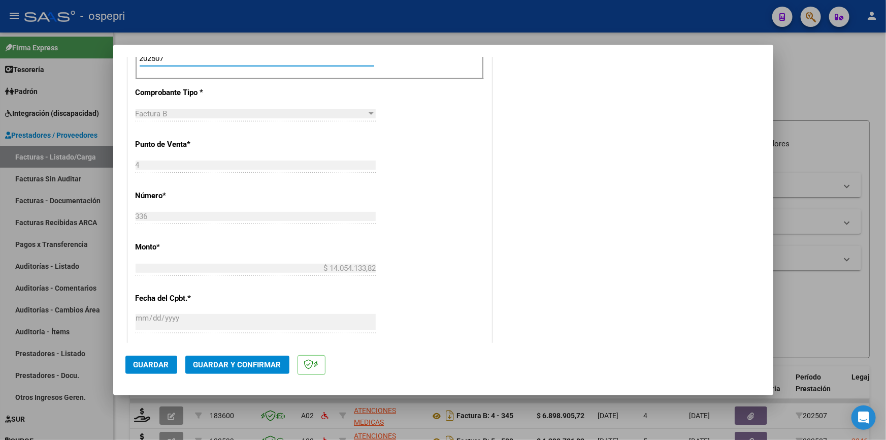
scroll to position [554, 0]
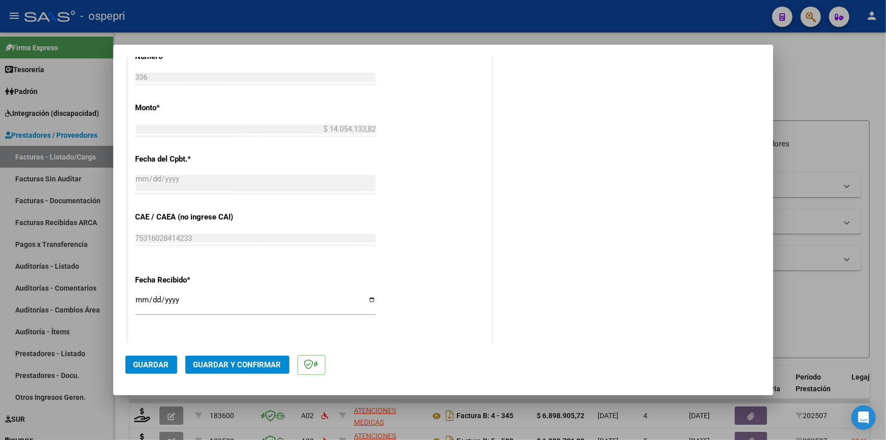
type input "202507"
click at [445, 260] on div "CUIT * 30-71554797-6 Ingresar CUIT ANALISIS PRESTADOR ATENCIONES MEDICAS DOMICI…" at bounding box center [310, 68] width 364 height 874
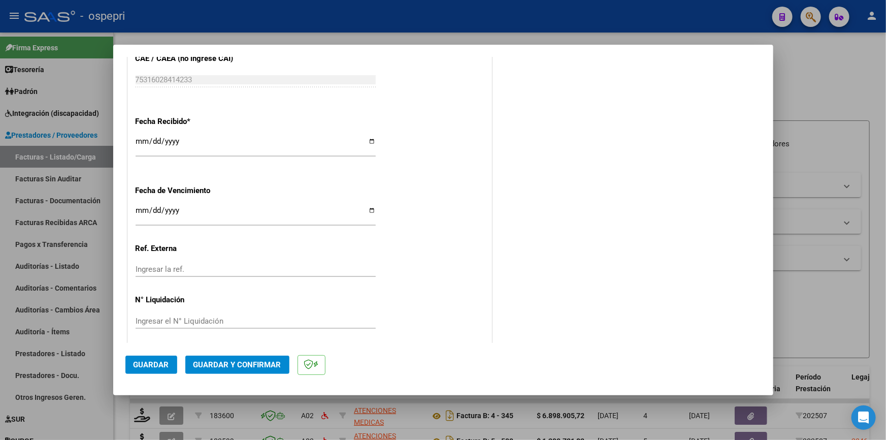
scroll to position [716, 0]
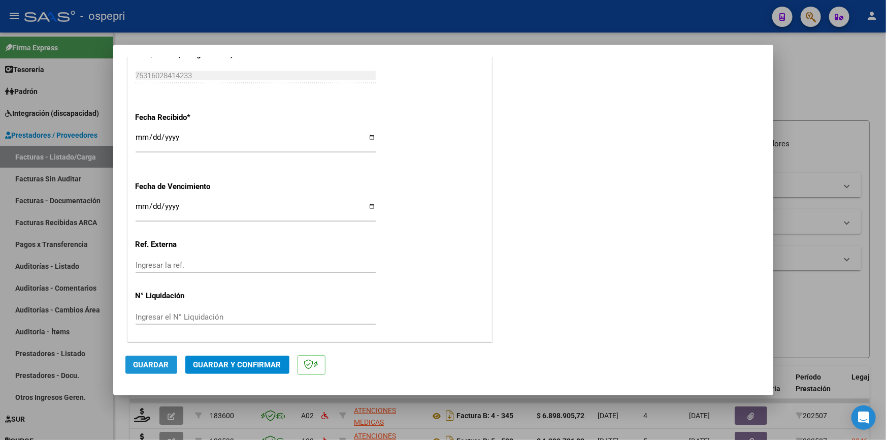
click at [159, 363] on span "Guardar" at bounding box center [152, 364] width 36 height 9
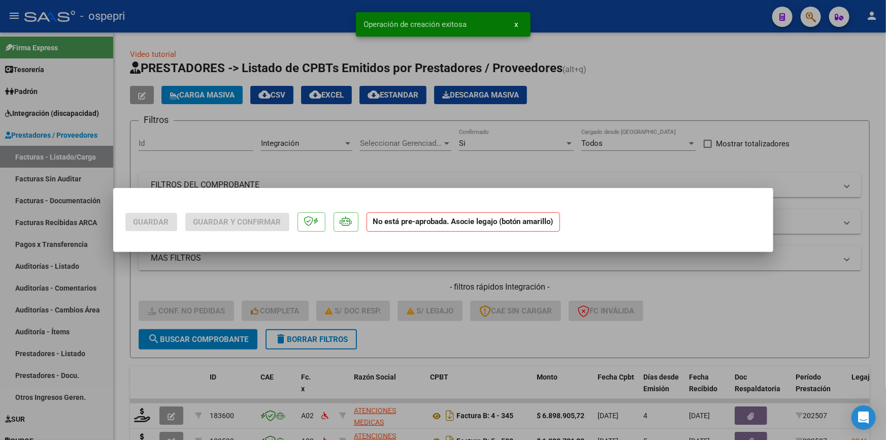
scroll to position [0, 0]
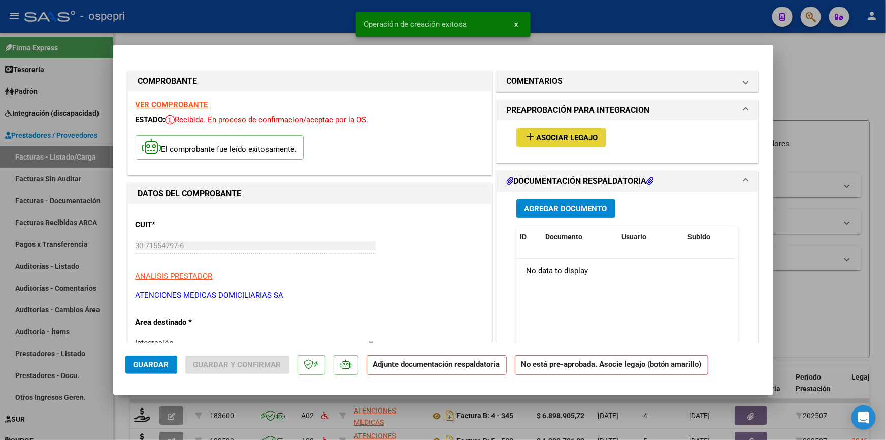
click at [589, 133] on span "Asociar Legajo" at bounding box center [567, 137] width 61 height 9
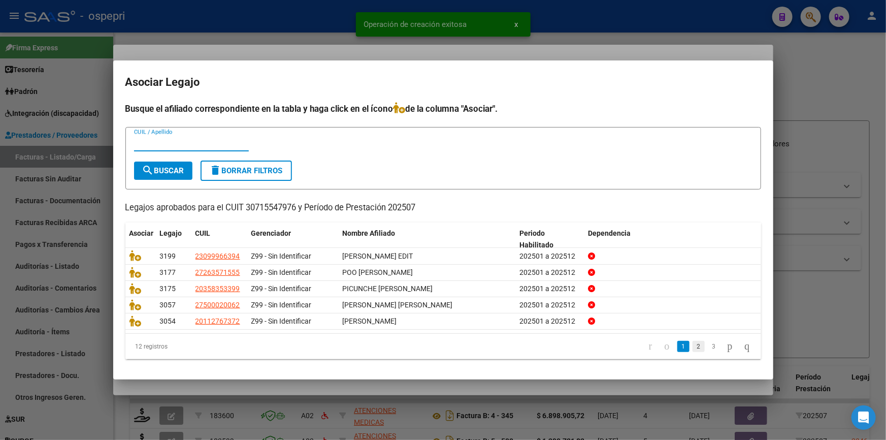
click at [693, 343] on link "2" at bounding box center [699, 346] width 12 height 11
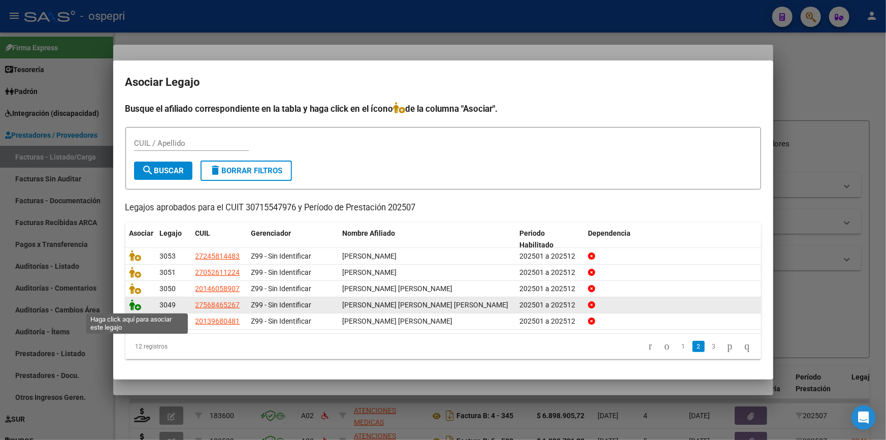
click at [131, 302] on icon at bounding box center [136, 304] width 12 height 11
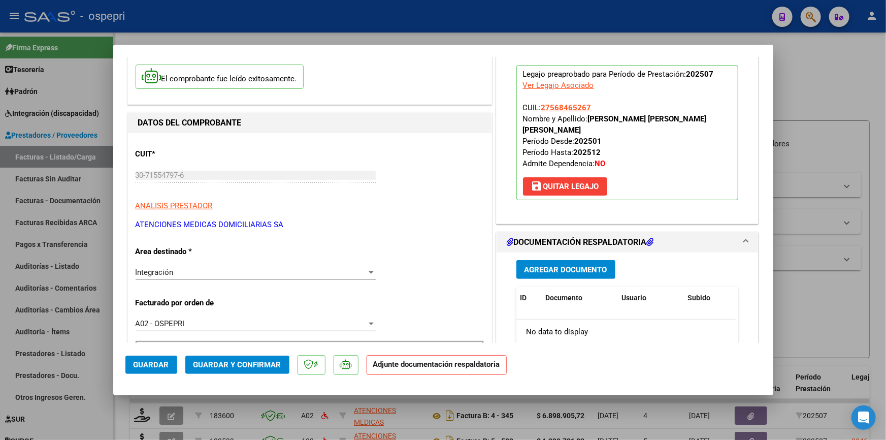
scroll to position [92, 0]
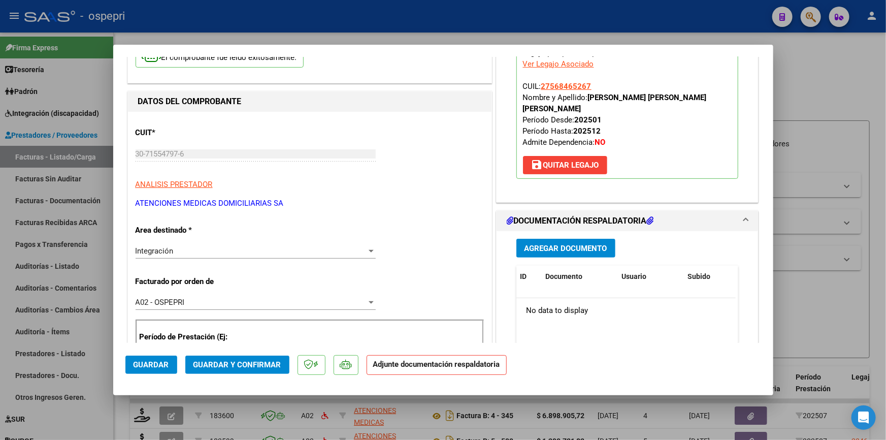
click at [552, 244] on span "Agregar Documento" at bounding box center [566, 248] width 83 height 9
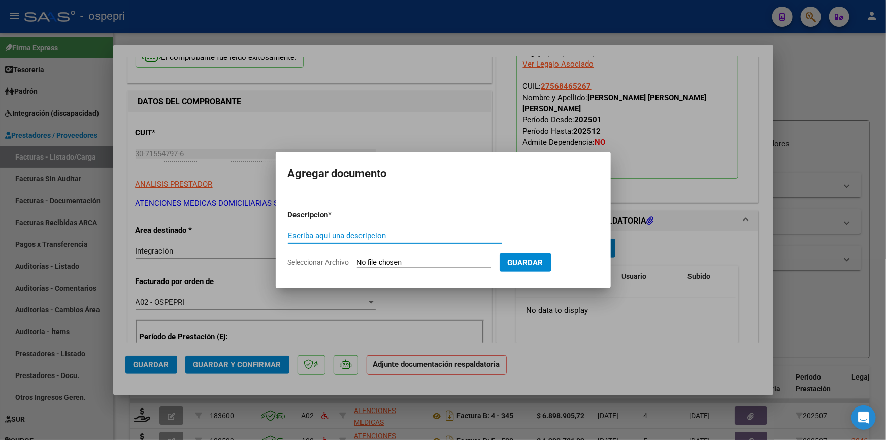
click at [337, 237] on input "Escriba aquí una descripcion" at bounding box center [395, 235] width 214 height 9
type input "PURRAN"
click at [398, 263] on input "Seleccionar Archivo" at bounding box center [424, 263] width 135 height 10
type input "C:\fakepath\DOC RESP PURRAN JULIO 2025.pdf"
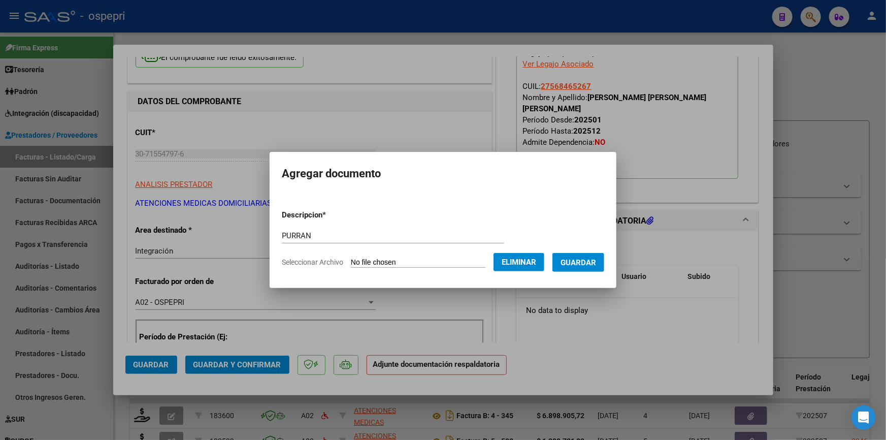
click at [592, 258] on span "Guardar" at bounding box center [579, 262] width 36 height 9
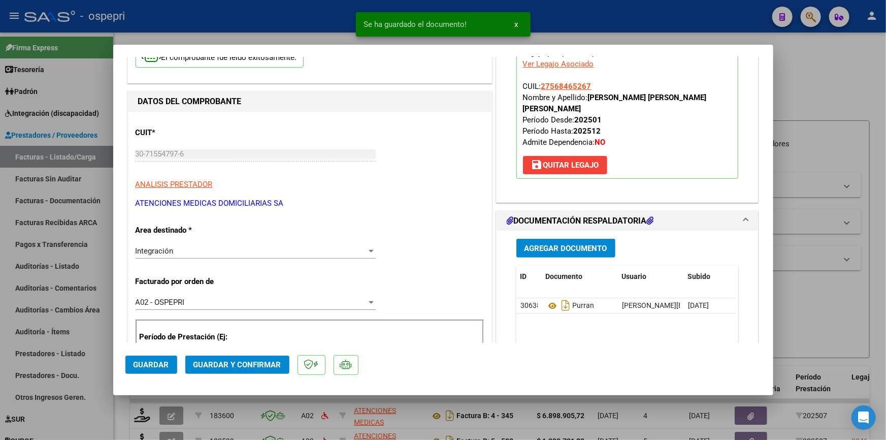
click at [821, 63] on div at bounding box center [443, 220] width 886 height 440
type input "$ 0,00"
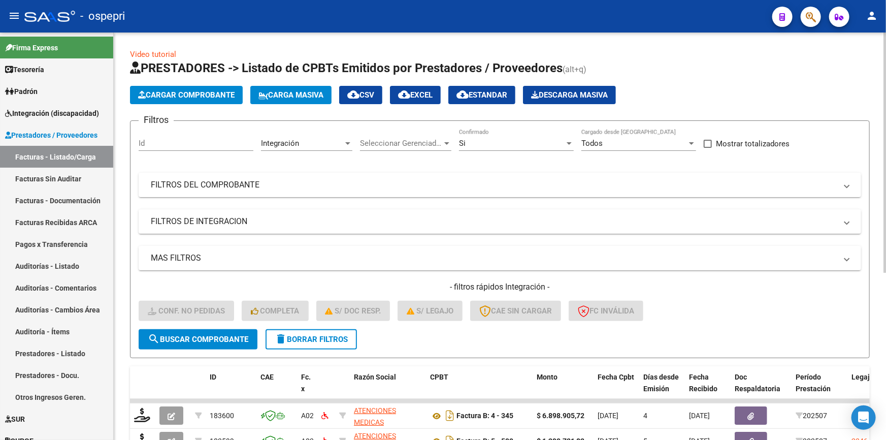
click at [186, 90] on span "Cargar Comprobante" at bounding box center [186, 94] width 96 height 9
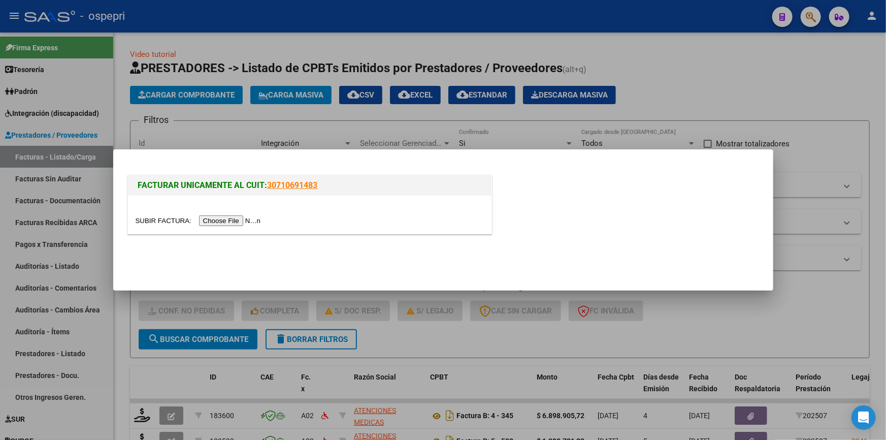
click at [234, 218] on input "file" at bounding box center [200, 220] width 128 height 11
click at [209, 220] on input "file" at bounding box center [200, 220] width 128 height 11
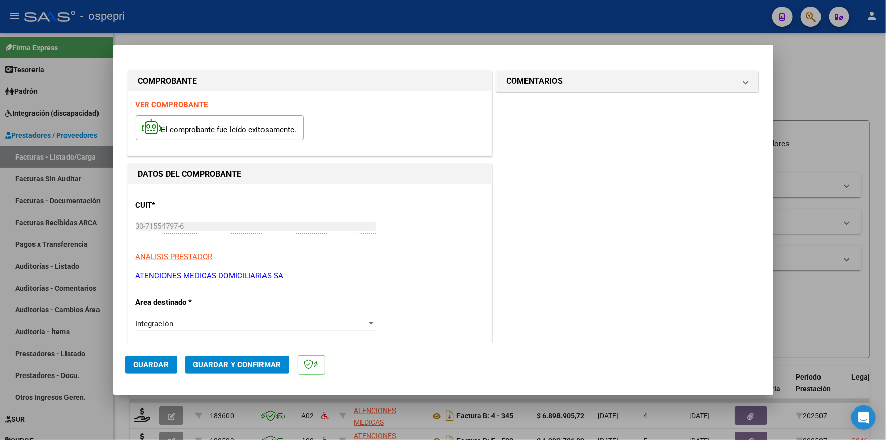
click at [173, 102] on strong "VER COMPROBANTE" at bounding box center [172, 104] width 73 height 9
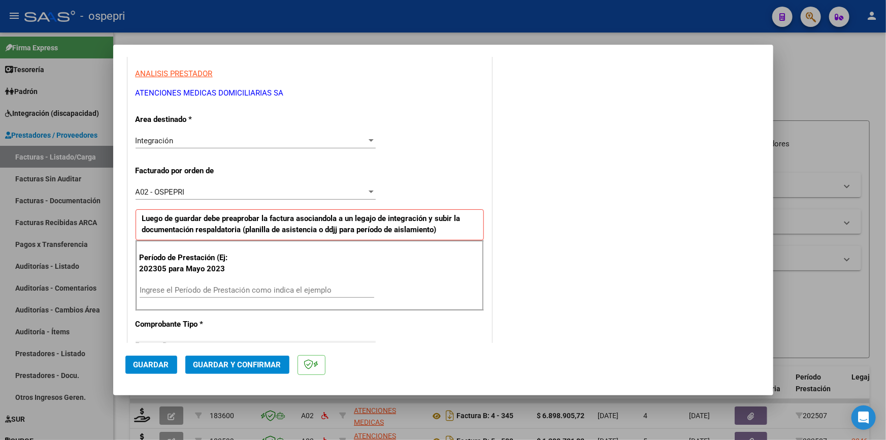
scroll to position [184, 0]
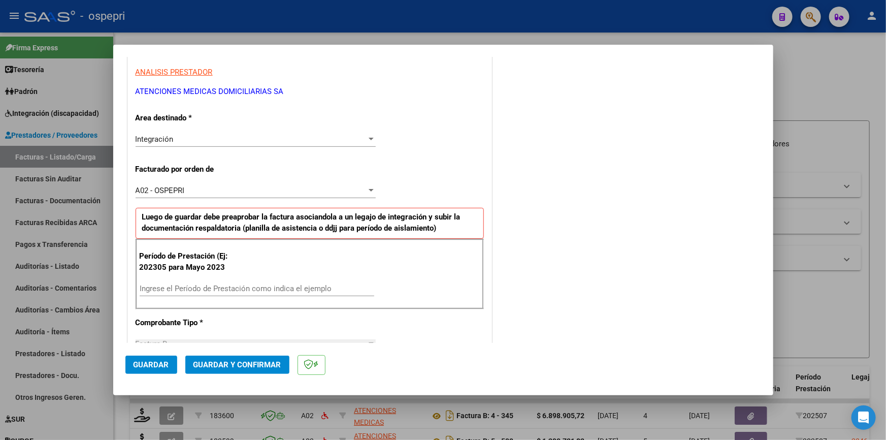
click at [241, 284] on input "Ingrese el Período de Prestación como indica el ejemplo" at bounding box center [257, 288] width 235 height 9
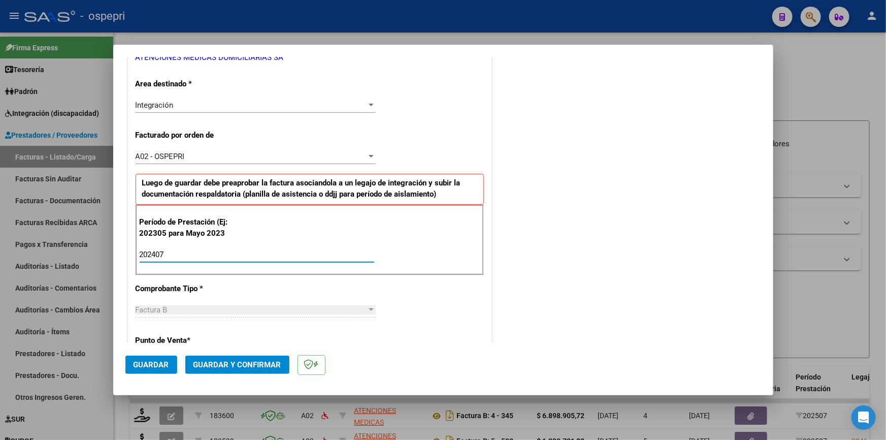
scroll to position [323, 0]
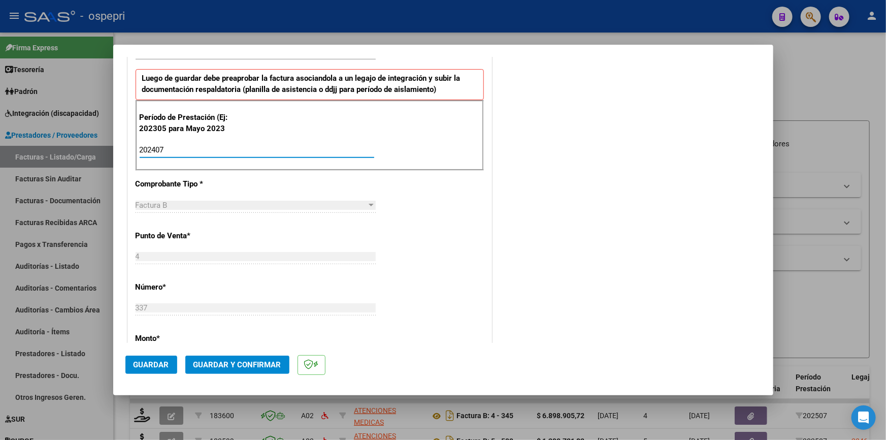
type input "202407"
drag, startPoint x: 154, startPoint y: 362, endPoint x: 167, endPoint y: 362, distance: 12.7
click at [155, 362] on span "Guardar" at bounding box center [152, 364] width 36 height 9
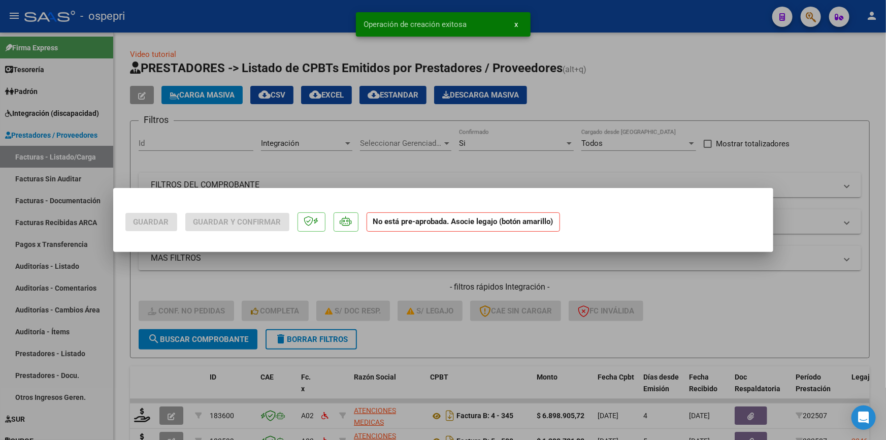
scroll to position [0, 0]
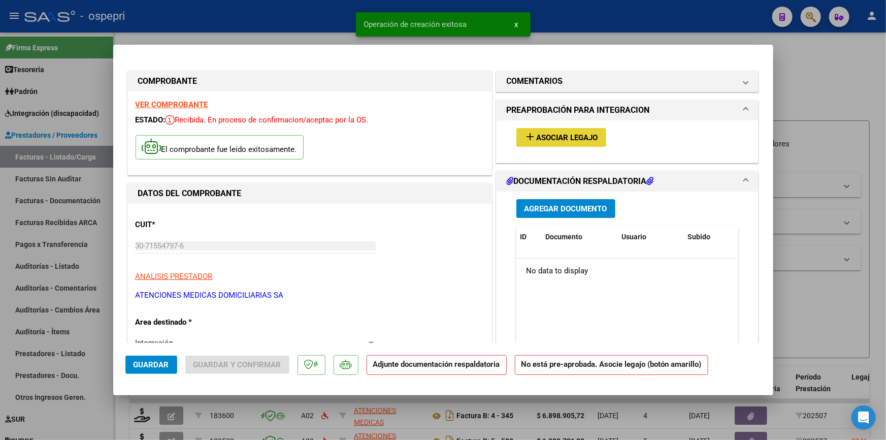
click at [571, 131] on button "add Asociar Legajo" at bounding box center [562, 137] width 90 height 19
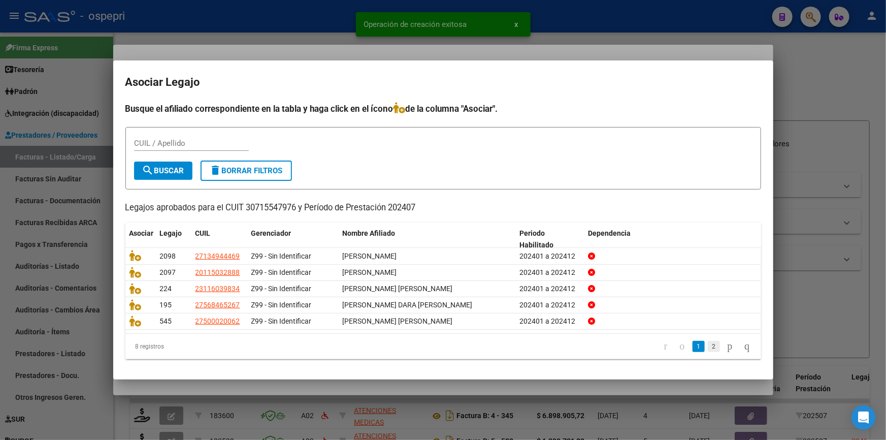
click at [708, 345] on link "2" at bounding box center [714, 346] width 12 height 11
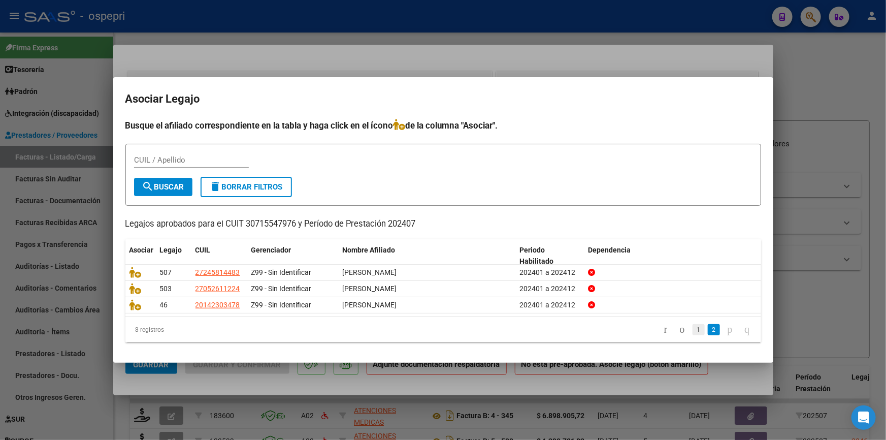
click at [693, 328] on link "1" at bounding box center [699, 329] width 12 height 11
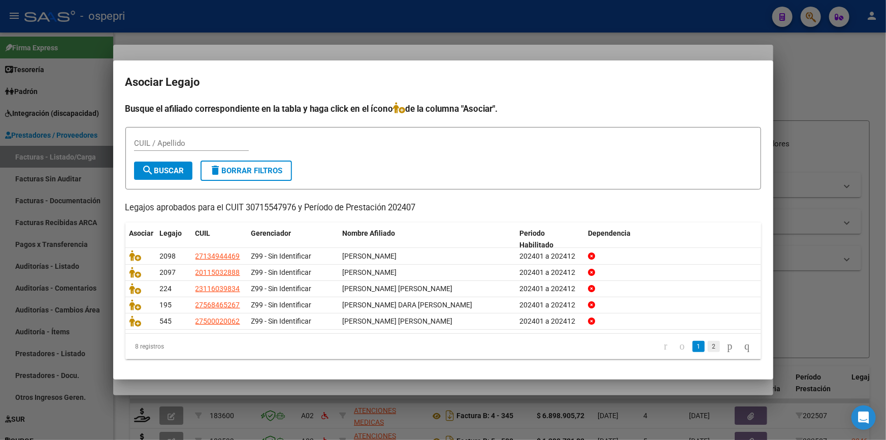
click at [708, 343] on link "2" at bounding box center [714, 346] width 12 height 11
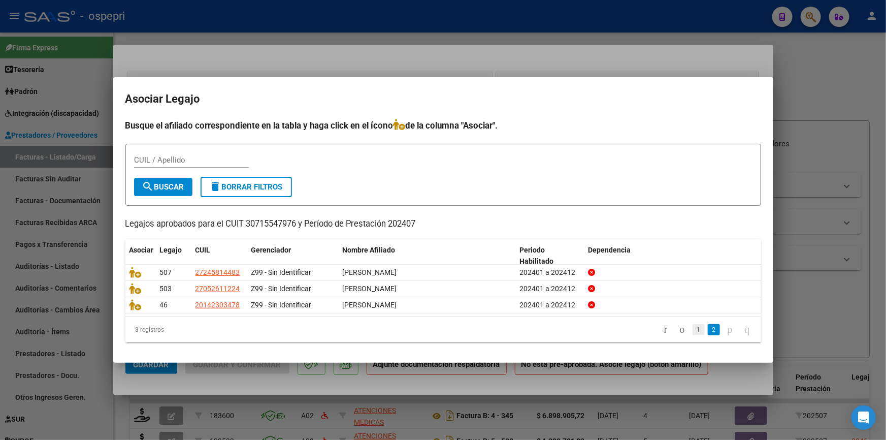
click at [693, 330] on link "1" at bounding box center [699, 329] width 12 height 11
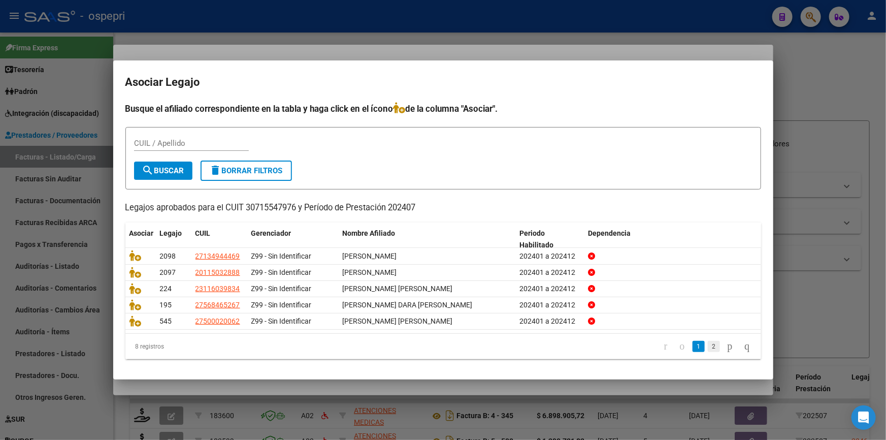
click at [708, 342] on link "2" at bounding box center [714, 346] width 12 height 11
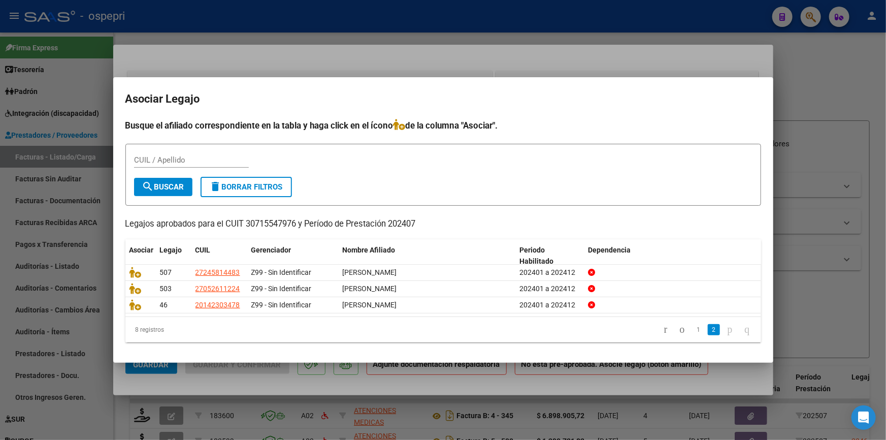
click at [162, 158] on input "CUIL / Apellido" at bounding box center [191, 159] width 115 height 9
click at [828, 78] on div at bounding box center [443, 220] width 886 height 440
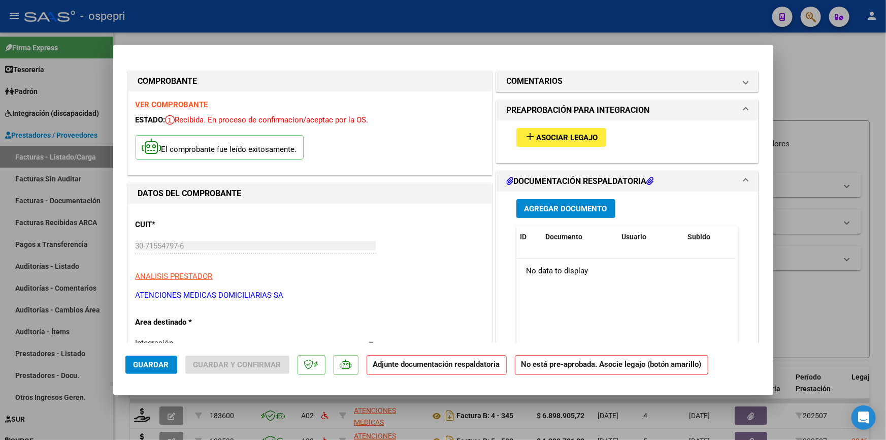
click at [820, 73] on div at bounding box center [443, 220] width 886 height 440
type input "$ 0,00"
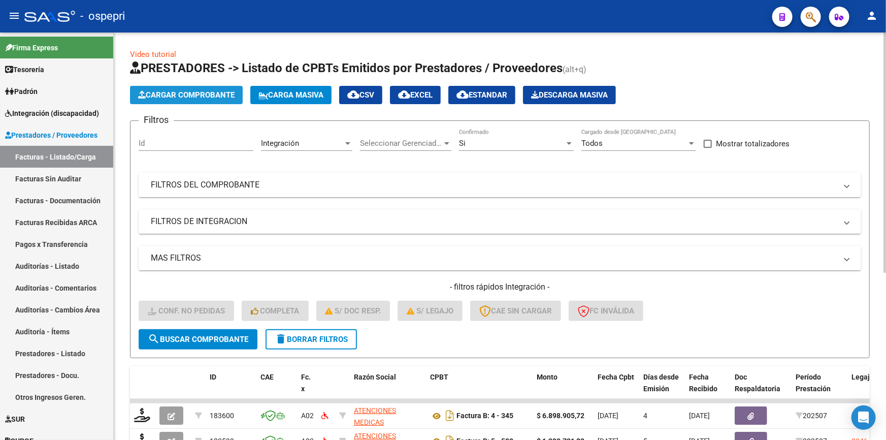
click at [190, 87] on button "Cargar Comprobante" at bounding box center [186, 95] width 113 height 18
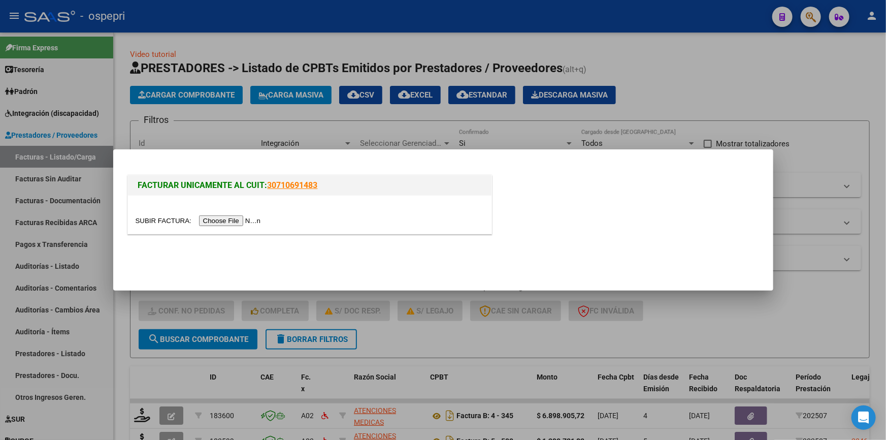
click at [229, 222] on input "file" at bounding box center [200, 220] width 128 height 11
click at [223, 218] on input "file" at bounding box center [200, 220] width 128 height 11
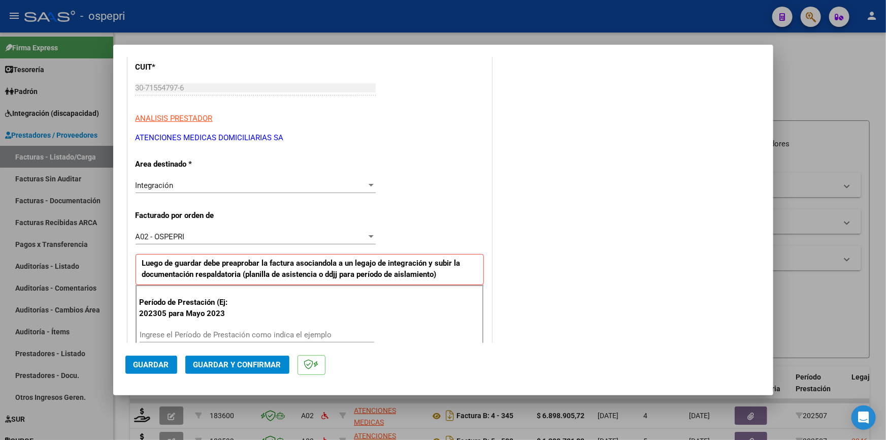
scroll to position [184, 0]
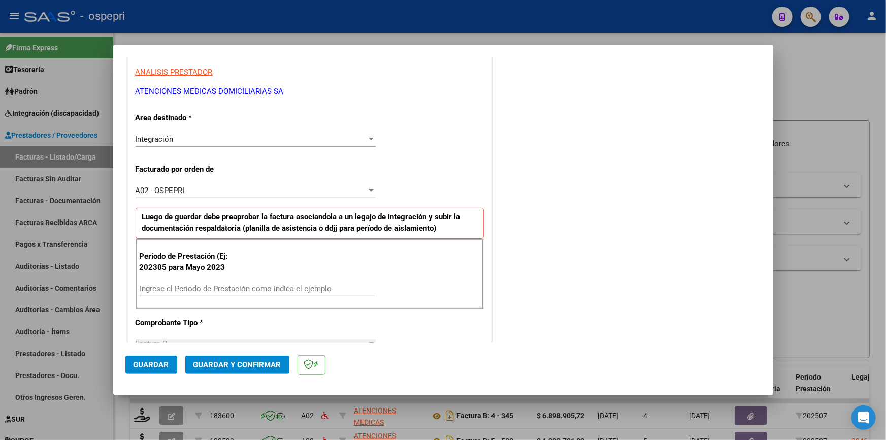
click at [233, 285] on input "Ingrese el Período de Prestación como indica el ejemplo" at bounding box center [257, 288] width 235 height 9
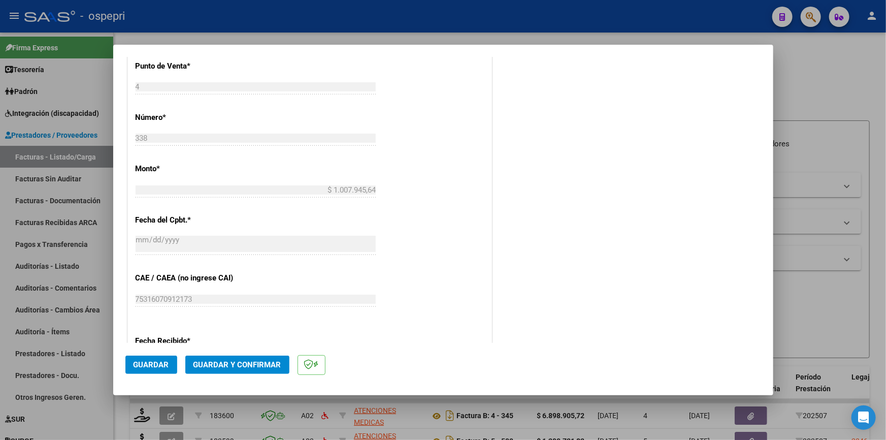
scroll to position [486, 0]
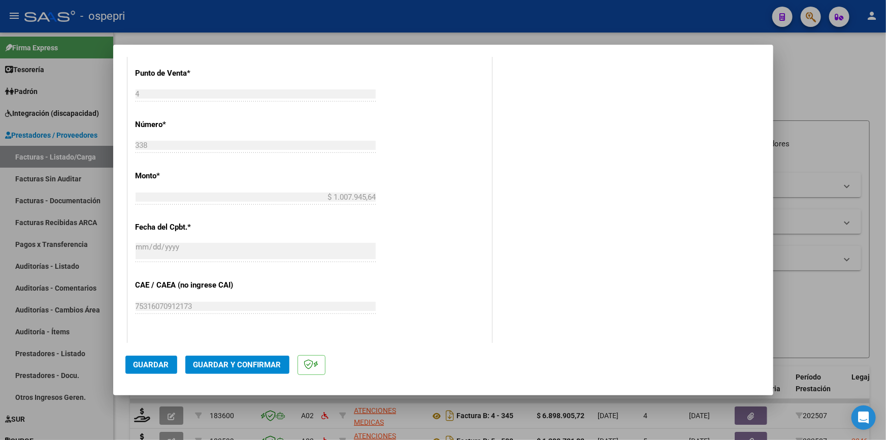
type input "202507"
click at [165, 362] on span "Guardar" at bounding box center [152, 364] width 36 height 9
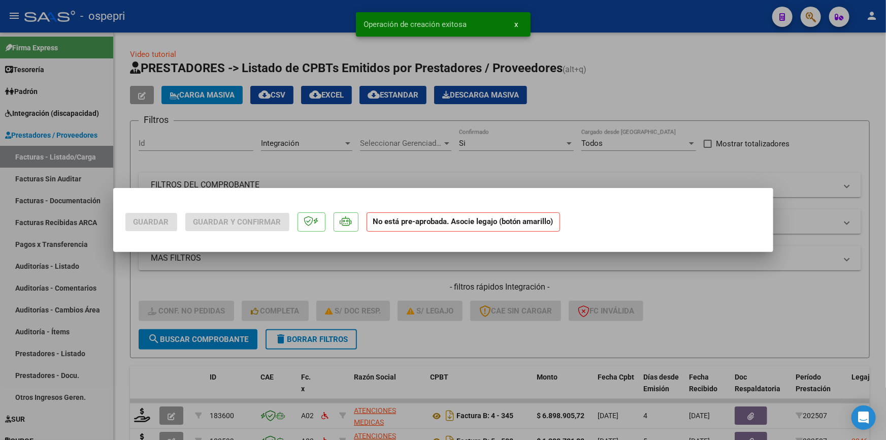
scroll to position [0, 0]
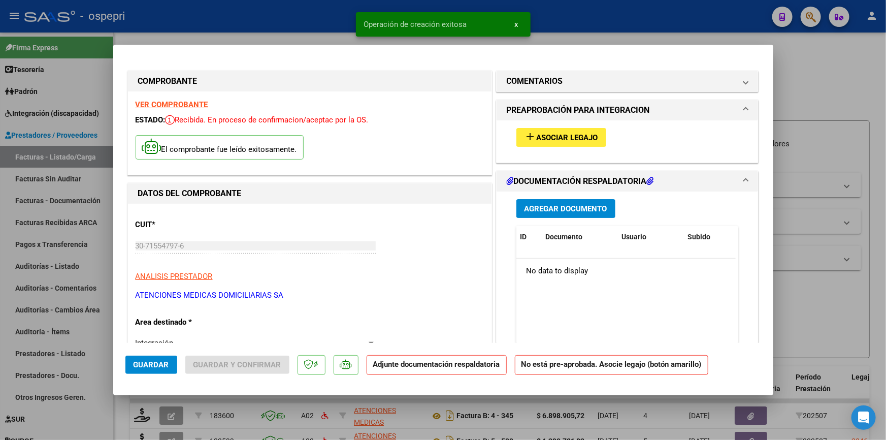
click at [562, 133] on span "Asociar Legajo" at bounding box center [567, 137] width 61 height 9
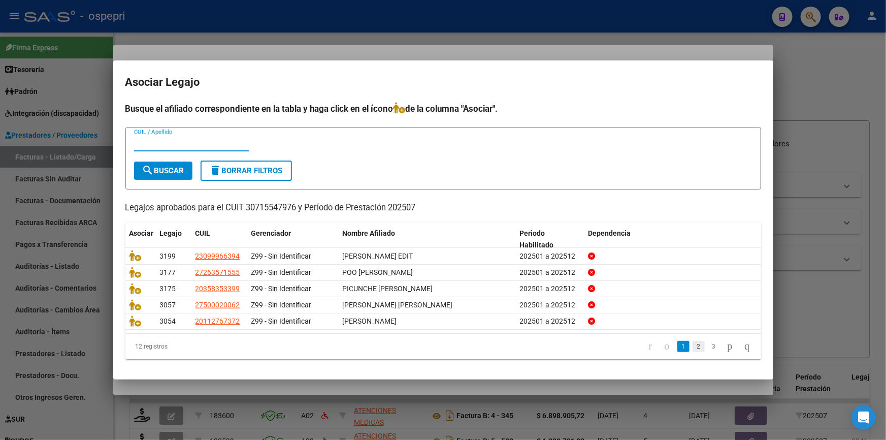
click at [693, 343] on link "2" at bounding box center [699, 346] width 12 height 11
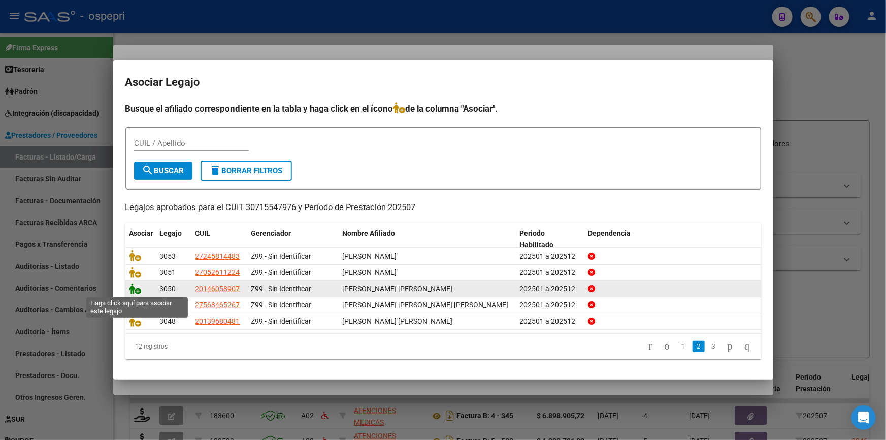
click at [132, 286] on icon at bounding box center [136, 288] width 12 height 11
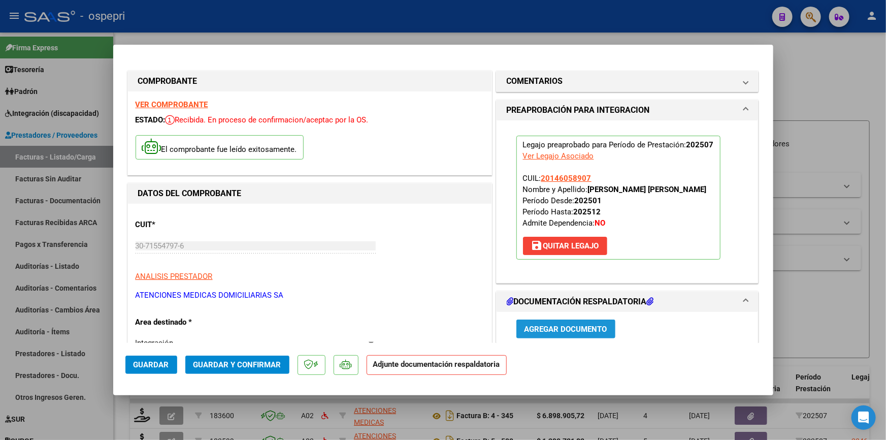
click at [537, 328] on span "Agregar Documento" at bounding box center [566, 329] width 83 height 9
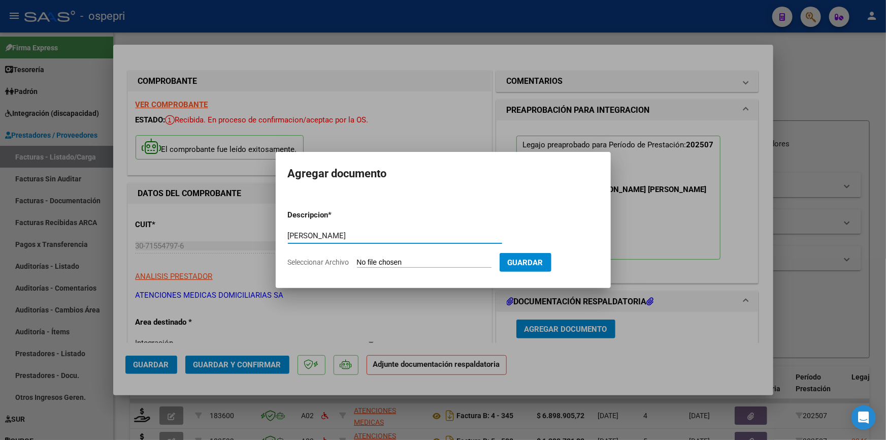
type input "RODRIGUEZ"
click at [390, 262] on input "Seleccionar Archivo" at bounding box center [424, 263] width 135 height 10
type input "C:\fakepath\DOC RESP RODRIGUEZ JORGE JULIO 2025.pdf"
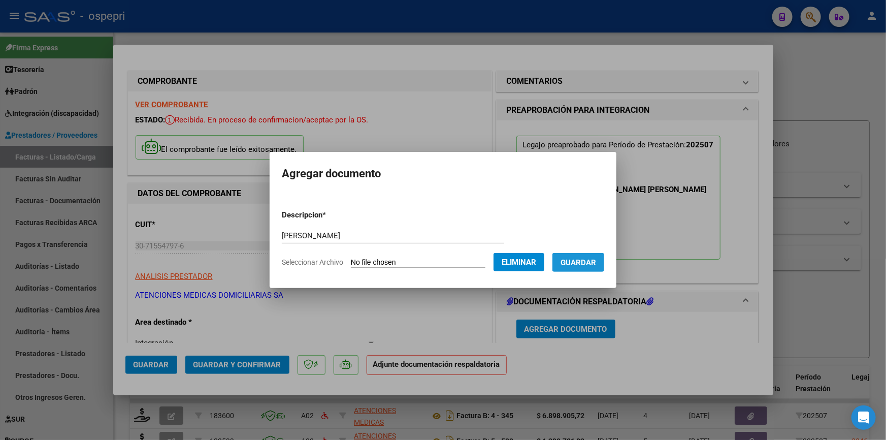
click at [596, 265] on span "Guardar" at bounding box center [579, 262] width 36 height 9
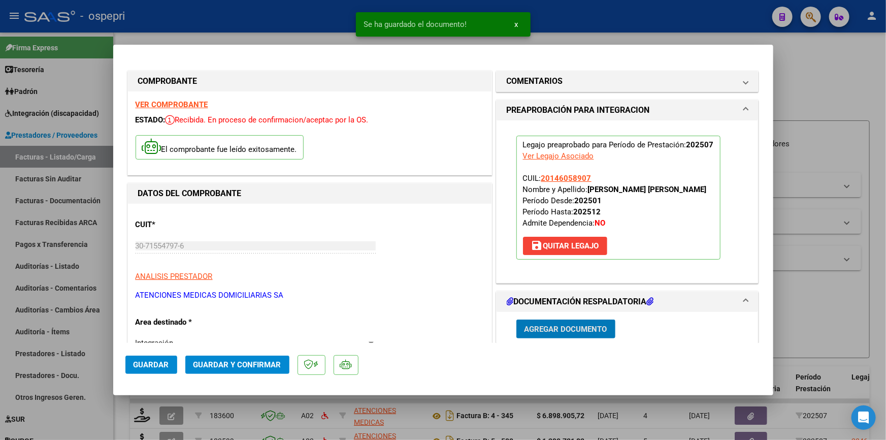
click at [831, 79] on div at bounding box center [443, 220] width 886 height 440
type input "$ 0,00"
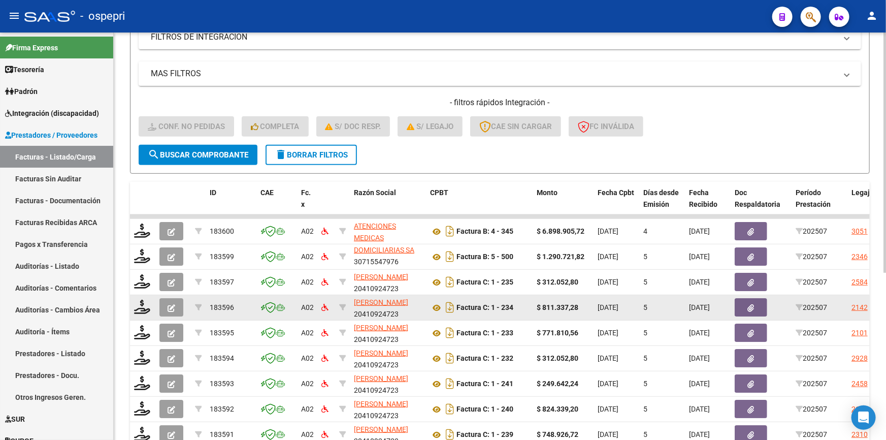
scroll to position [138, 0]
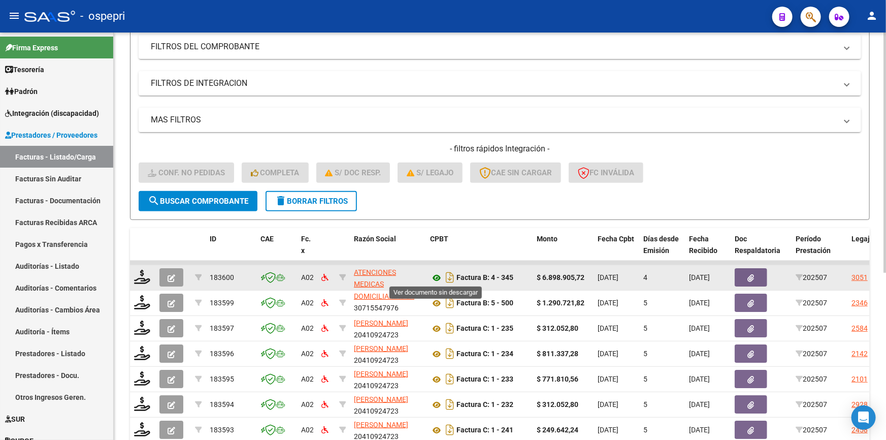
click at [435, 273] on icon at bounding box center [436, 278] width 13 height 12
click at [137, 270] on icon at bounding box center [142, 277] width 16 height 14
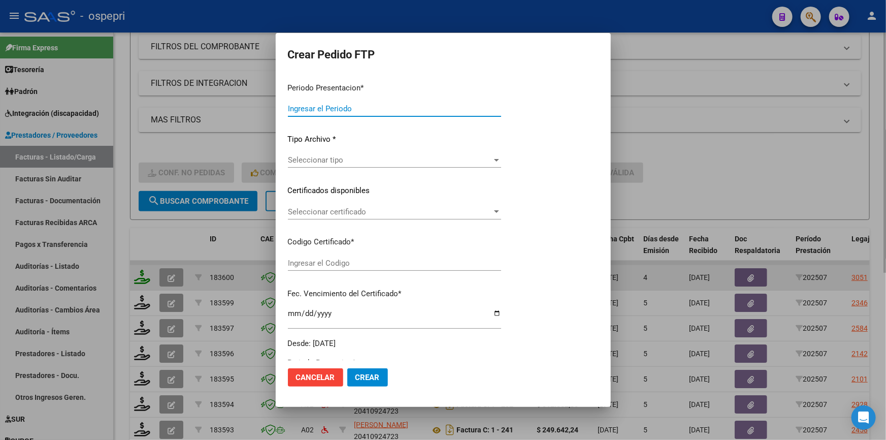
type input "202507"
type input "$ 6.898.905,72"
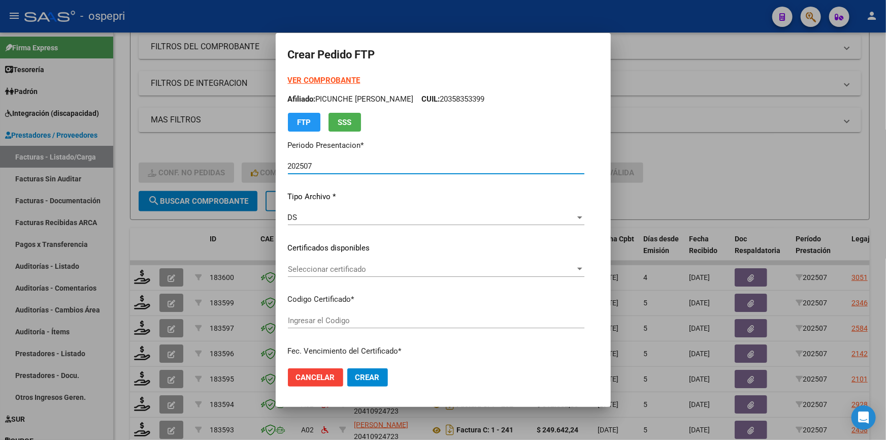
type input "ARG01000052611222023110120331101NQN798"
type input "2033-11-01"
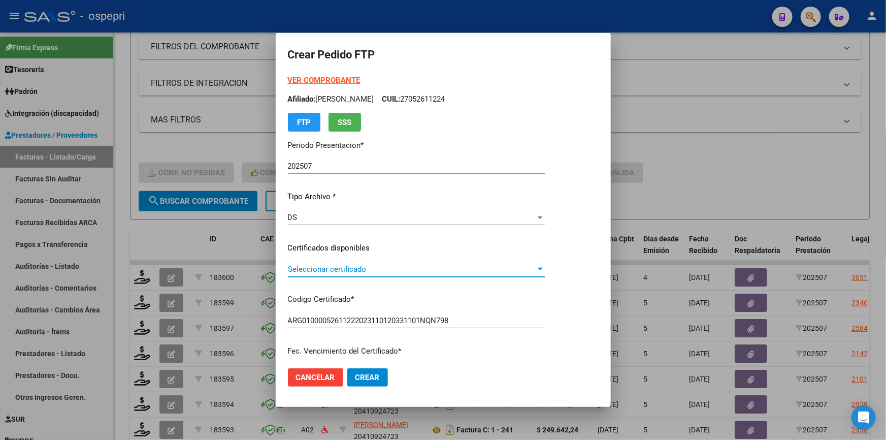
click at [543, 269] on div at bounding box center [540, 269] width 5 height 3
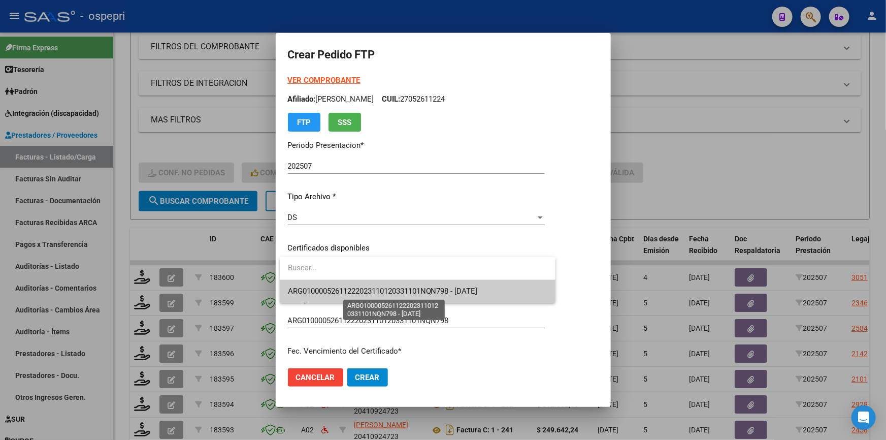
click at [472, 287] on span "ARG01000052611222023110120331101NQN798 - 2033-11-01" at bounding box center [383, 290] width 190 height 9
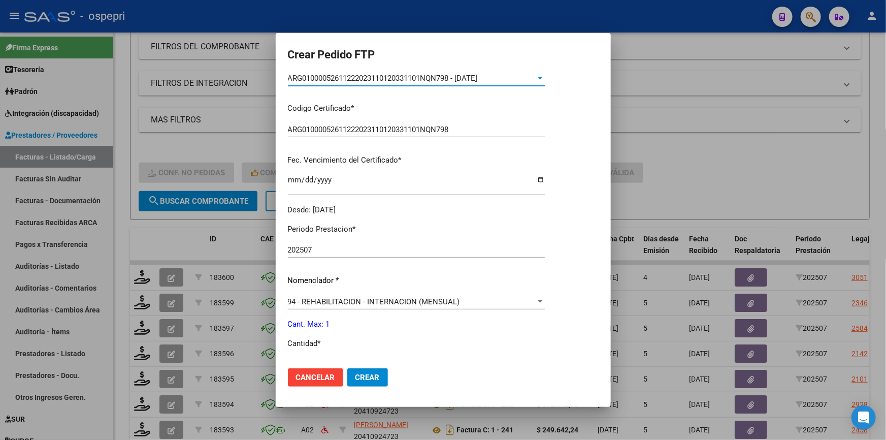
scroll to position [231, 0]
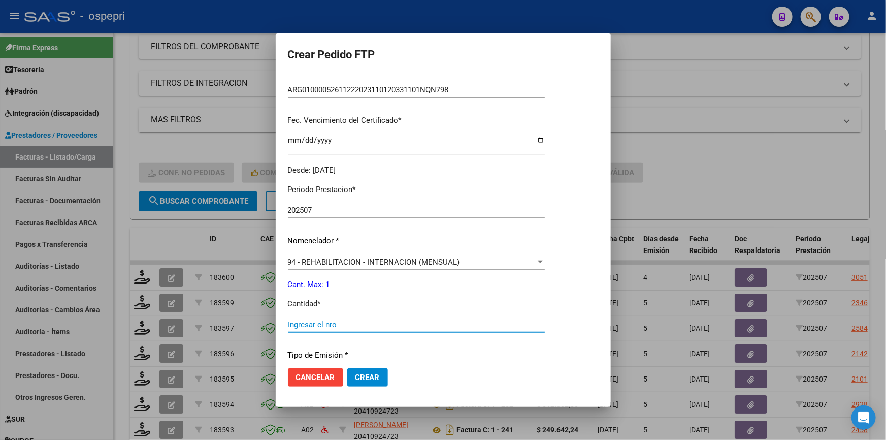
click at [330, 326] on input "Ingresar el nro" at bounding box center [416, 324] width 257 height 9
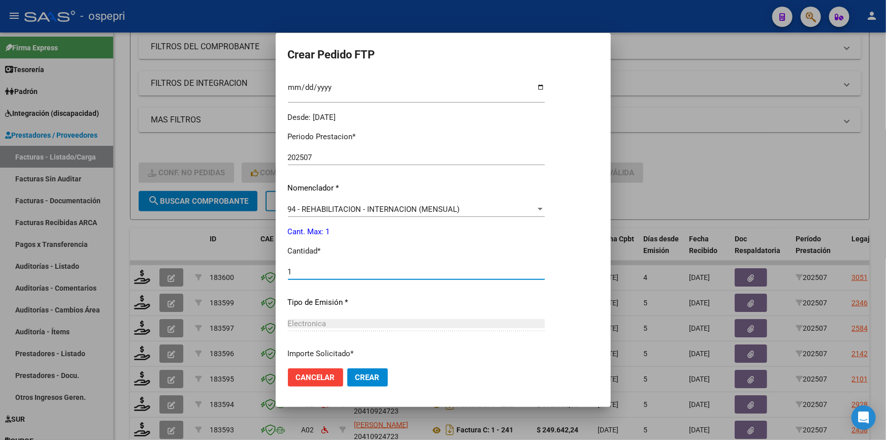
scroll to position [366, 0]
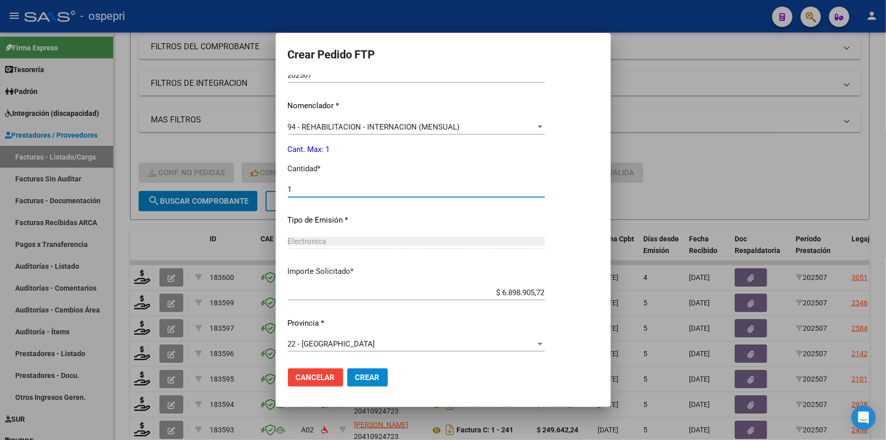
type input "1"
click at [492, 336] on div "22 - Rio Negro Seleccionar provincia" at bounding box center [416, 343] width 257 height 15
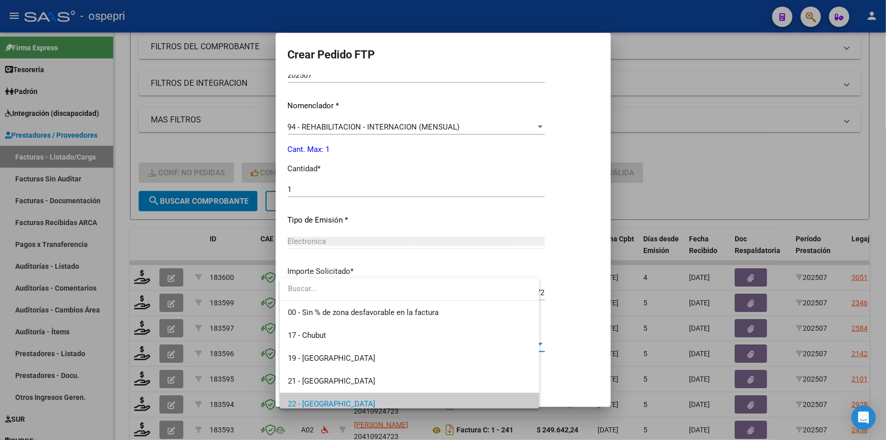
scroll to position [60, 0]
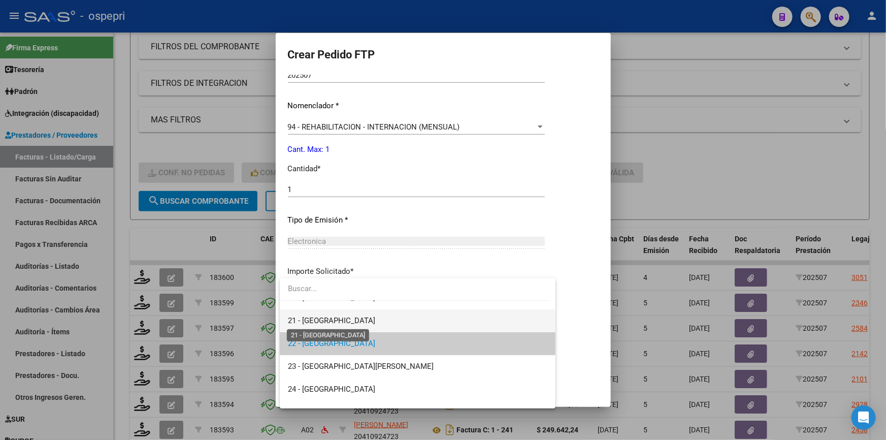
click at [320, 319] on span "21 - Neuquén" at bounding box center [331, 320] width 87 height 9
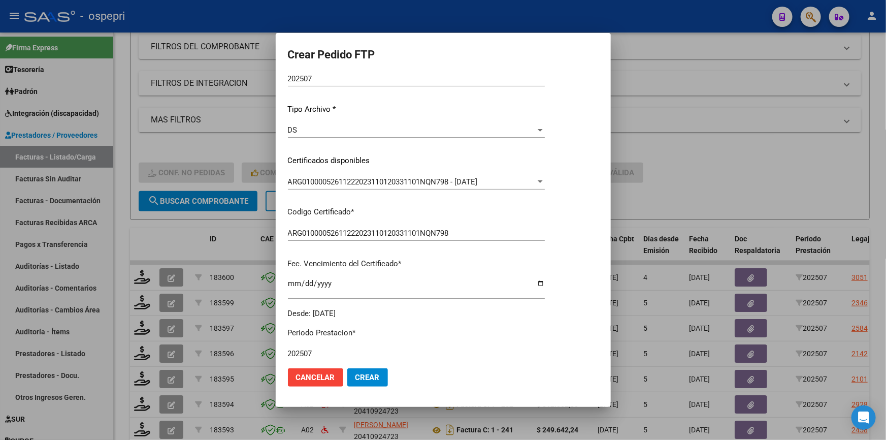
scroll to position [0, 0]
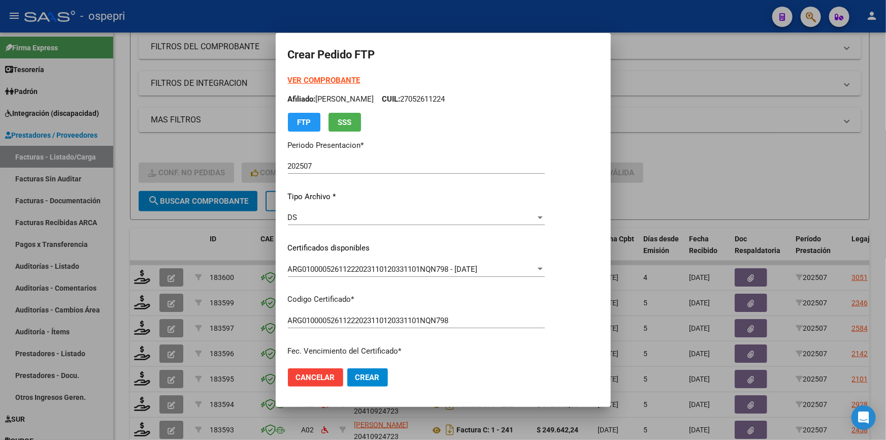
click at [378, 374] on span "Crear" at bounding box center [368, 377] width 24 height 9
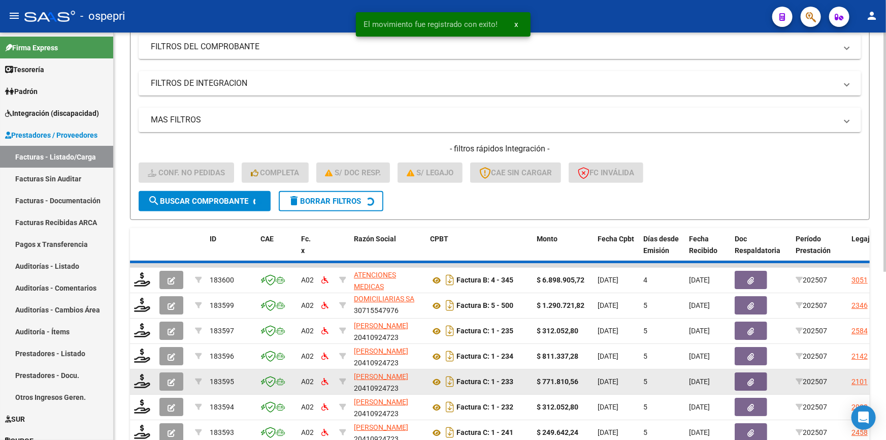
scroll to position [13, 0]
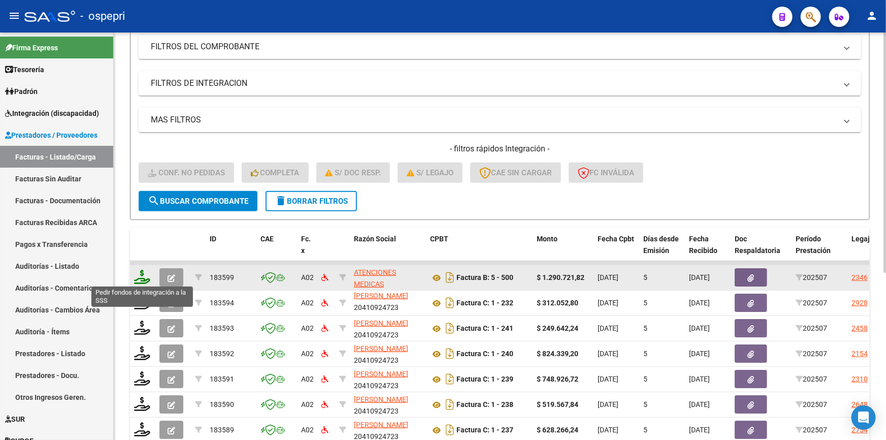
click at [142, 274] on icon at bounding box center [142, 277] width 16 height 14
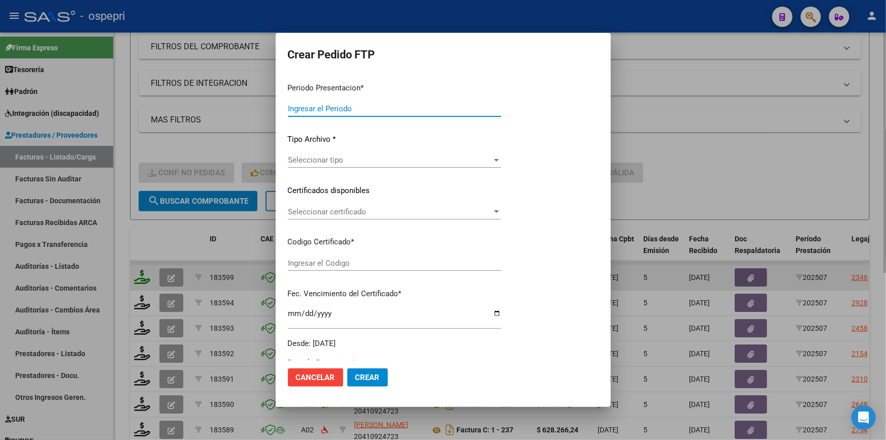
type input "202507"
type input "$ 1.290.721,82"
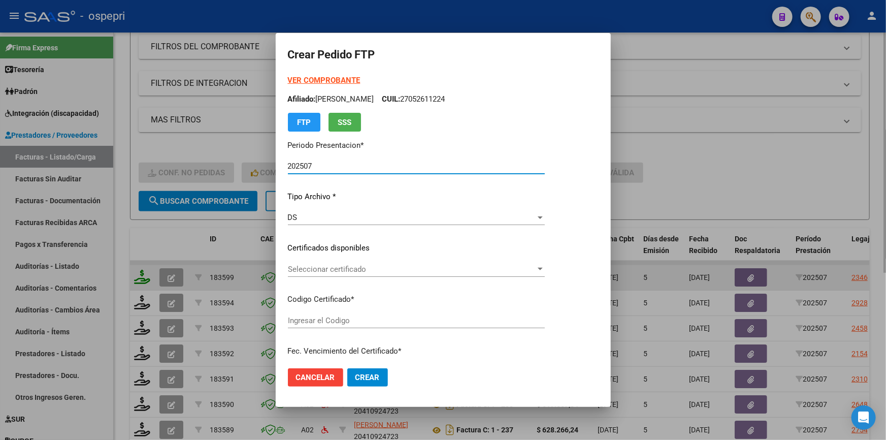
type input "2311603983-4"
type input "2025-10-14"
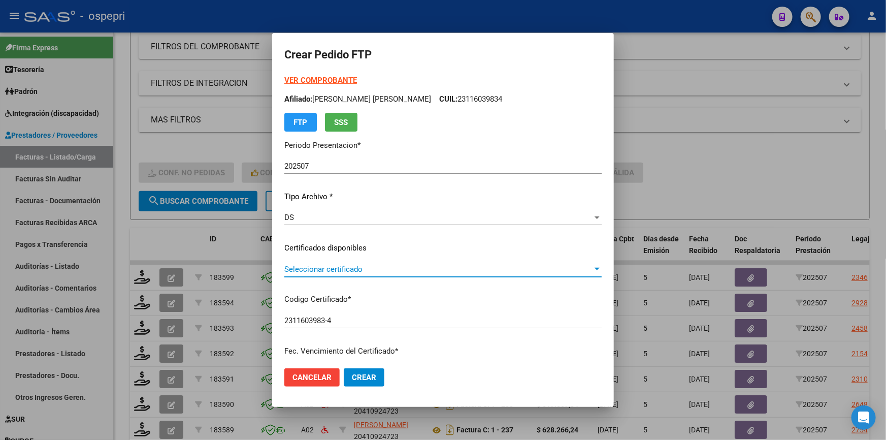
click at [595, 269] on div at bounding box center [597, 269] width 5 height 3
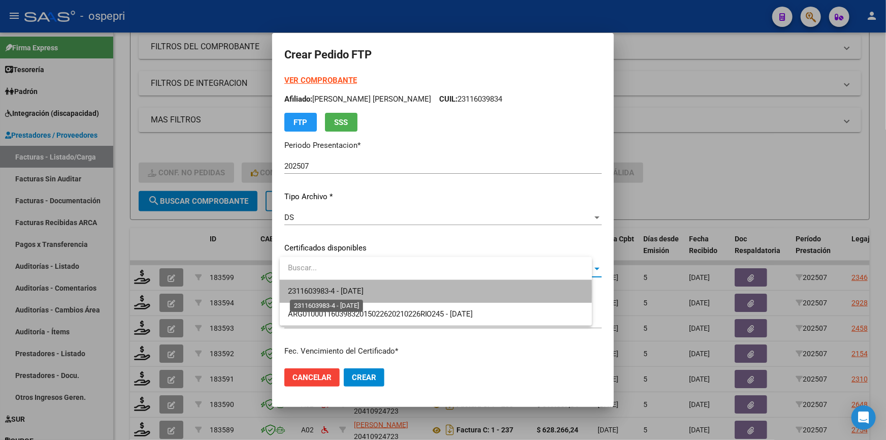
click at [364, 292] on span "2311603983-4 - 2025-10-14" at bounding box center [326, 290] width 76 height 9
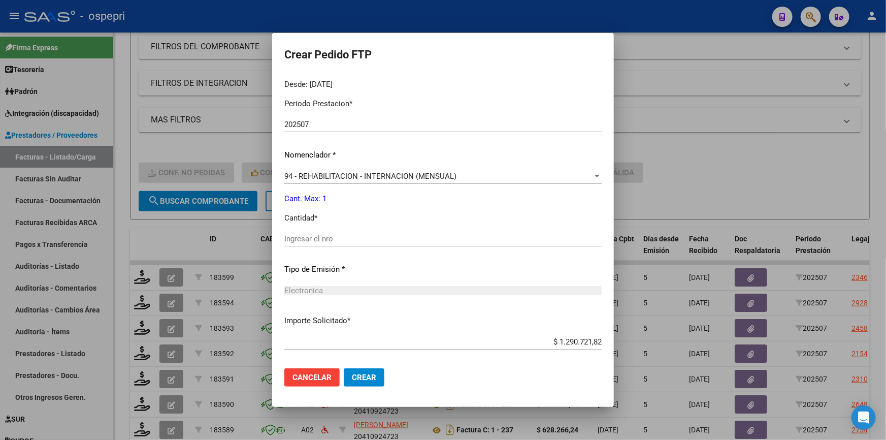
scroll to position [323, 0]
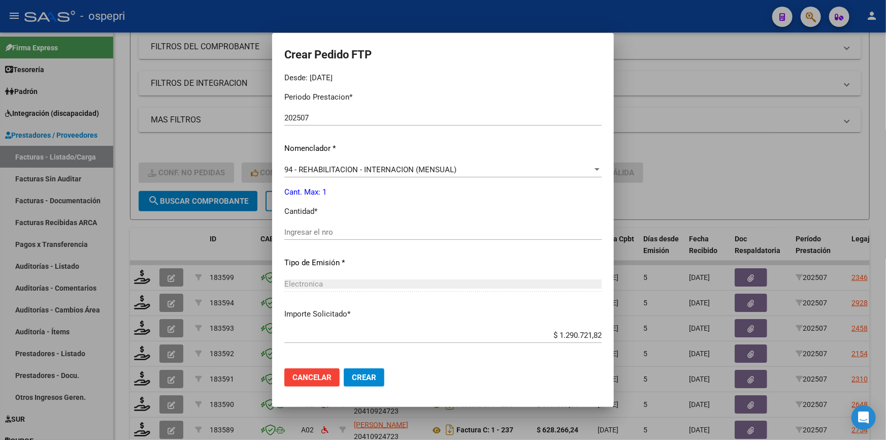
click at [338, 227] on div "Ingresar el nro" at bounding box center [442, 231] width 317 height 15
type input "1"
click at [367, 374] on span "Crear" at bounding box center [364, 377] width 24 height 9
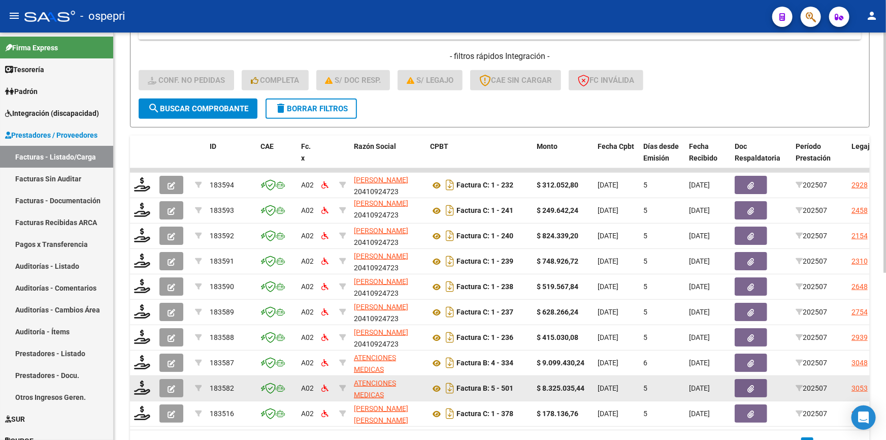
scroll to position [277, 0]
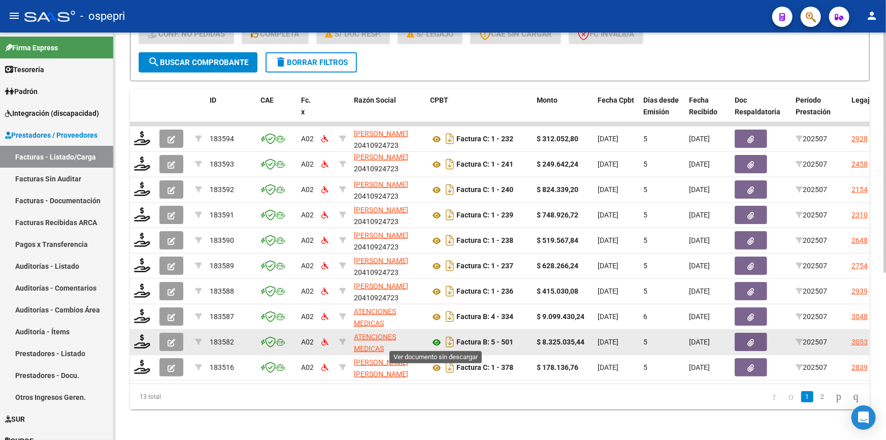
click at [435, 340] on icon at bounding box center [436, 342] width 13 height 12
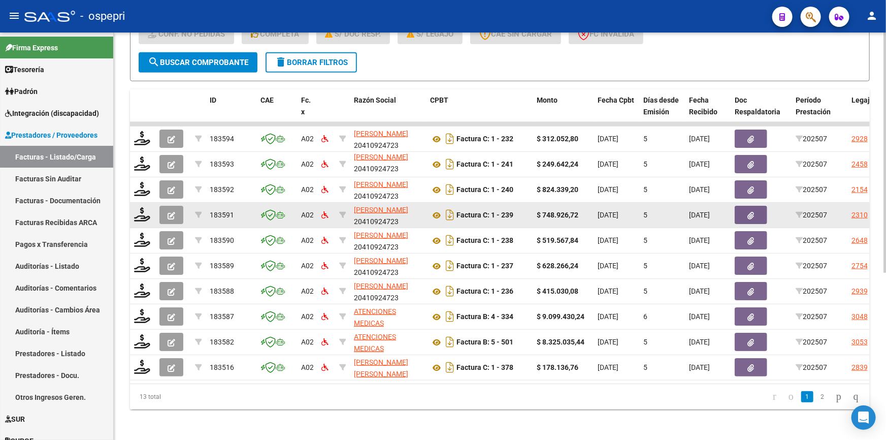
scroll to position [231, 0]
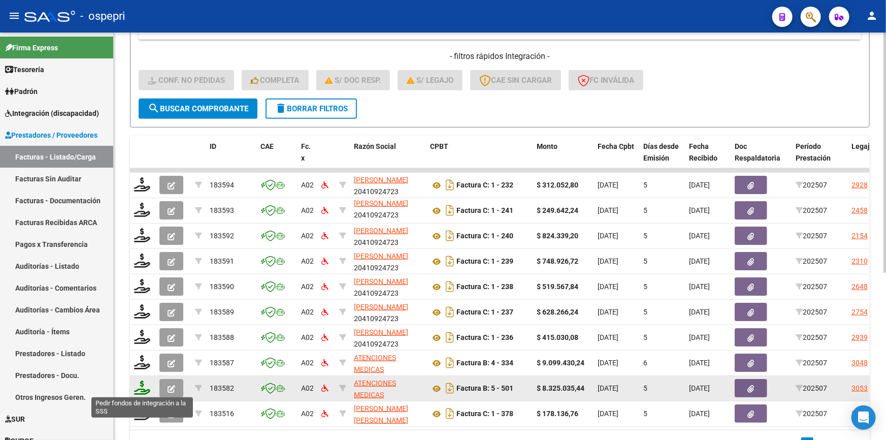
click at [137, 381] on icon at bounding box center [142, 387] width 16 height 14
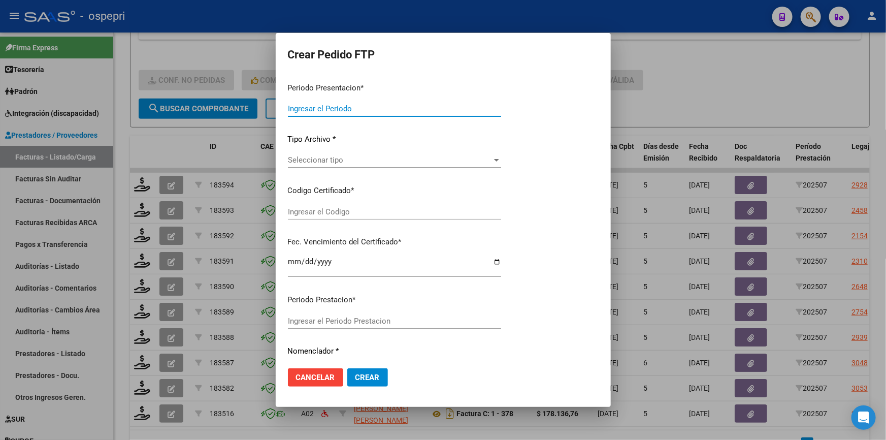
type input "202507"
type input "$ 8.325.035,44"
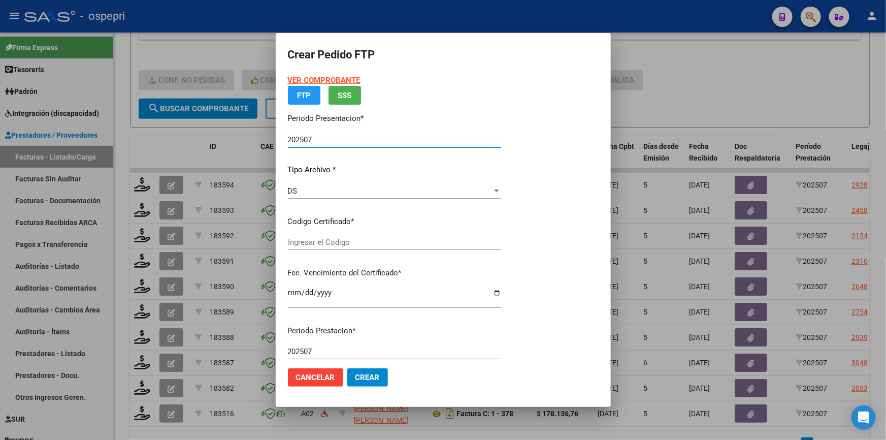
type input "ARG 01000245814482025051420400514RIO576"
type input "2040-05-14"
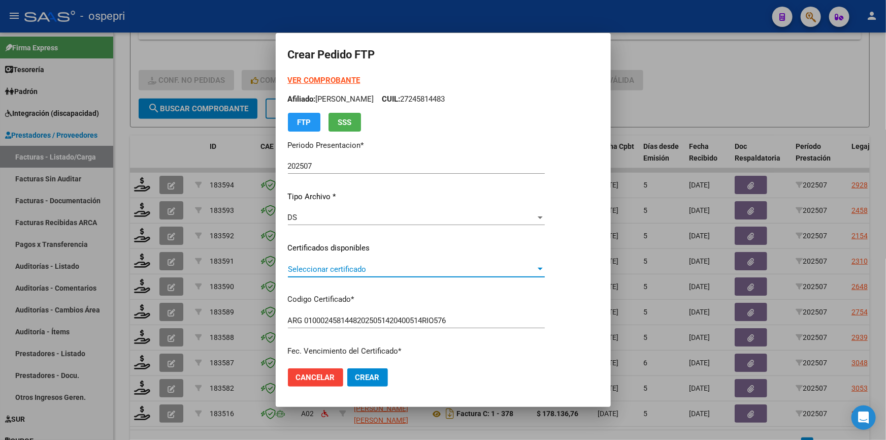
click at [545, 266] on div at bounding box center [540, 269] width 9 height 8
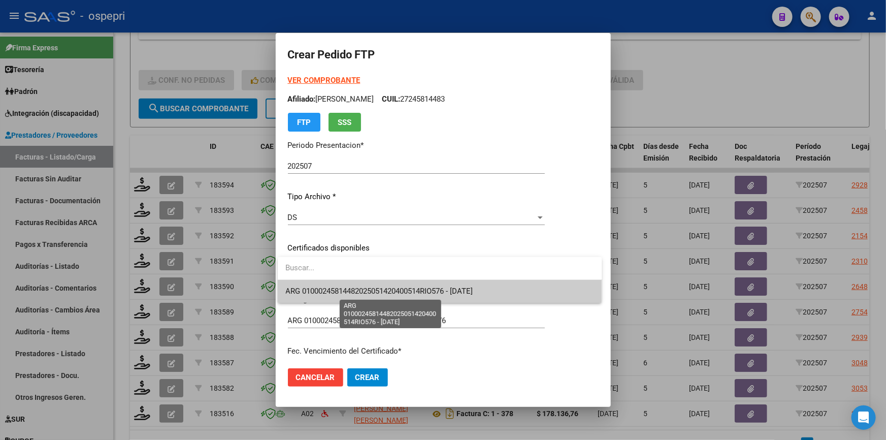
click at [473, 292] on span "ARG 01000245814482025051420400514RIO576 - 2040-05-14" at bounding box center [379, 290] width 187 height 9
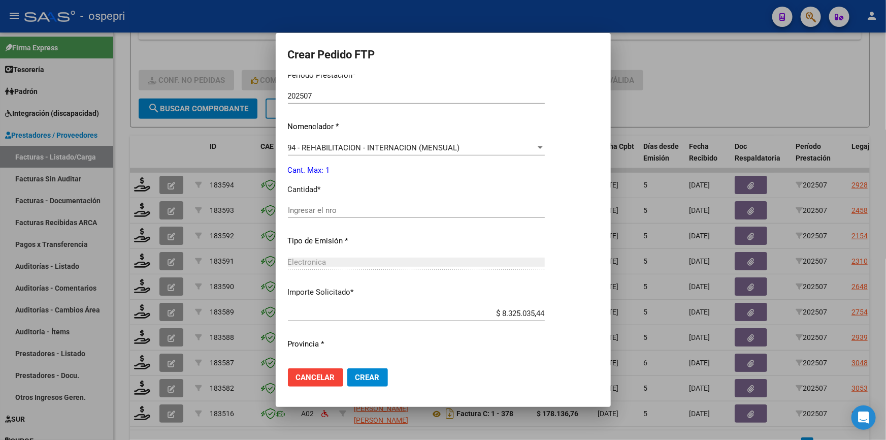
scroll to position [366, 0]
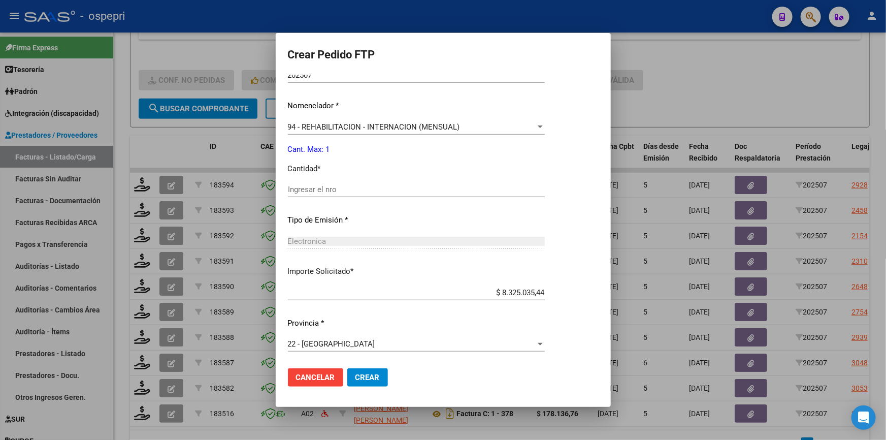
click at [369, 373] on span "Crear" at bounding box center [368, 377] width 24 height 9
drag, startPoint x: 315, startPoint y: 188, endPoint x: 324, endPoint y: 190, distance: 9.5
click at [318, 188] on input "Ingresar el nro" at bounding box center [416, 189] width 257 height 9
type input "1"
click at [359, 376] on span "Crear" at bounding box center [368, 377] width 24 height 9
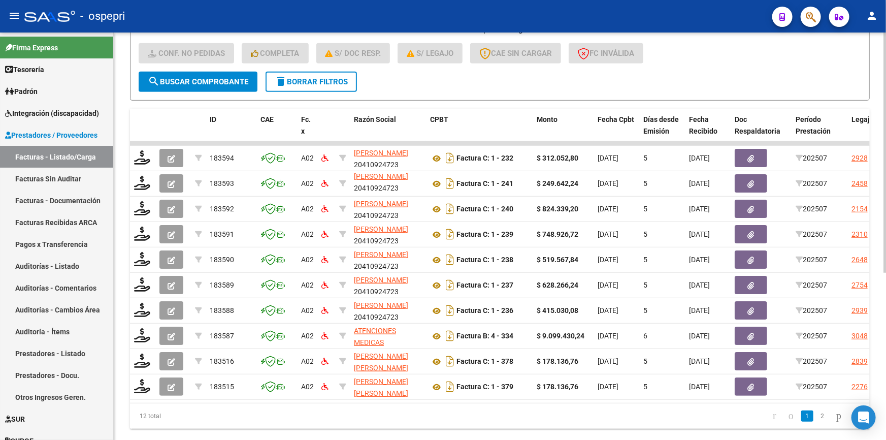
scroll to position [283, 0]
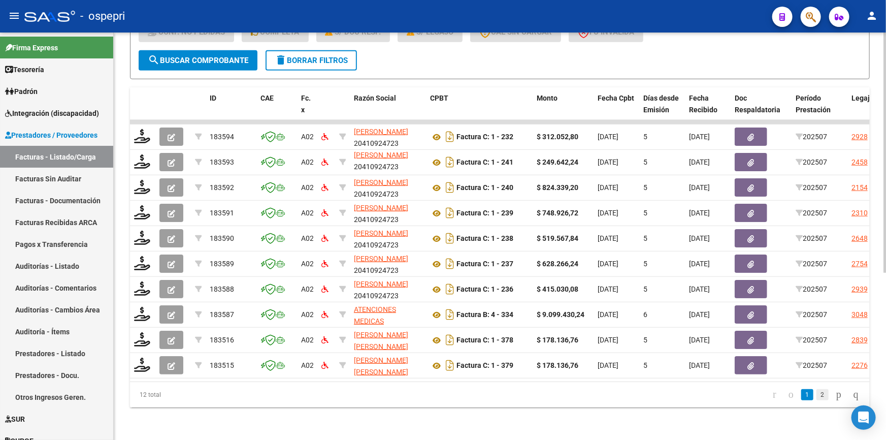
click at [817, 392] on link "2" at bounding box center [823, 394] width 12 height 11
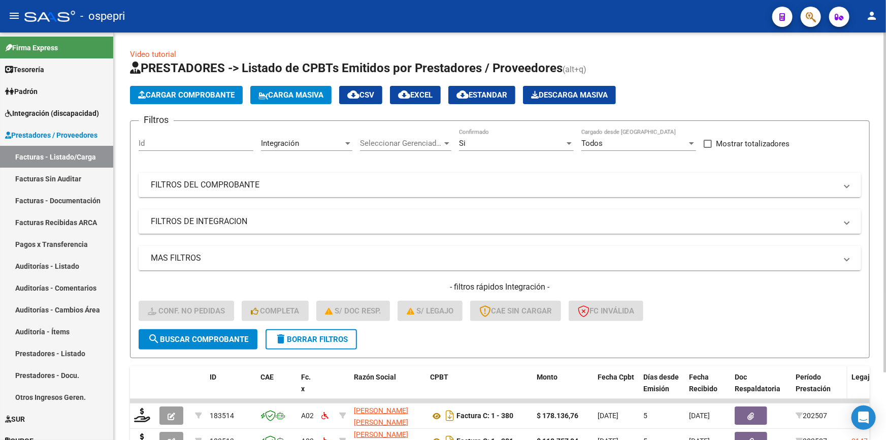
scroll to position [80, 0]
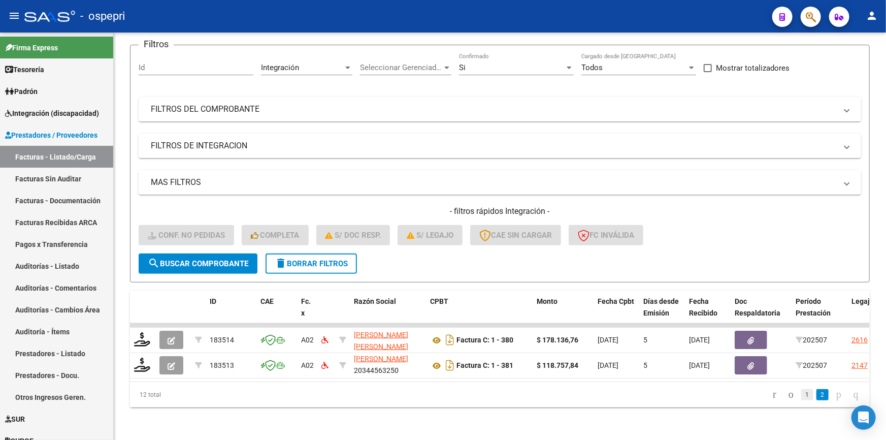
click at [801, 395] on link "1" at bounding box center [807, 394] width 12 height 11
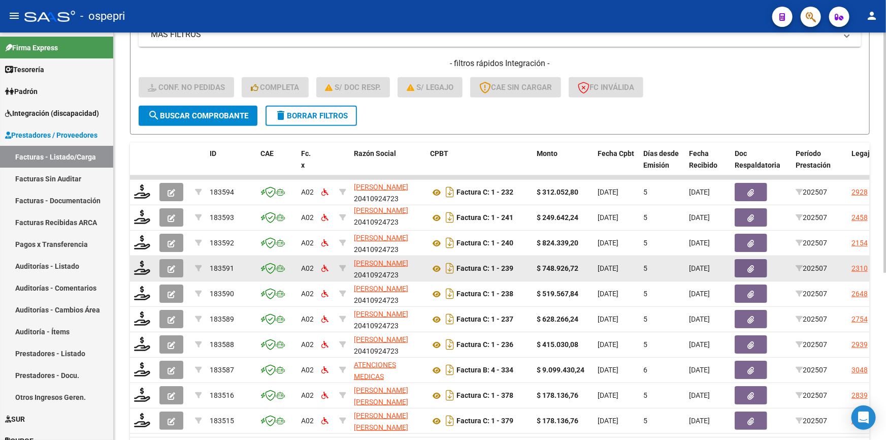
scroll to position [265, 0]
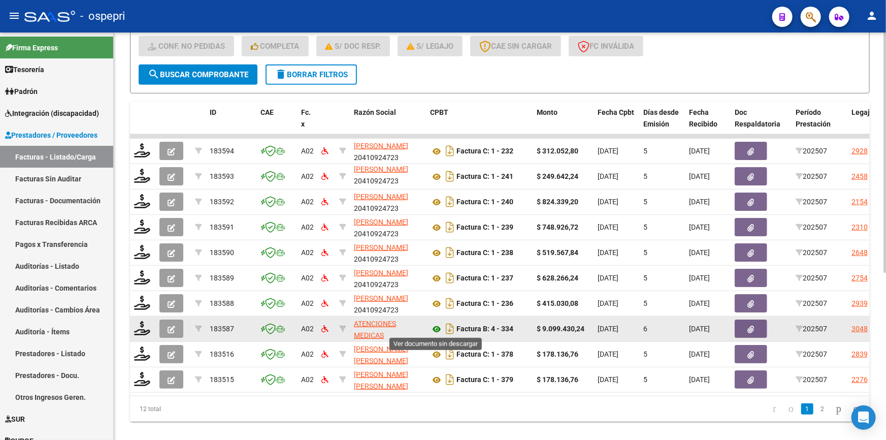
click at [436, 325] on icon at bounding box center [436, 329] width 13 height 12
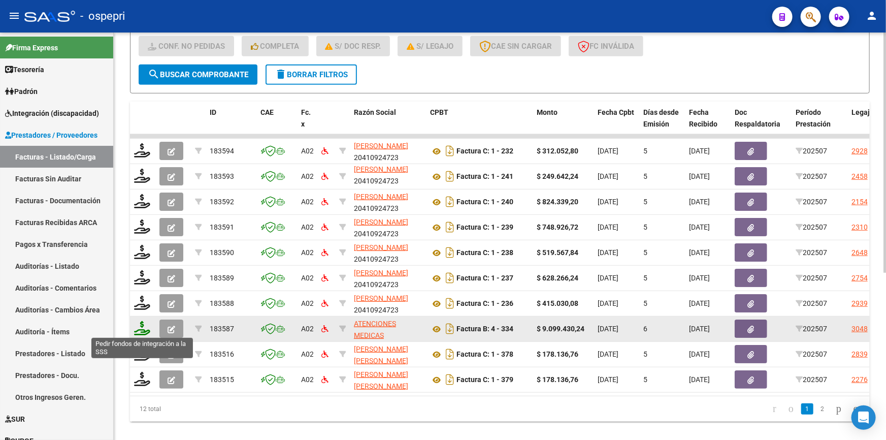
click at [142, 326] on icon at bounding box center [142, 328] width 16 height 14
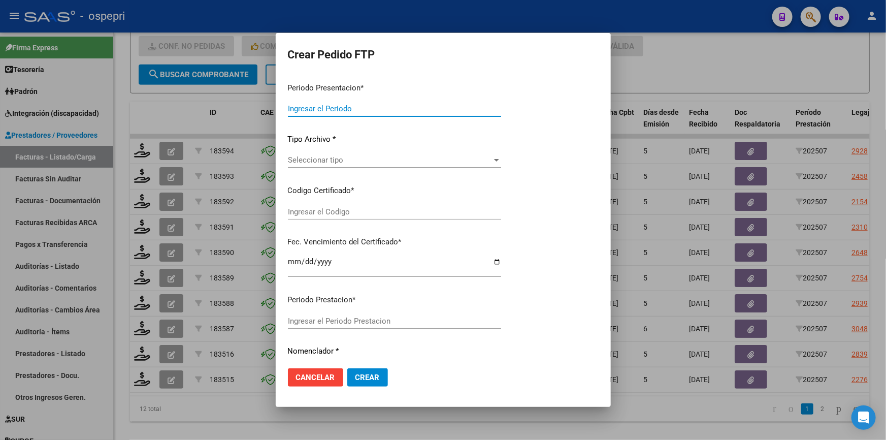
type input "202507"
type input "$ 9.099.430,24"
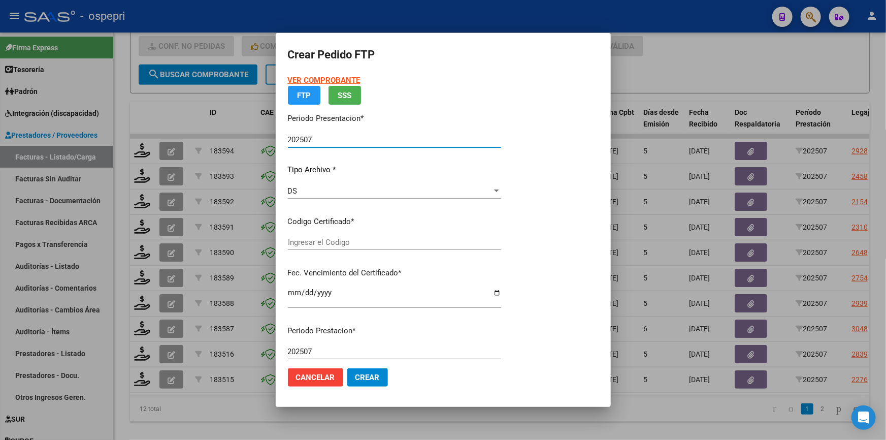
type input "20139680481 04112032"
type input "2032-11-04"
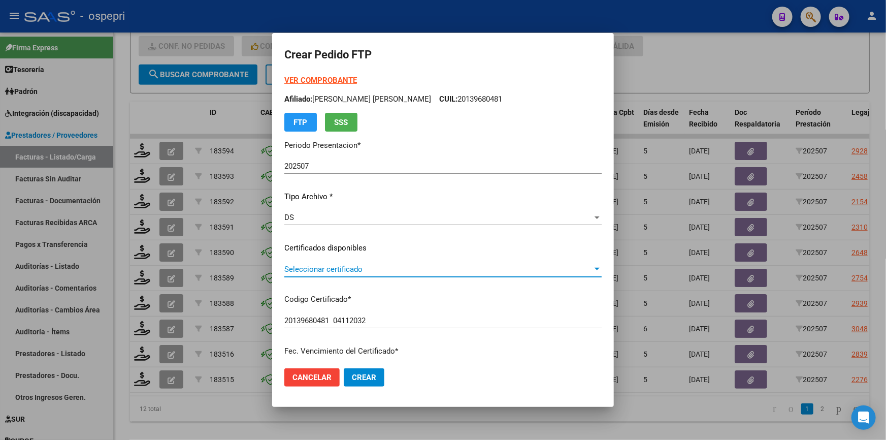
click at [595, 268] on div at bounding box center [597, 269] width 5 height 3
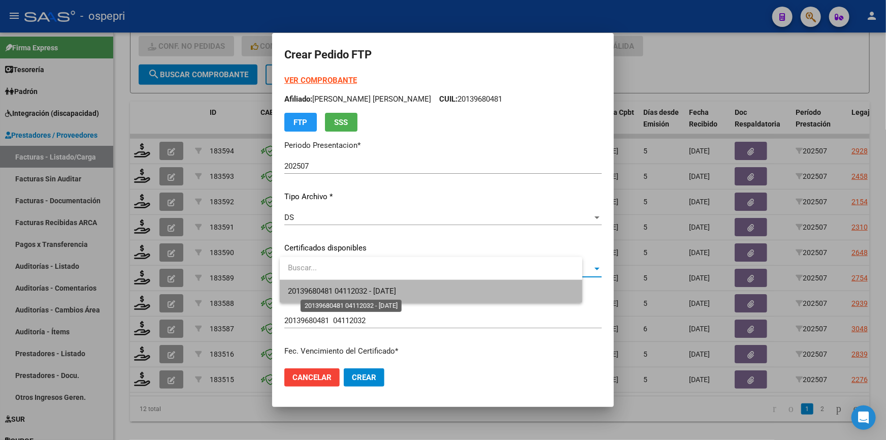
click at [386, 291] on span "20139680481 04112032 - 2032-11-04" at bounding box center [342, 290] width 108 height 9
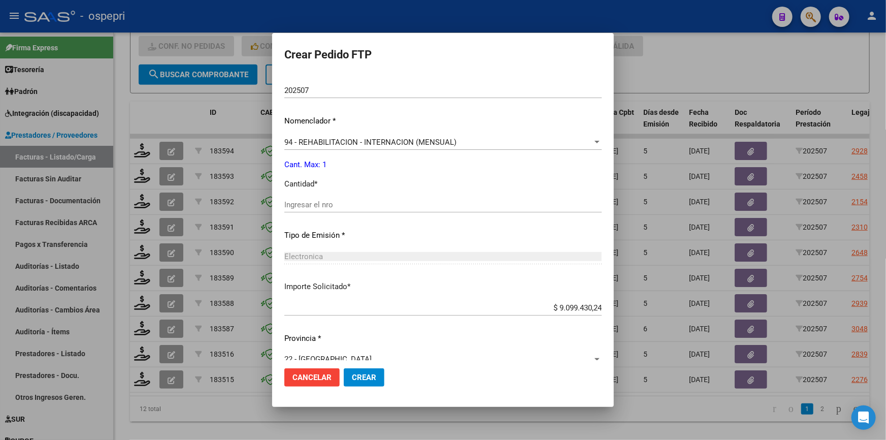
scroll to position [366, 0]
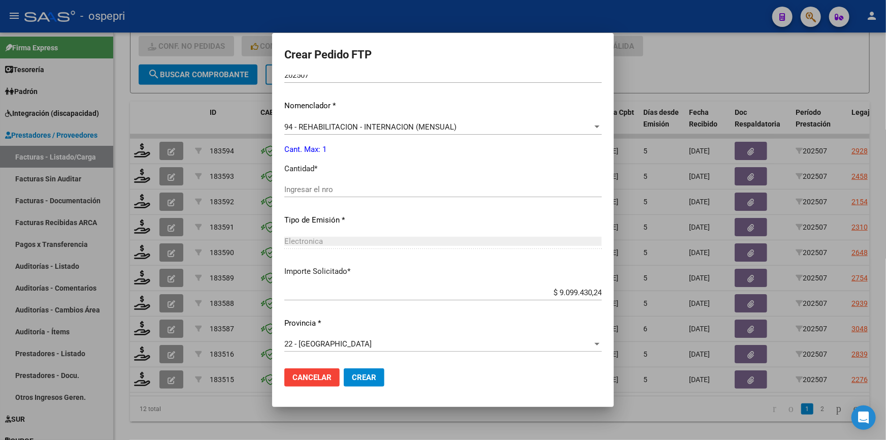
click at [319, 188] on input "Ingresar el nro" at bounding box center [442, 189] width 317 height 9
type input "1"
click at [368, 376] on span "Crear" at bounding box center [364, 377] width 24 height 9
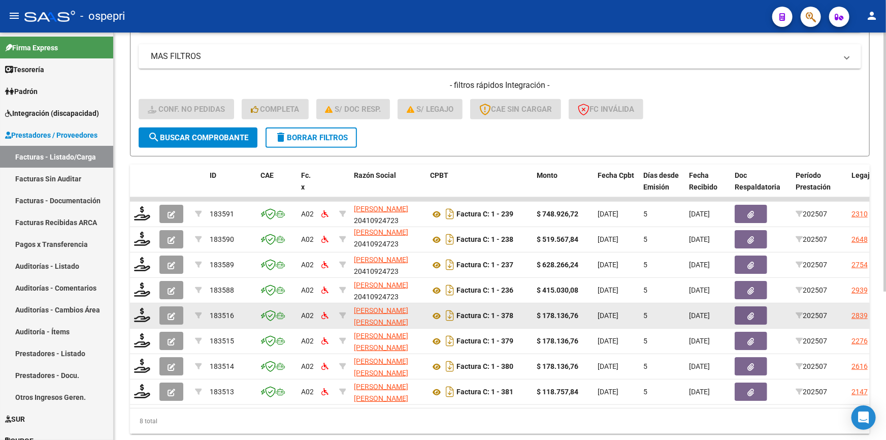
scroll to position [186, 0]
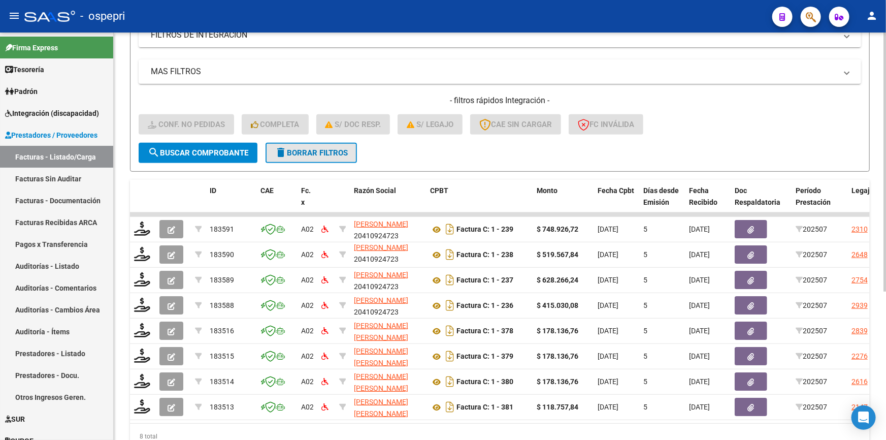
click at [291, 148] on span "delete Borrar Filtros" at bounding box center [311, 152] width 73 height 9
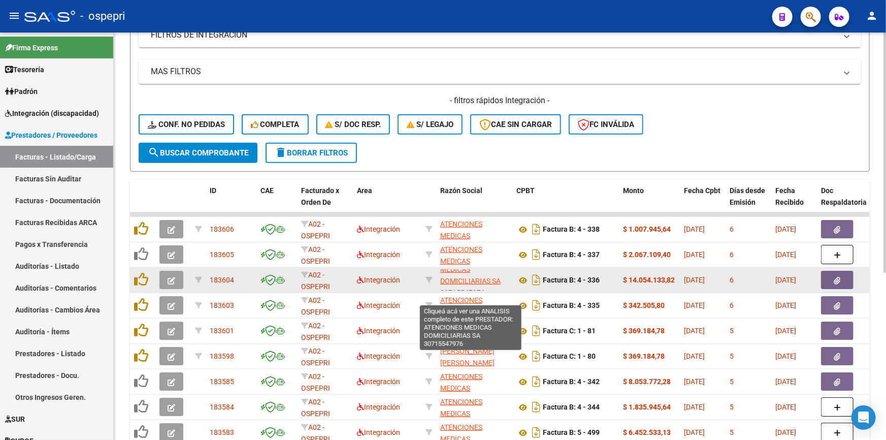
scroll to position [25, 0]
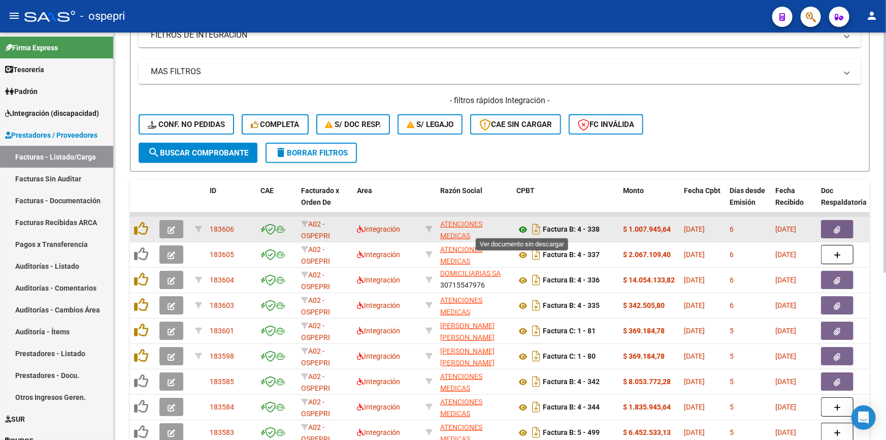
click at [522, 226] on icon at bounding box center [523, 229] width 13 height 12
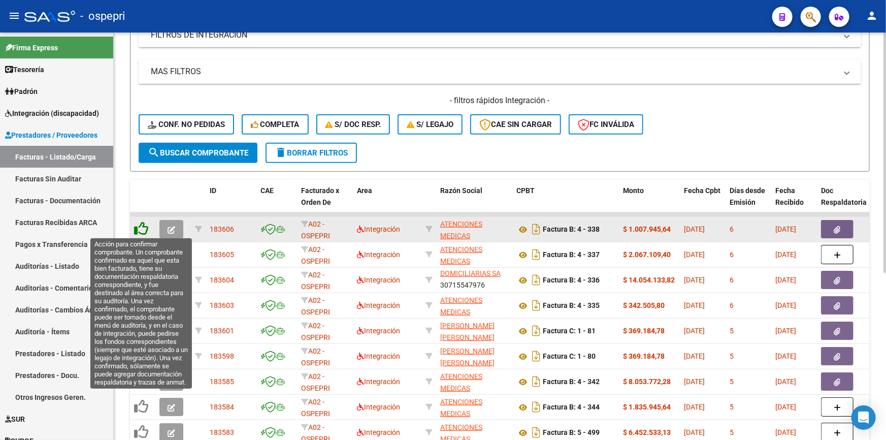
click at [143, 223] on icon at bounding box center [141, 228] width 14 height 14
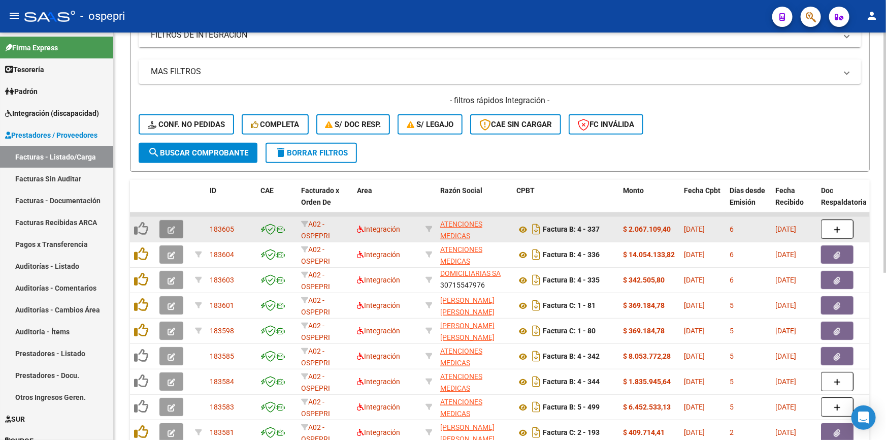
click at [173, 226] on icon "button" at bounding box center [172, 230] width 8 height 8
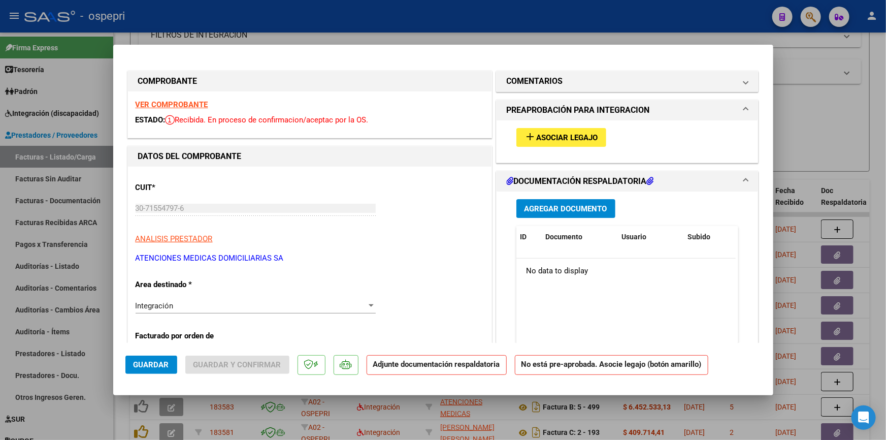
click at [166, 101] on strong "VER COMPROBANTE" at bounding box center [172, 104] width 73 height 9
click at [584, 135] on span "Asociar Legajo" at bounding box center [567, 137] width 61 height 9
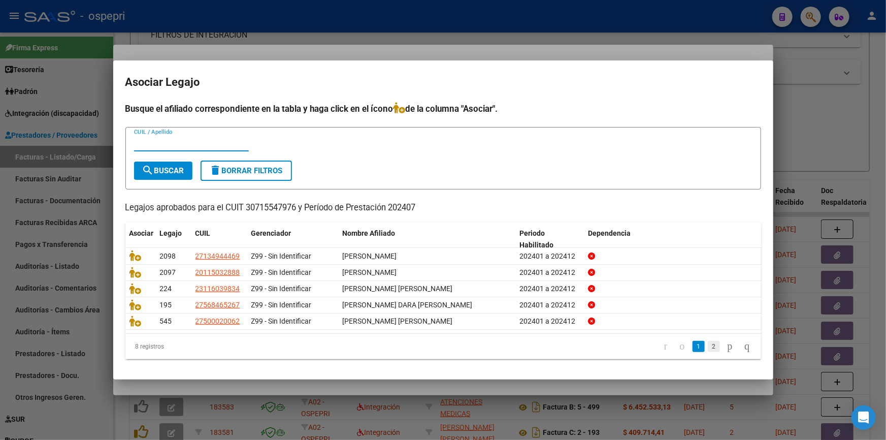
click at [708, 343] on link "2" at bounding box center [714, 346] width 12 height 11
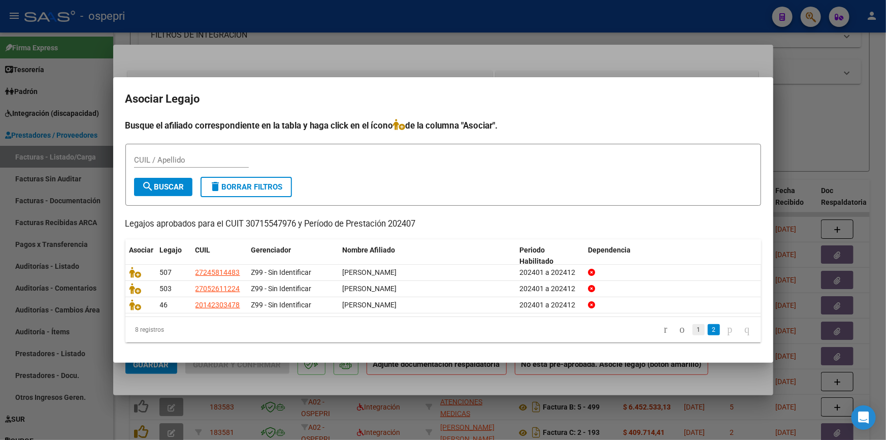
click at [693, 329] on link "1" at bounding box center [699, 329] width 12 height 11
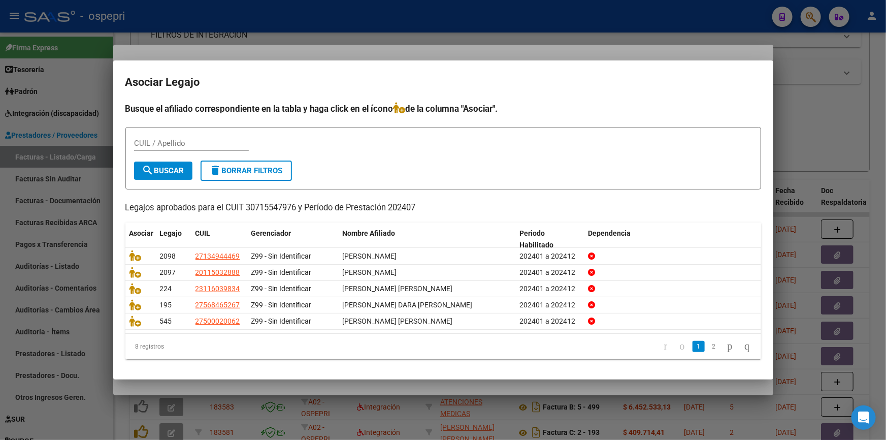
click at [803, 82] on div at bounding box center [443, 220] width 886 height 440
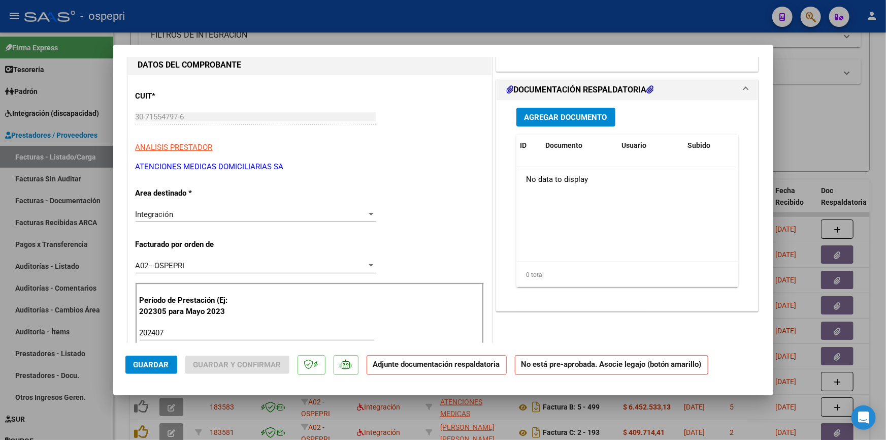
scroll to position [184, 0]
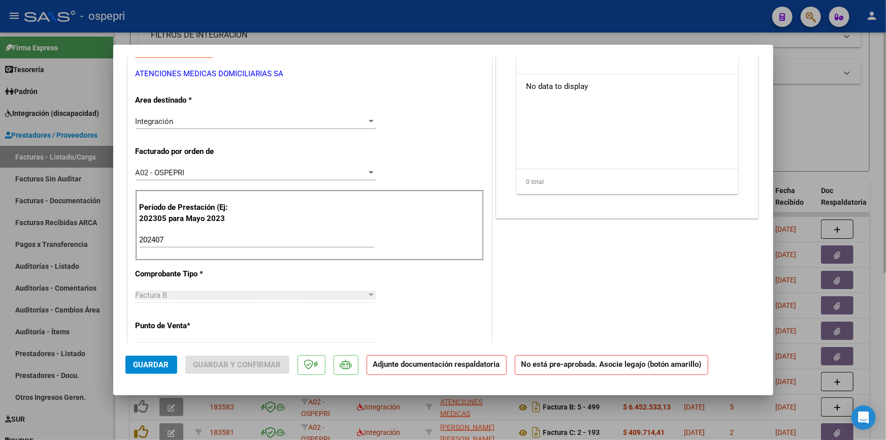
click at [832, 105] on div at bounding box center [443, 220] width 886 height 440
type input "$ 0,00"
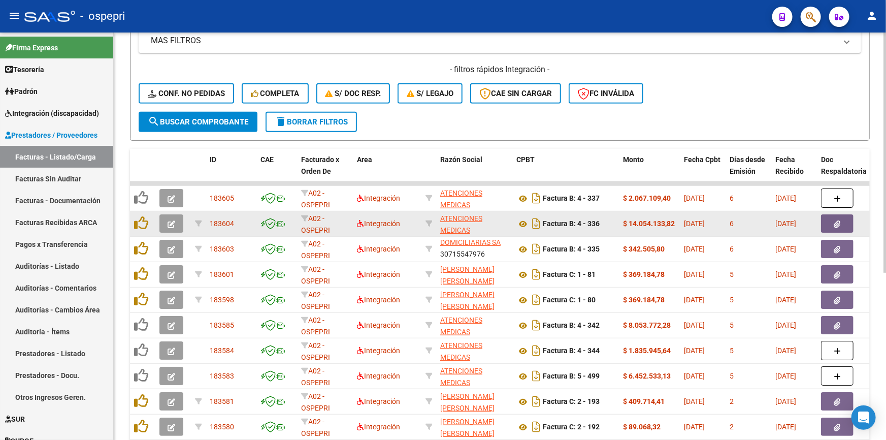
scroll to position [233, 0]
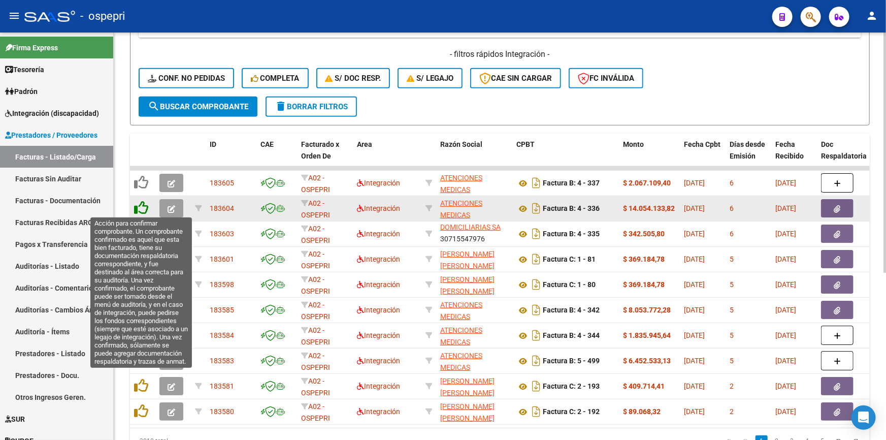
click at [141, 203] on icon at bounding box center [141, 208] width 14 height 14
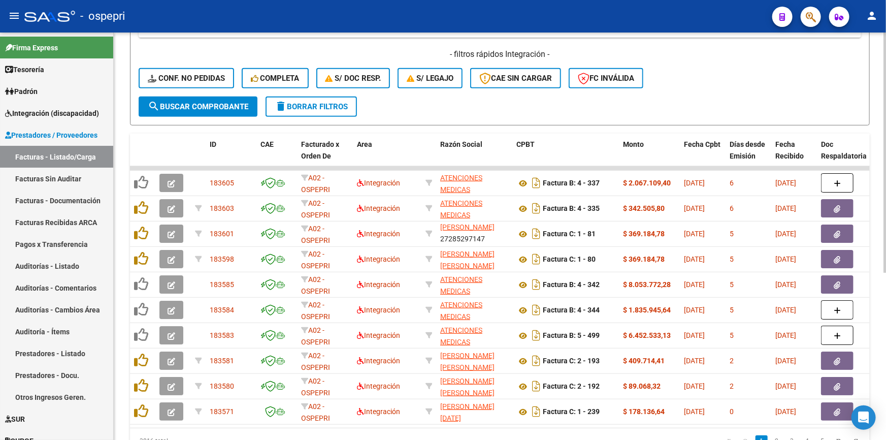
scroll to position [13, 0]
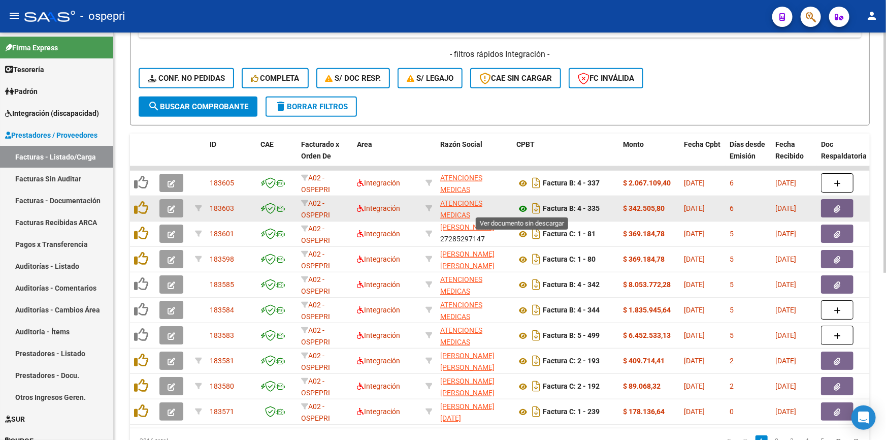
click at [520, 204] on icon at bounding box center [523, 209] width 13 height 12
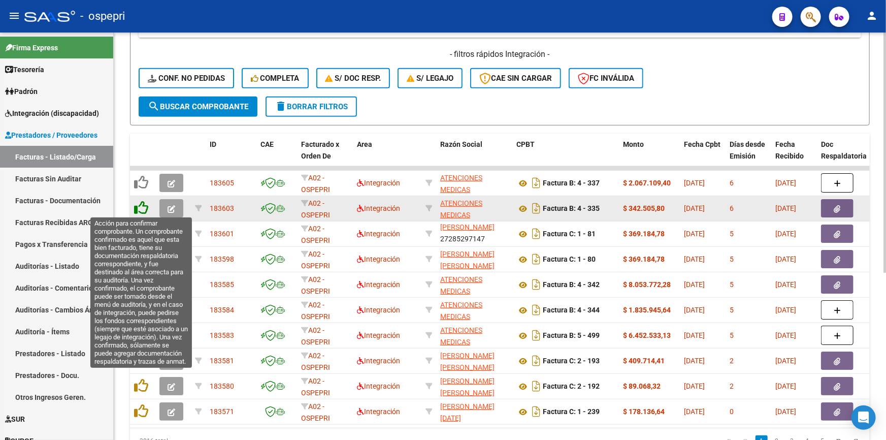
click at [143, 204] on icon at bounding box center [141, 208] width 14 height 14
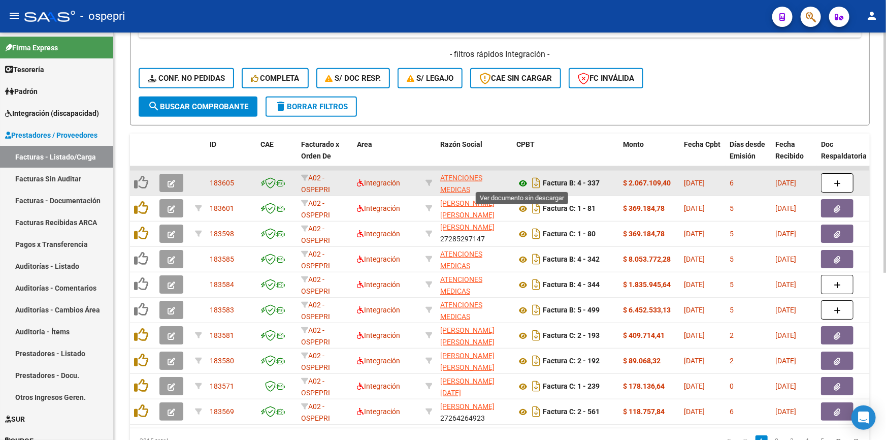
click at [519, 179] on icon at bounding box center [523, 183] width 13 height 12
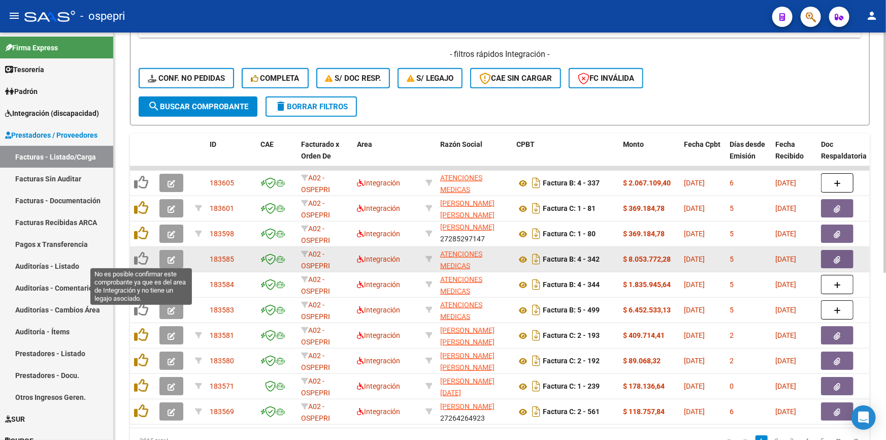
click at [146, 255] on icon at bounding box center [141, 258] width 14 height 14
click at [166, 255] on button "button" at bounding box center [171, 259] width 24 height 18
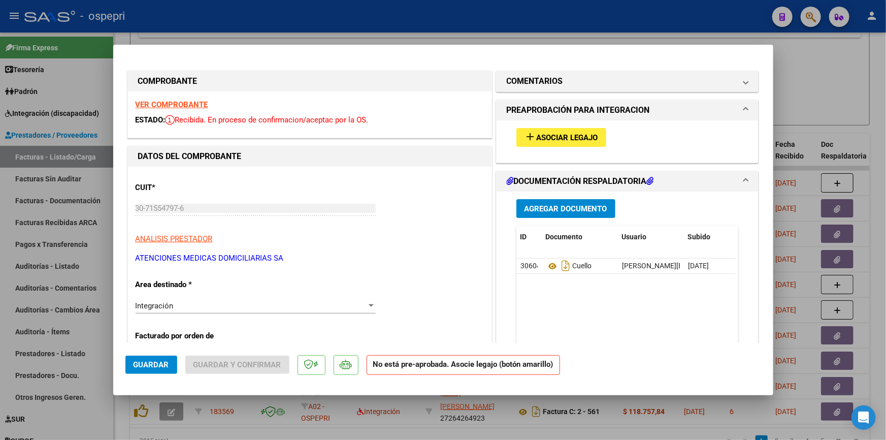
click at [575, 134] on span "Asociar Legajo" at bounding box center [567, 137] width 61 height 9
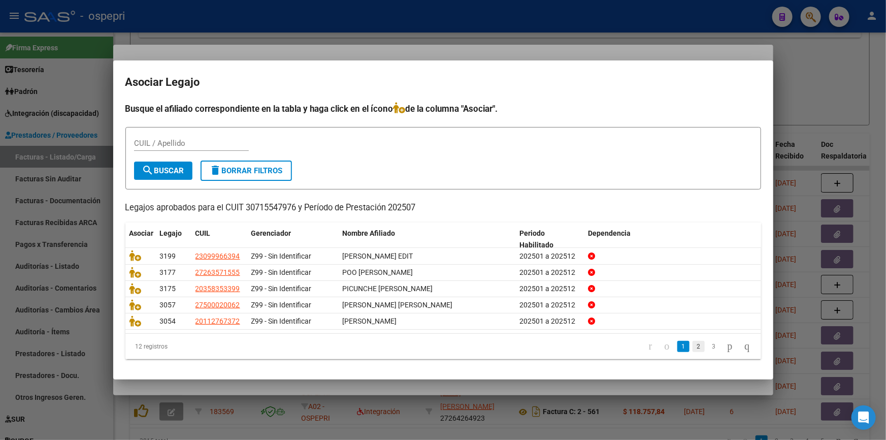
click at [693, 344] on link "2" at bounding box center [699, 346] width 12 height 11
click at [708, 344] on link "3" at bounding box center [714, 346] width 12 height 11
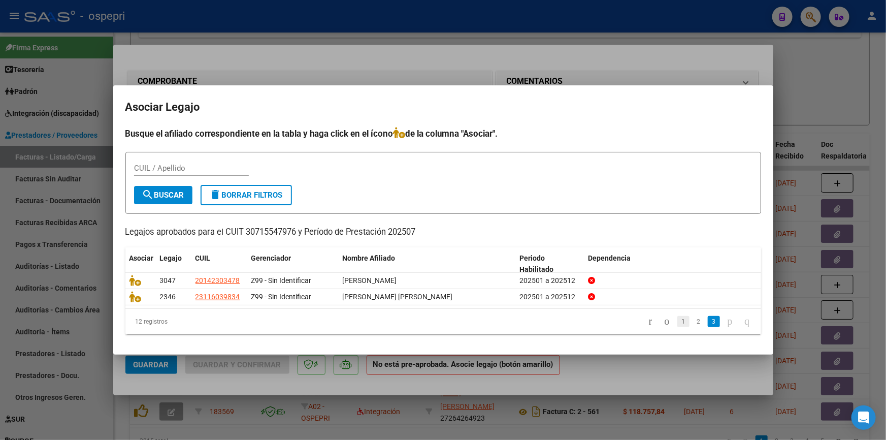
click at [678, 320] on link "1" at bounding box center [684, 321] width 12 height 11
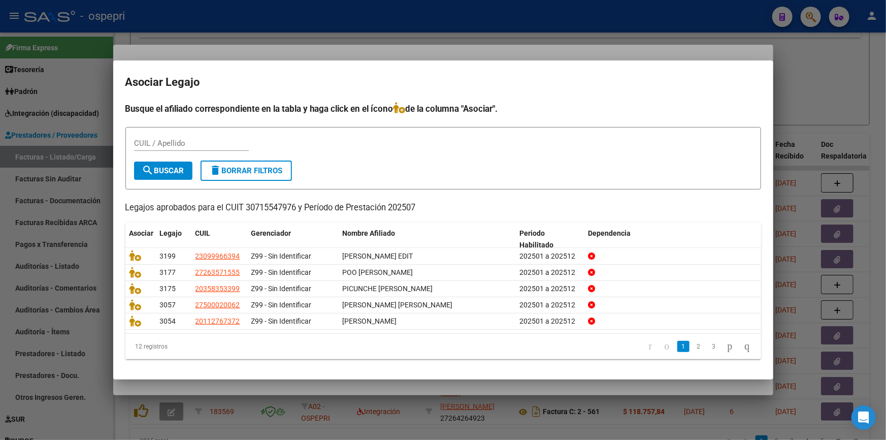
click at [824, 78] on div at bounding box center [443, 220] width 886 height 440
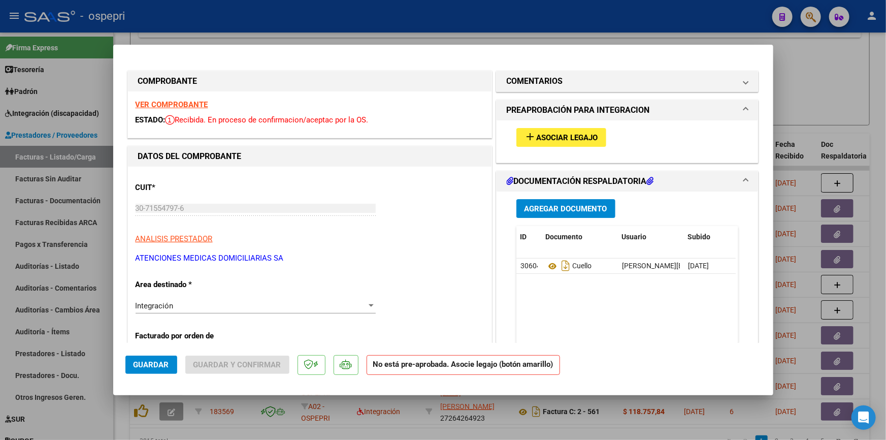
click at [159, 101] on strong "VER COMPROBANTE" at bounding box center [172, 104] width 73 height 9
click at [542, 131] on button "add Asociar Legajo" at bounding box center [562, 137] width 90 height 19
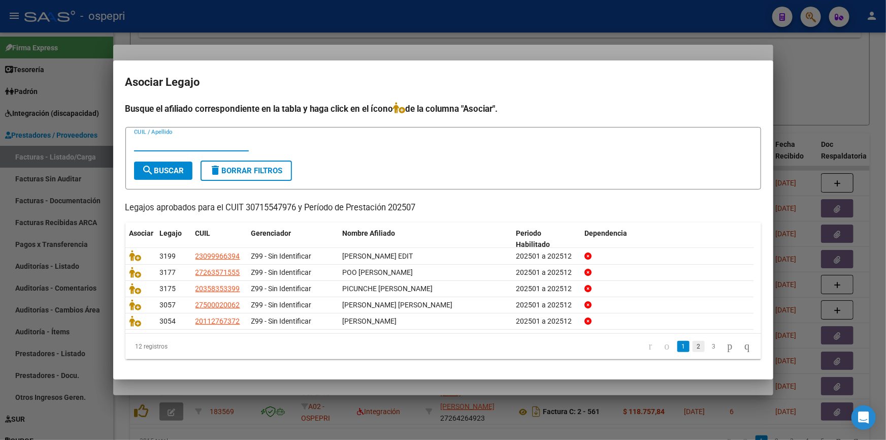
click at [693, 345] on link "2" at bounding box center [699, 346] width 12 height 11
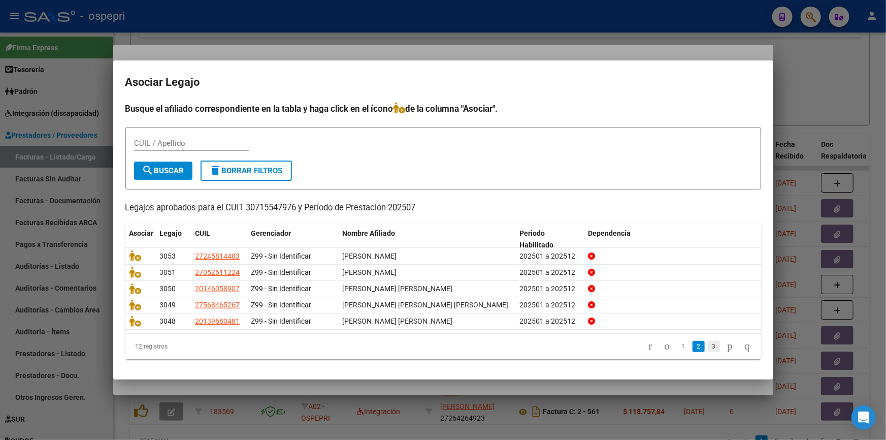
click at [708, 346] on link "3" at bounding box center [714, 346] width 12 height 11
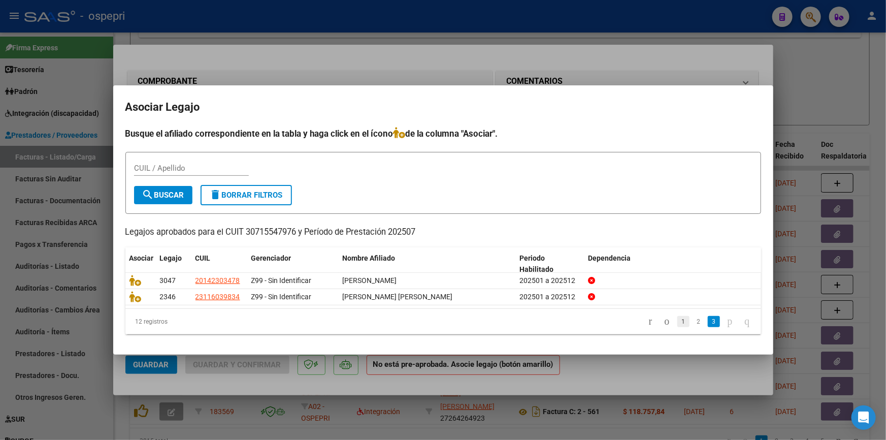
click at [678, 320] on link "1" at bounding box center [684, 321] width 12 height 11
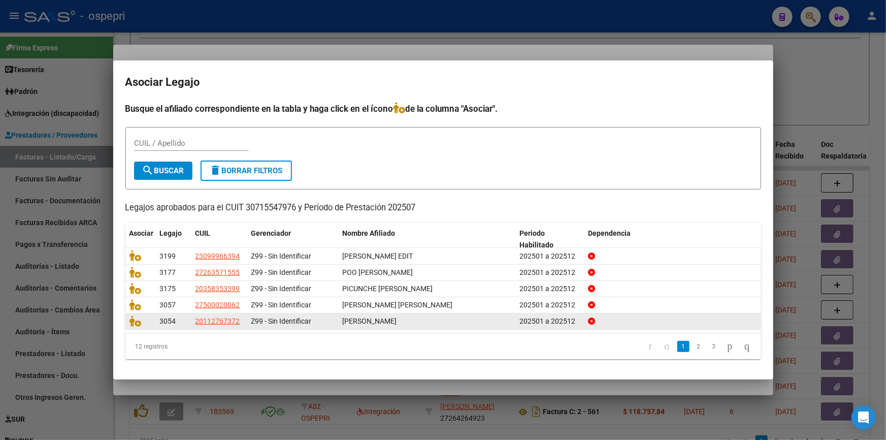
click at [693, 343] on link "2" at bounding box center [699, 346] width 12 height 11
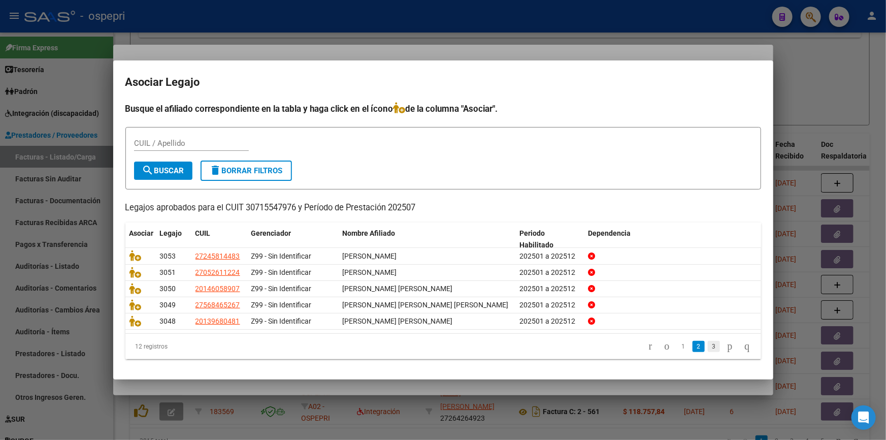
click at [708, 343] on link "3" at bounding box center [714, 346] width 12 height 11
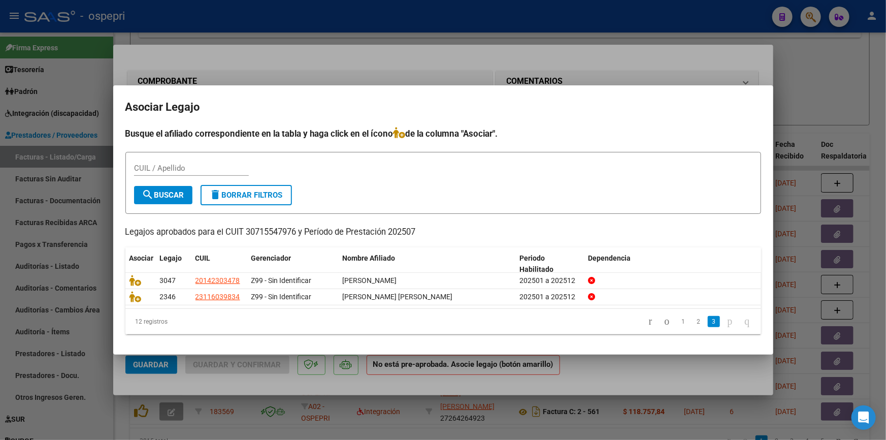
click at [822, 77] on div at bounding box center [443, 220] width 886 height 440
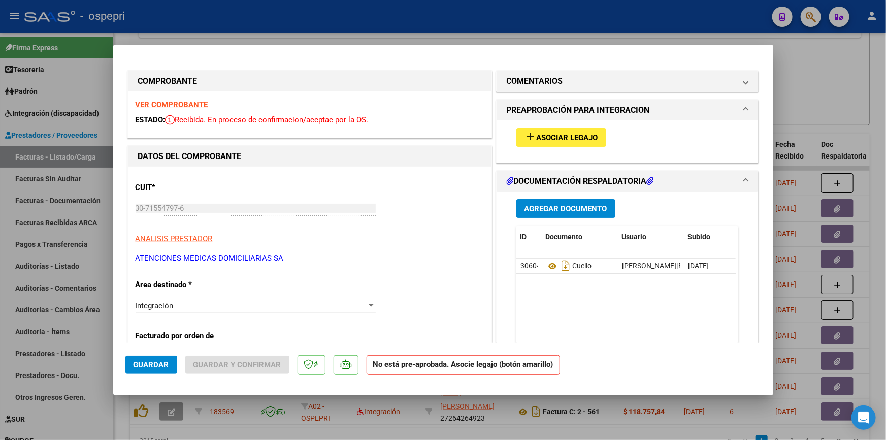
click at [831, 79] on div at bounding box center [443, 220] width 886 height 440
type input "$ 0,00"
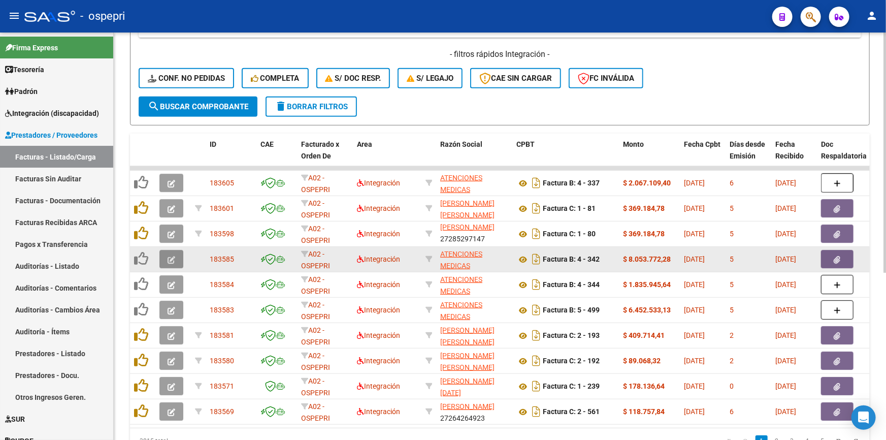
click at [173, 256] on icon "button" at bounding box center [172, 260] width 8 height 8
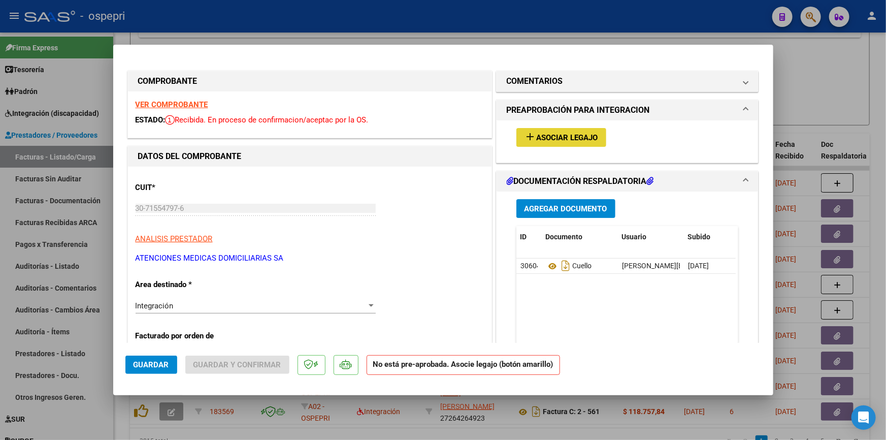
click at [579, 128] on button "add Asociar Legajo" at bounding box center [562, 137] width 90 height 19
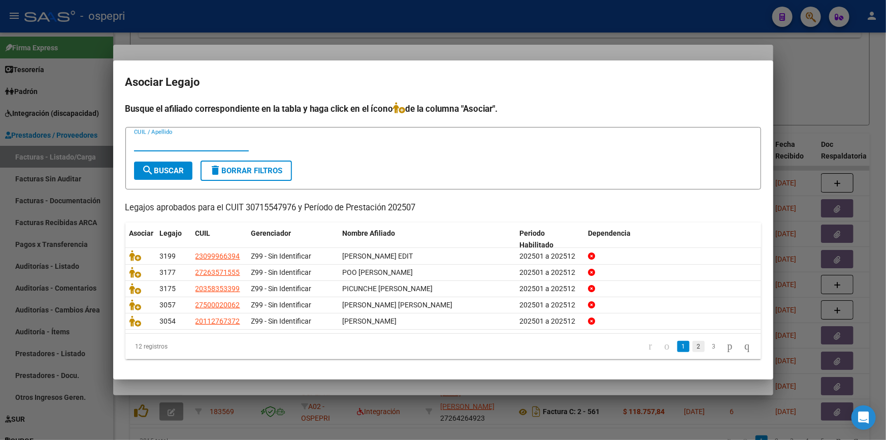
click at [693, 345] on link "2" at bounding box center [699, 346] width 12 height 11
click at [708, 345] on link "3" at bounding box center [714, 346] width 12 height 11
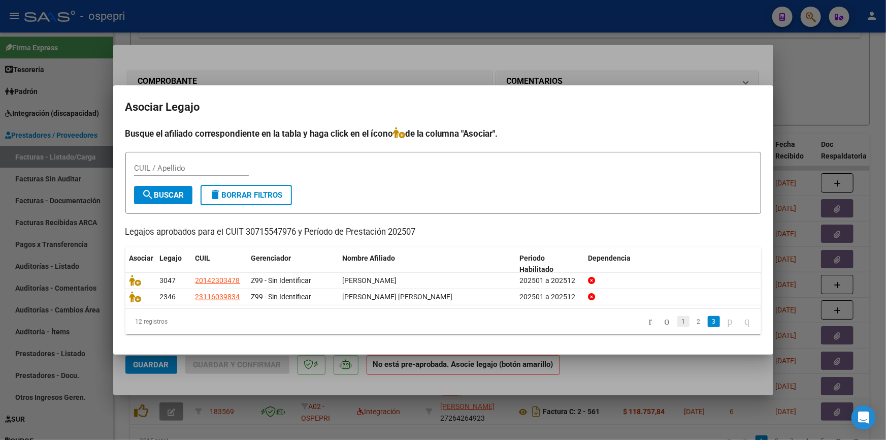
click at [678, 321] on link "1" at bounding box center [684, 321] width 12 height 11
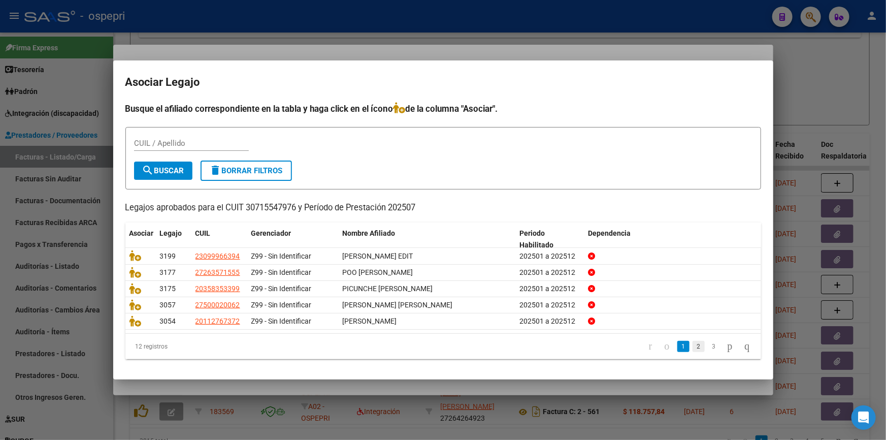
click at [693, 345] on link "2" at bounding box center [699, 346] width 12 height 11
click at [815, 63] on div at bounding box center [443, 220] width 886 height 440
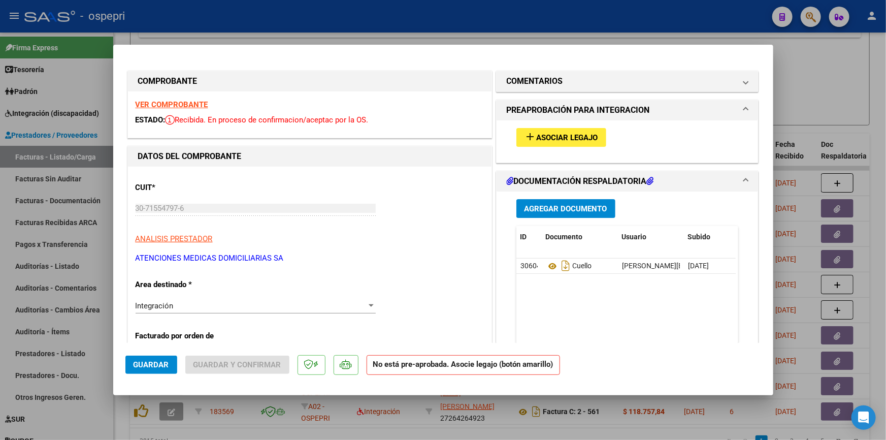
click at [178, 103] on strong "VER COMPROBANTE" at bounding box center [172, 104] width 73 height 9
click at [555, 135] on span "Asociar Legajo" at bounding box center [567, 137] width 61 height 9
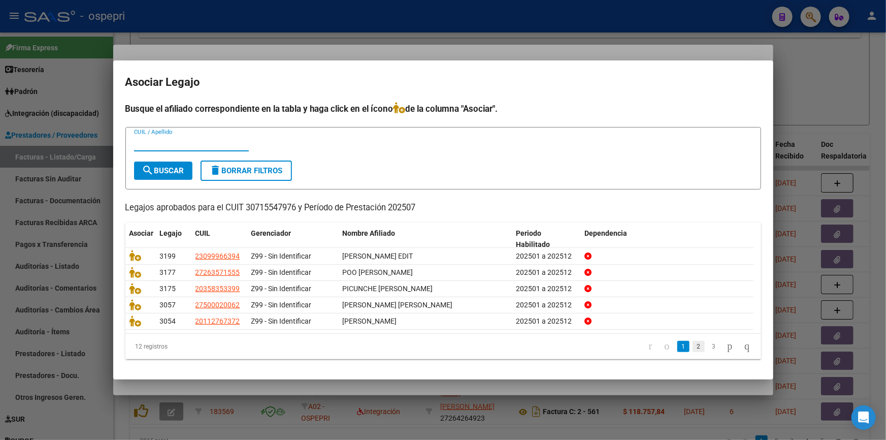
click at [693, 341] on link "2" at bounding box center [699, 346] width 12 height 11
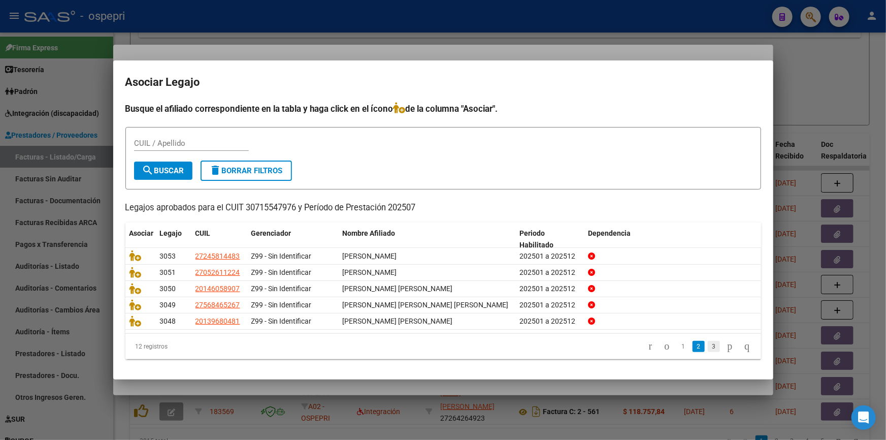
click at [708, 346] on link "3" at bounding box center [714, 346] width 12 height 11
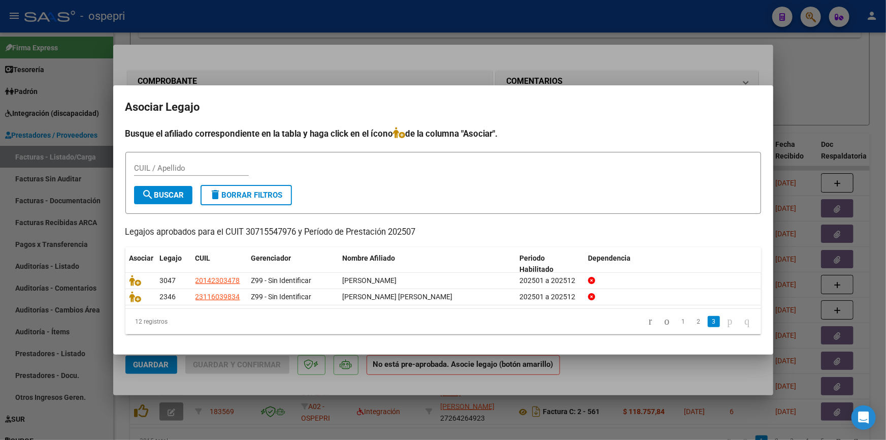
click at [726, 321] on icon "go to next page" at bounding box center [730, 321] width 8 height 12
click at [746, 319] on icon "go to last page" at bounding box center [748, 321] width 8 height 12
click at [648, 319] on icon "go to first page" at bounding box center [651, 321] width 7 height 12
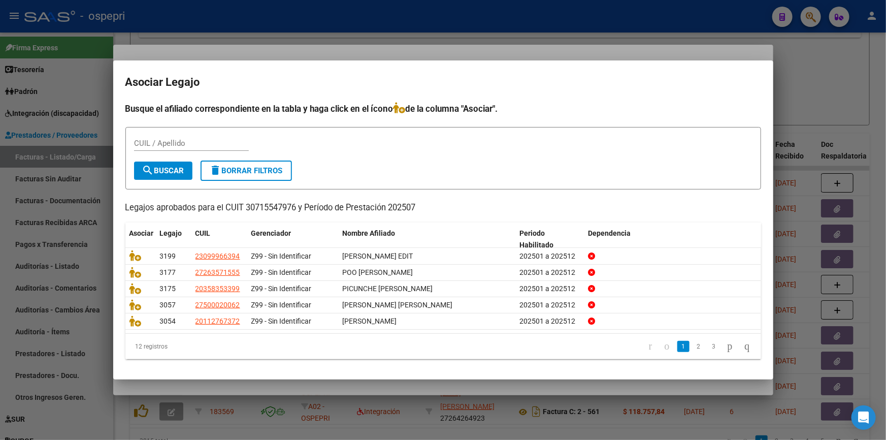
click at [663, 345] on icon "go to previous page" at bounding box center [667, 346] width 8 height 12
click at [818, 60] on div at bounding box center [443, 220] width 886 height 440
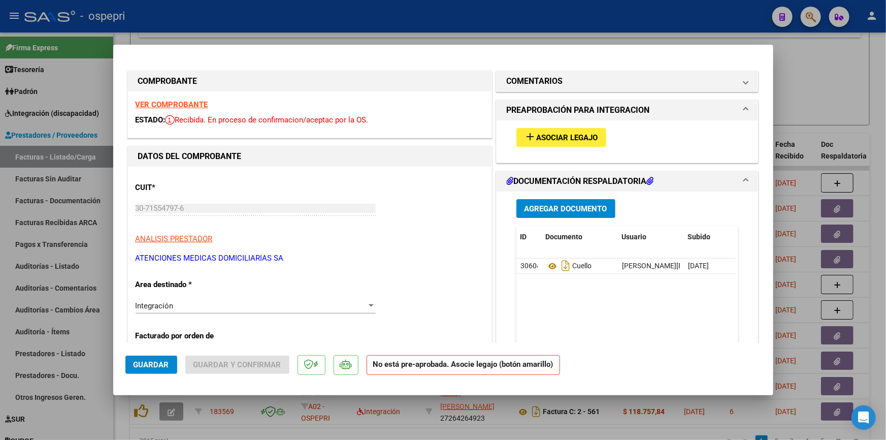
click at [157, 100] on strong "VER COMPROBANTE" at bounding box center [172, 104] width 73 height 9
click at [836, 85] on div at bounding box center [443, 220] width 886 height 440
type input "$ 0,00"
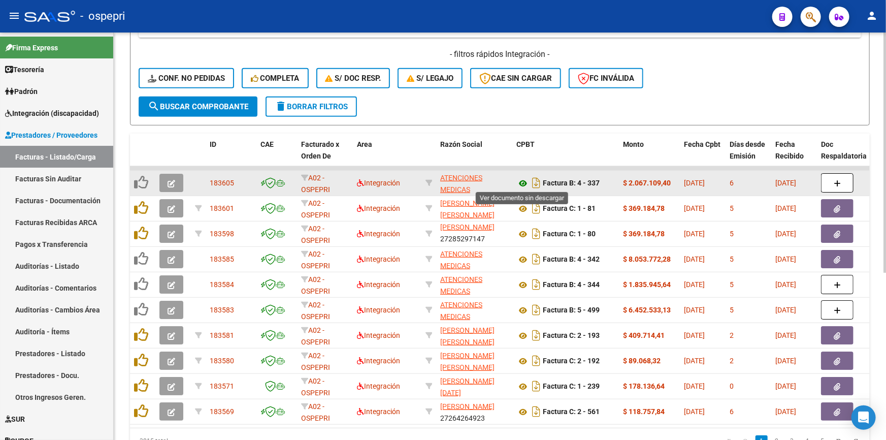
click at [521, 180] on icon at bounding box center [523, 183] width 13 height 12
click at [173, 180] on icon "button" at bounding box center [172, 184] width 8 height 8
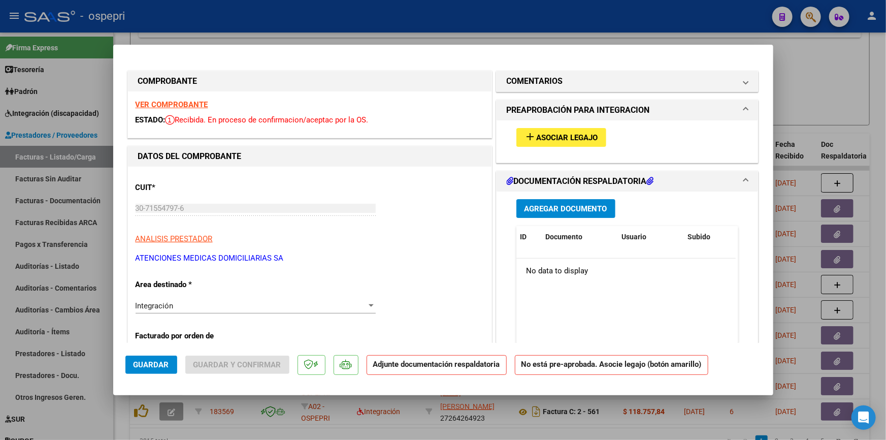
click at [567, 134] on span "Asociar Legajo" at bounding box center [567, 137] width 61 height 9
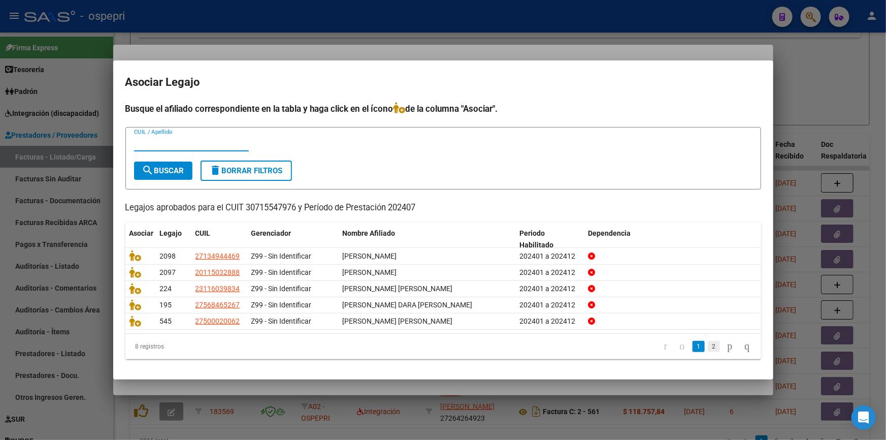
click at [708, 347] on link "2" at bounding box center [714, 346] width 12 height 11
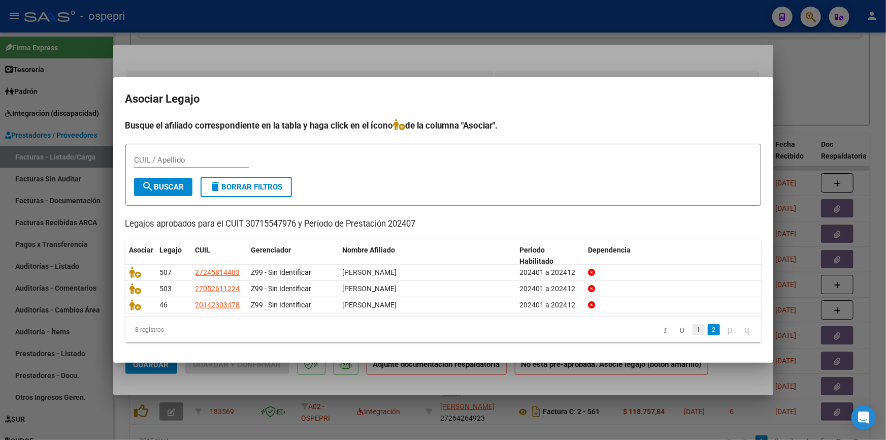
click at [693, 330] on link "1" at bounding box center [699, 329] width 12 height 11
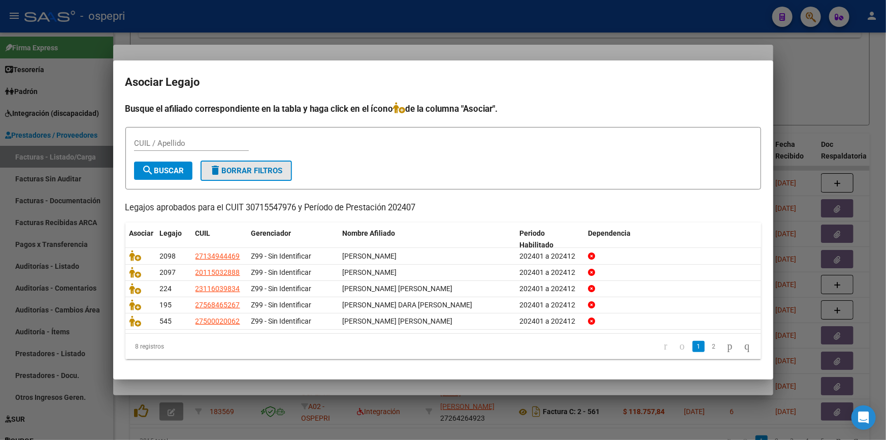
click at [247, 163] on button "delete Borrar Filtros" at bounding box center [246, 170] width 91 height 20
click at [708, 344] on link "2" at bounding box center [714, 346] width 12 height 11
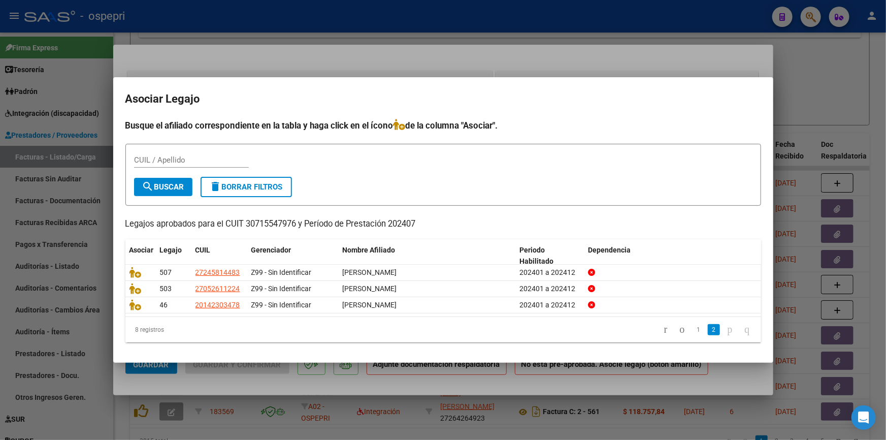
click at [817, 85] on div at bounding box center [443, 220] width 886 height 440
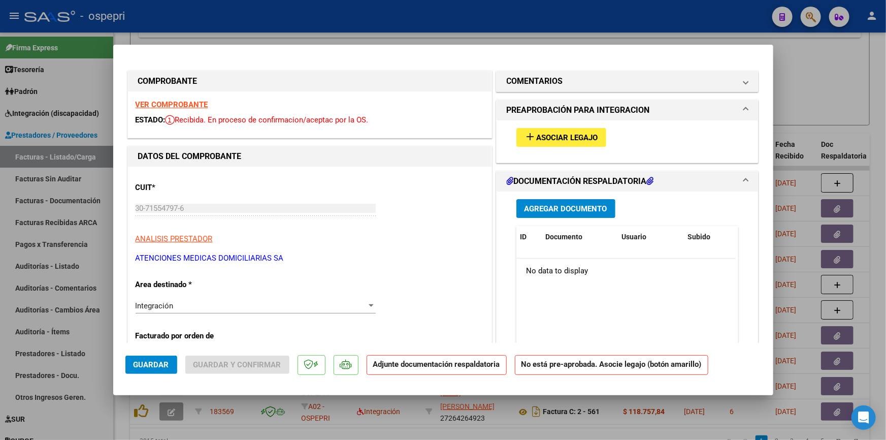
click at [807, 73] on div at bounding box center [443, 220] width 886 height 440
type input "$ 0,00"
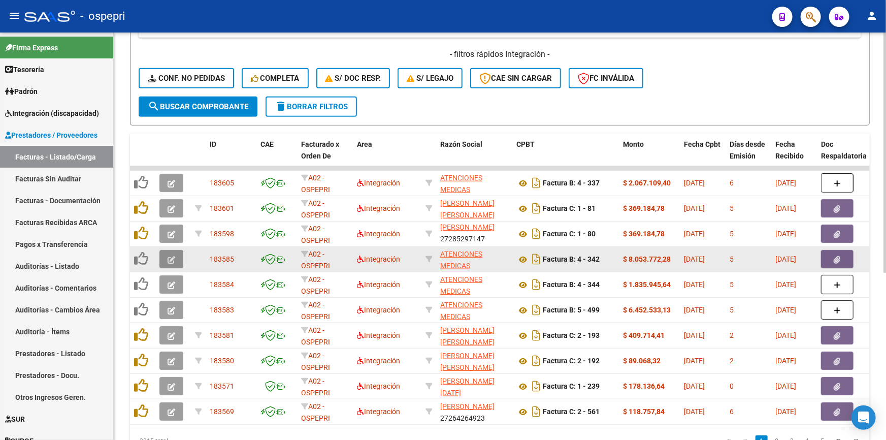
click at [168, 256] on icon "button" at bounding box center [172, 260] width 8 height 8
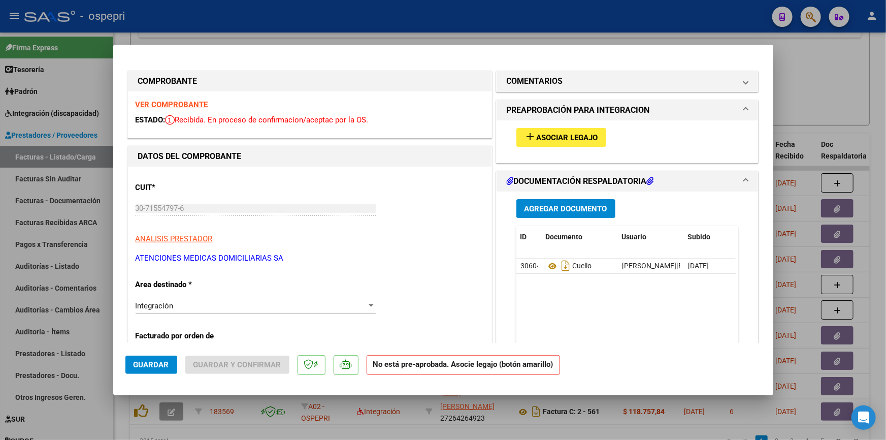
click at [178, 102] on strong "VER COMPROBANTE" at bounding box center [172, 104] width 73 height 9
click at [559, 131] on button "add Asociar Legajo" at bounding box center [562, 137] width 90 height 19
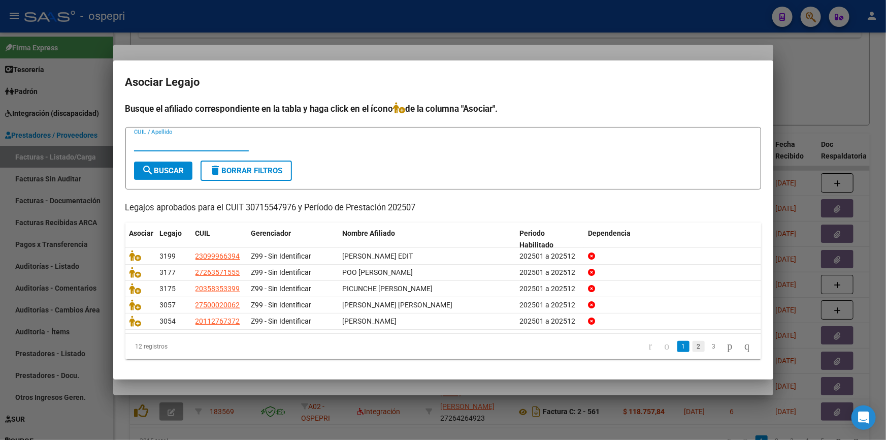
click at [693, 342] on link "2" at bounding box center [699, 346] width 12 height 11
click at [708, 342] on link "3" at bounding box center [714, 346] width 12 height 11
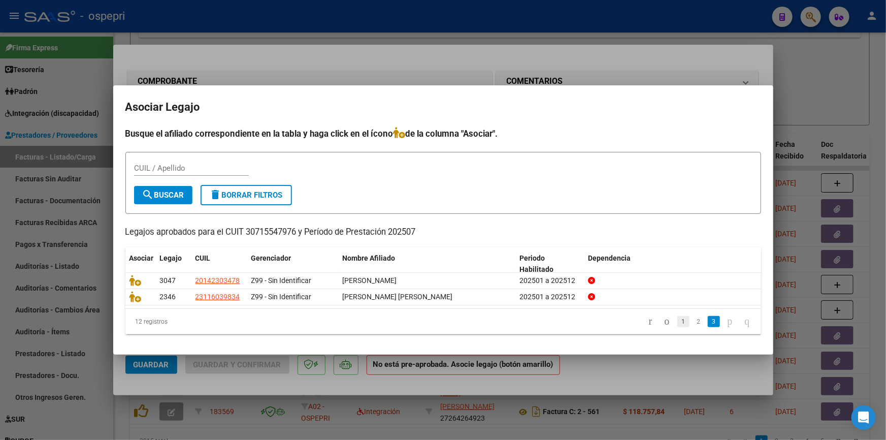
click at [678, 320] on link "1" at bounding box center [684, 321] width 12 height 11
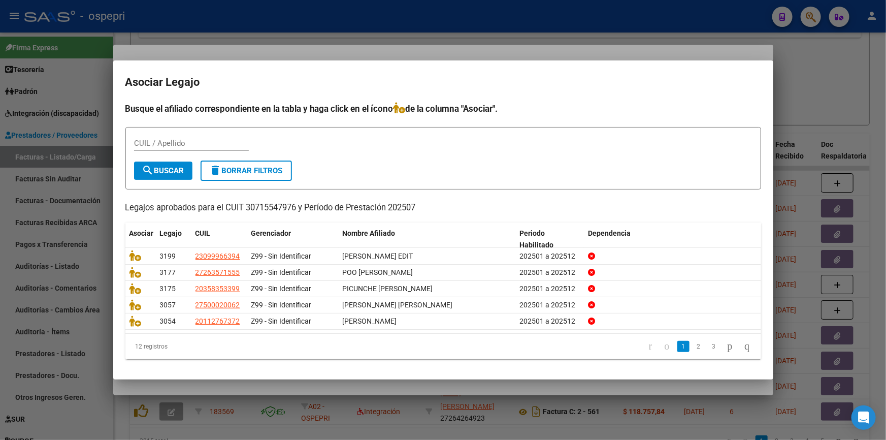
click at [824, 98] on div at bounding box center [443, 220] width 886 height 440
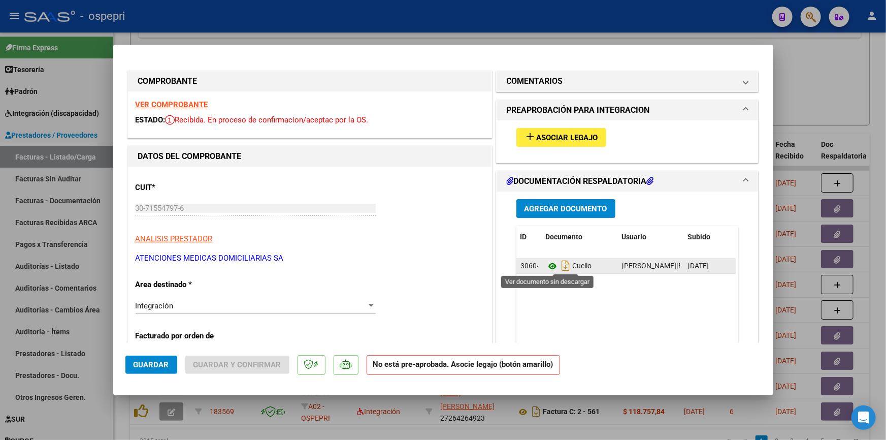
click at [549, 264] on icon at bounding box center [552, 266] width 13 height 12
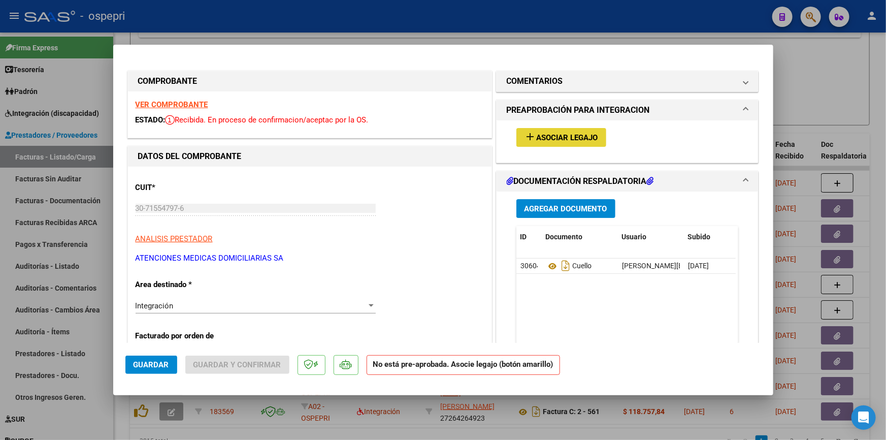
click at [584, 135] on span "Asociar Legajo" at bounding box center [567, 137] width 61 height 9
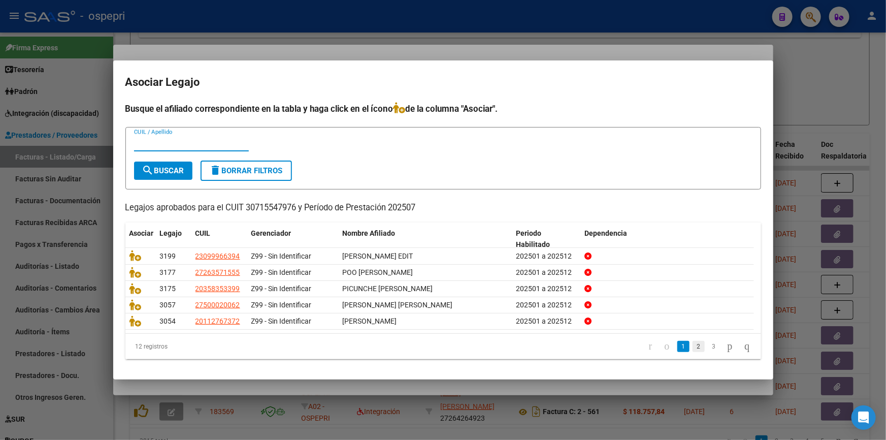
click at [693, 347] on link "2" at bounding box center [699, 346] width 12 height 11
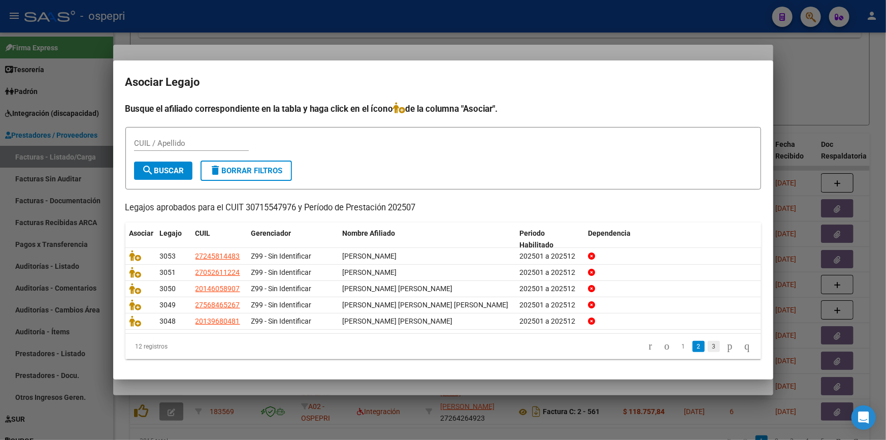
click at [708, 347] on link "3" at bounding box center [714, 346] width 12 height 11
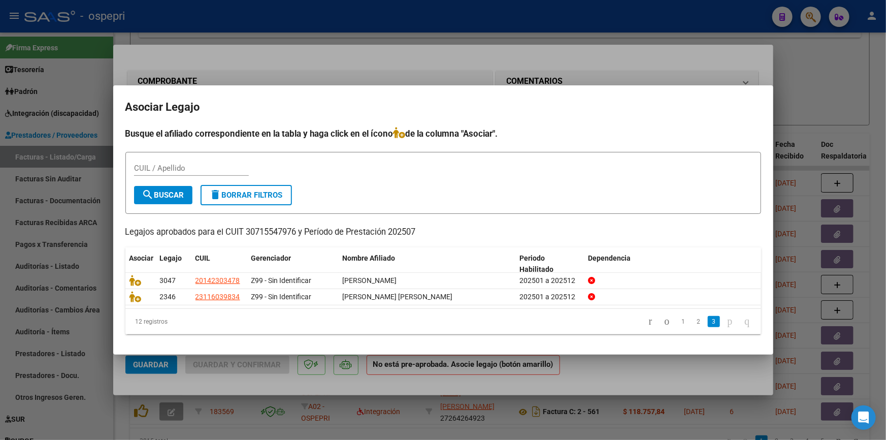
click at [813, 76] on div at bounding box center [443, 220] width 886 height 440
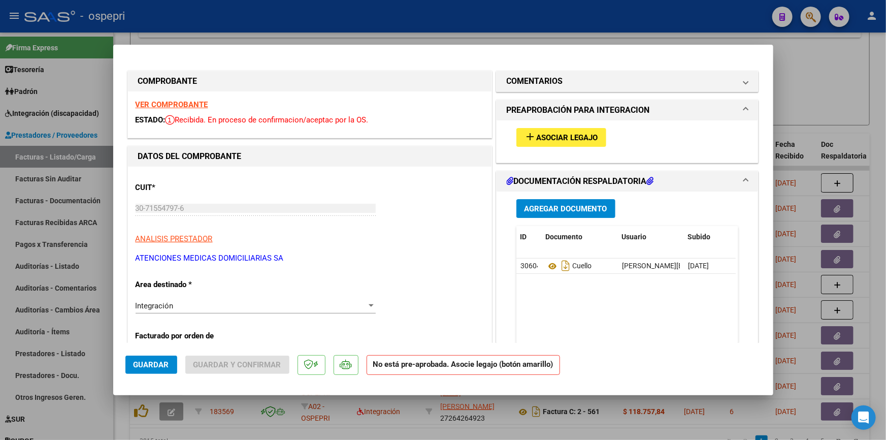
click at [827, 74] on div at bounding box center [443, 220] width 886 height 440
type input "$ 0,00"
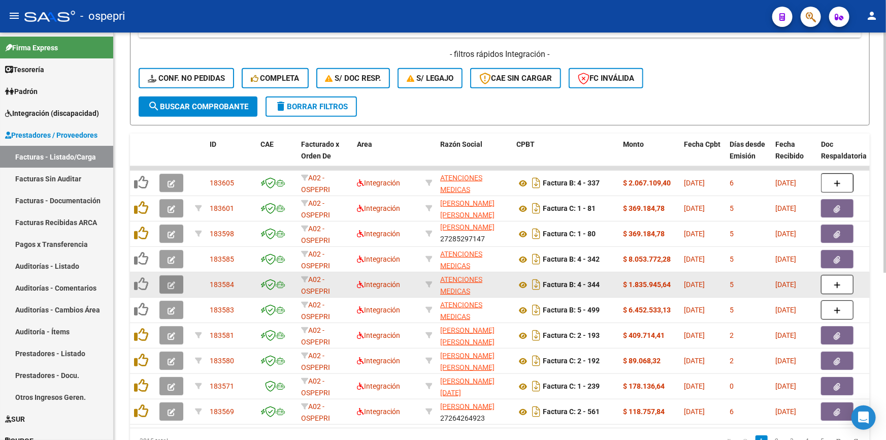
click at [168, 281] on icon "button" at bounding box center [172, 285] width 8 height 8
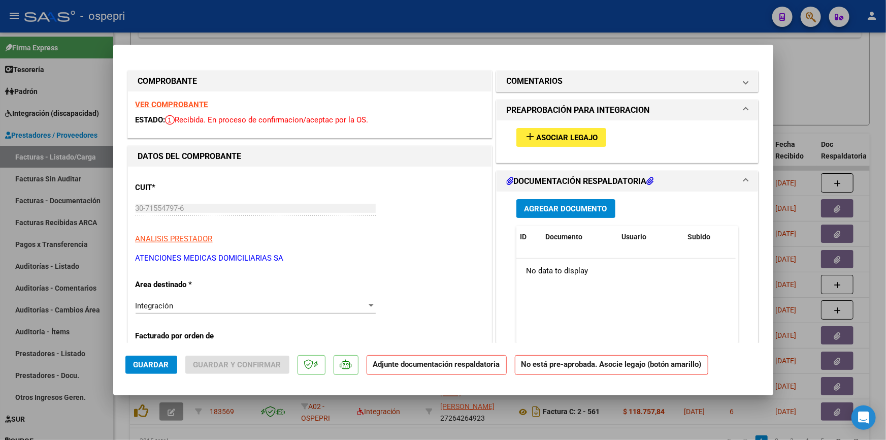
click at [175, 102] on strong "VER COMPROBANTE" at bounding box center [172, 104] width 73 height 9
click at [548, 131] on button "add Asociar Legajo" at bounding box center [562, 137] width 90 height 19
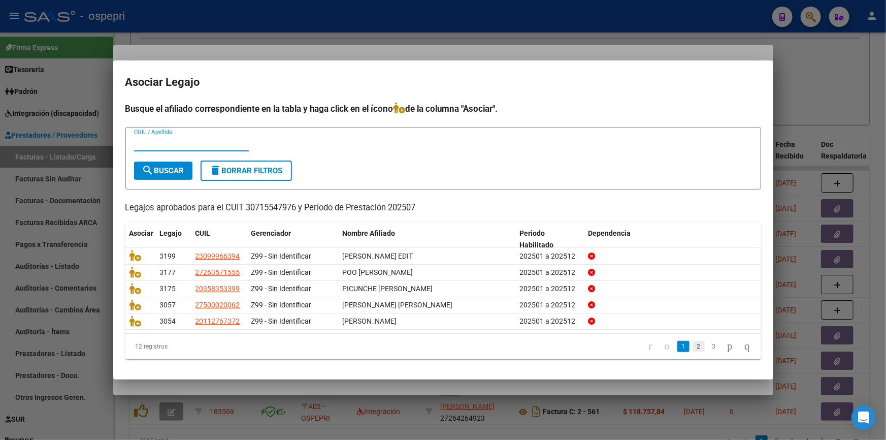
click at [693, 344] on link "2" at bounding box center [699, 346] width 12 height 11
click at [708, 345] on link "3" at bounding box center [714, 346] width 12 height 11
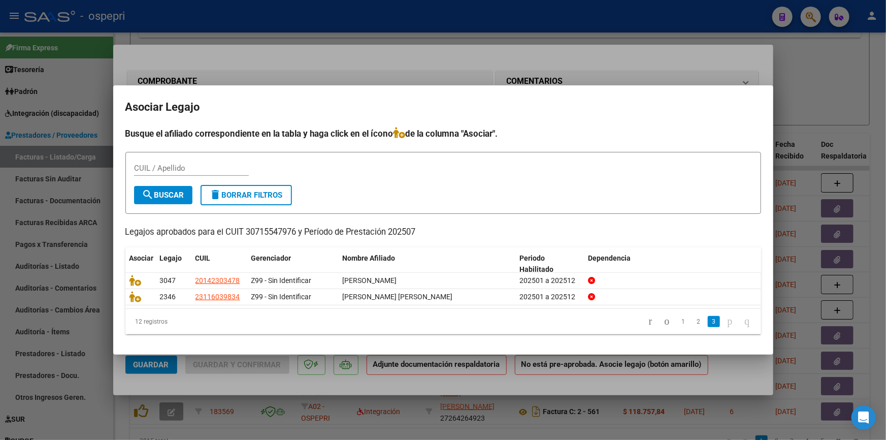
click at [823, 76] on div at bounding box center [443, 220] width 886 height 440
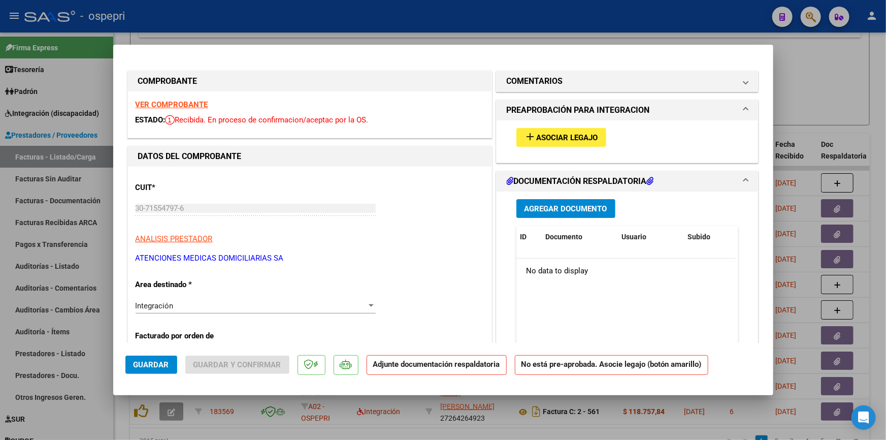
click at [572, 133] on span "Asociar Legajo" at bounding box center [567, 137] width 61 height 9
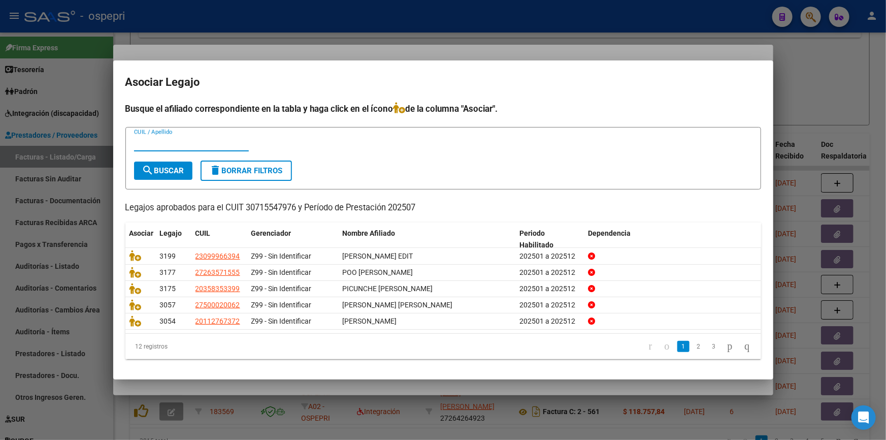
click at [155, 142] on input "CUIL / Apellido" at bounding box center [191, 143] width 115 height 9
type input "CUELLO"
click at [171, 166] on button "search Buscar" at bounding box center [163, 171] width 58 height 18
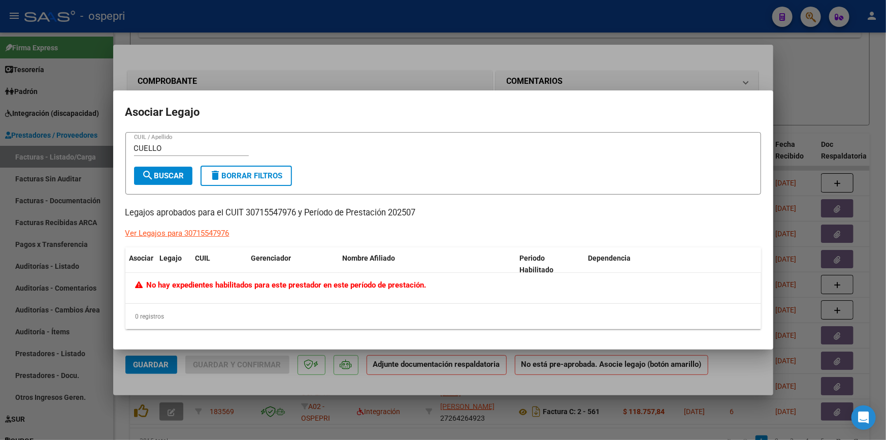
click at [165, 229] on div "Ver Legajos para 30715547976" at bounding box center [177, 234] width 104 height 12
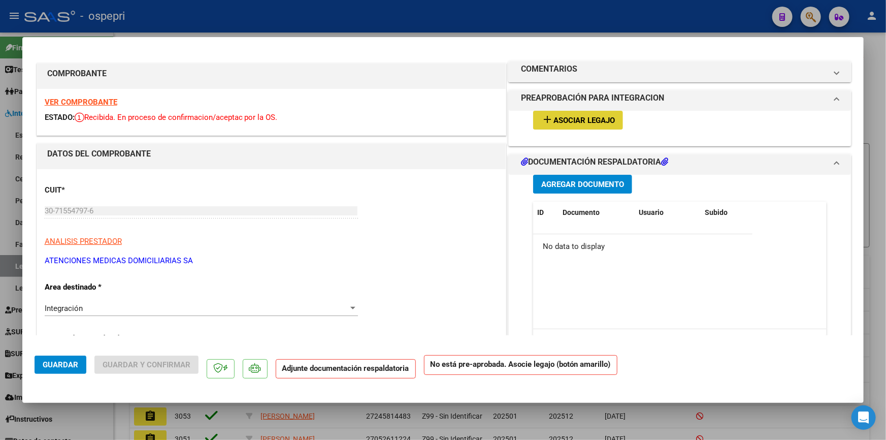
click at [875, 41] on div at bounding box center [443, 220] width 886 height 440
type input "$ 0,00"
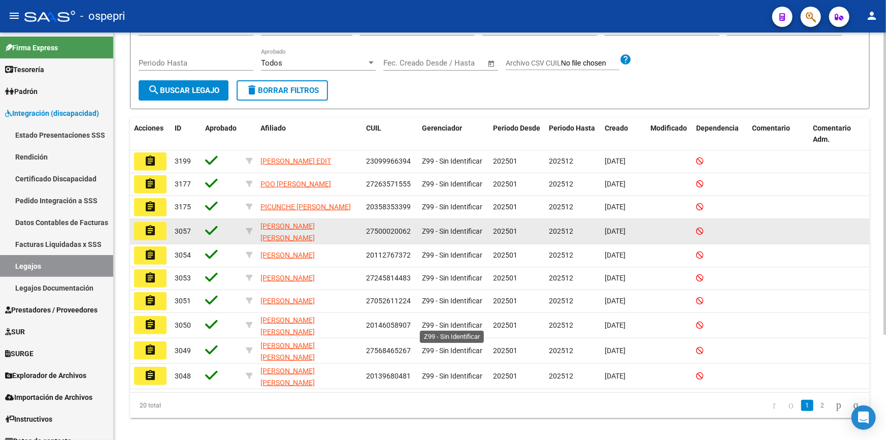
scroll to position [141, 0]
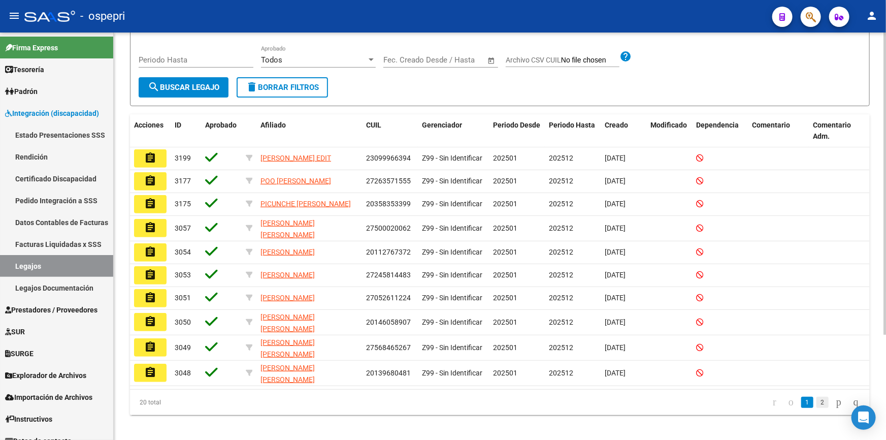
click at [817, 397] on link "2" at bounding box center [823, 402] width 12 height 11
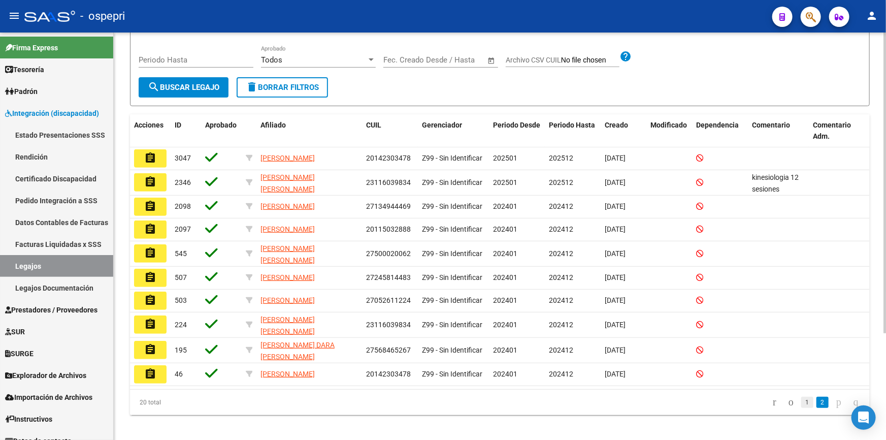
click at [801, 397] on link "1" at bounding box center [807, 402] width 12 height 11
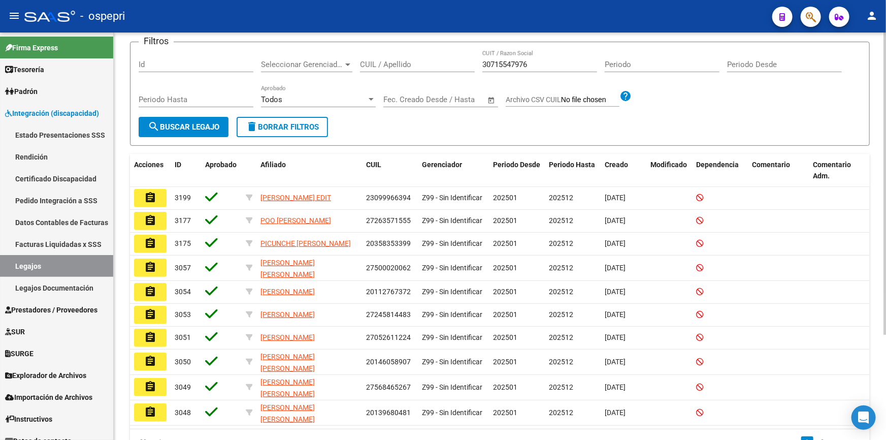
scroll to position [49, 0]
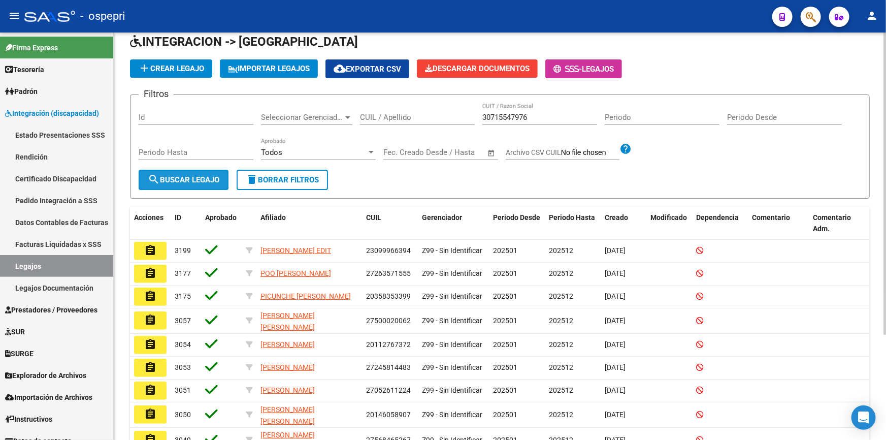
click at [182, 172] on button "search Buscar Legajo" at bounding box center [184, 180] width 90 height 20
click at [193, 173] on button "search Buscar Legajo" at bounding box center [184, 180] width 90 height 20
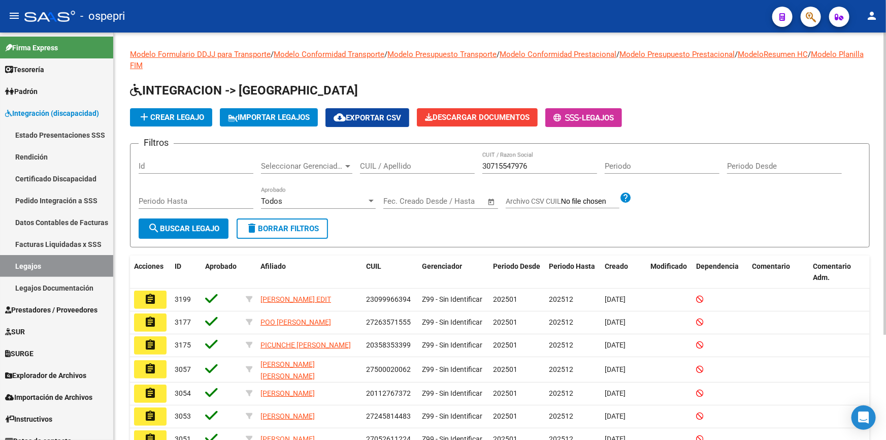
scroll to position [0, 0]
click at [411, 162] on input "CUIL / Apellido" at bounding box center [417, 166] width 115 height 9
type input "CUELLO"
click at [206, 227] on span "search Buscar Legajo" at bounding box center [184, 228] width 72 height 9
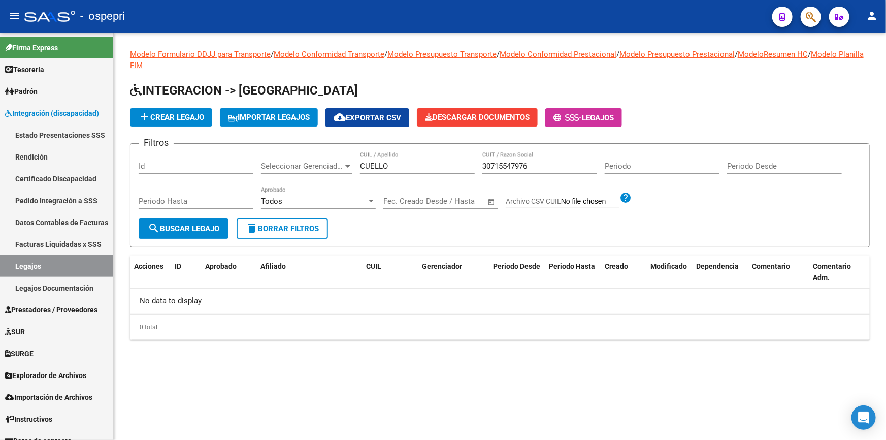
click at [410, 167] on input "CUELLO" at bounding box center [417, 166] width 115 height 9
click at [191, 224] on span "search Buscar Legajo" at bounding box center [184, 228] width 72 height 9
click at [171, 113] on span "add Crear Legajo" at bounding box center [171, 117] width 66 height 9
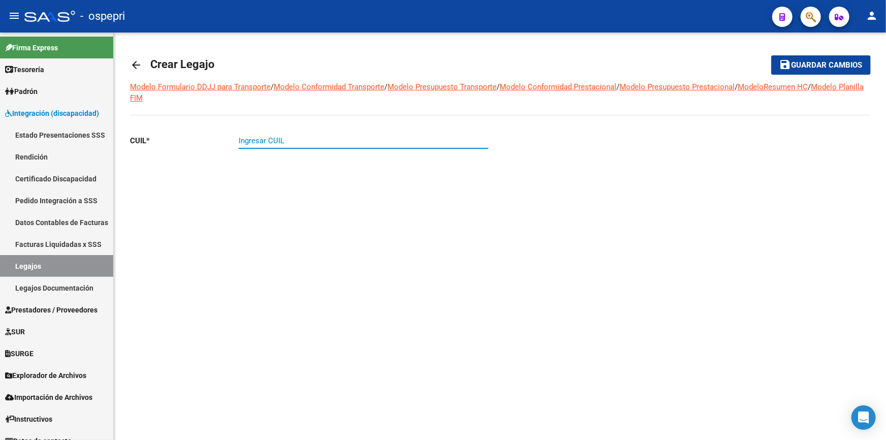
click at [253, 139] on input "Ingresar CUIL" at bounding box center [364, 140] width 250 height 9
click at [135, 59] on mat-icon "arrow_back" at bounding box center [136, 65] width 12 height 12
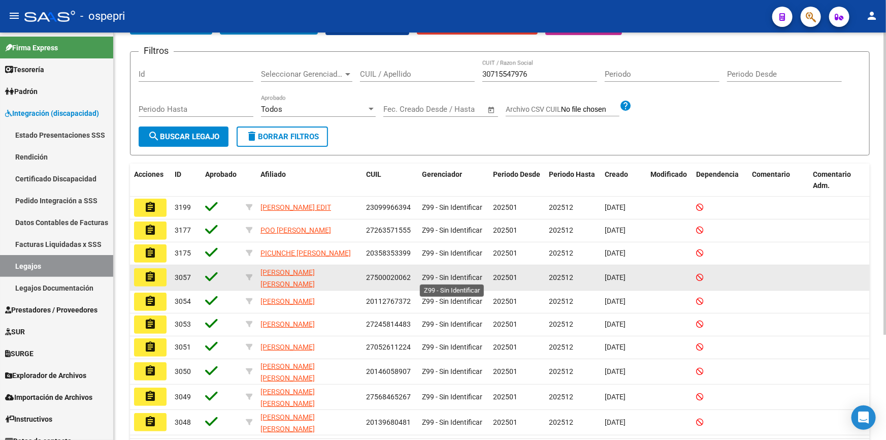
scroll to position [141, 0]
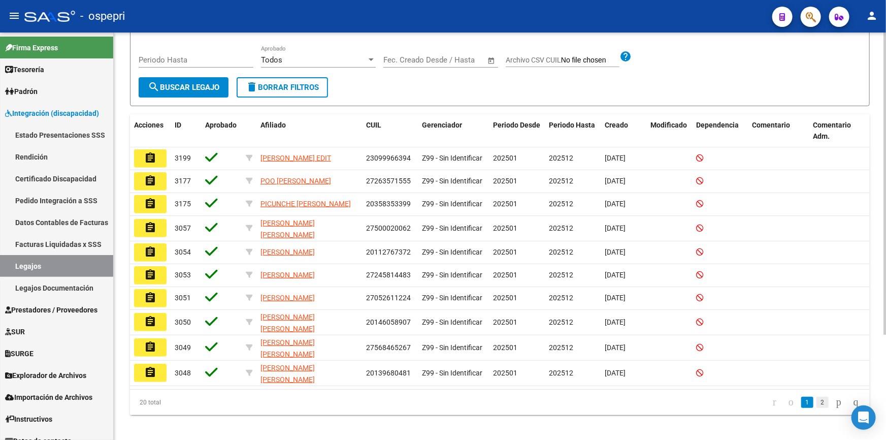
click at [817, 397] on link "2" at bounding box center [823, 402] width 12 height 11
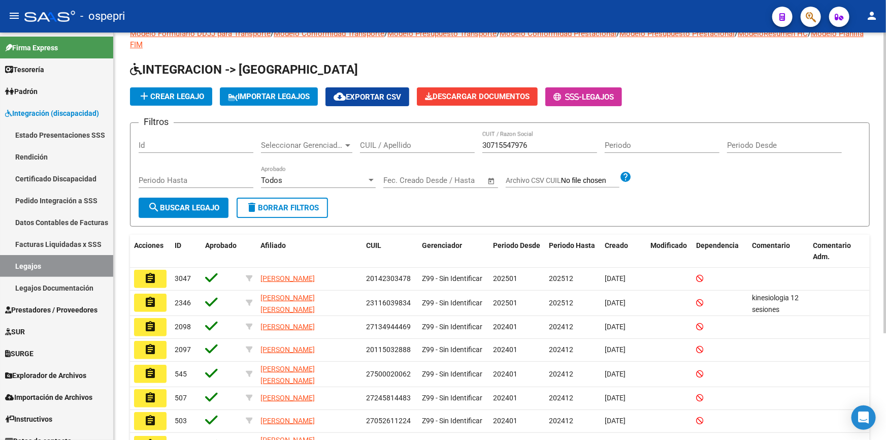
scroll to position [5, 0]
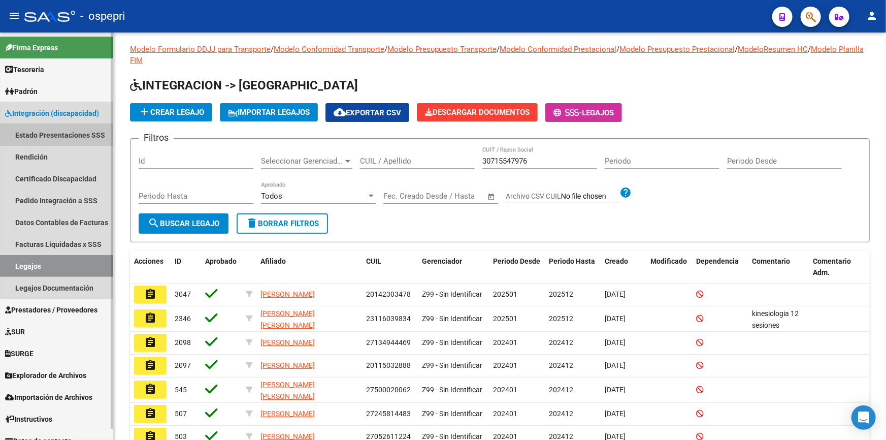
click at [38, 130] on link "Estado Presentaciones SSS" at bounding box center [56, 135] width 113 height 22
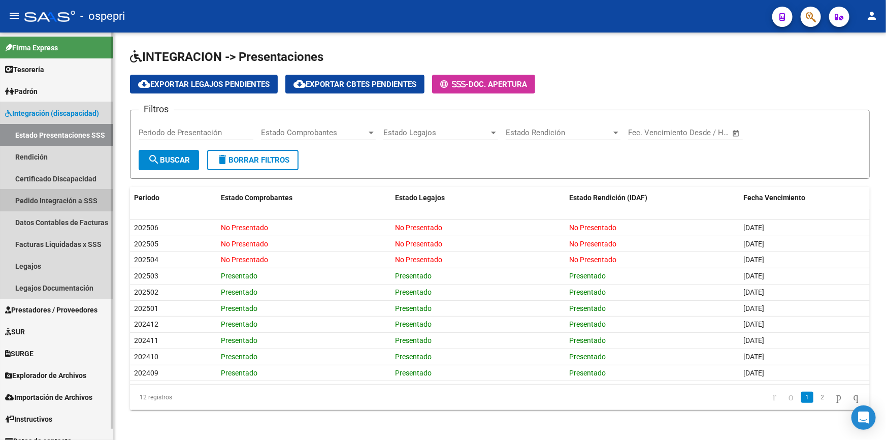
click at [38, 198] on link "Pedido Integración a SSS" at bounding box center [56, 200] width 113 height 22
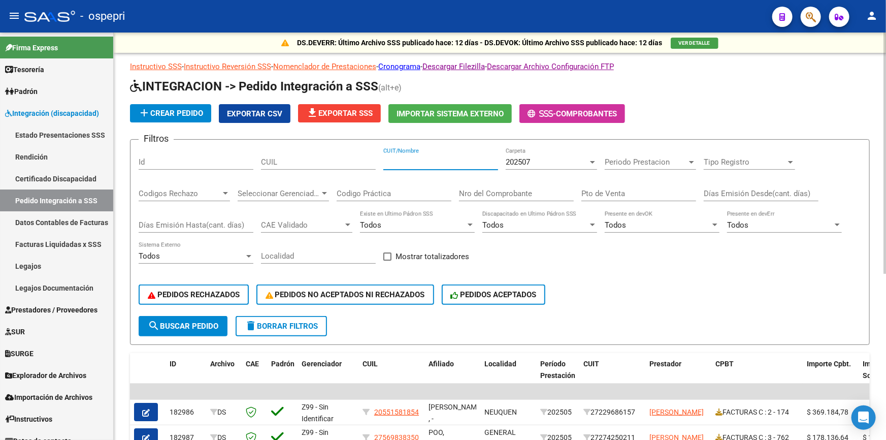
click at [425, 157] on input "CUIT/Nombre" at bounding box center [440, 161] width 115 height 9
type input "ATENCIONES"
click at [183, 321] on span "search Buscar Pedido" at bounding box center [183, 325] width 71 height 9
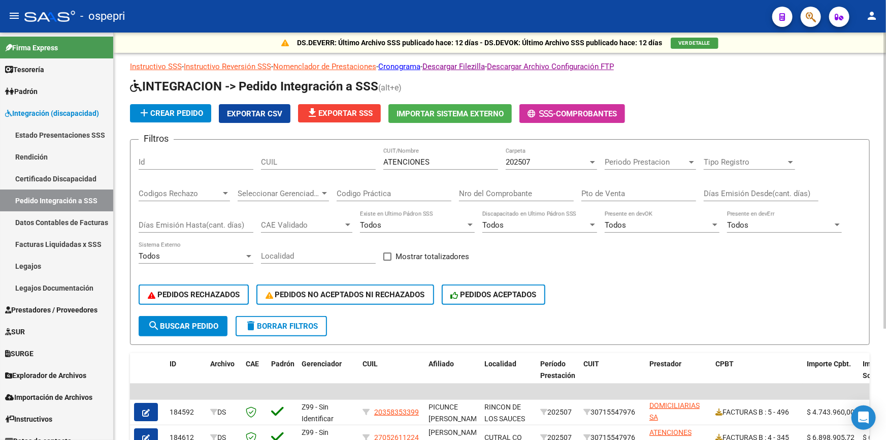
click at [279, 321] on span "delete Borrar Filtros" at bounding box center [281, 325] width 73 height 9
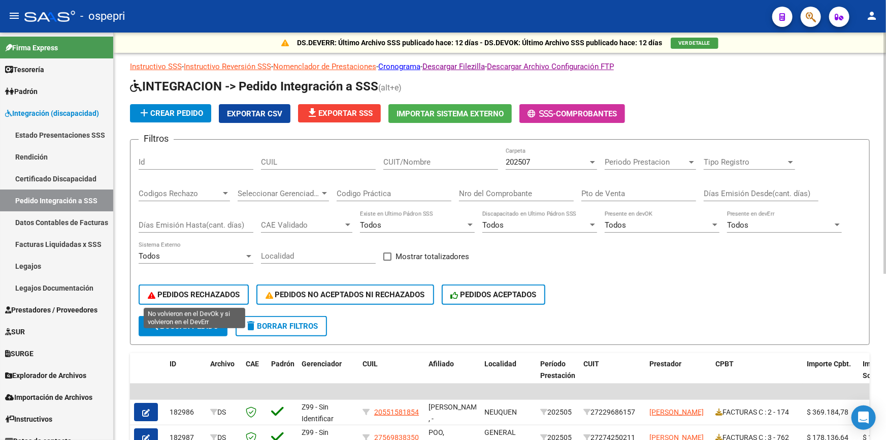
scroll to position [13, 0]
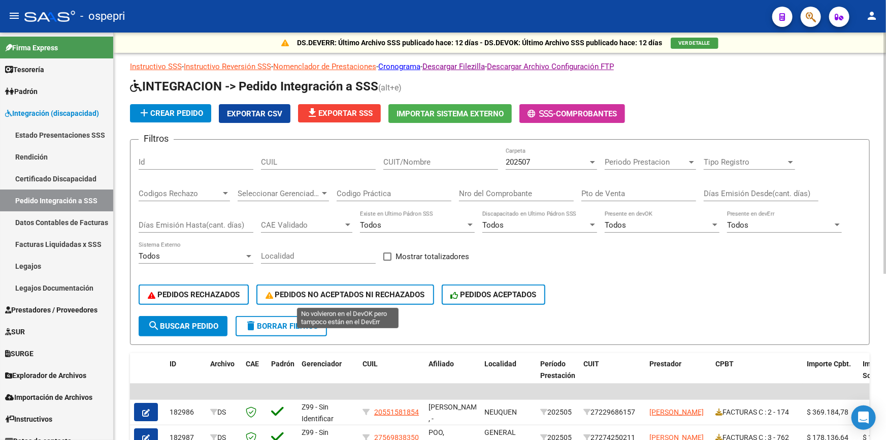
click at [314, 294] on span "PEDIDOS NO ACEPTADOS NI RECHAZADOS" at bounding box center [345, 294] width 159 height 9
click at [419, 156] on div "CUIT/Nombre" at bounding box center [440, 159] width 115 height 22
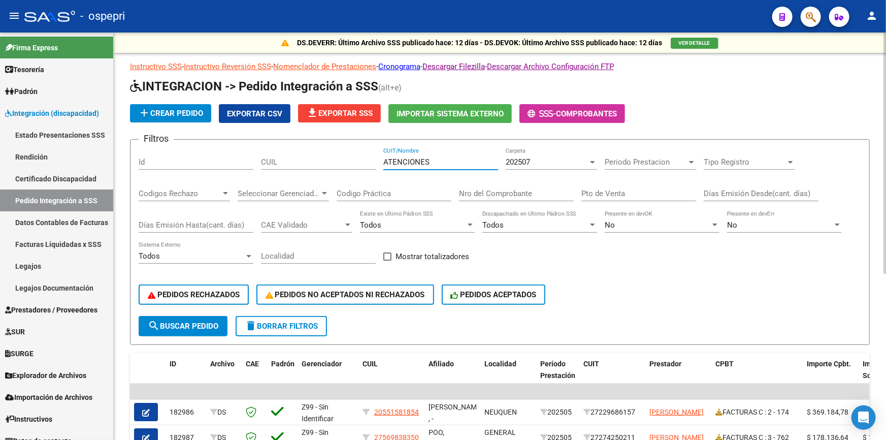
type input "ATENCIONES"
click at [185, 321] on span "search Buscar Pedido" at bounding box center [183, 325] width 71 height 9
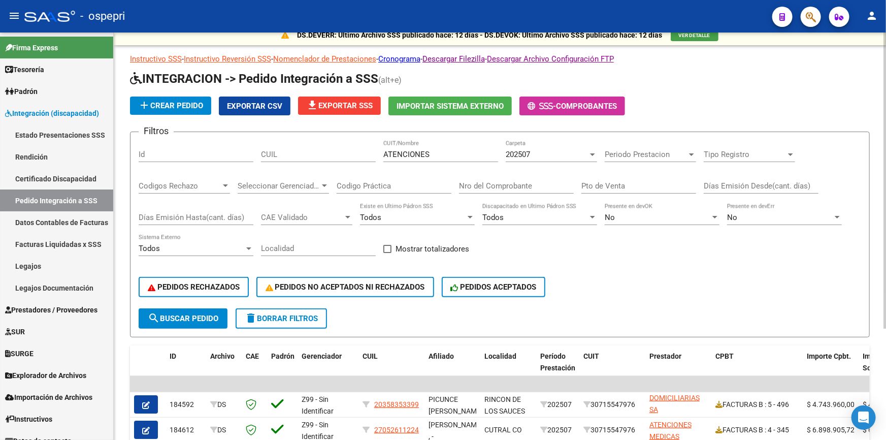
scroll to position [0, 0]
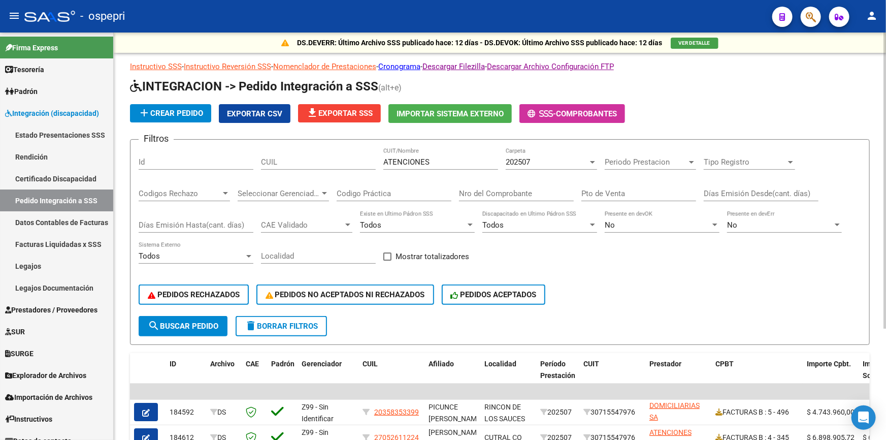
click at [302, 162] on input "CUIL" at bounding box center [318, 161] width 115 height 9
click at [459, 160] on input "ATENCIONES" at bounding box center [440, 161] width 115 height 9
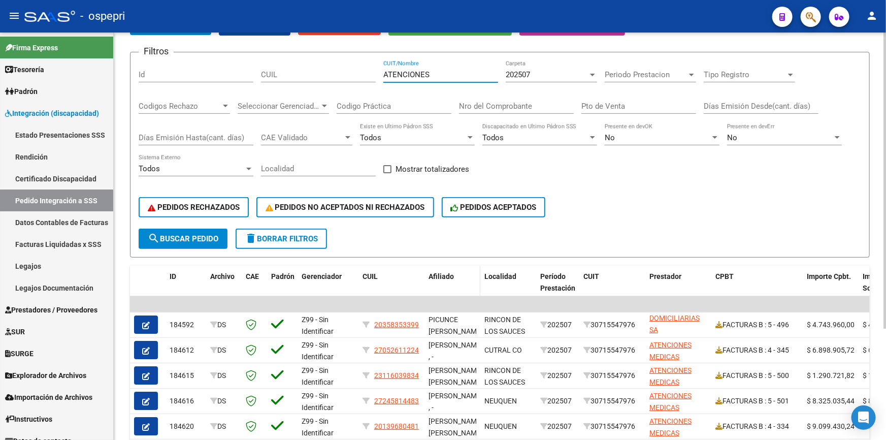
scroll to position [92, 0]
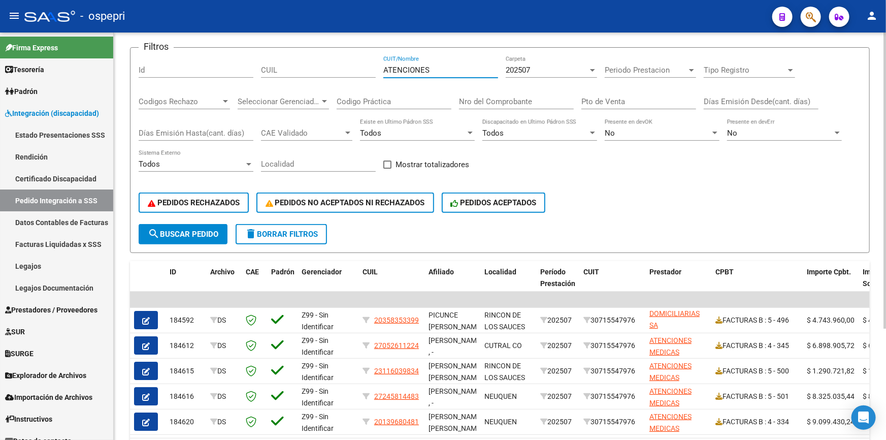
click at [299, 230] on span "delete Borrar Filtros" at bounding box center [281, 234] width 73 height 9
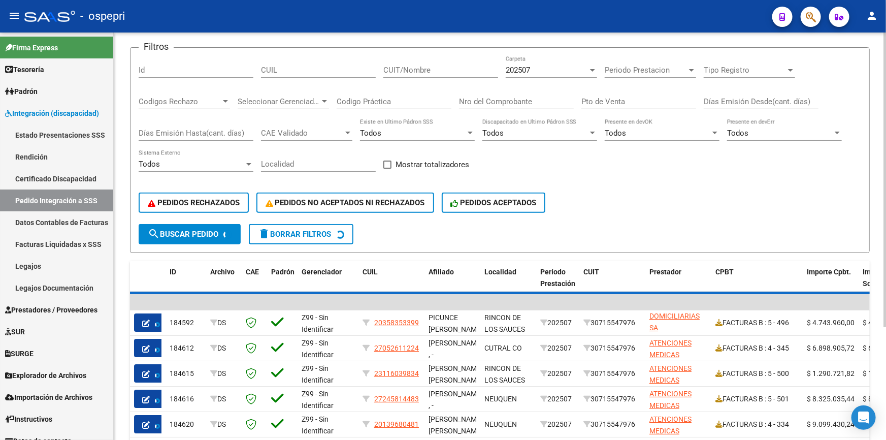
scroll to position [13, 0]
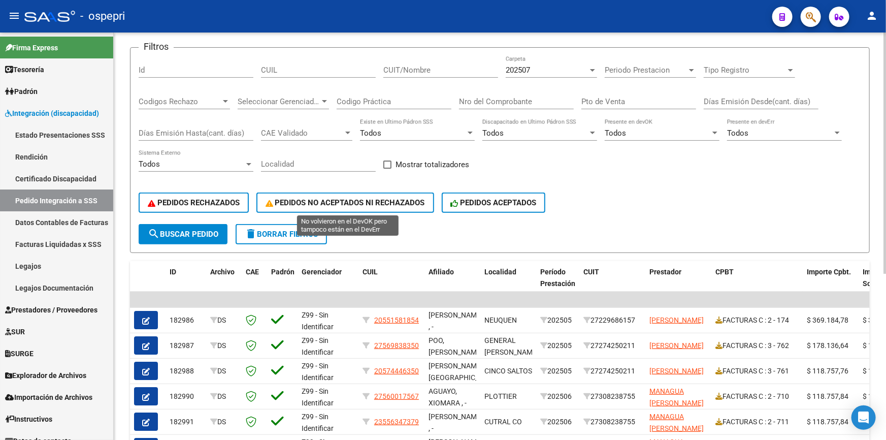
click at [366, 198] on span "PEDIDOS NO ACEPTADOS NI RECHAZADOS" at bounding box center [345, 202] width 159 height 9
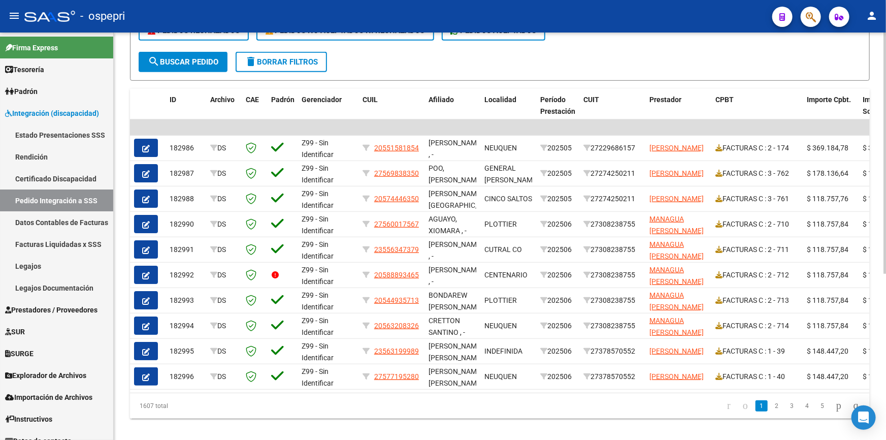
scroll to position [277, 0]
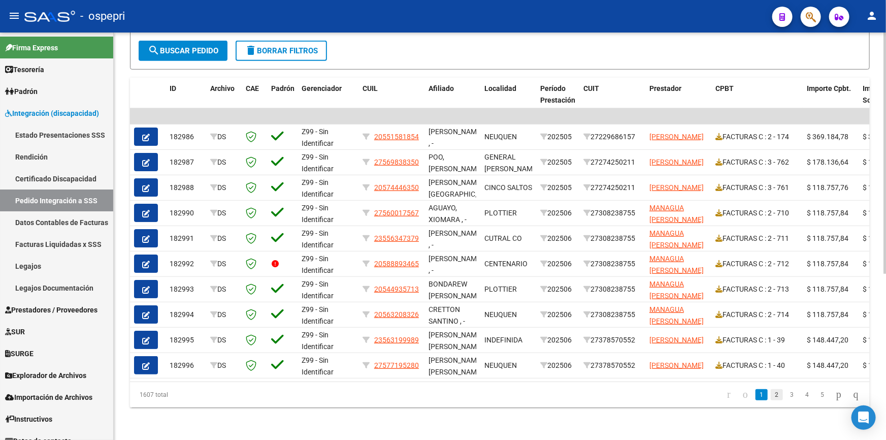
click at [771, 398] on link "2" at bounding box center [777, 394] width 12 height 11
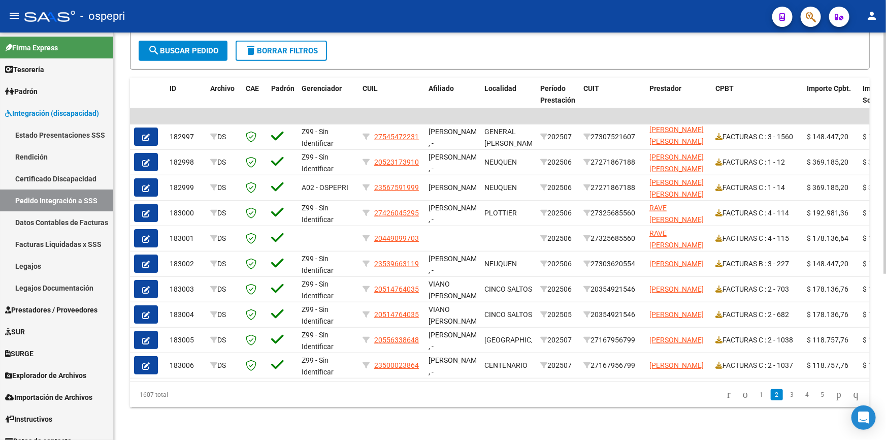
click at [771, 397] on link "2" at bounding box center [777, 394] width 12 height 11
click at [786, 395] on link "3" at bounding box center [792, 394] width 12 height 11
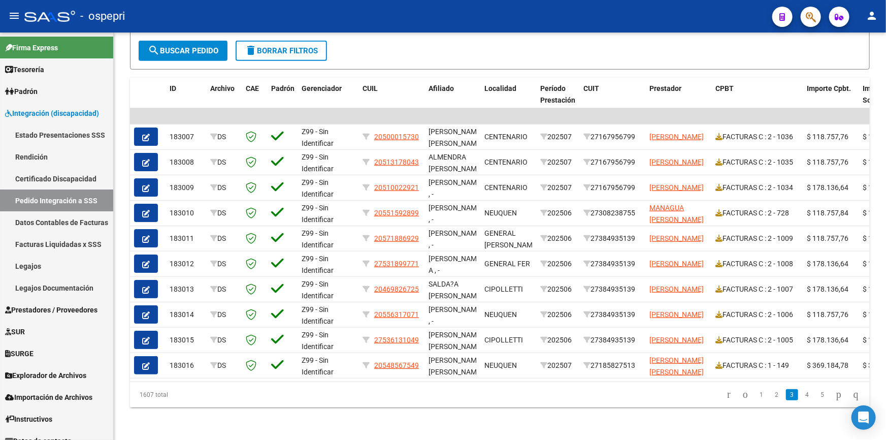
scroll to position [2, 0]
click at [801, 397] on link "4" at bounding box center [807, 394] width 12 height 11
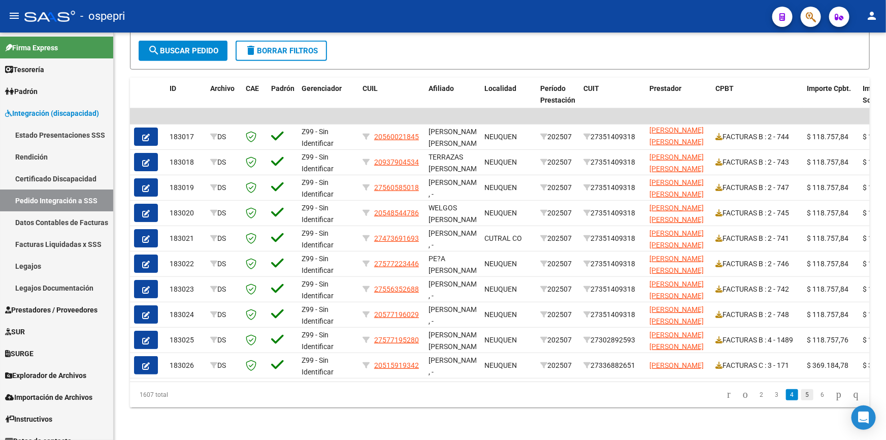
click at [801, 397] on link "5" at bounding box center [807, 394] width 12 height 11
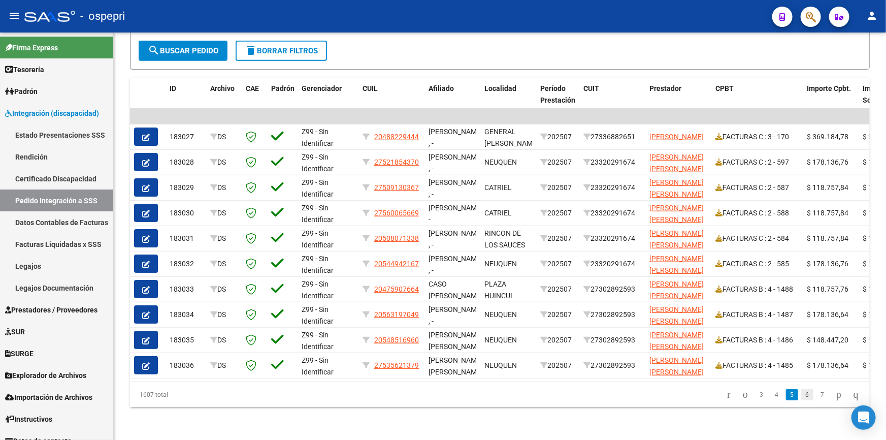
click at [801, 396] on link "6" at bounding box center [807, 394] width 12 height 11
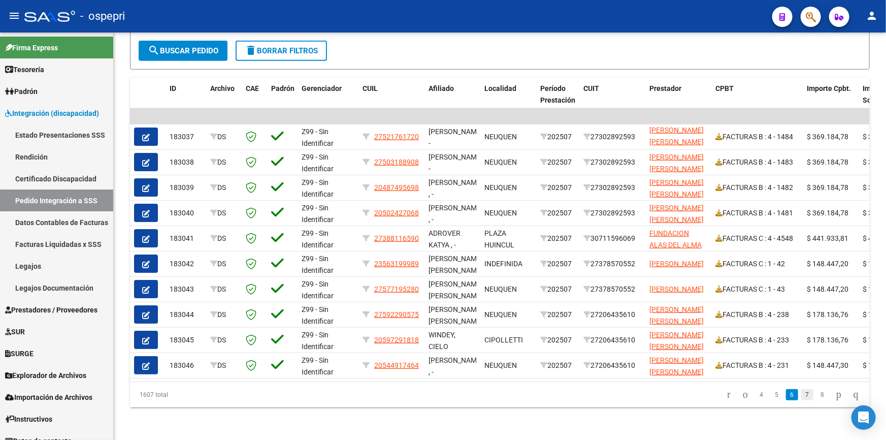
click at [801, 396] on link "7" at bounding box center [807, 394] width 12 height 11
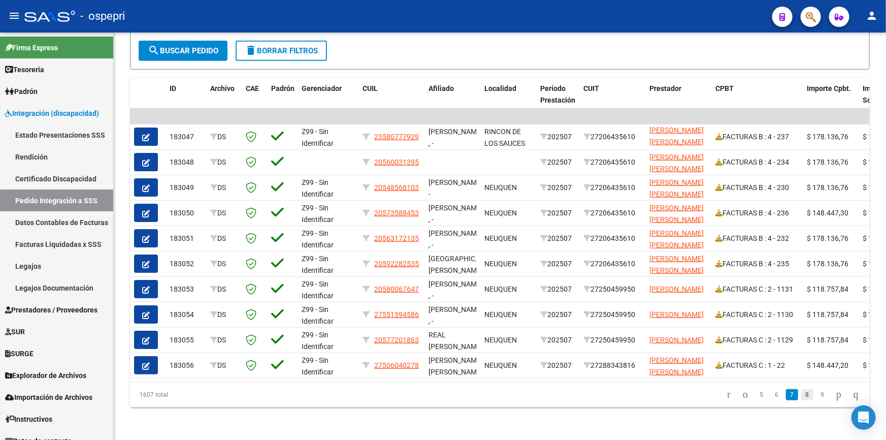
click at [801, 397] on link "8" at bounding box center [807, 394] width 12 height 11
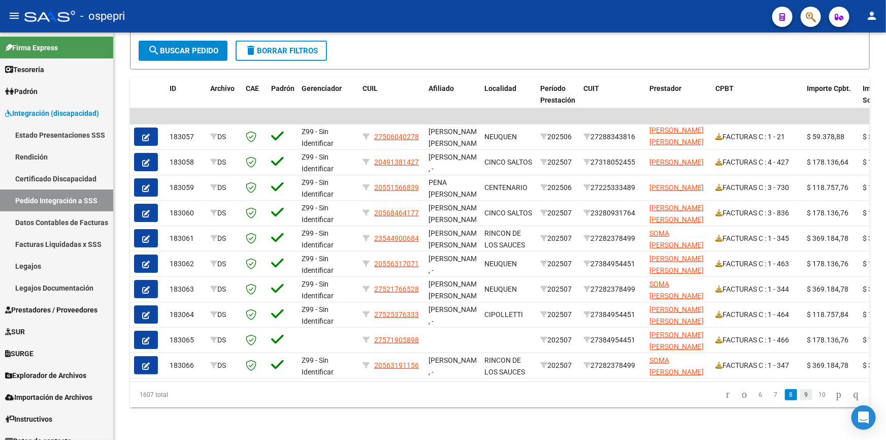
click at [800, 396] on link "9" at bounding box center [806, 394] width 12 height 11
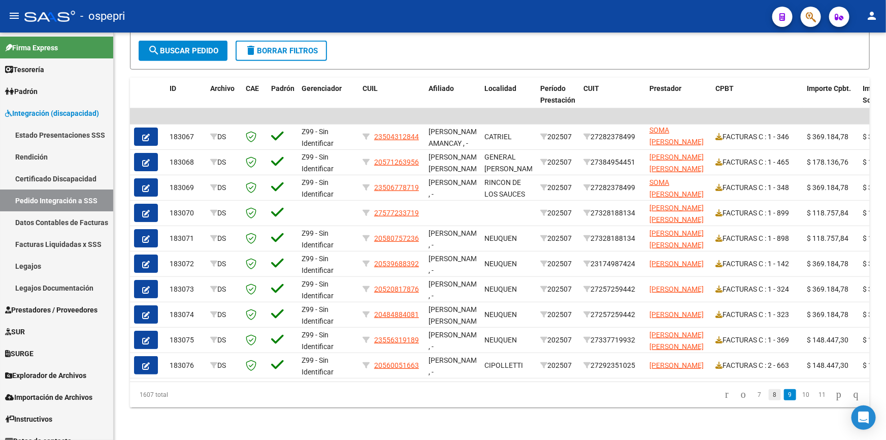
click at [769, 397] on link "8" at bounding box center [775, 394] width 12 height 11
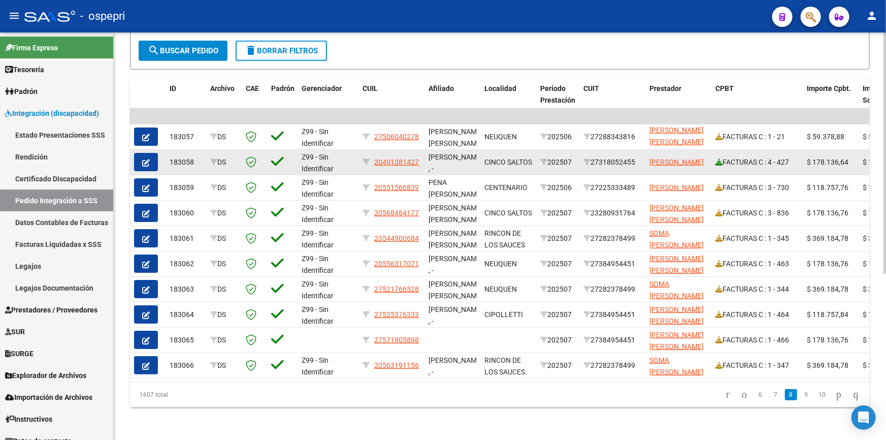
click at [717, 158] on icon at bounding box center [719, 161] width 7 height 7
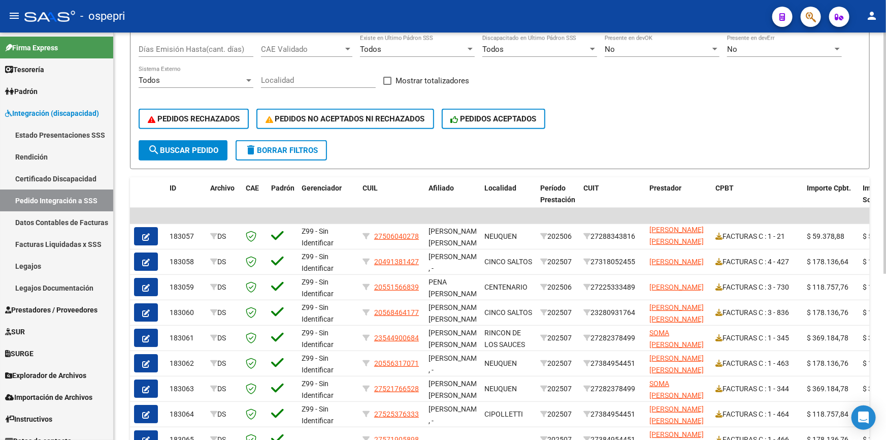
scroll to position [141, 0]
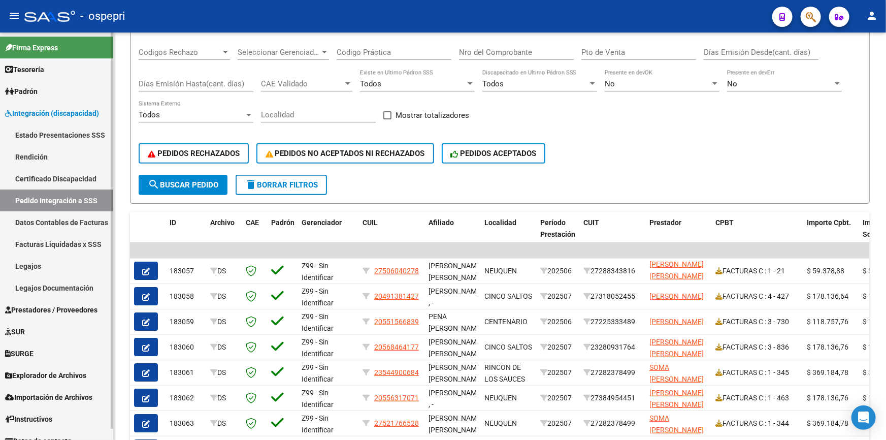
click at [44, 108] on span "Integración (discapacidad)" at bounding box center [52, 113] width 94 height 11
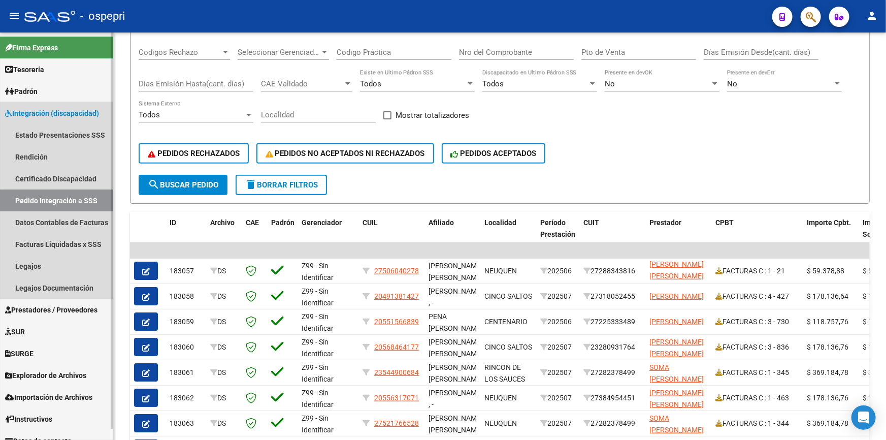
click at [44, 108] on span "Integración (discapacidad)" at bounding box center [52, 113] width 94 height 11
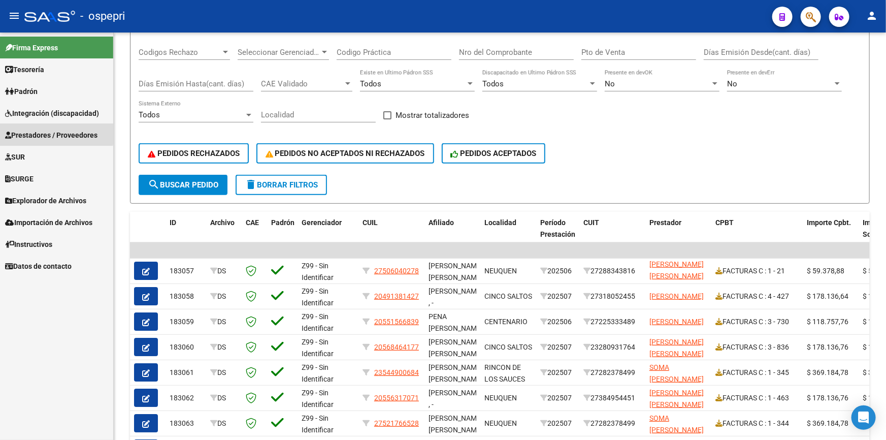
click at [36, 132] on span "Prestadores / Proveedores" at bounding box center [51, 135] width 92 height 11
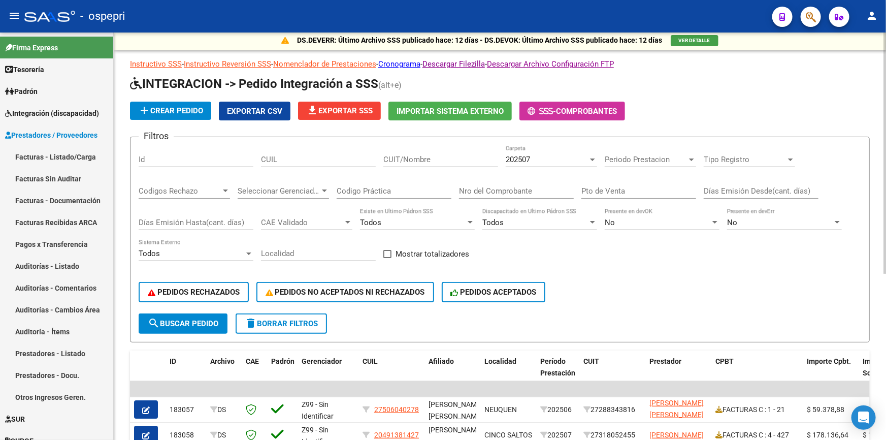
scroll to position [49, 0]
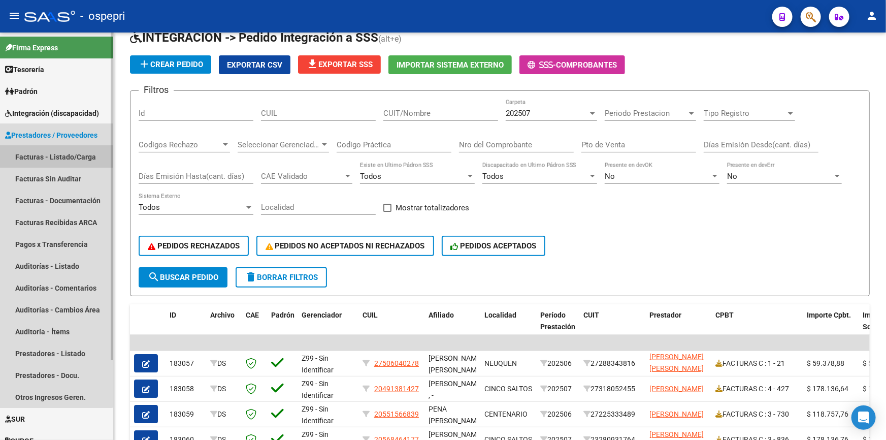
click at [46, 152] on link "Facturas - Listado/Carga" at bounding box center [56, 157] width 113 height 22
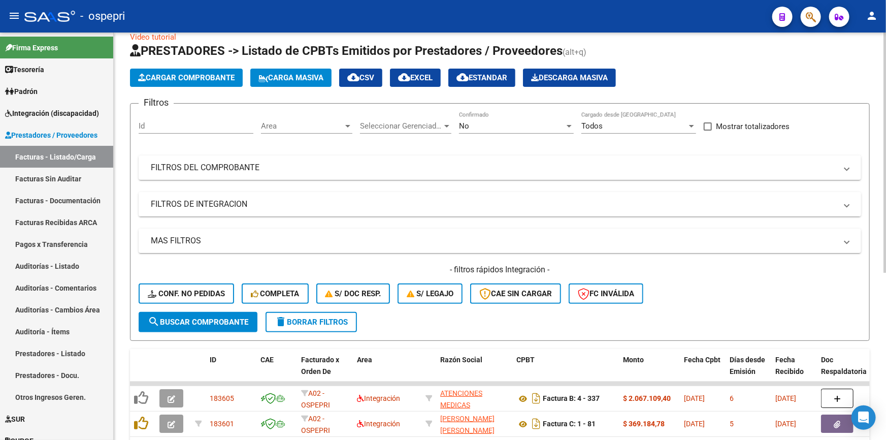
scroll to position [3, 0]
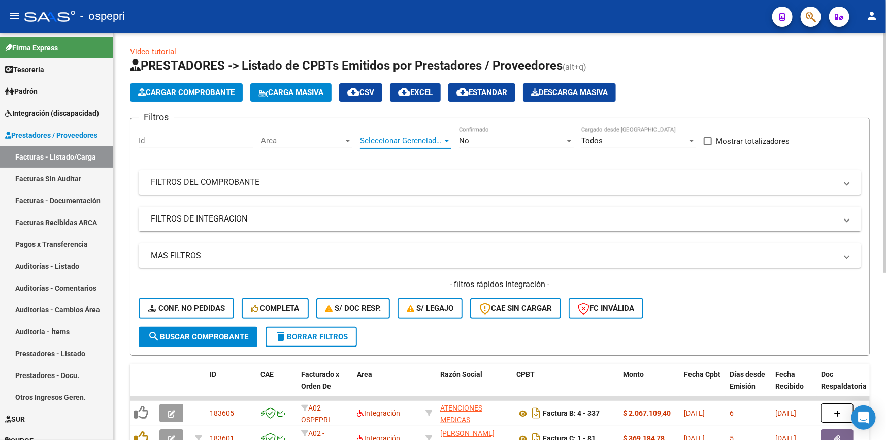
click at [404, 137] on span "Seleccionar Gerenciador" at bounding box center [401, 140] width 82 height 9
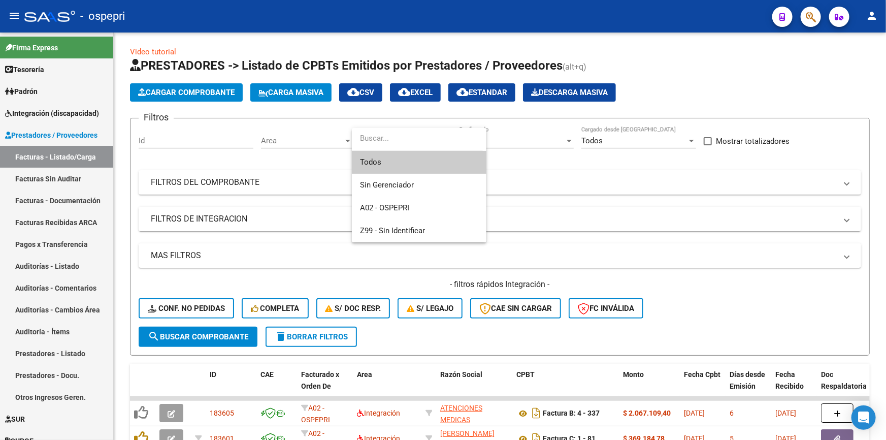
click at [300, 168] on div at bounding box center [443, 220] width 886 height 440
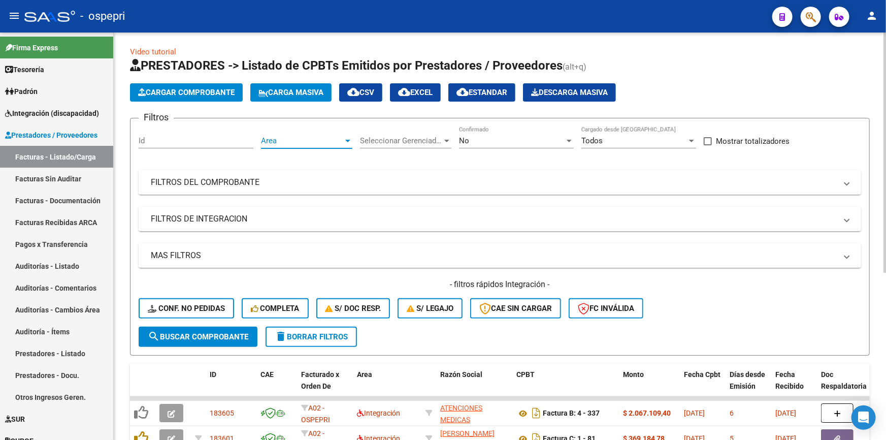
click at [280, 139] on span "Area" at bounding box center [302, 140] width 82 height 9
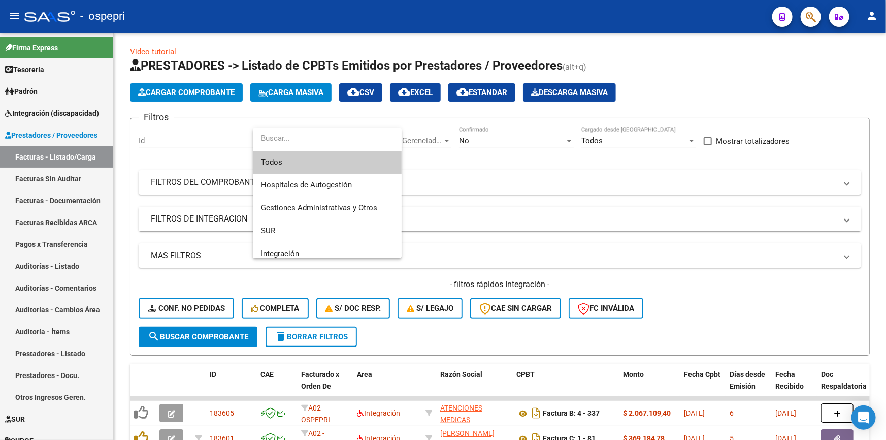
click at [517, 199] on div at bounding box center [443, 220] width 886 height 440
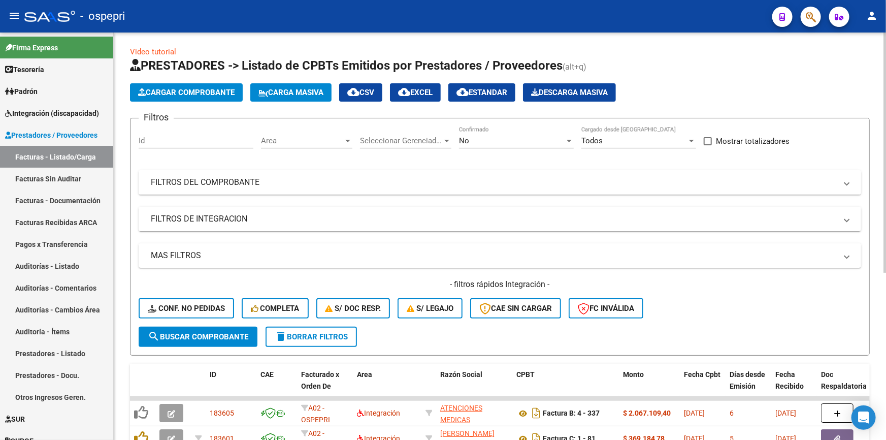
click at [226, 179] on mat-panel-title "FILTROS DEL COMPROBANTE" at bounding box center [494, 182] width 686 height 11
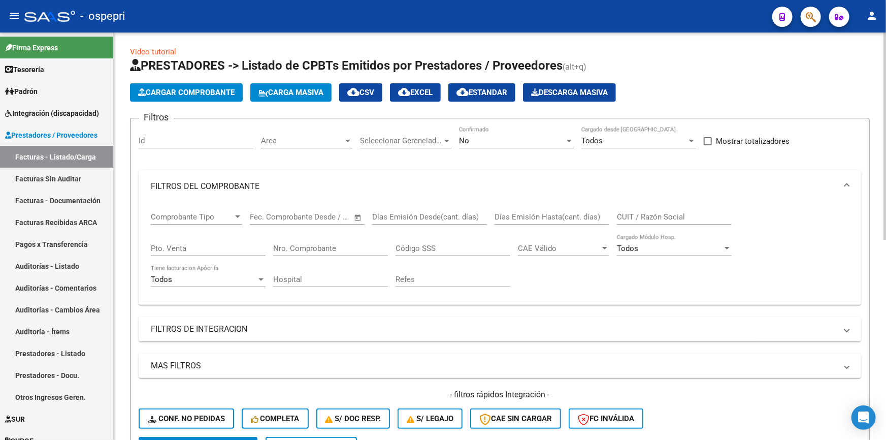
click at [186, 326] on mat-panel-title "FILTROS DE INTEGRACION" at bounding box center [494, 329] width 686 height 11
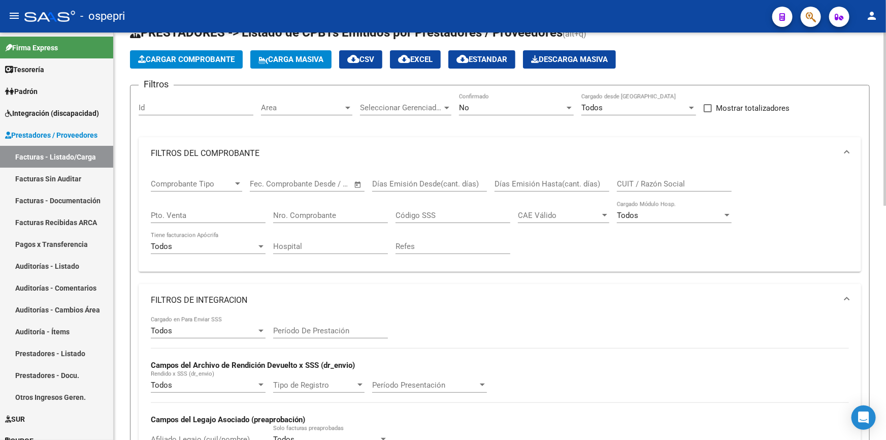
scroll to position [49, 0]
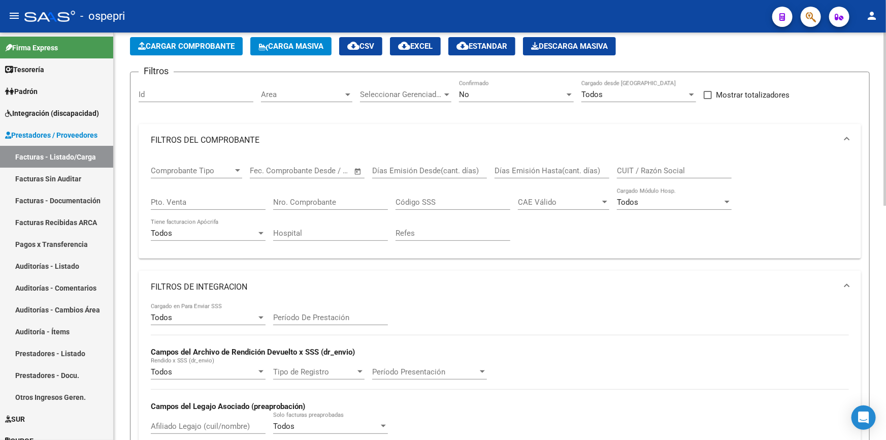
click at [357, 315] on input "Período De Prestación" at bounding box center [330, 317] width 115 height 9
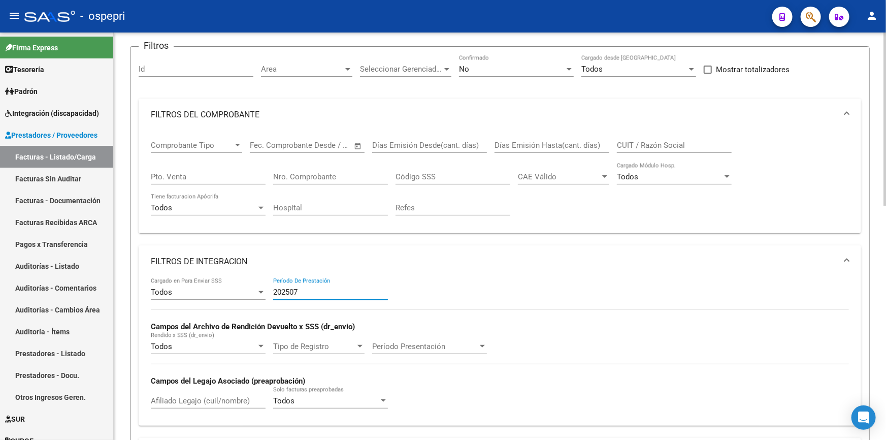
scroll to position [95, 0]
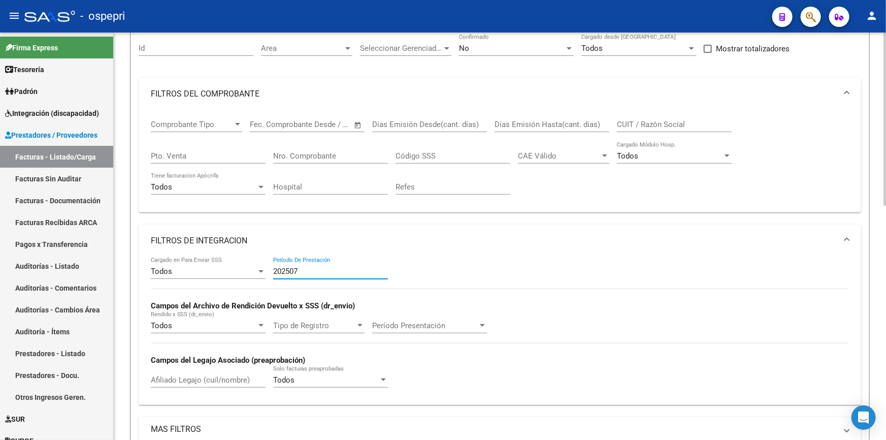
type input "202507"
click at [193, 269] on div "Todos" at bounding box center [204, 271] width 106 height 9
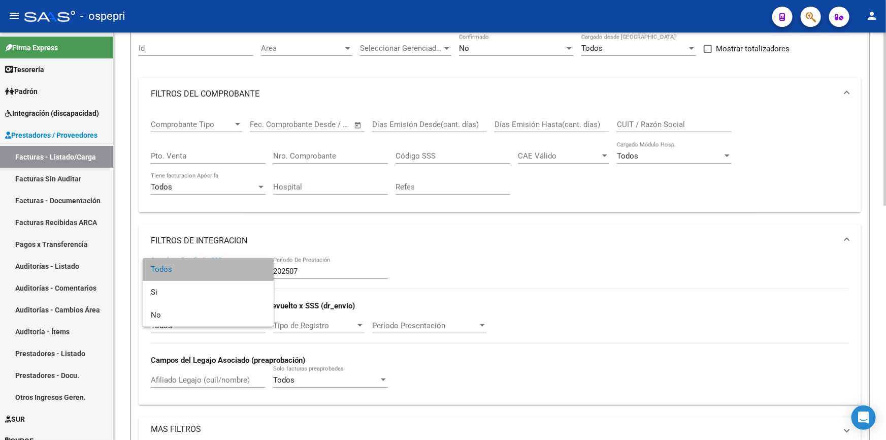
click at [193, 269] on span "Todos" at bounding box center [208, 269] width 115 height 23
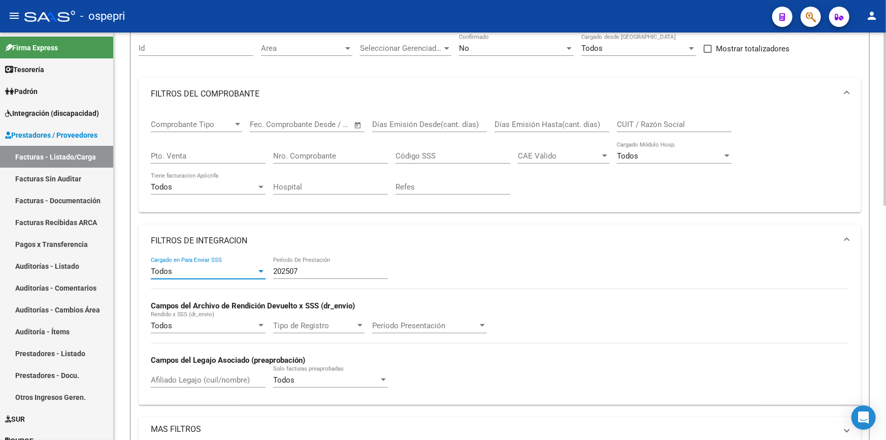
scroll to position [141, 0]
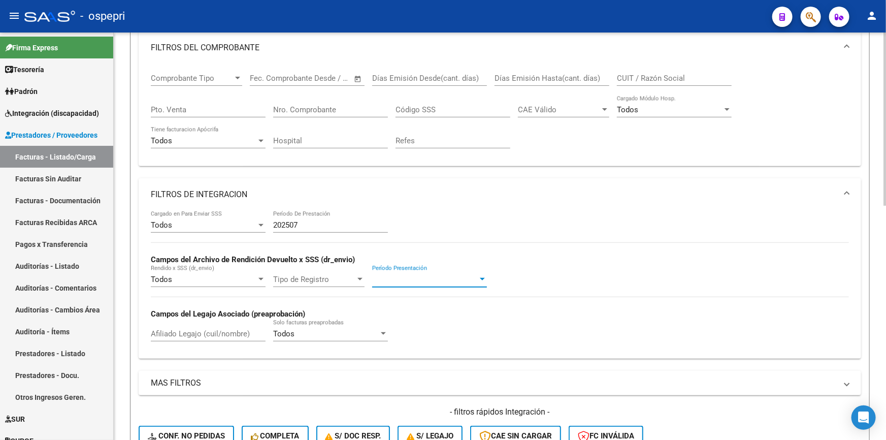
click at [484, 278] on div at bounding box center [482, 279] width 5 height 3
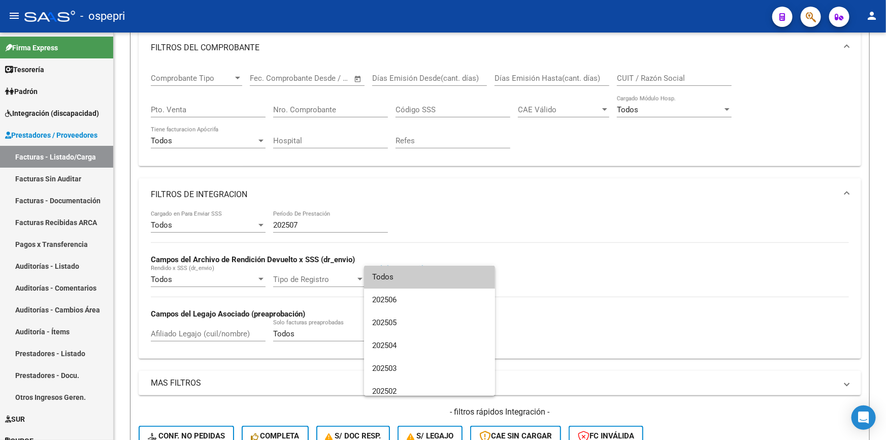
click at [205, 328] on div at bounding box center [443, 220] width 886 height 440
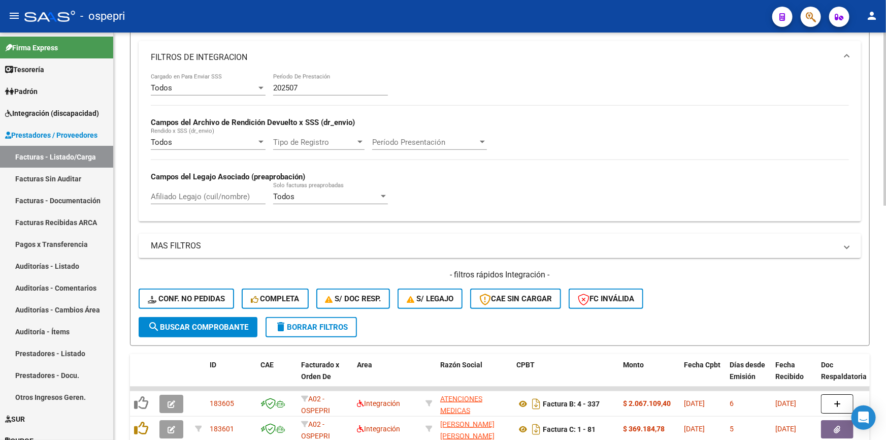
scroll to position [279, 0]
click at [178, 321] on span "search Buscar Comprobante" at bounding box center [198, 325] width 101 height 9
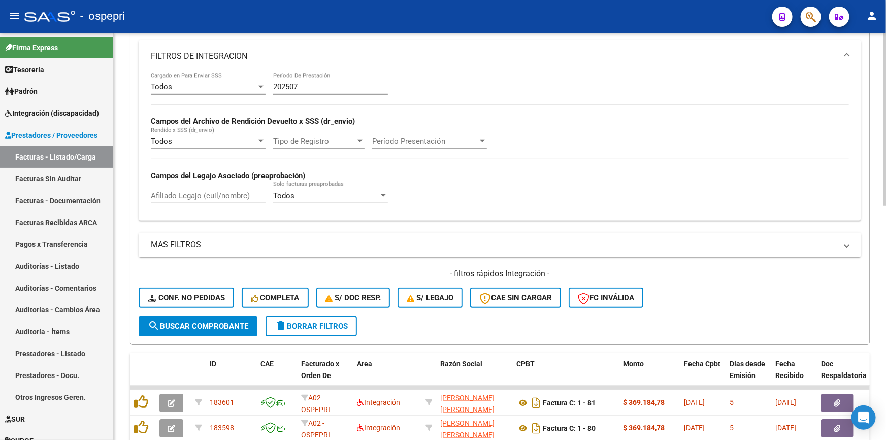
scroll to position [306, 0]
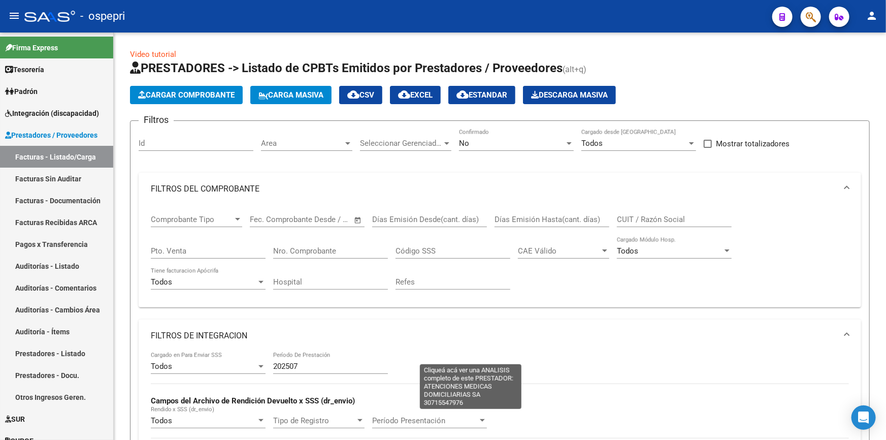
scroll to position [418, 0]
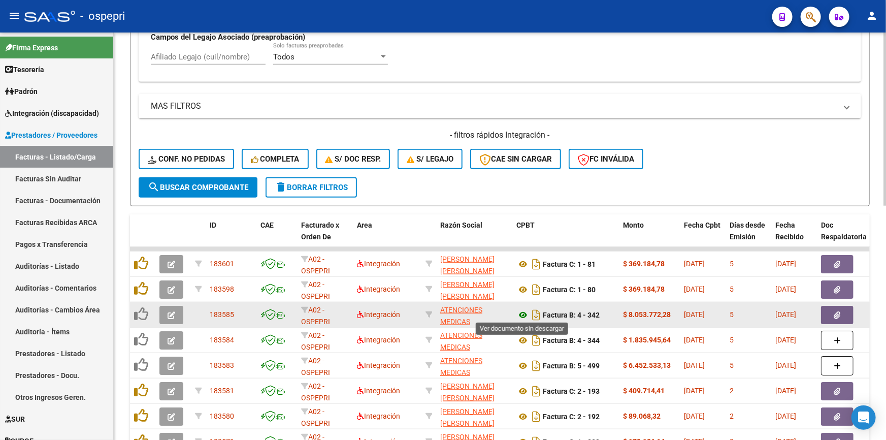
click at [522, 312] on icon at bounding box center [523, 315] width 13 height 12
click at [168, 311] on icon "button" at bounding box center [172, 315] width 8 height 8
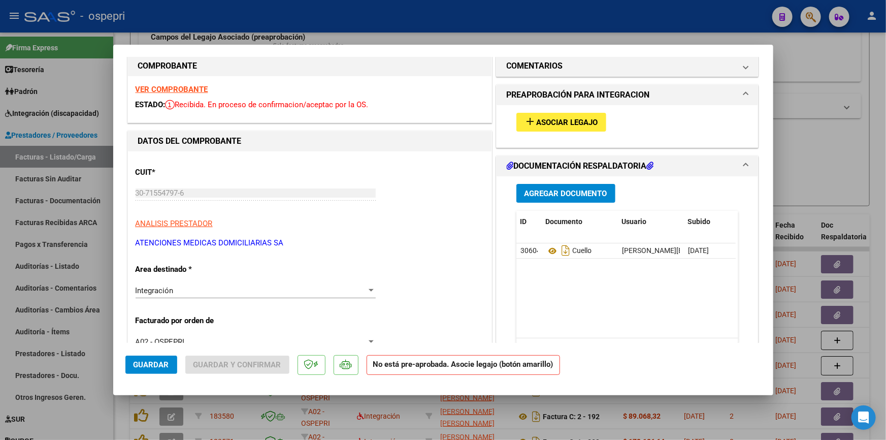
scroll to position [0, 0]
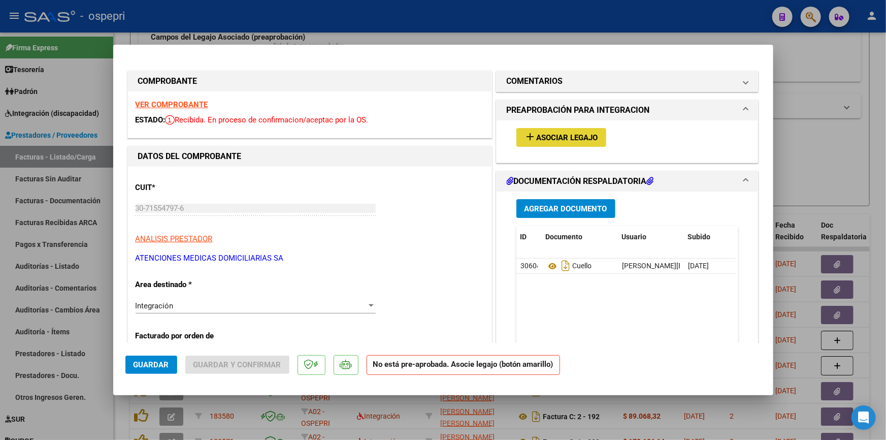
click at [554, 134] on span "Asociar Legajo" at bounding box center [567, 137] width 61 height 9
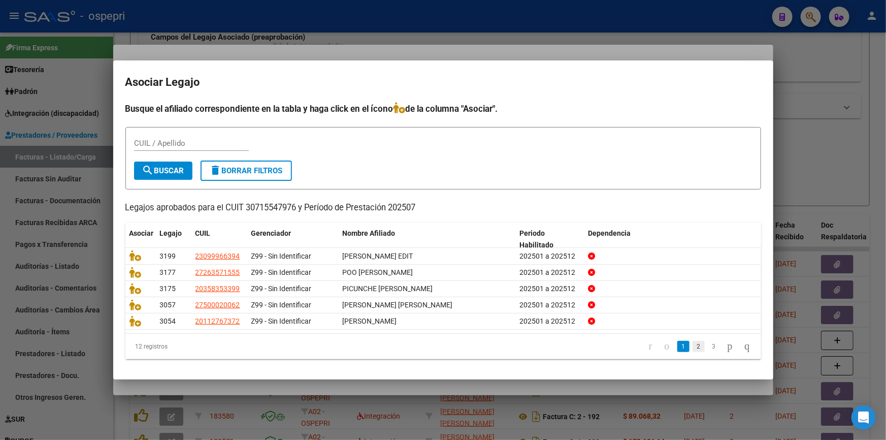
click at [693, 345] on link "2" at bounding box center [699, 346] width 12 height 11
click at [708, 344] on link "3" at bounding box center [714, 346] width 12 height 11
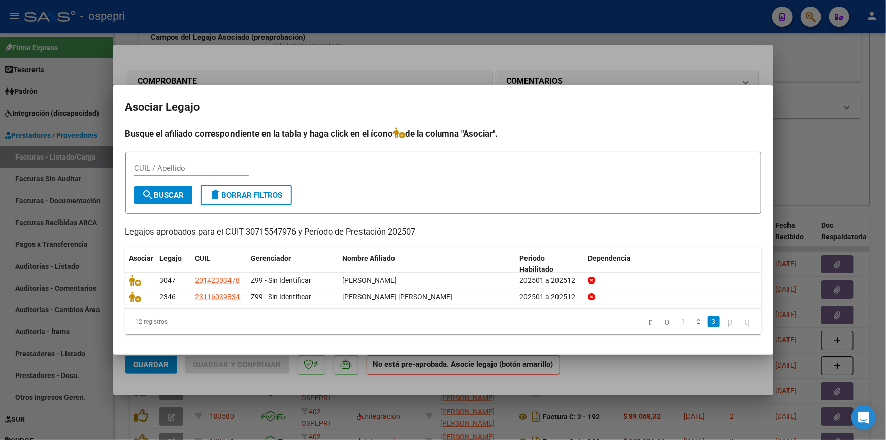
click at [170, 165] on input "CUIL / Apellido" at bounding box center [191, 168] width 115 height 9
type input "CUELLO"
click at [163, 189] on button "search Buscar" at bounding box center [163, 195] width 58 height 18
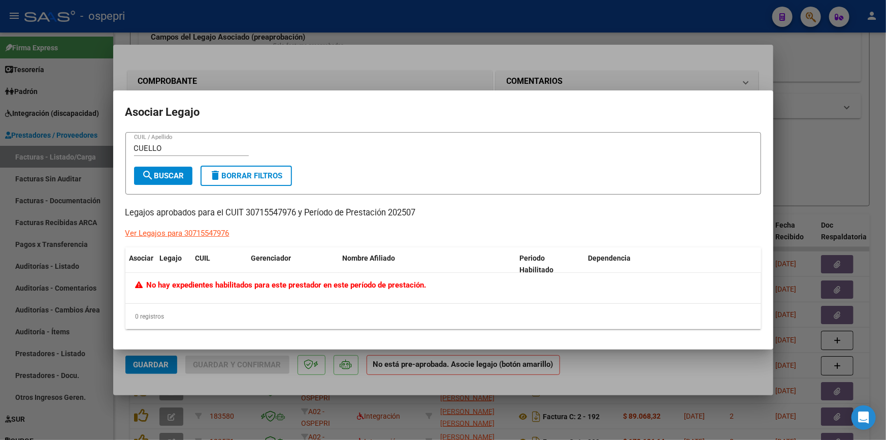
click at [812, 81] on div at bounding box center [443, 220] width 886 height 440
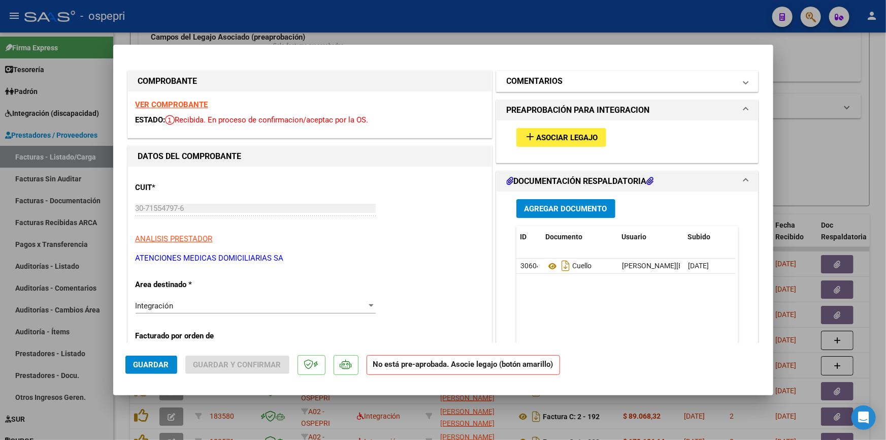
click at [743, 81] on mat-expansion-panel-header "COMENTARIOS" at bounding box center [628, 81] width 262 height 20
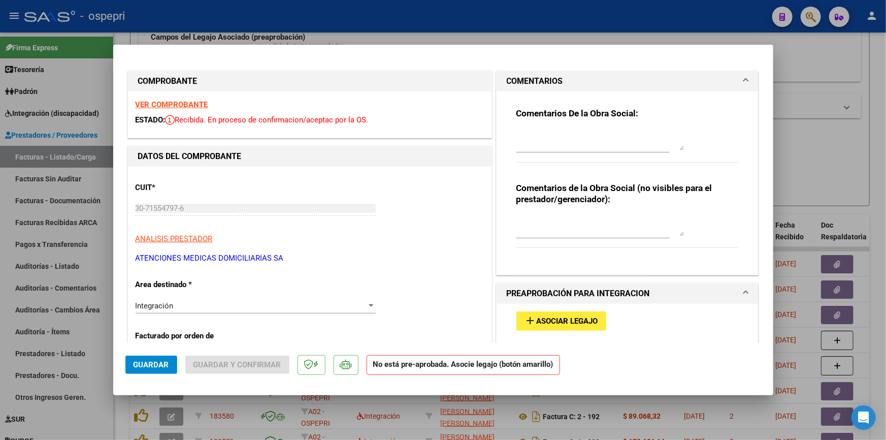
click at [743, 78] on mat-expansion-panel-header "COMENTARIOS" at bounding box center [628, 81] width 262 height 20
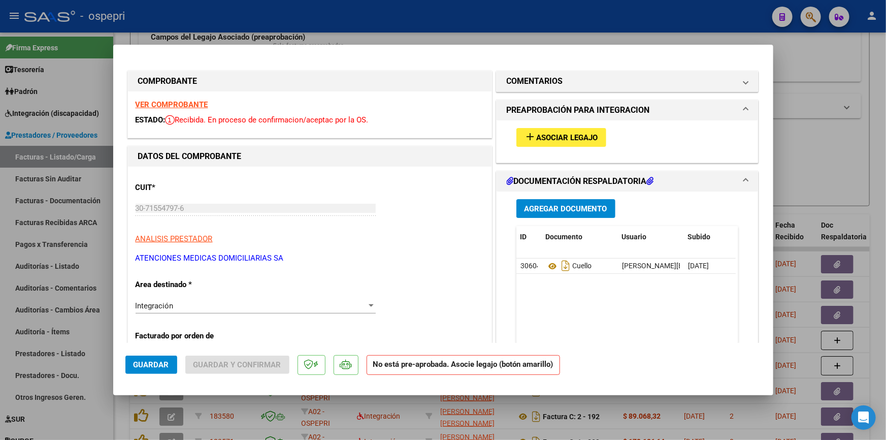
click at [744, 107] on span at bounding box center [746, 110] width 4 height 12
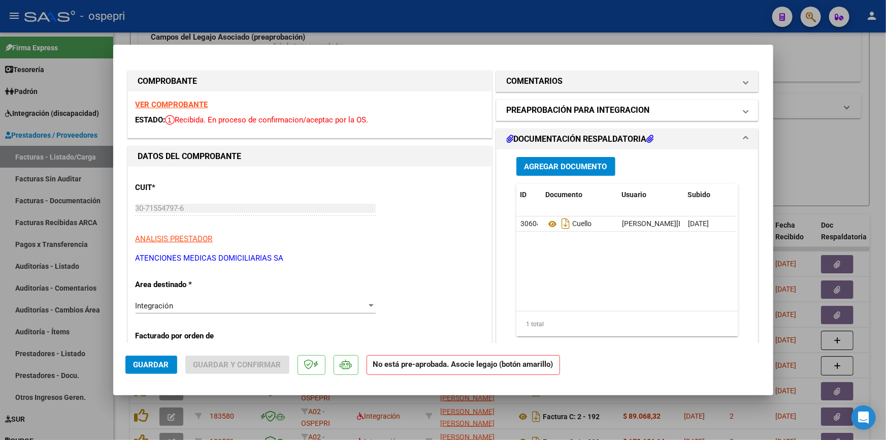
click at [744, 106] on span at bounding box center [746, 110] width 4 height 12
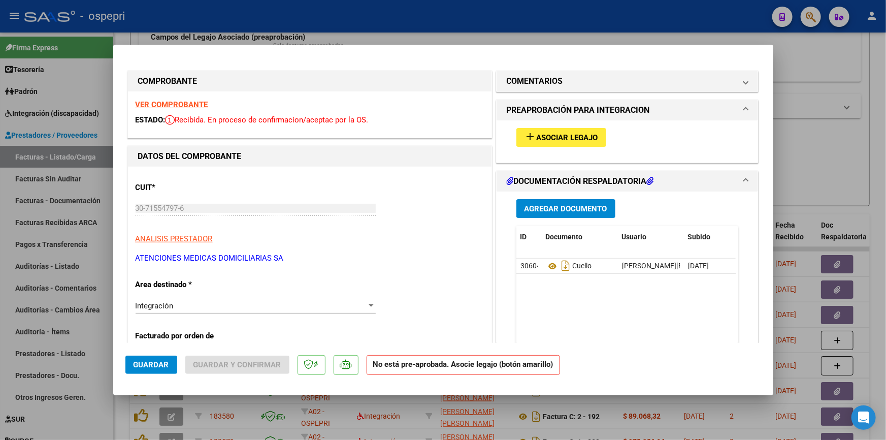
click at [462, 364] on strong "No está pre-aprobada. Asocie legajo (botón amarillo)" at bounding box center [464, 365] width 194 height 20
click at [556, 133] on span "Asociar Legajo" at bounding box center [567, 137] width 61 height 9
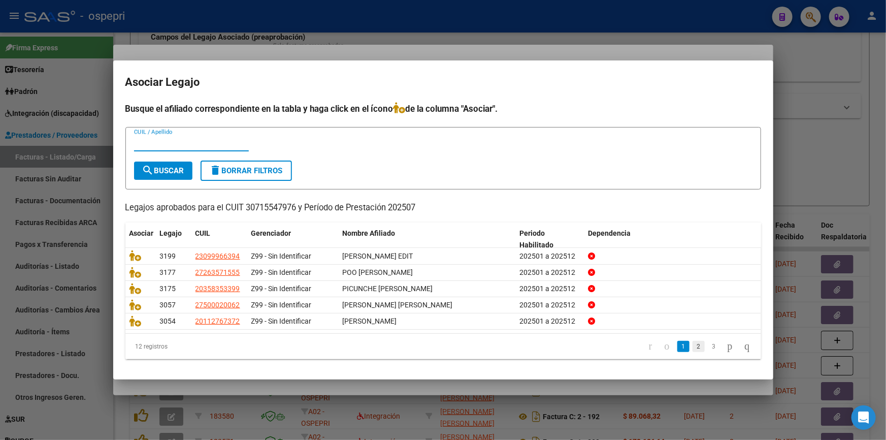
click at [693, 345] on link "2" at bounding box center [699, 346] width 12 height 11
click at [708, 343] on link "3" at bounding box center [714, 346] width 12 height 11
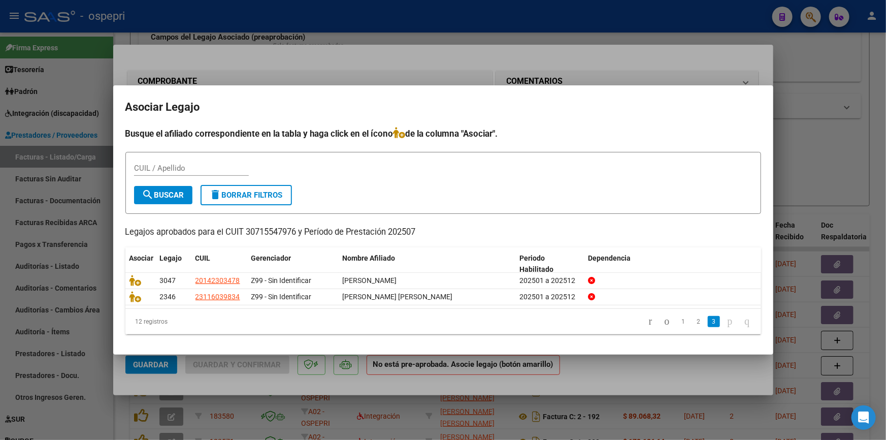
click at [816, 146] on div at bounding box center [443, 220] width 886 height 440
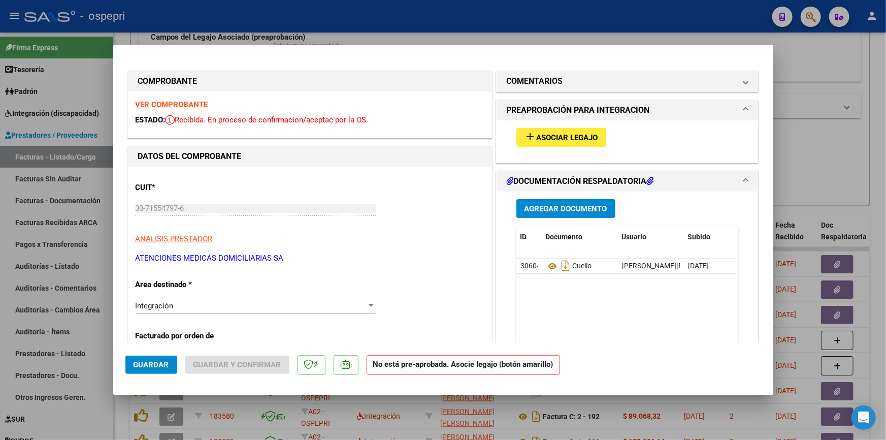
click at [831, 108] on div at bounding box center [443, 220] width 886 height 440
type input "$ 0,00"
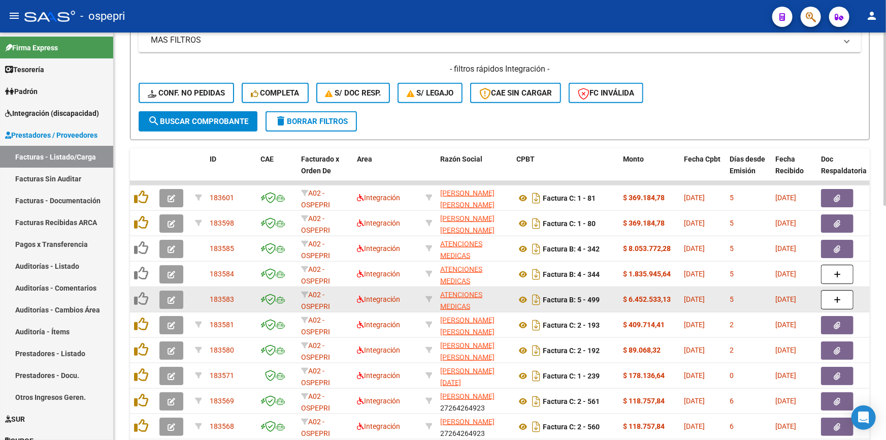
scroll to position [510, 0]
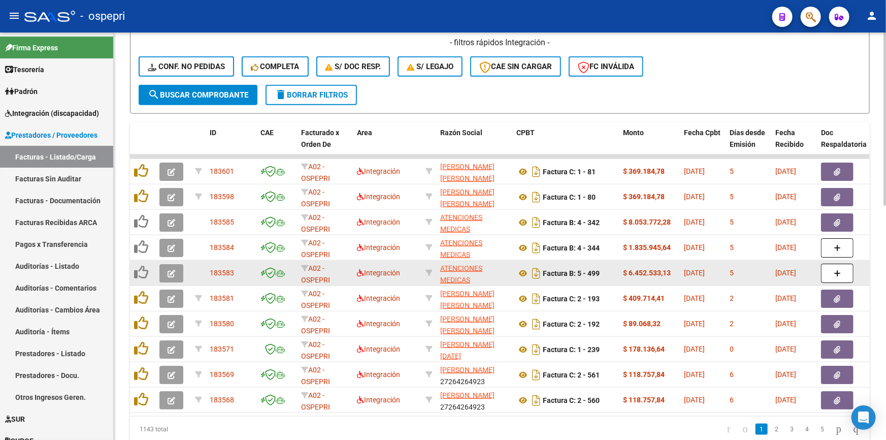
click at [172, 270] on icon "button" at bounding box center [172, 274] width 8 height 8
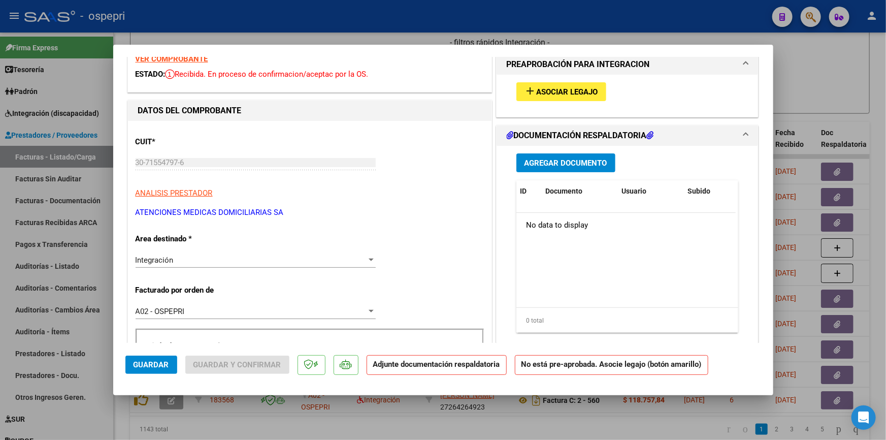
scroll to position [0, 0]
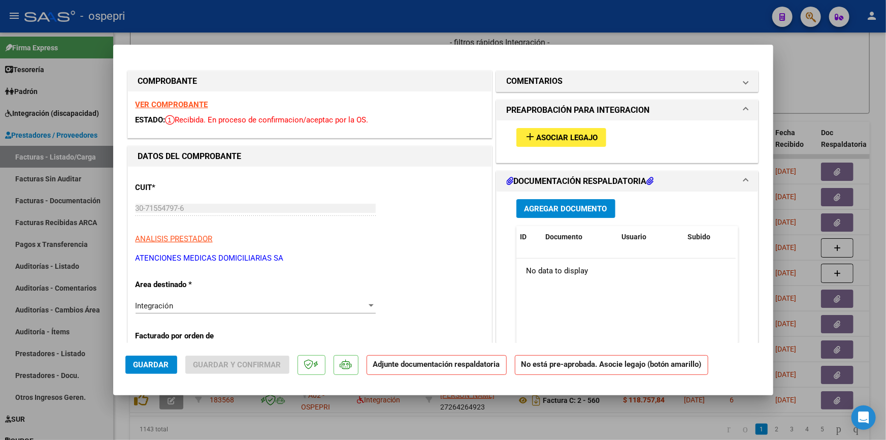
click at [170, 100] on strong "VER COMPROBANTE" at bounding box center [172, 104] width 73 height 9
click at [827, 60] on div at bounding box center [443, 220] width 886 height 440
type input "$ 0,00"
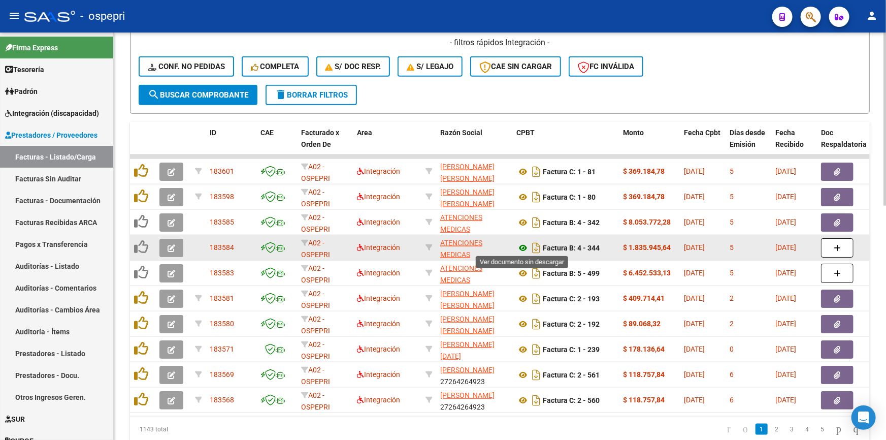
click at [523, 244] on icon at bounding box center [523, 248] width 13 height 12
click at [170, 244] on icon "button" at bounding box center [172, 248] width 8 height 8
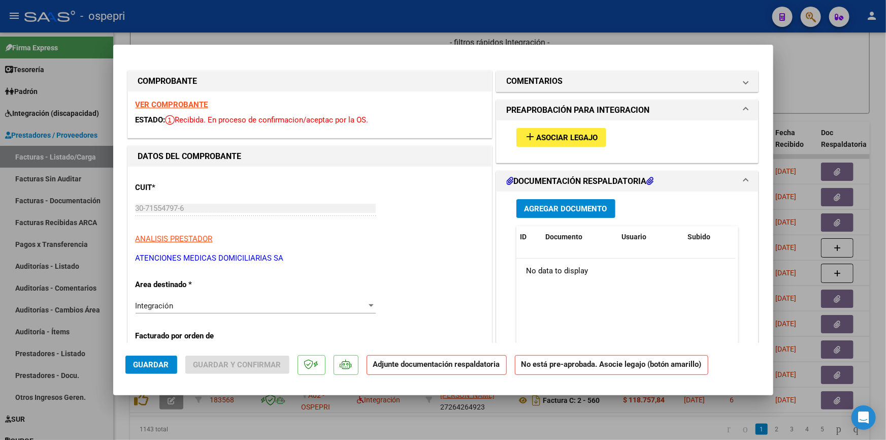
click at [178, 101] on strong "VER COMPROBANTE" at bounding box center [172, 104] width 73 height 9
click at [563, 133] on span "Asociar Legajo" at bounding box center [567, 137] width 61 height 9
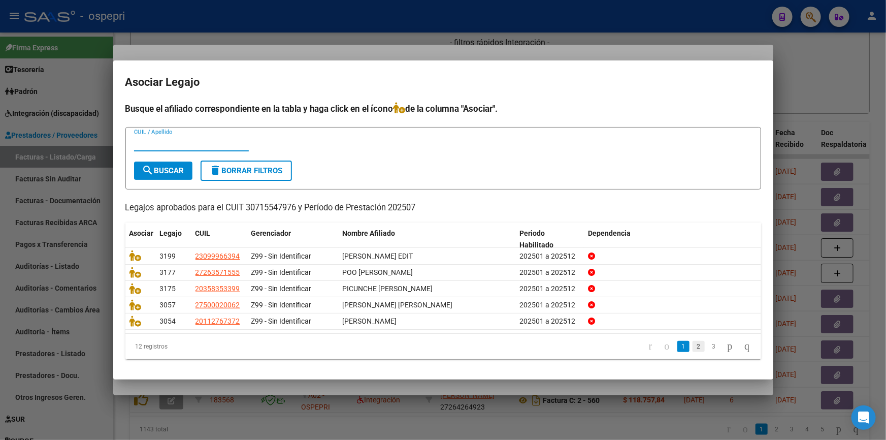
click at [693, 343] on link "2" at bounding box center [699, 346] width 12 height 11
click at [708, 344] on link "3" at bounding box center [714, 346] width 12 height 11
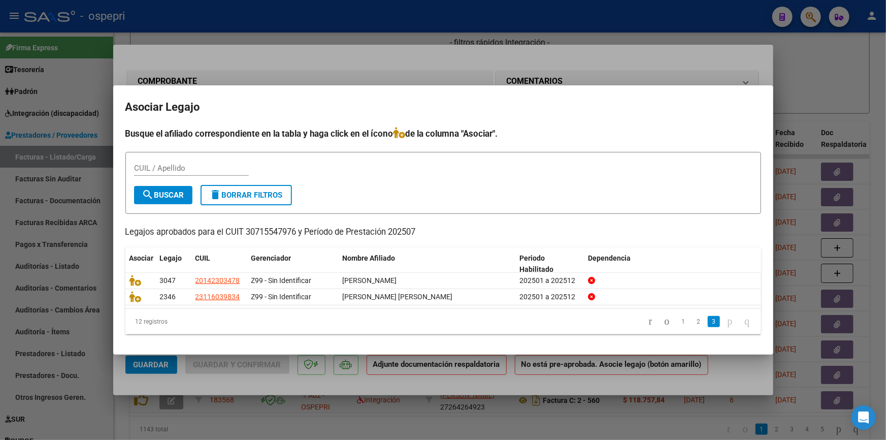
click at [731, 55] on div at bounding box center [443, 220] width 886 height 440
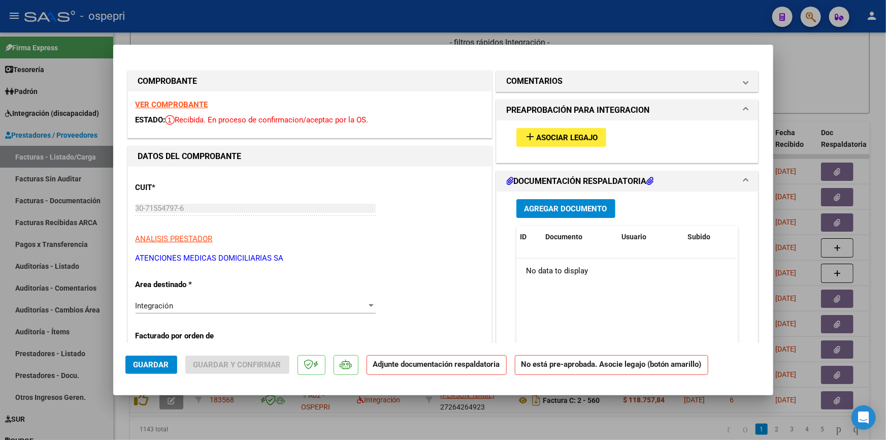
click at [152, 102] on strong "VER COMPROBANTE" at bounding box center [172, 104] width 73 height 9
click at [846, 63] on div at bounding box center [443, 220] width 886 height 440
type input "$ 0,00"
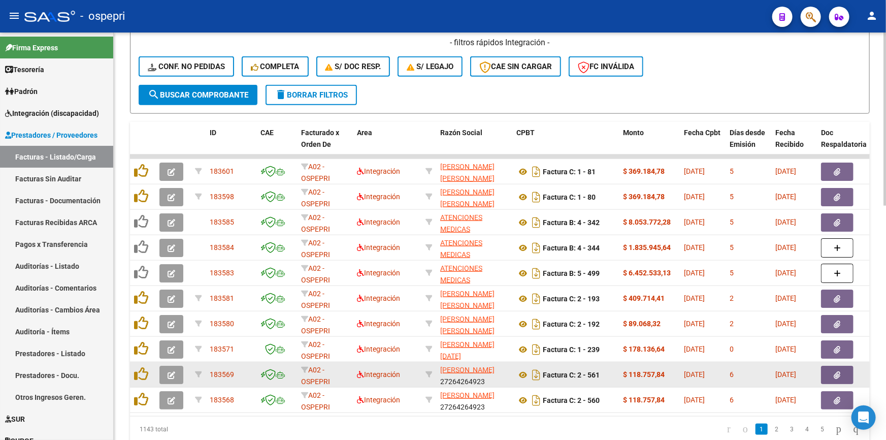
scroll to position [549, 0]
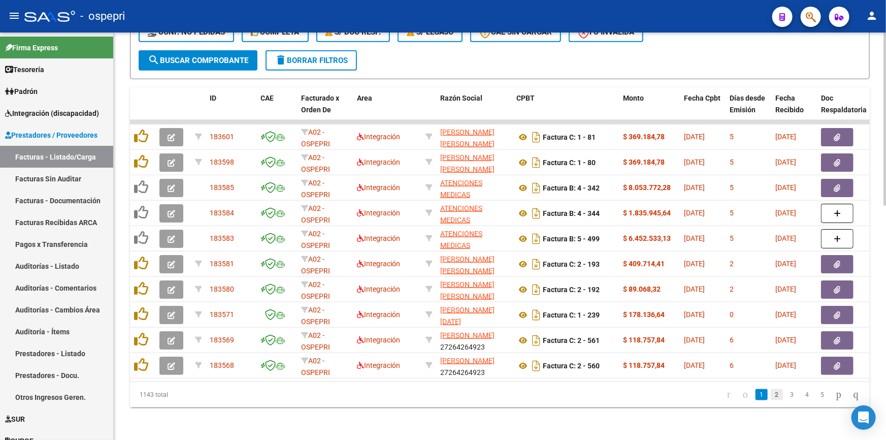
click at [771, 393] on link "2" at bounding box center [777, 394] width 12 height 11
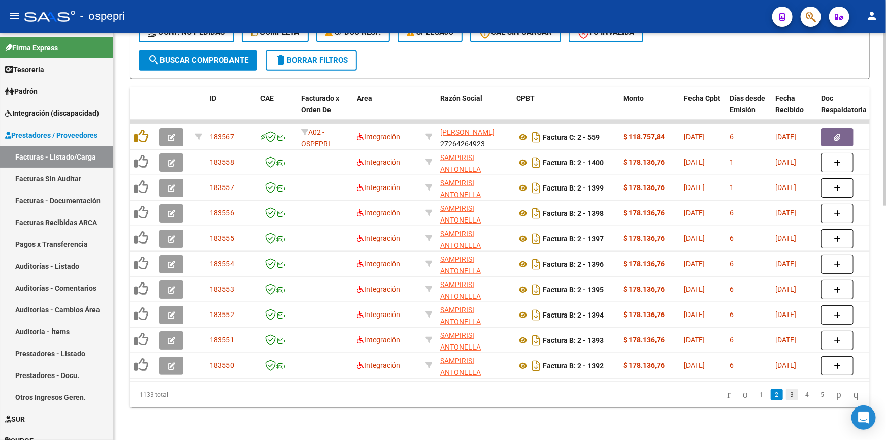
click at [786, 396] on link "3" at bounding box center [792, 394] width 12 height 11
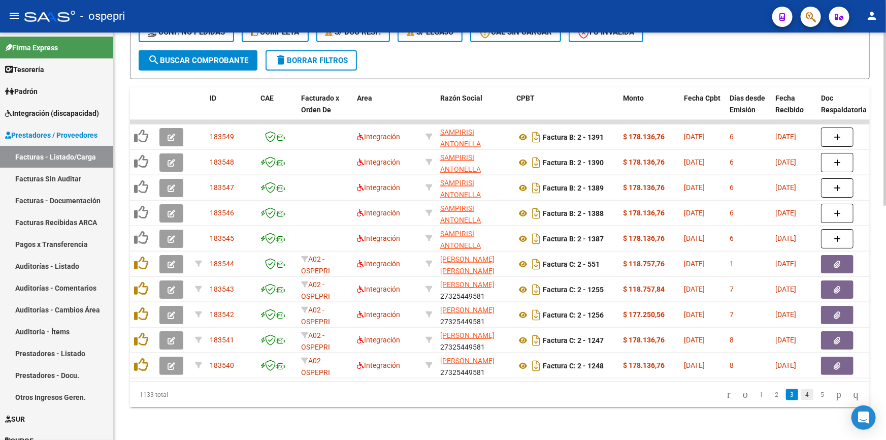
click at [801, 394] on link "4" at bounding box center [807, 394] width 12 height 11
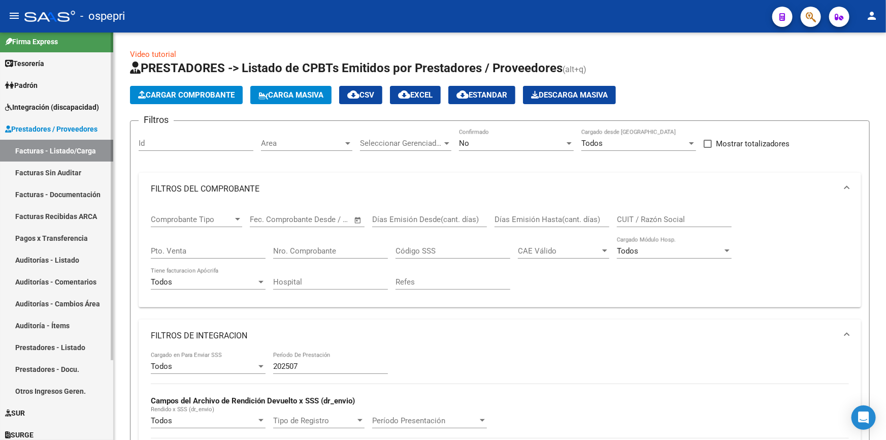
scroll to position [0, 0]
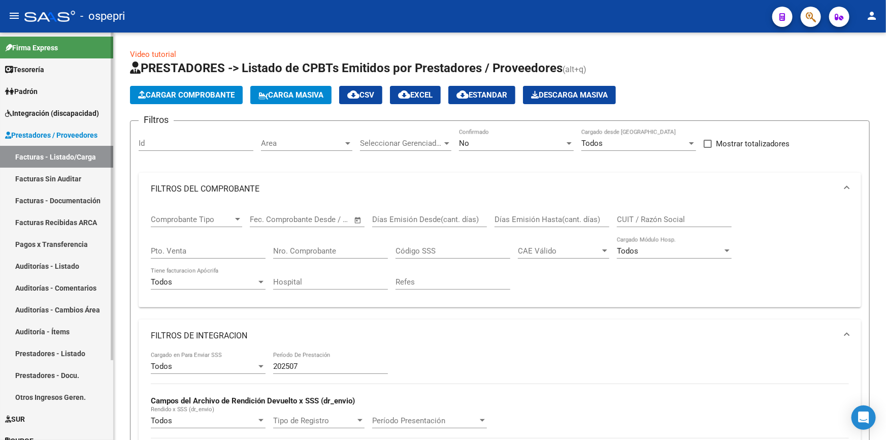
click at [45, 110] on span "Integración (discapacidad)" at bounding box center [52, 113] width 94 height 11
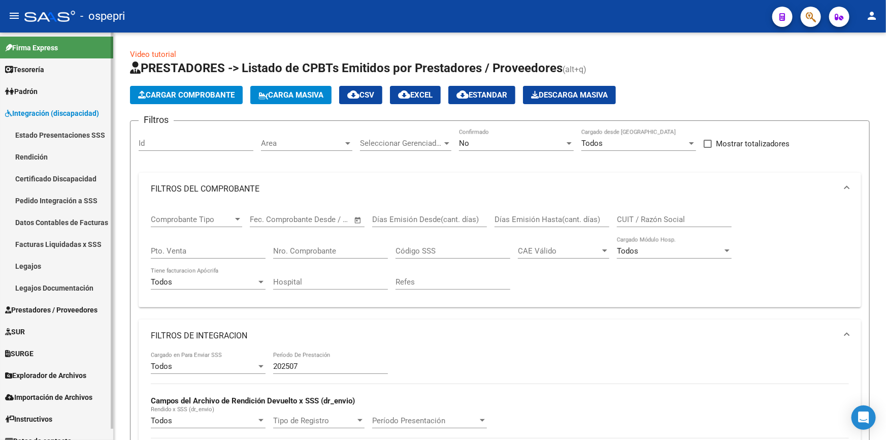
click at [45, 110] on span "Integración (discapacidad)" at bounding box center [52, 113] width 94 height 11
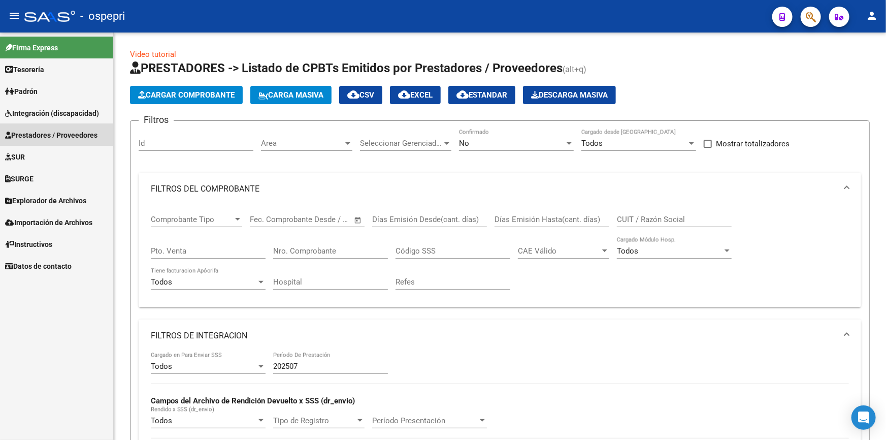
click at [40, 127] on link "Prestadores / Proveedores" at bounding box center [56, 135] width 113 height 22
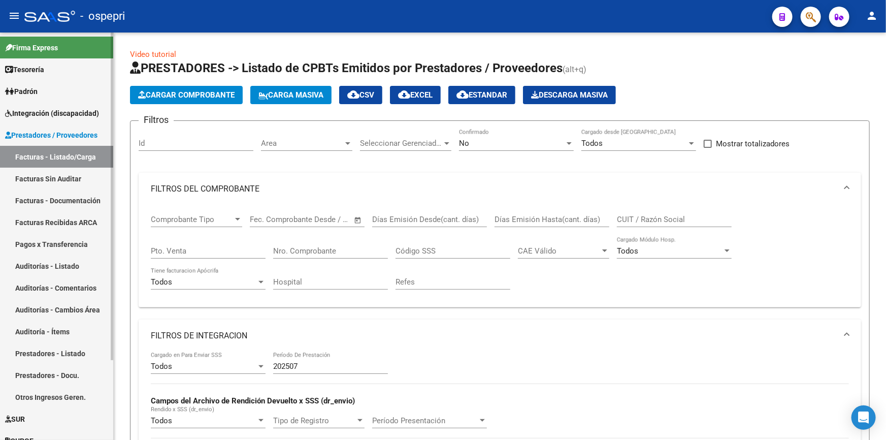
click at [57, 111] on span "Integración (discapacidad)" at bounding box center [52, 113] width 94 height 11
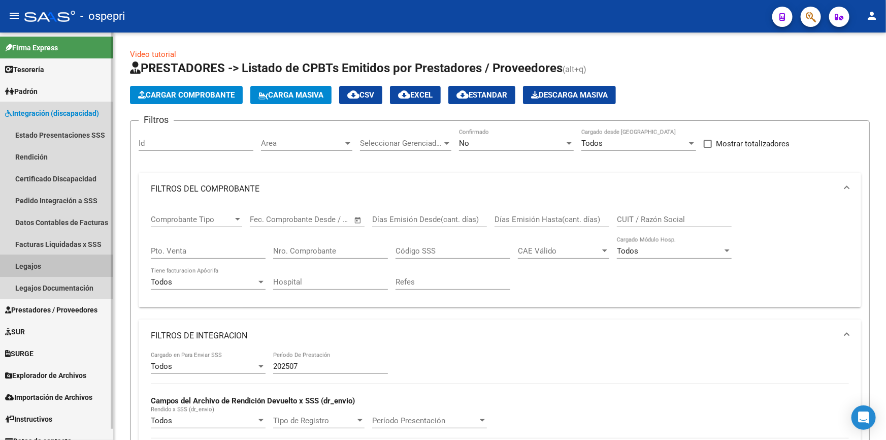
click at [26, 260] on link "Legajos" at bounding box center [56, 266] width 113 height 22
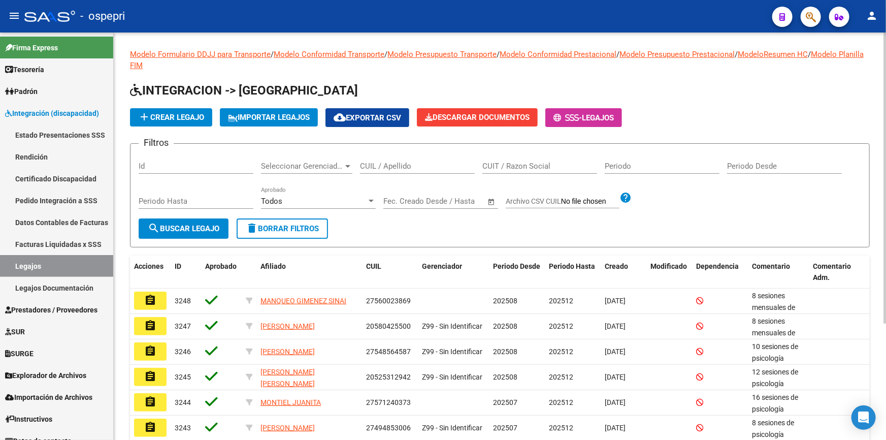
click at [176, 113] on span "add Crear Legajo" at bounding box center [171, 117] width 66 height 9
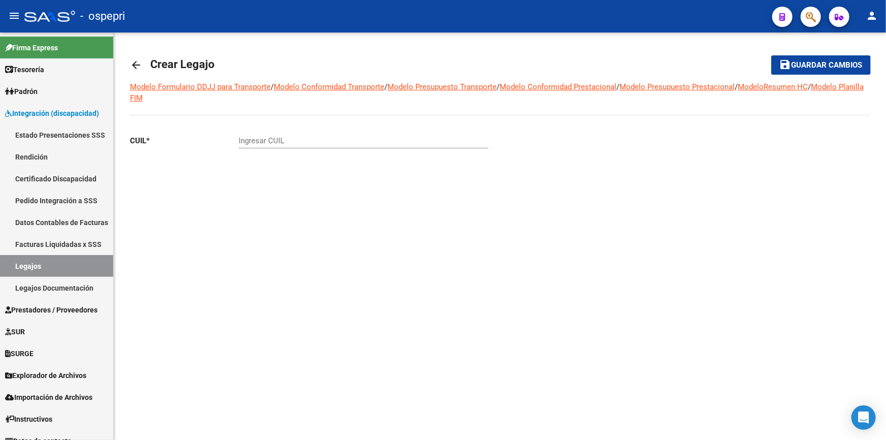
click at [131, 61] on mat-icon "arrow_back" at bounding box center [136, 65] width 12 height 12
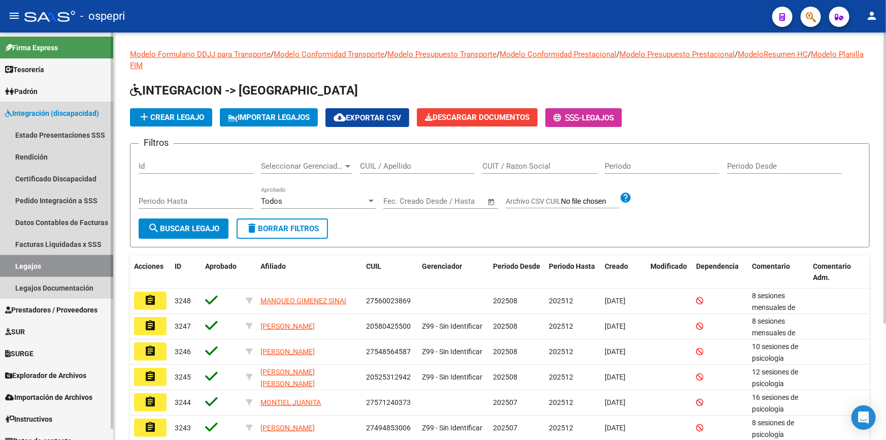
click at [22, 259] on link "Legajos" at bounding box center [56, 266] width 113 height 22
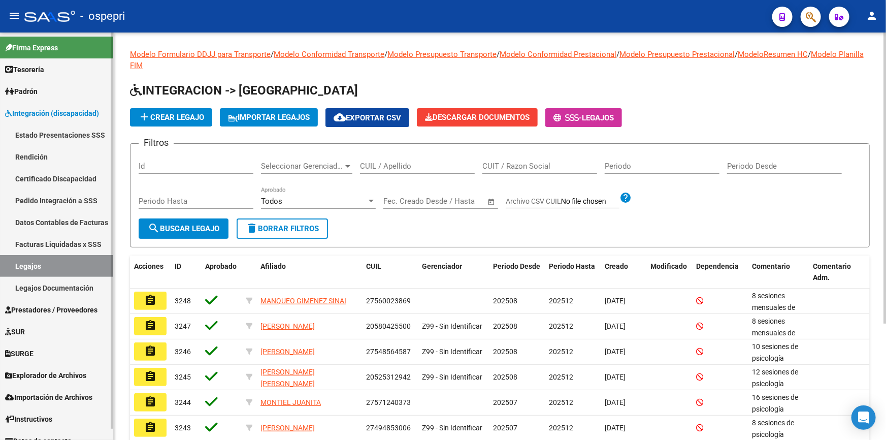
click at [25, 283] on link "Legajos Documentación" at bounding box center [56, 288] width 113 height 22
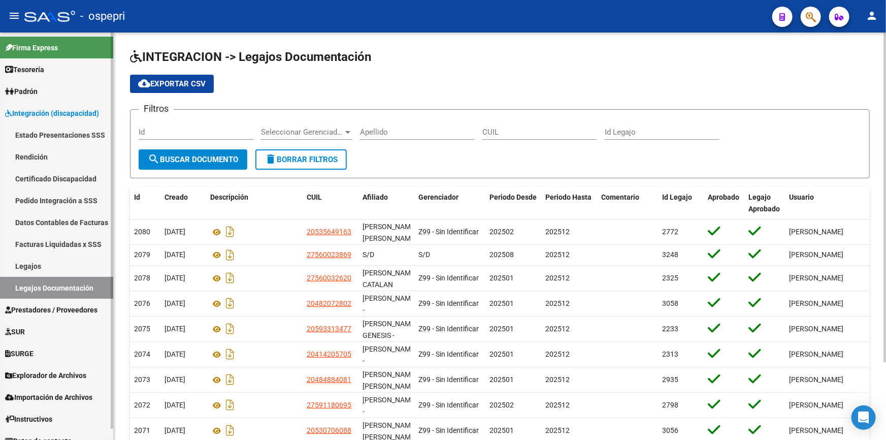
click at [20, 260] on link "Legajos" at bounding box center [56, 266] width 113 height 22
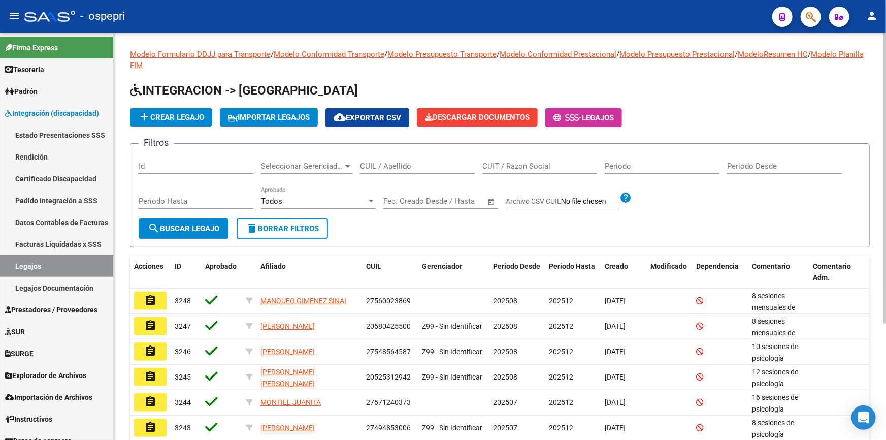
click at [285, 113] on span "IMPORTAR LEGAJOS" at bounding box center [269, 117] width 82 height 9
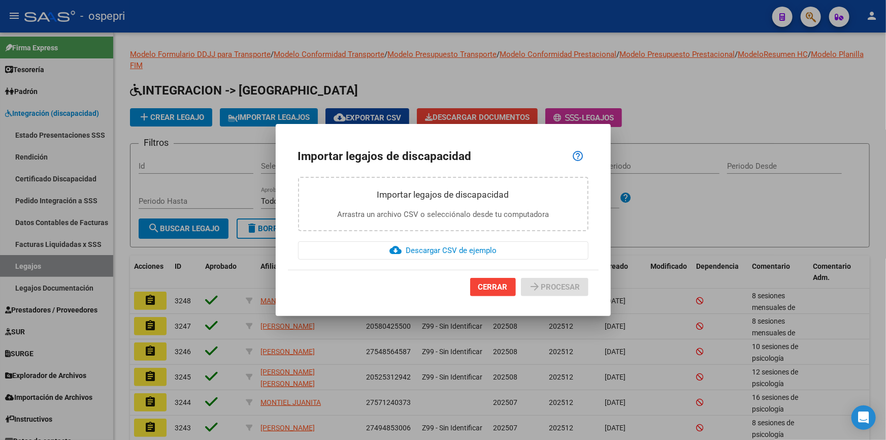
click at [496, 279] on button "CERRAR" at bounding box center [493, 287] width 46 height 18
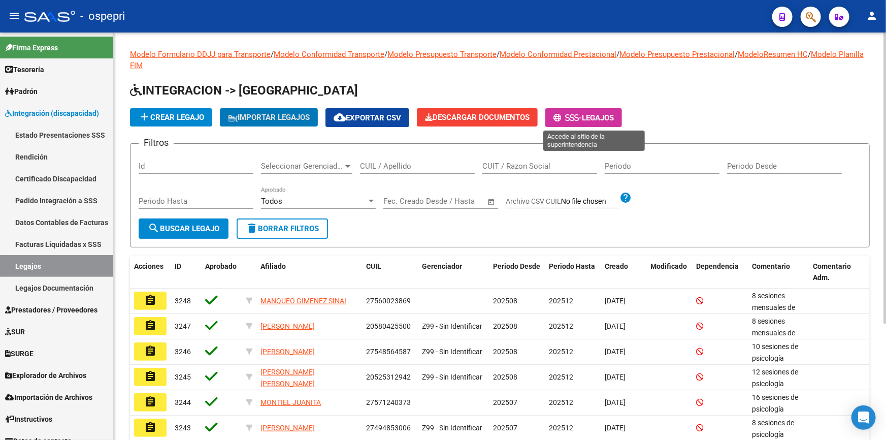
click at [575, 113] on span "- Legajos" at bounding box center [584, 117] width 60 height 9
click at [179, 109] on button "add Crear Legajo" at bounding box center [171, 117] width 82 height 18
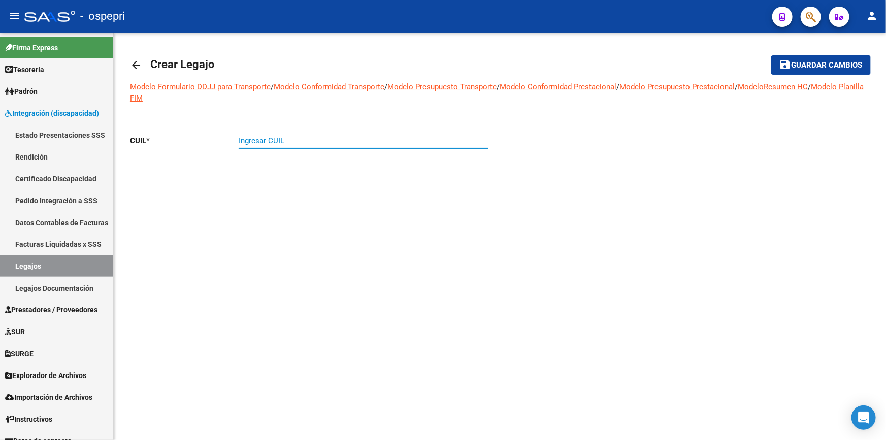
click at [267, 140] on input "Ingresar CUIL" at bounding box center [364, 140] width 250 height 9
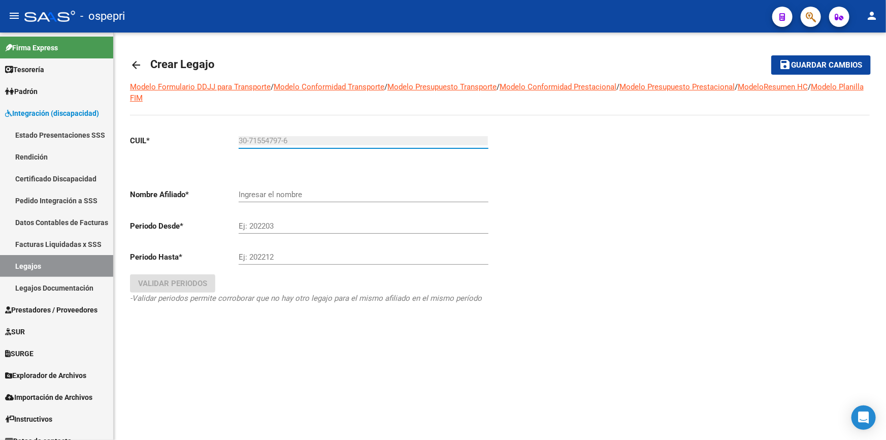
type input "30-71554797-6"
click at [254, 196] on input "Ingresar el nombre" at bounding box center [364, 194] width 250 height 9
click at [185, 268] on div "CUIL * 30-71554797-6 Ingresar CUIL ARCA Padrón Nombre Afiliado * Ingresar el no…" at bounding box center [311, 229] width 362 height 206
click at [278, 221] on input "Ej: 202203" at bounding box center [364, 225] width 250 height 9
type input "202507"
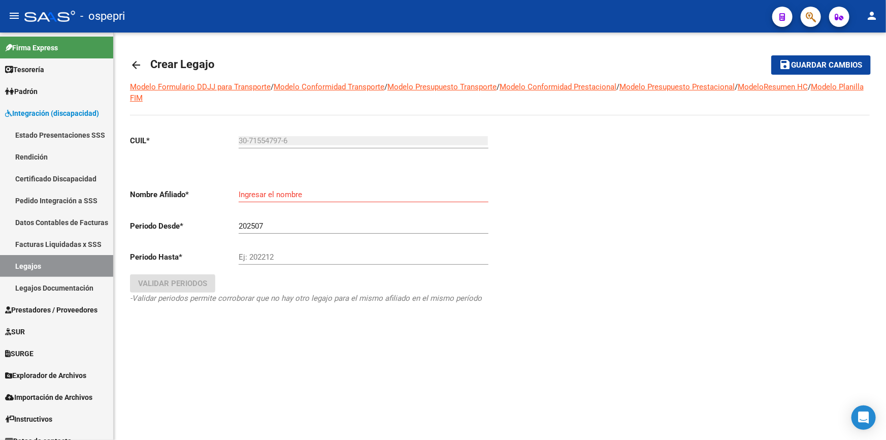
click at [277, 251] on div "Ej: 202212" at bounding box center [364, 254] width 250 height 22
drag, startPoint x: 347, startPoint y: 261, endPoint x: 347, endPoint y: 280, distance: 19.3
click at [347, 269] on div "203007 Ej: 202212" at bounding box center [364, 258] width 250 height 31
type input "203007"
click at [266, 336] on div "CUIL * 30-71554797-6 Ingresar CUIL ARCA Padrón Nombre Afiliado * Ingresar el no…" at bounding box center [315, 233] width 370 height 214
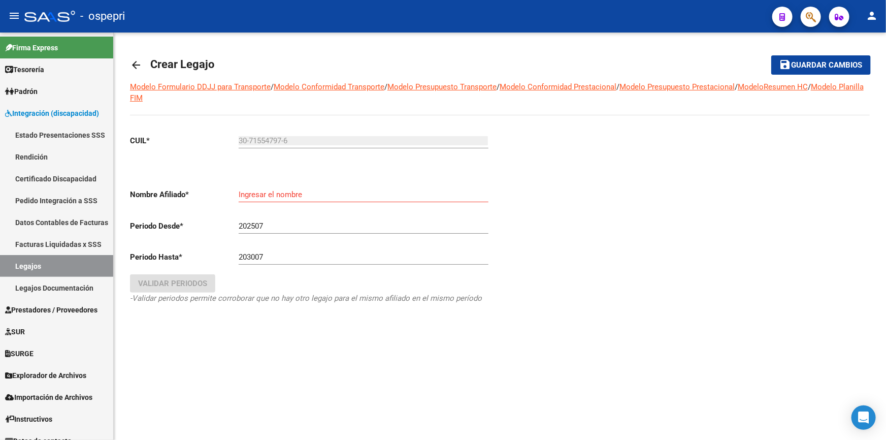
click at [720, 228] on div at bounding box center [685, 233] width 370 height 214
click at [268, 187] on div "Ingresar el nombre" at bounding box center [364, 191] width 250 height 22
type input "c"
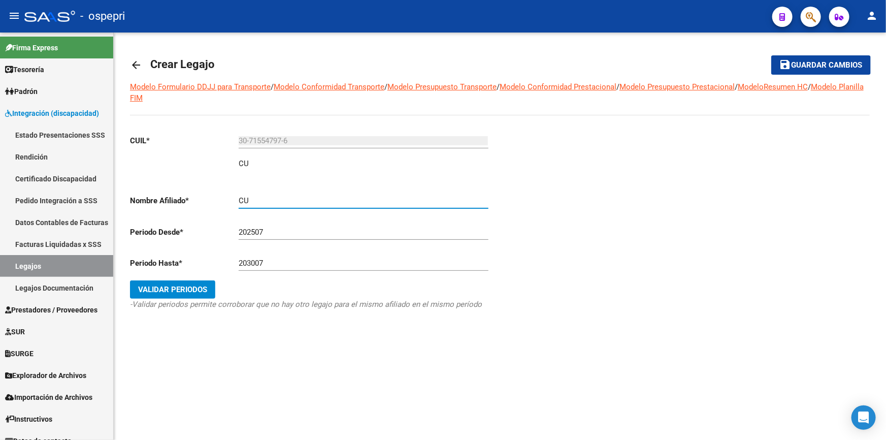
type input "C"
type input "[PERSON_NAME]"
click at [223, 347] on div "arrow_back Crear Legajo save Guardar cambios Modelo Formulario DDJJ para Transp…" at bounding box center [500, 202] width 773 height 338
click at [749, 202] on div at bounding box center [685, 236] width 370 height 220
click at [156, 282] on button "Validar Periodos" at bounding box center [172, 289] width 85 height 18
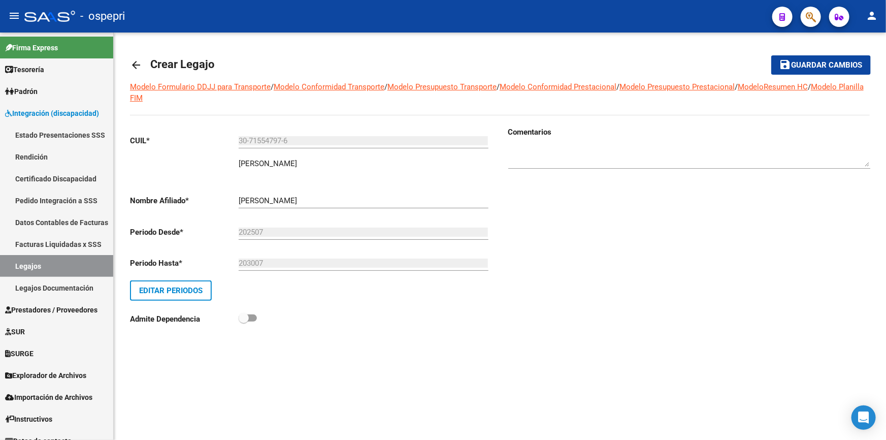
click at [823, 61] on span "Guardar cambios" at bounding box center [827, 65] width 71 height 9
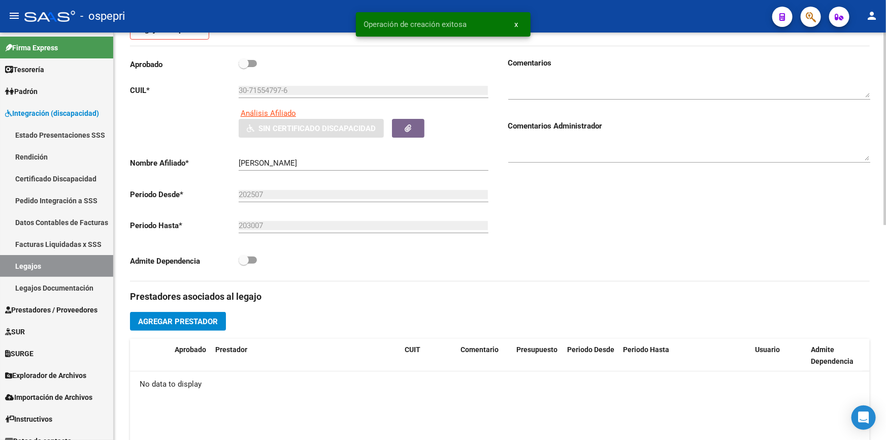
scroll to position [138, 0]
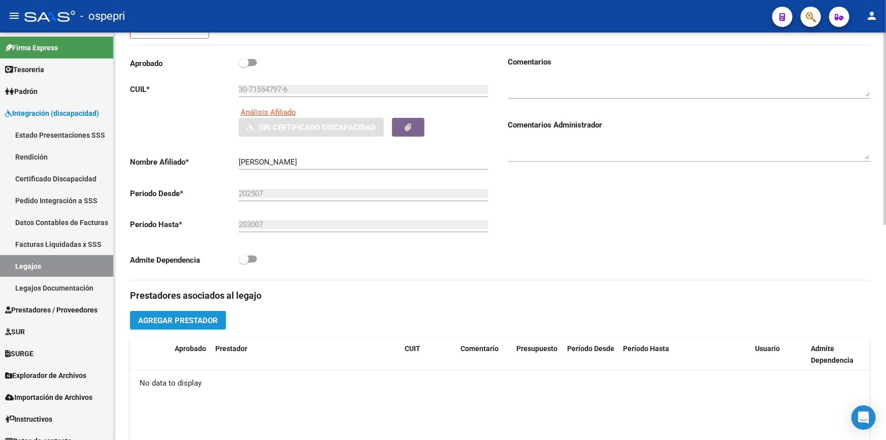
click at [178, 311] on button "Agregar Prestador" at bounding box center [178, 320] width 96 height 19
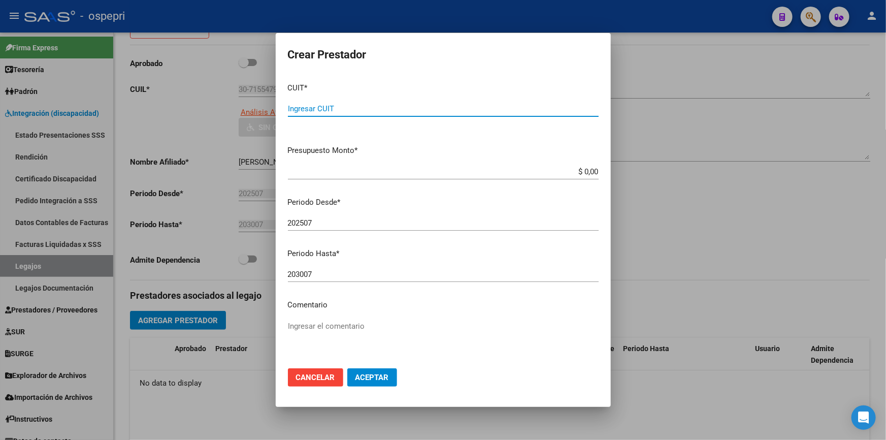
scroll to position [0, 0]
click at [593, 169] on app-form-text-field "Presupuesto Monto * $ 0,00 Ingresar el monto" at bounding box center [447, 160] width 319 height 31
click at [592, 170] on app-form-text-field "Presupuesto Monto * $ 0,00 Ingresar el monto" at bounding box center [447, 160] width 319 height 31
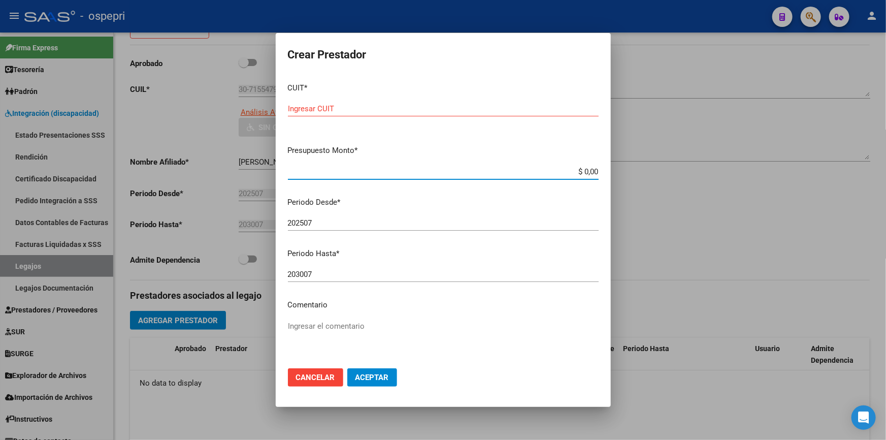
click at [591, 171] on input "$ 0,00" at bounding box center [443, 171] width 311 height 9
type input "$ 8.053.772,28"
click at [529, 232] on div "202507 Ingresar el periodo" at bounding box center [443, 227] width 311 height 25
click at [484, 292] on mat-dialog-content "CUIT * Ingresar CUIT Presupuesto Monto * $ 8.053.772,28 Ingresar el monto Perio…" at bounding box center [443, 218] width 335 height 286
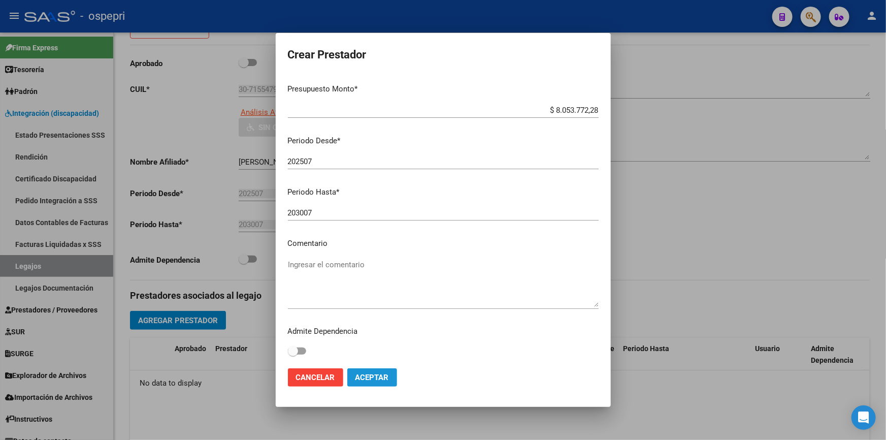
click at [366, 373] on span "Aceptar" at bounding box center [373, 377] width 34 height 9
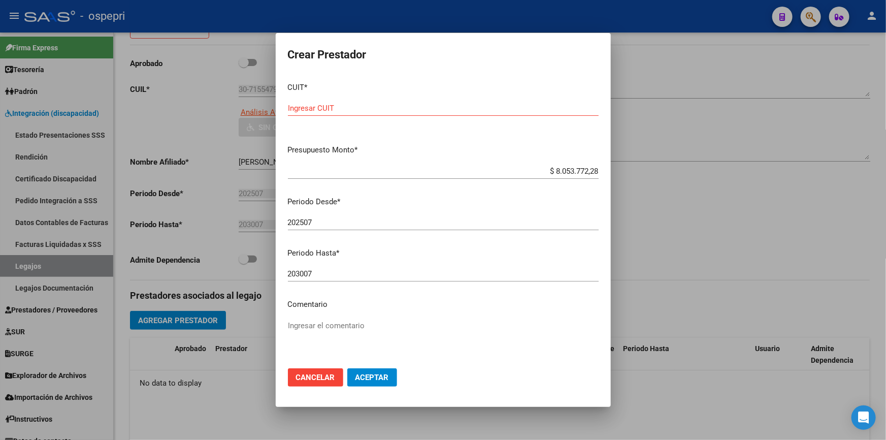
scroll to position [0, 0]
click at [330, 104] on input "Ingresar CUIT" at bounding box center [443, 108] width 311 height 9
type input "30-71554797-6"
click at [504, 264] on mat-dialog-content "CUIT * 30-71554797-6 Ingresar CUIT ARCA Padrón Presupuesto Monto * $ 8.053.772,…" at bounding box center [443, 218] width 335 height 286
click at [547, 325] on textarea "Ingresar el comentario" at bounding box center [443, 344] width 311 height 48
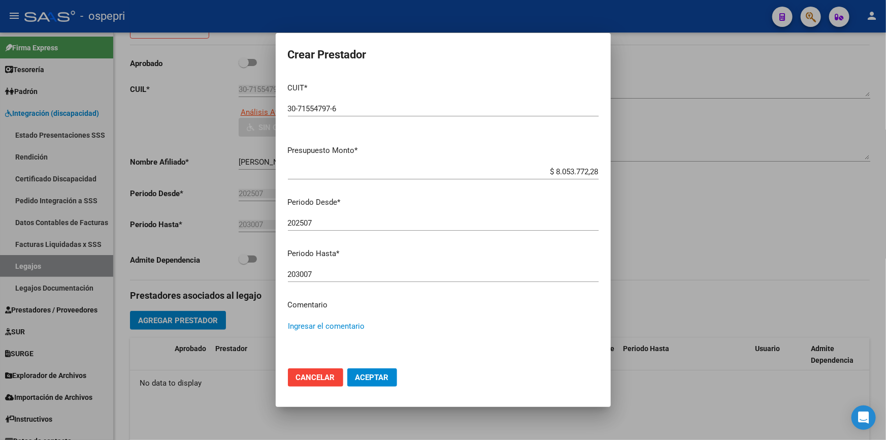
click at [370, 370] on button "Aceptar" at bounding box center [372, 377] width 50 height 18
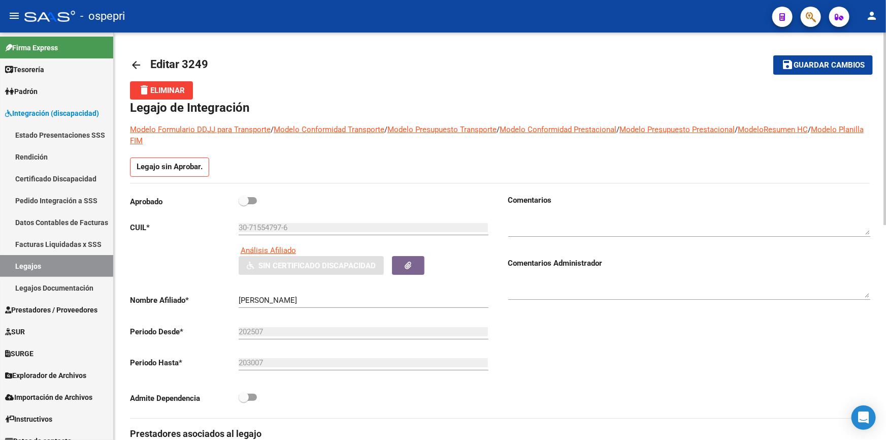
click at [813, 62] on span "Guardar cambios" at bounding box center [829, 65] width 71 height 9
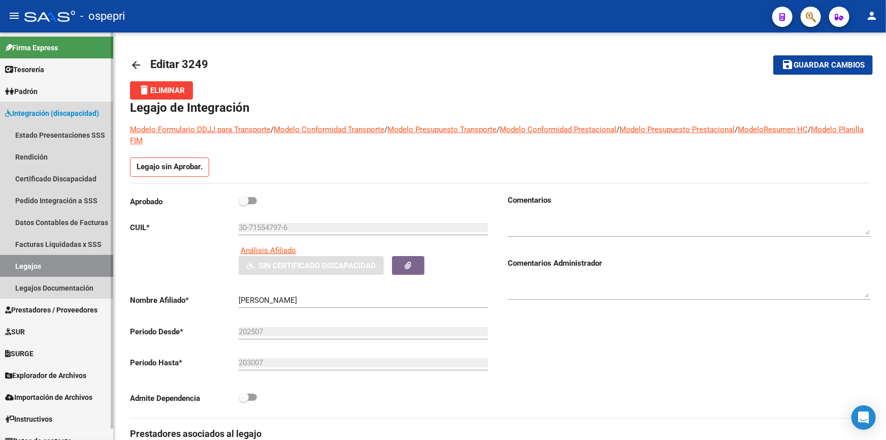
click at [36, 263] on link "Legajos" at bounding box center [56, 266] width 113 height 22
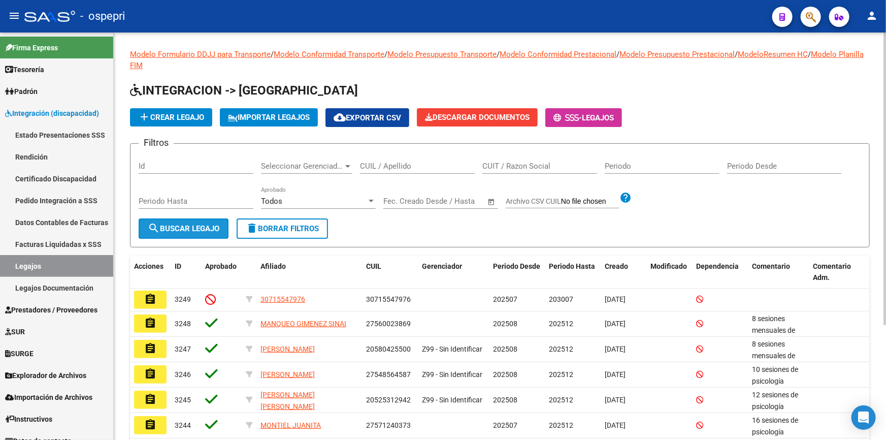
click at [186, 224] on span "search Buscar Legajo" at bounding box center [184, 228] width 72 height 9
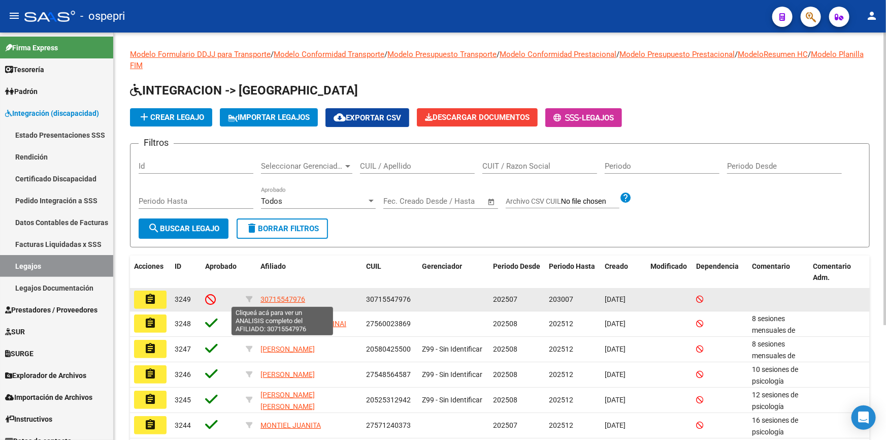
click at [276, 297] on span "30715547976" at bounding box center [283, 299] width 45 height 8
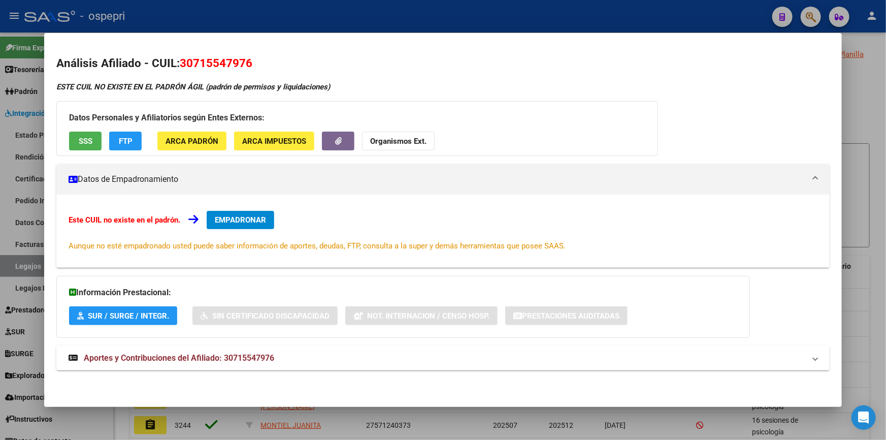
click at [862, 73] on div at bounding box center [443, 220] width 886 height 440
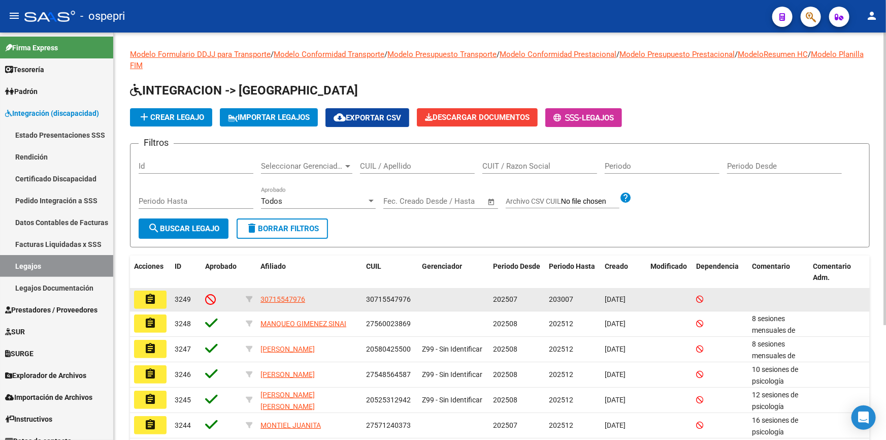
click at [208, 298] on icon at bounding box center [210, 299] width 11 height 11
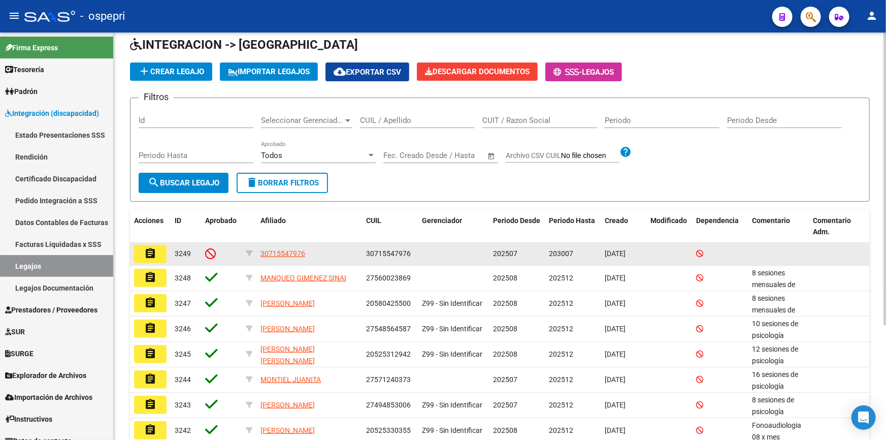
scroll to position [92, 0]
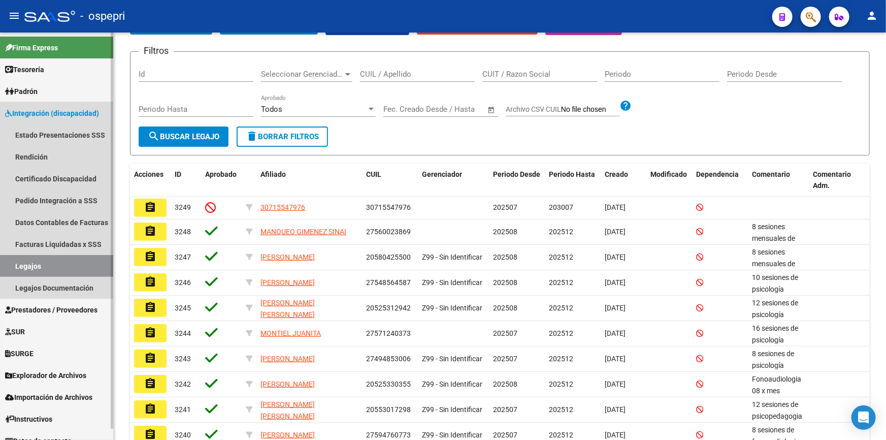
click at [39, 110] on span "Integración (discapacidad)" at bounding box center [52, 113] width 94 height 11
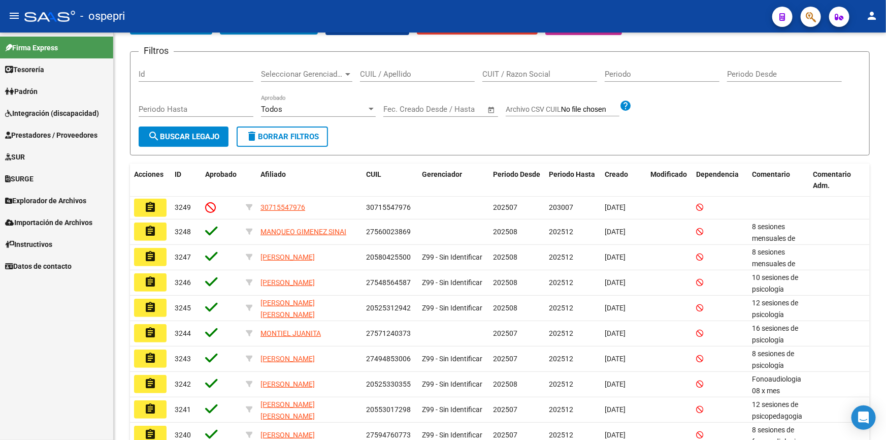
click at [51, 130] on span "Prestadores / Proveedores" at bounding box center [51, 135] width 92 height 11
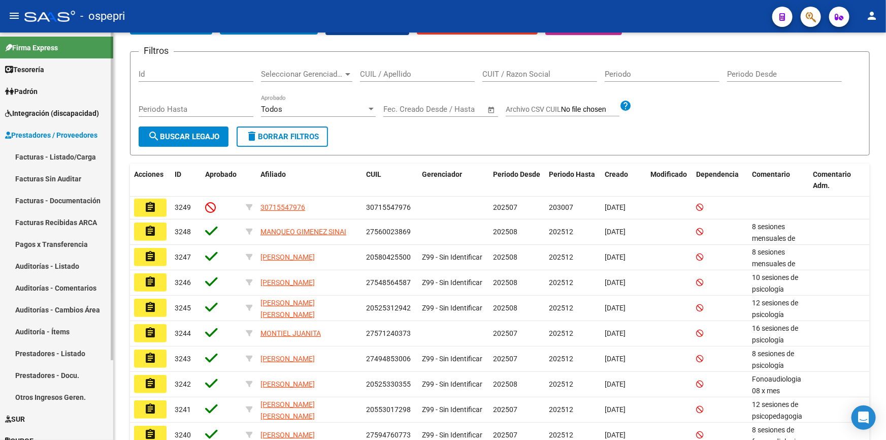
click at [37, 154] on link "Facturas - Listado/Carga" at bounding box center [56, 157] width 113 height 22
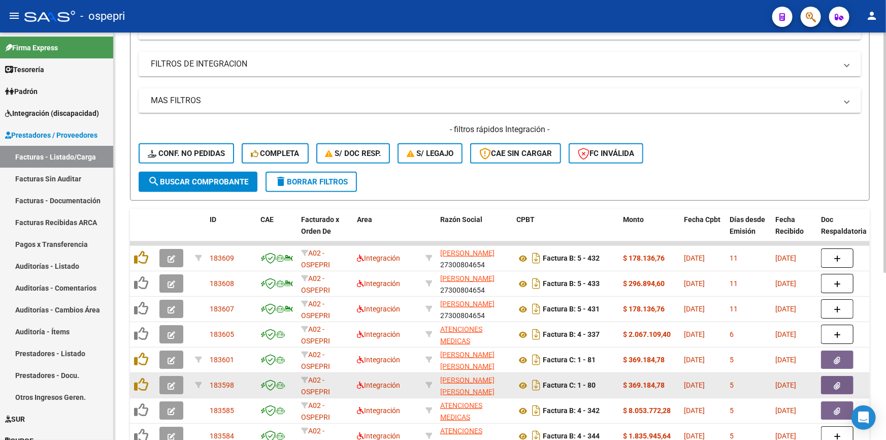
scroll to position [184, 0]
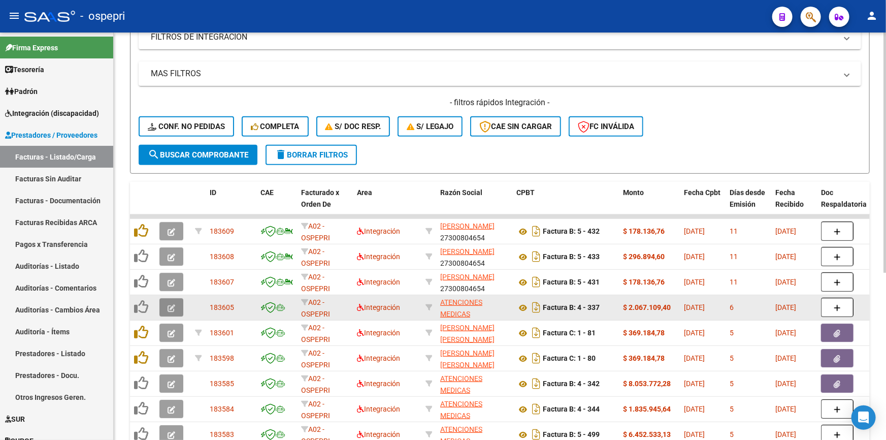
click at [170, 304] on icon "button" at bounding box center [172, 308] width 8 height 8
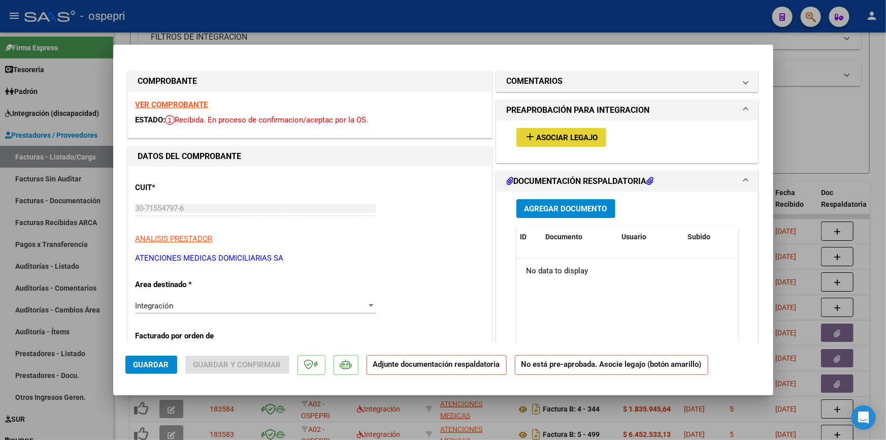
click at [590, 135] on span "Asociar Legajo" at bounding box center [567, 137] width 61 height 9
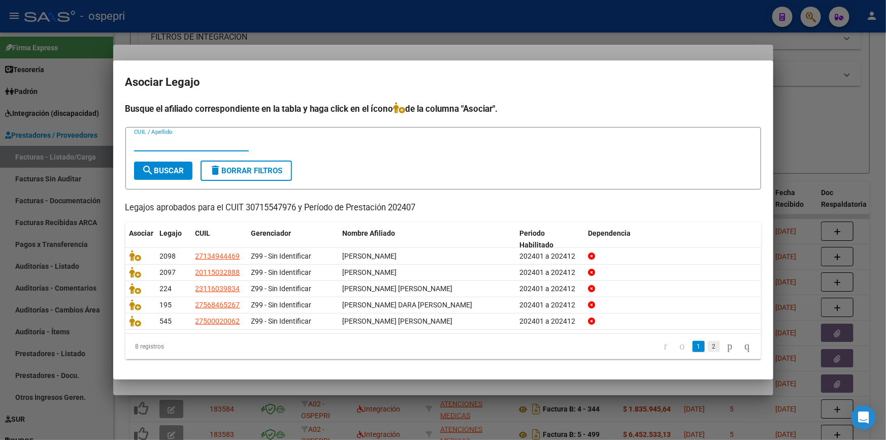
click at [708, 341] on link "2" at bounding box center [714, 346] width 12 height 11
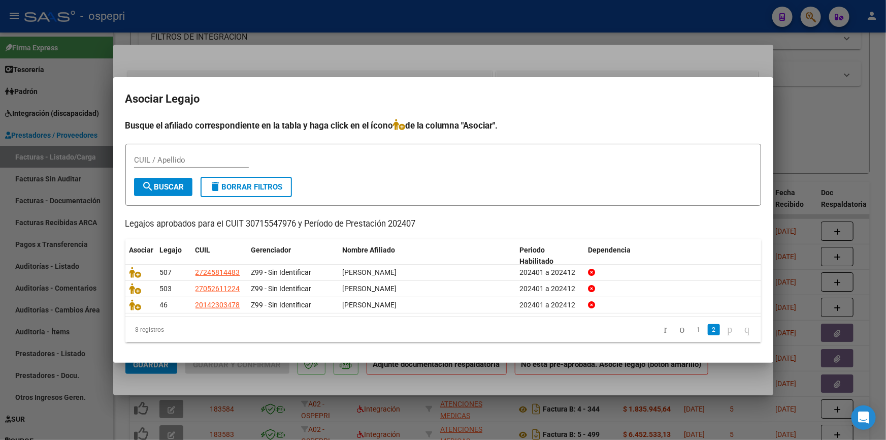
click at [814, 96] on div at bounding box center [443, 220] width 886 height 440
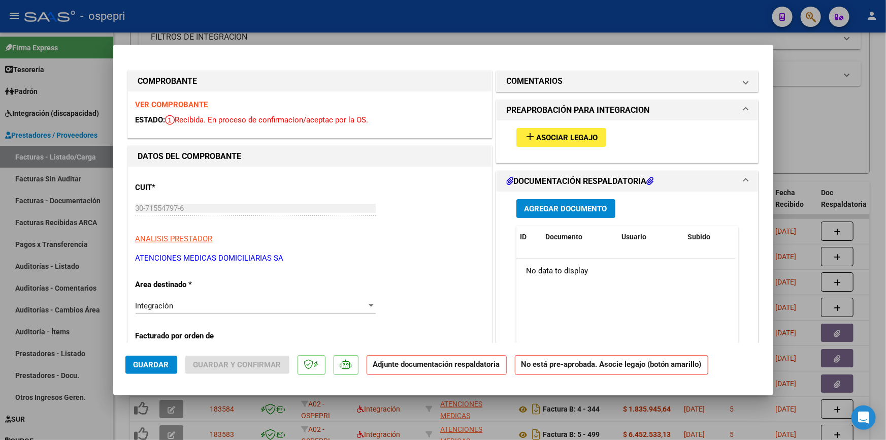
click at [824, 126] on div at bounding box center [443, 220] width 886 height 440
type input "$ 0,00"
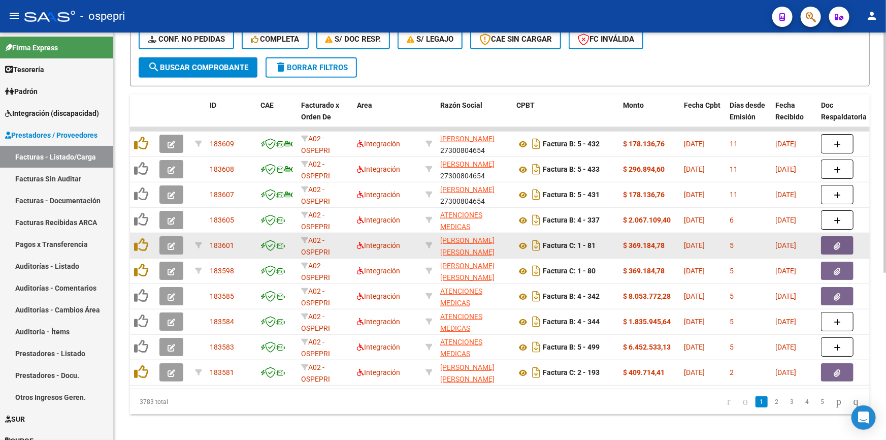
scroll to position [277, 0]
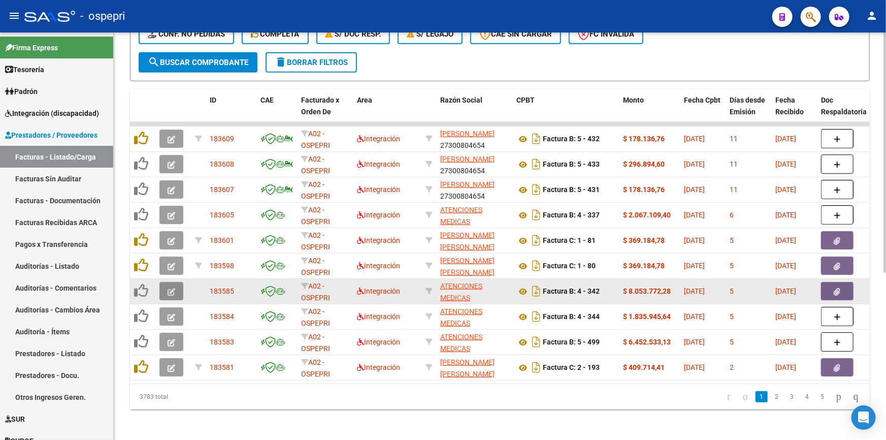
click at [172, 288] on icon "button" at bounding box center [172, 292] width 8 height 8
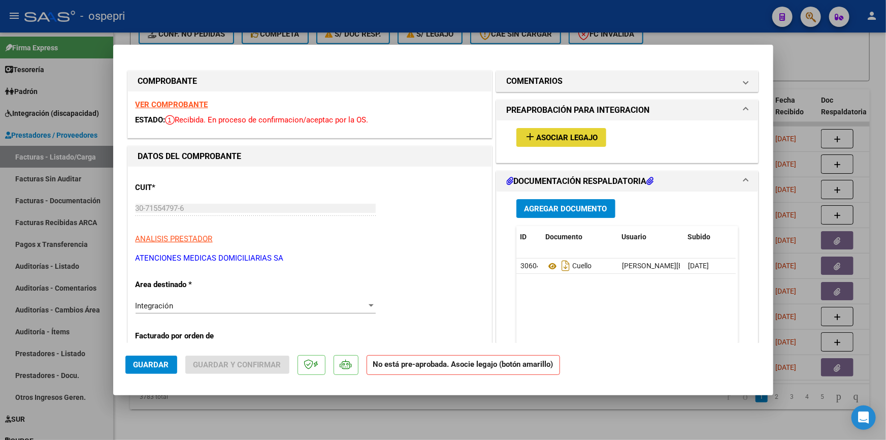
click at [565, 133] on span "Asociar Legajo" at bounding box center [567, 137] width 61 height 9
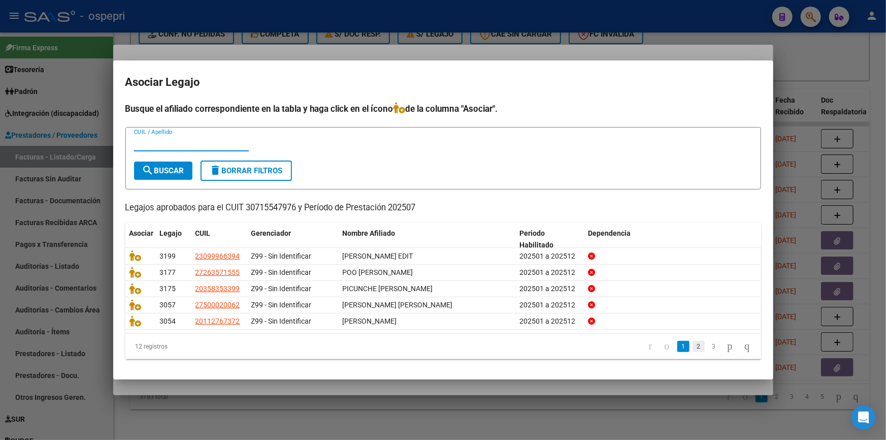
click at [693, 344] on link "2" at bounding box center [699, 346] width 12 height 11
click at [708, 345] on link "3" at bounding box center [714, 346] width 12 height 11
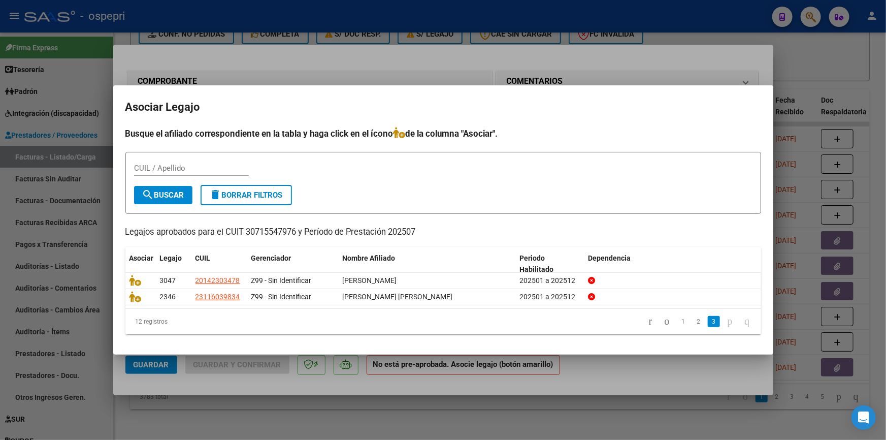
click at [806, 71] on div at bounding box center [443, 220] width 886 height 440
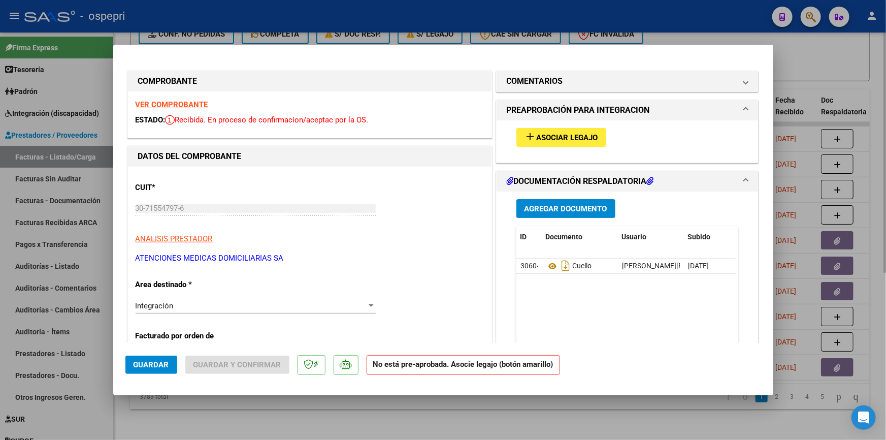
click at [819, 69] on div at bounding box center [443, 220] width 886 height 440
type input "$ 0,00"
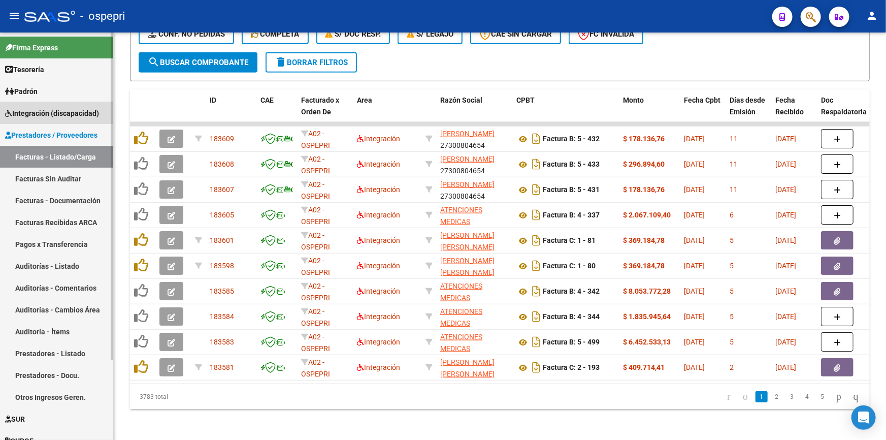
click at [39, 108] on span "Integración (discapacidad)" at bounding box center [52, 113] width 94 height 11
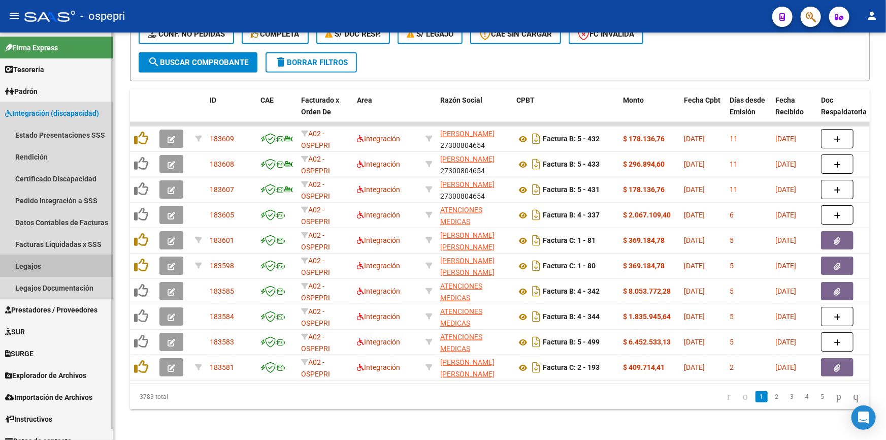
click at [29, 261] on link "Legajos" at bounding box center [56, 266] width 113 height 22
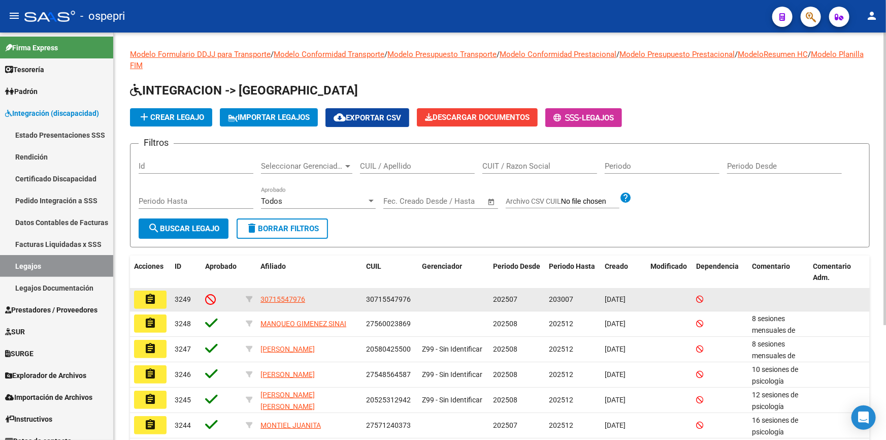
click at [151, 297] on mat-icon "assignment" at bounding box center [150, 299] width 12 height 12
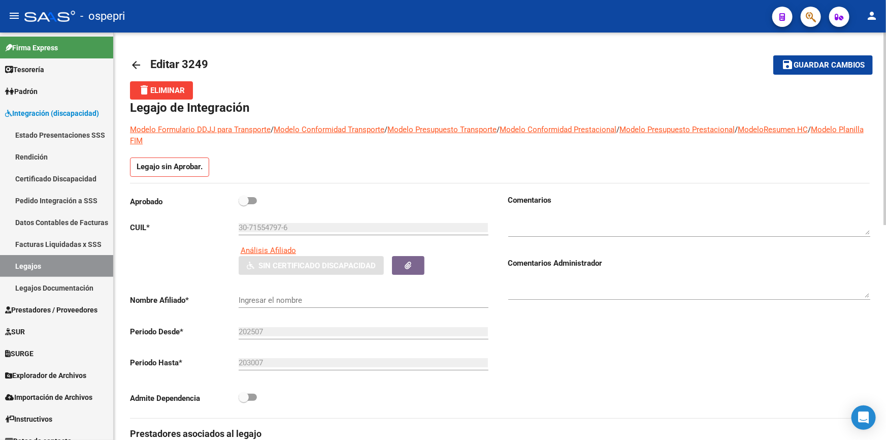
click at [251, 197] on span at bounding box center [248, 200] width 18 height 7
click at [244, 204] on input "checkbox" at bounding box center [243, 204] width 1 height 1
checkbox input "true"
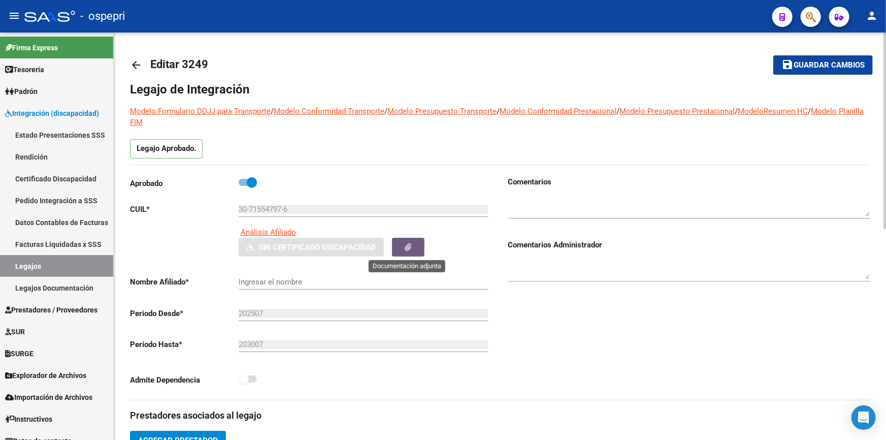
click at [406, 247] on icon "button" at bounding box center [408, 247] width 7 height 8
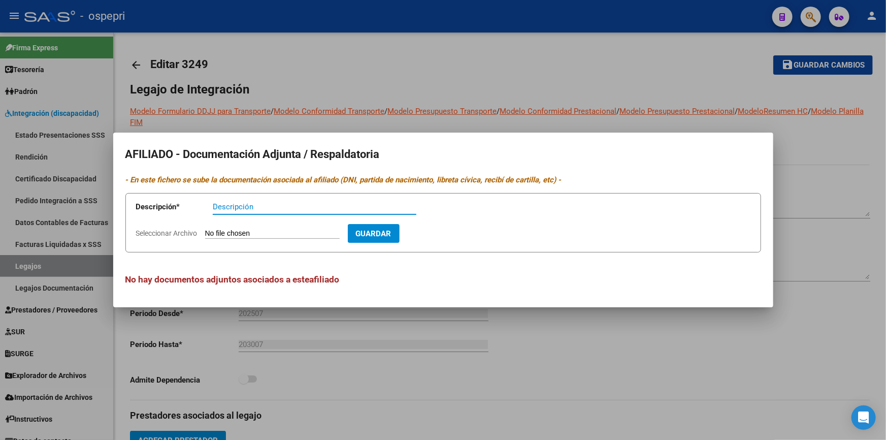
click at [226, 207] on input "Descripción" at bounding box center [315, 206] width 204 height 9
type input "CUELLO"
click at [253, 233] on input "Seleccionar Archivo" at bounding box center [272, 234] width 135 height 10
click at [840, 188] on div at bounding box center [443, 220] width 886 height 440
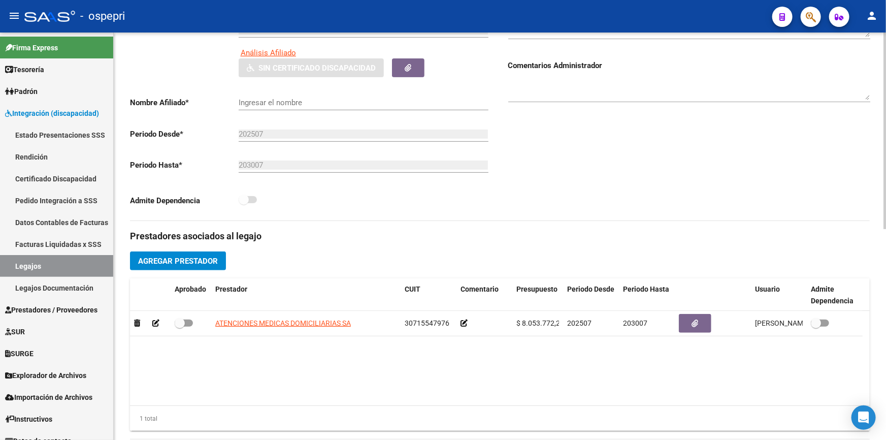
scroll to position [184, 0]
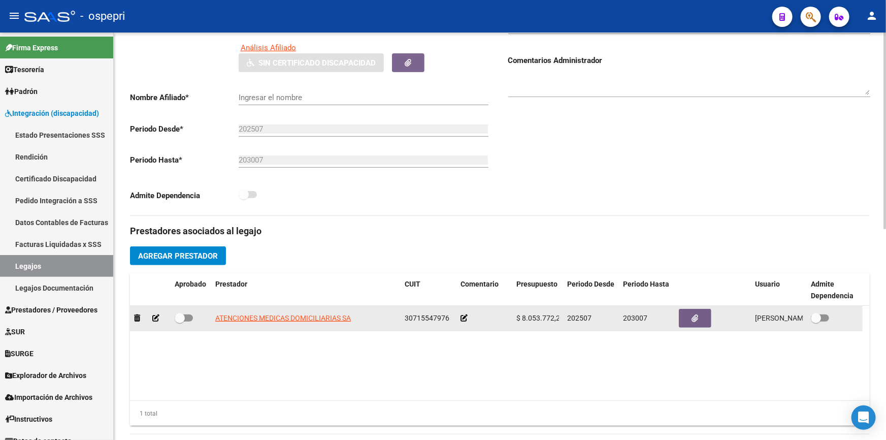
click at [185, 314] on span at bounding box center [184, 317] width 18 height 7
click at [180, 321] on input "checkbox" at bounding box center [179, 321] width 1 height 1
checkbox input "true"
click at [689, 315] on button "button" at bounding box center [695, 318] width 33 height 19
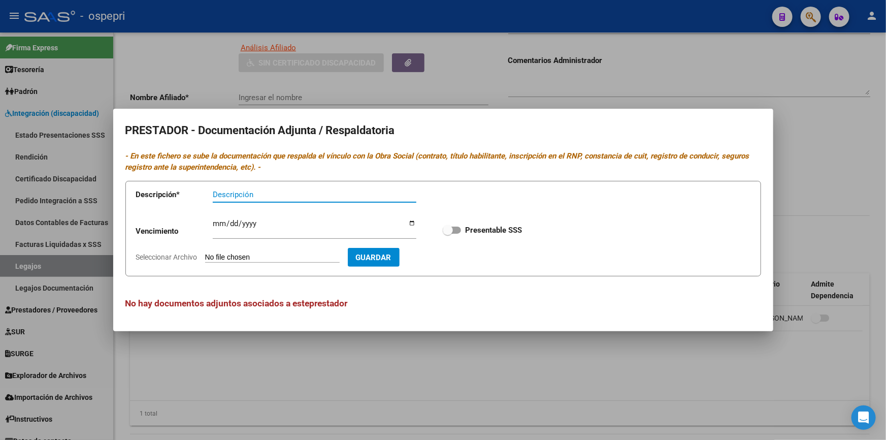
click at [792, 162] on div at bounding box center [443, 220] width 886 height 440
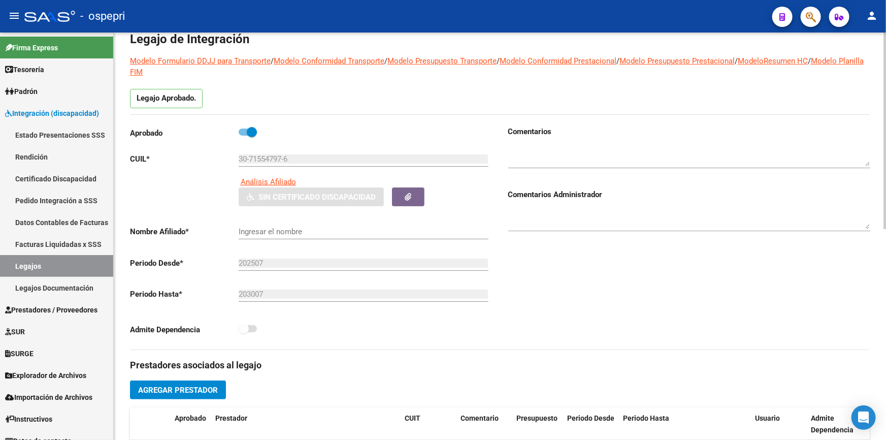
scroll to position [46, 0]
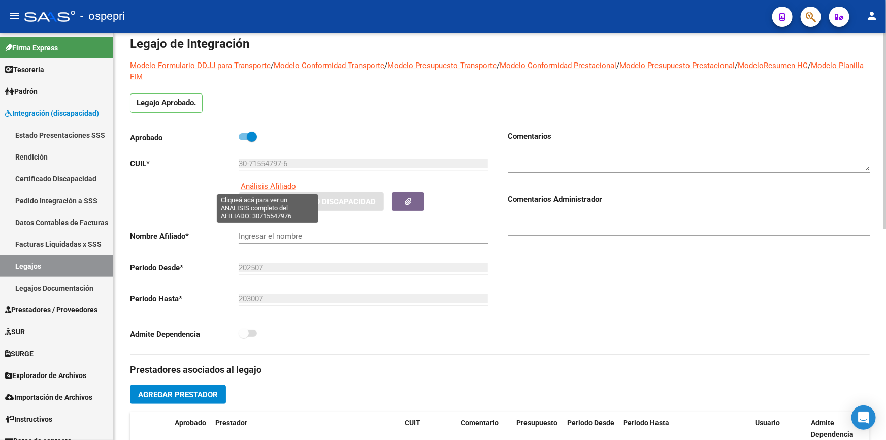
click at [249, 183] on span "Análisis Afiliado" at bounding box center [268, 186] width 55 height 9
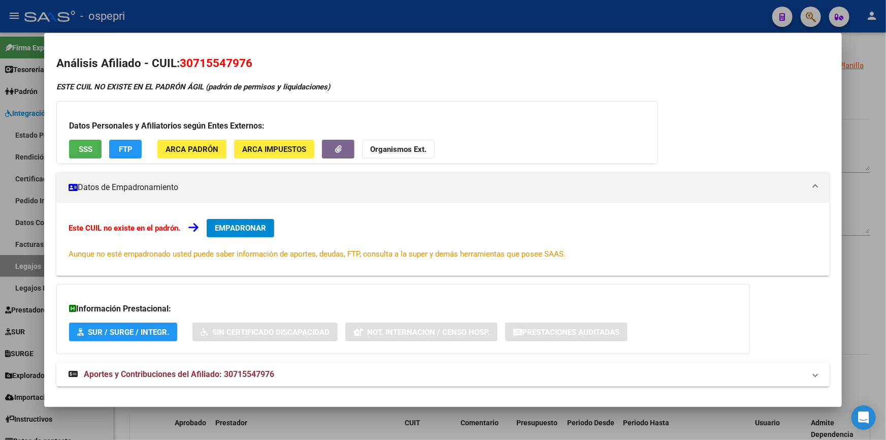
scroll to position [14, 0]
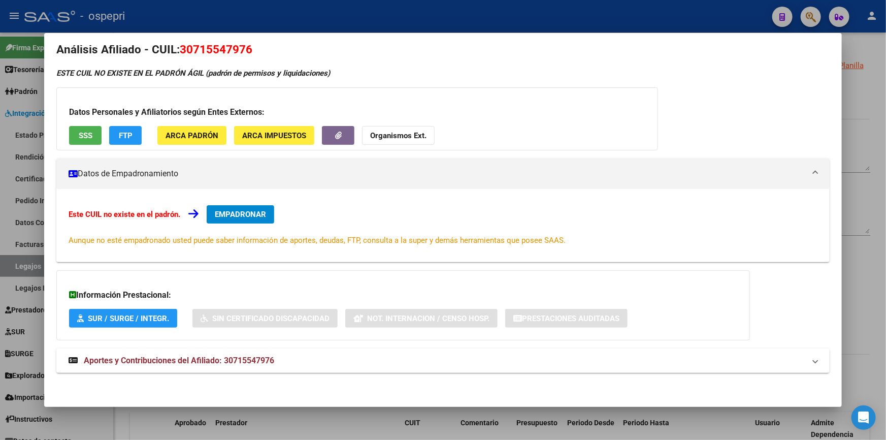
click at [85, 131] on span "SSS" at bounding box center [86, 135] width 14 height 9
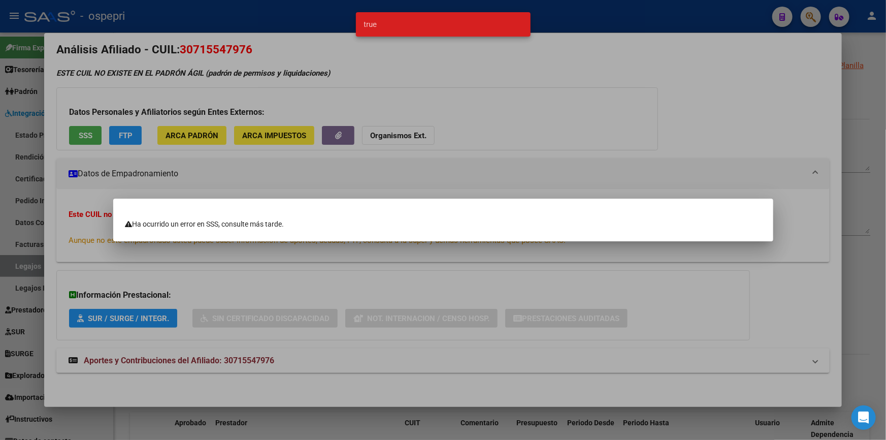
click at [599, 18] on div at bounding box center [443, 220] width 886 height 440
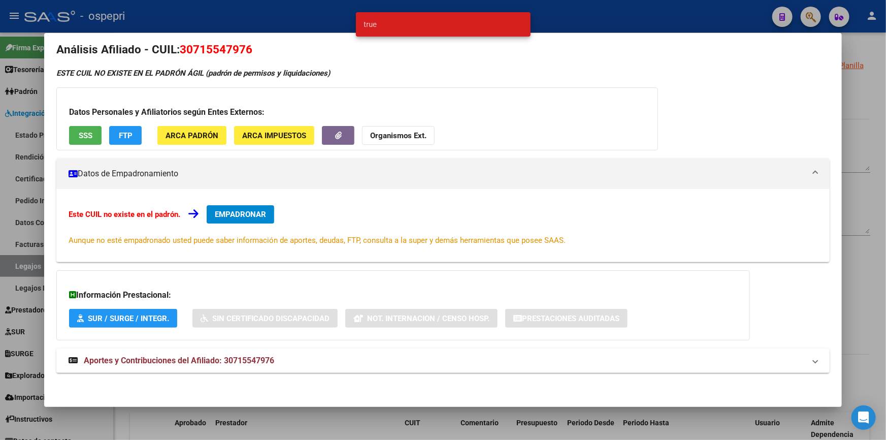
click at [206, 13] on div at bounding box center [443, 220] width 886 height 440
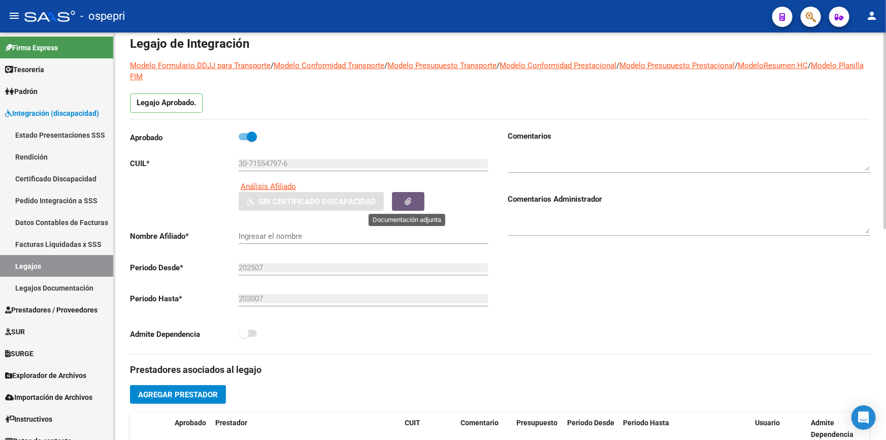
click at [411, 197] on button "button" at bounding box center [408, 201] width 33 height 19
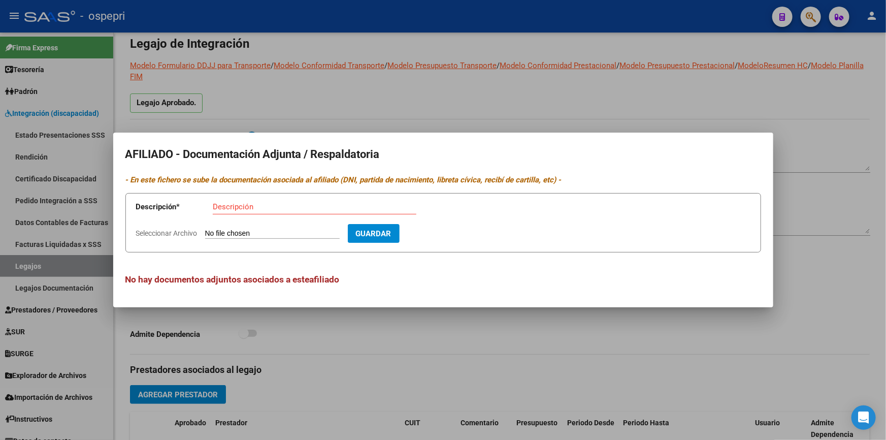
click at [536, 103] on div at bounding box center [443, 220] width 886 height 440
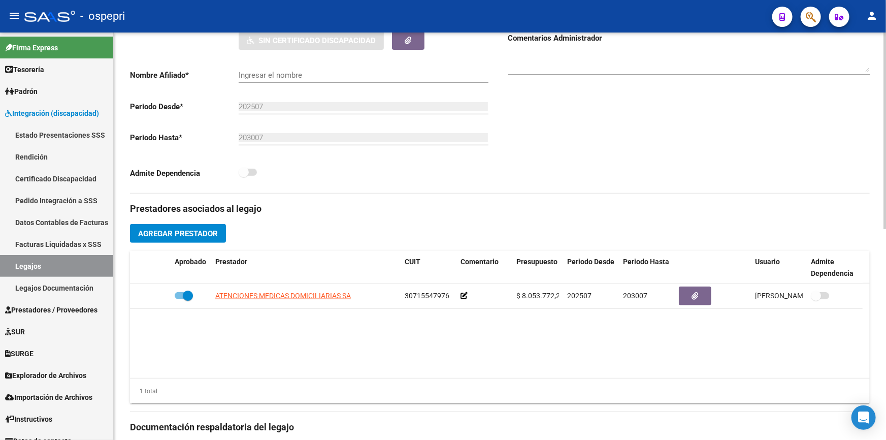
scroll to position [205, 0]
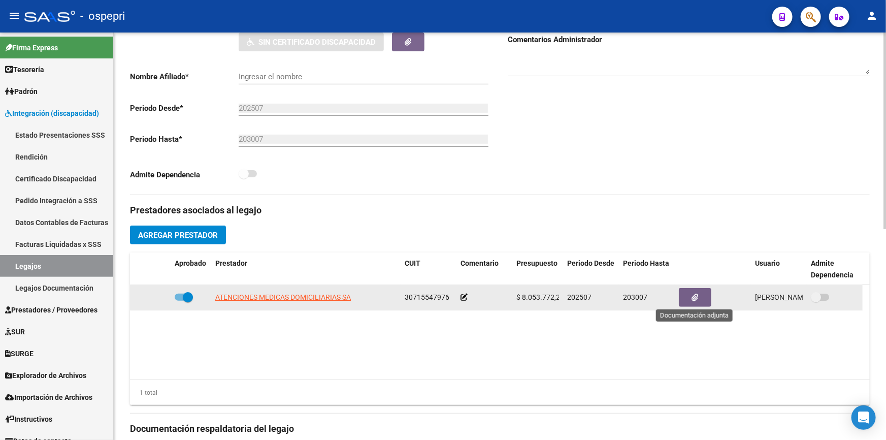
click at [696, 289] on button "button" at bounding box center [695, 297] width 33 height 19
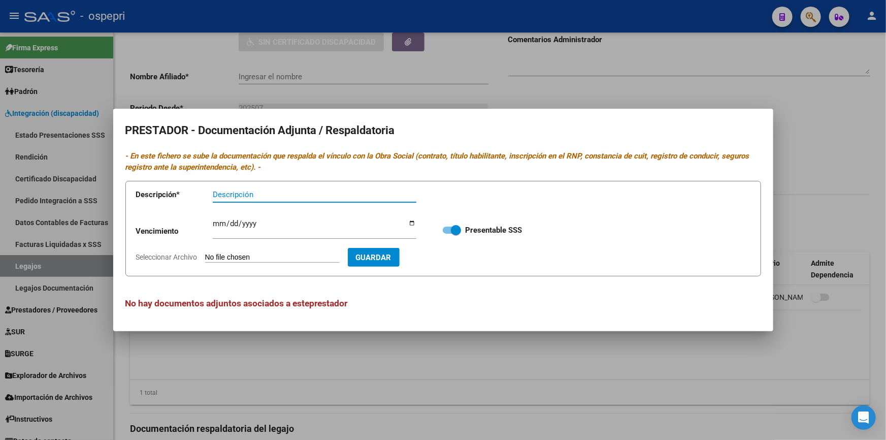
click at [224, 191] on input "Descripción" at bounding box center [315, 194] width 204 height 9
click at [232, 223] on input "Ingresar vencimiento" at bounding box center [315, 227] width 204 height 16
click at [255, 252] on app-file-uploader "Seleccionar Archivo" at bounding box center [242, 256] width 212 height 9
click at [800, 147] on div at bounding box center [443, 220] width 886 height 440
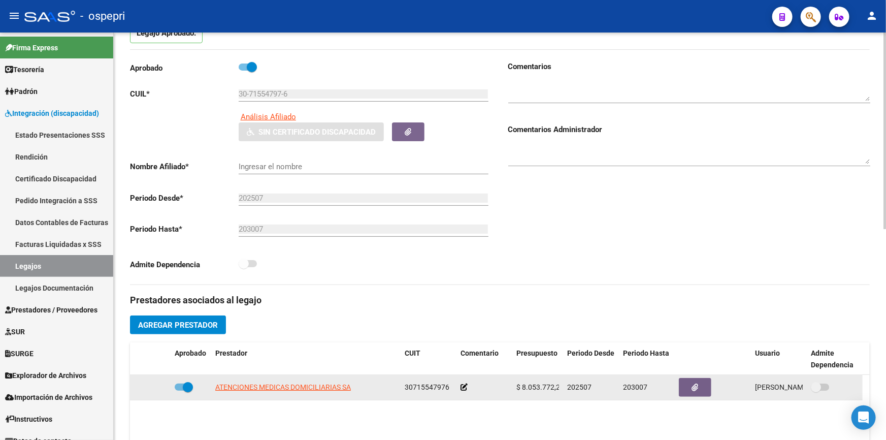
scroll to position [113, 0]
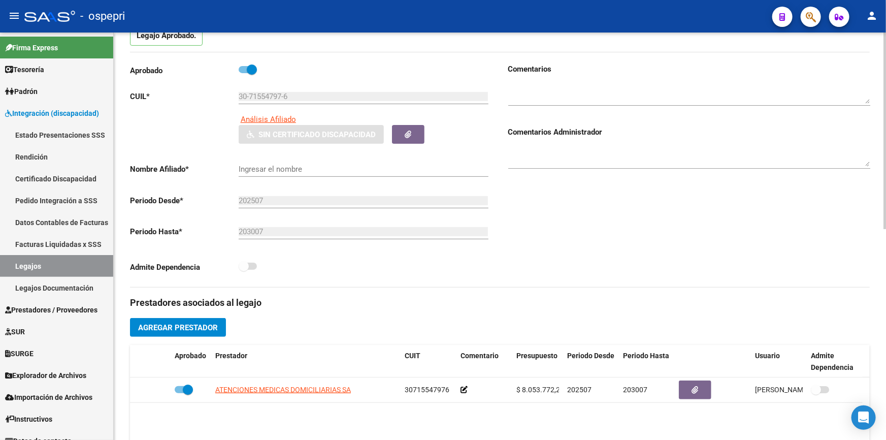
click at [269, 168] on input "Ingresar el nombre" at bounding box center [364, 169] width 250 height 9
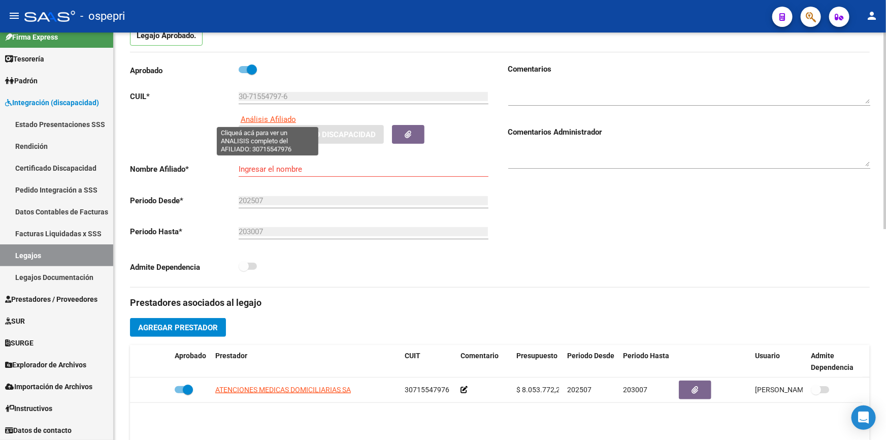
click at [258, 115] on span "Análisis Afiliado" at bounding box center [268, 119] width 55 height 9
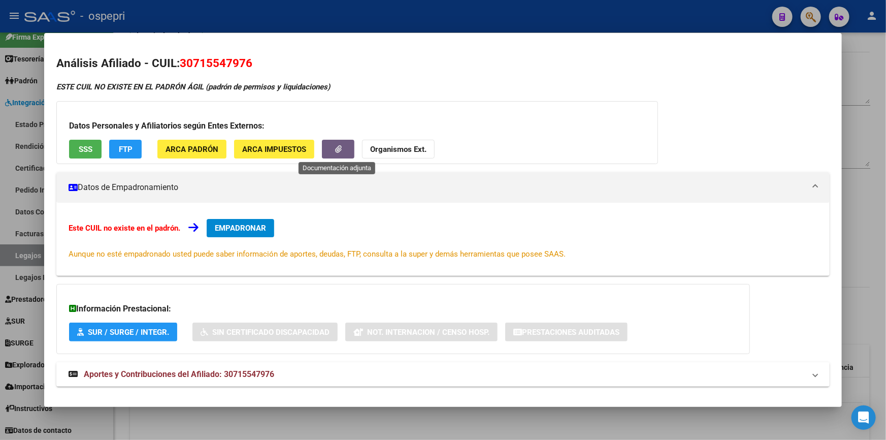
click at [343, 147] on button "button" at bounding box center [338, 149] width 33 height 19
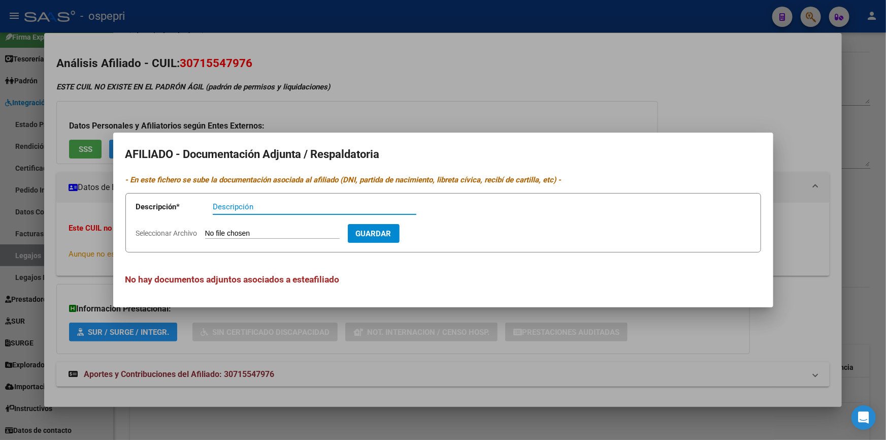
click at [257, 203] on input "Descripción" at bounding box center [315, 206] width 204 height 9
click at [392, 83] on div at bounding box center [443, 220] width 886 height 440
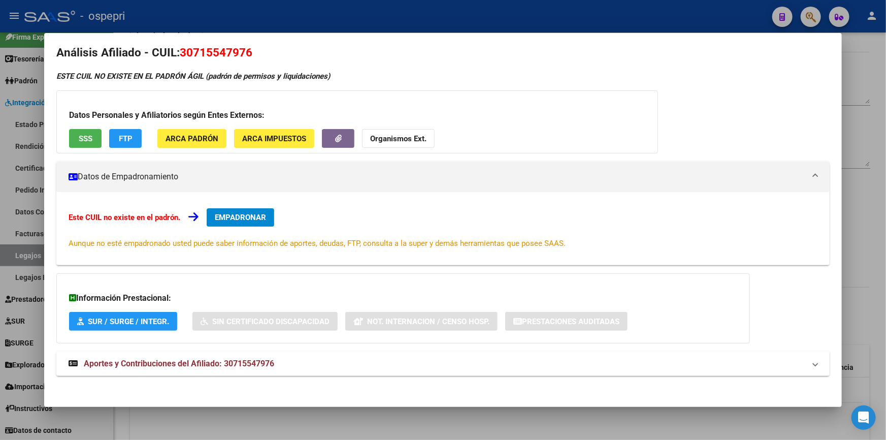
scroll to position [14, 0]
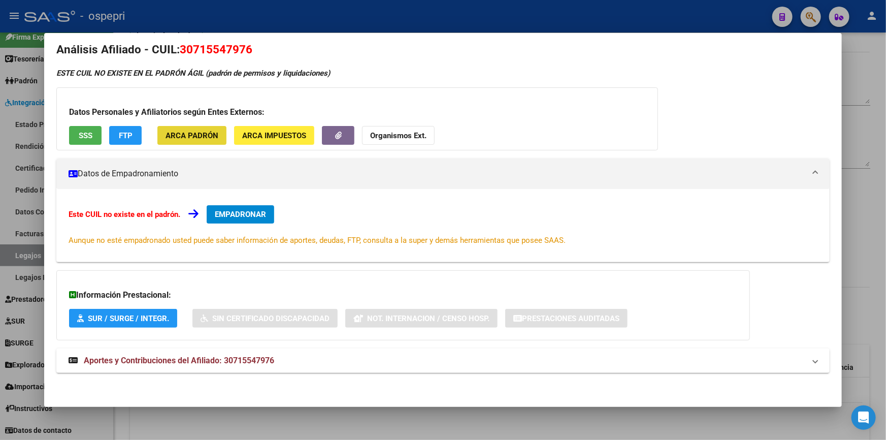
click at [197, 137] on span "ARCA Padrón" at bounding box center [192, 135] width 53 height 9
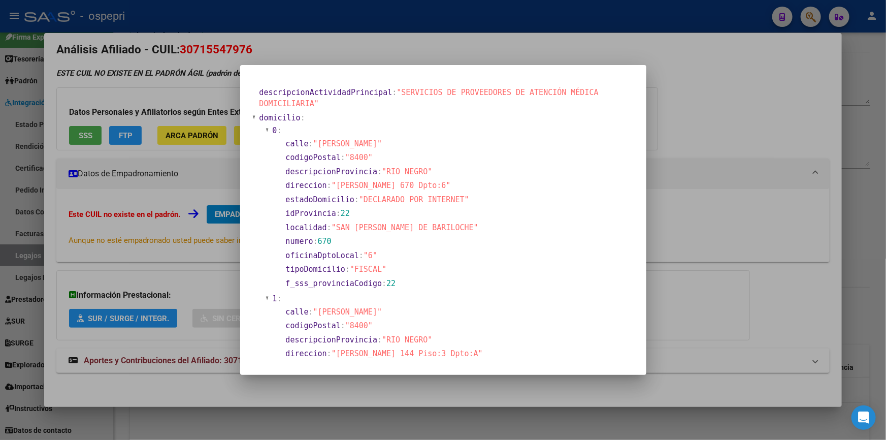
click at [656, 173] on div at bounding box center [443, 220] width 886 height 440
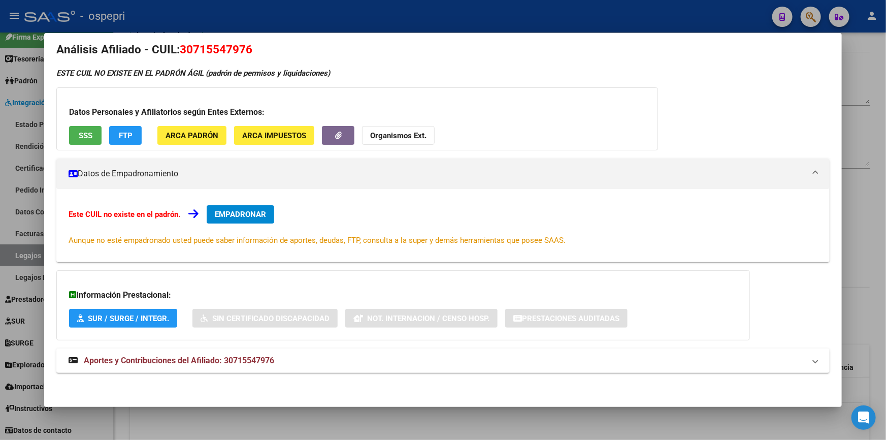
click at [152, 383] on div "ESTE CUIL NO EXISTE EN EL PADRÓN ÁGIL (padrón de permisos y liquidaciones) Dato…" at bounding box center [443, 226] width 774 height 316
click at [141, 318] on span "SUR / SURGE / INTEGR." at bounding box center [128, 318] width 81 height 9
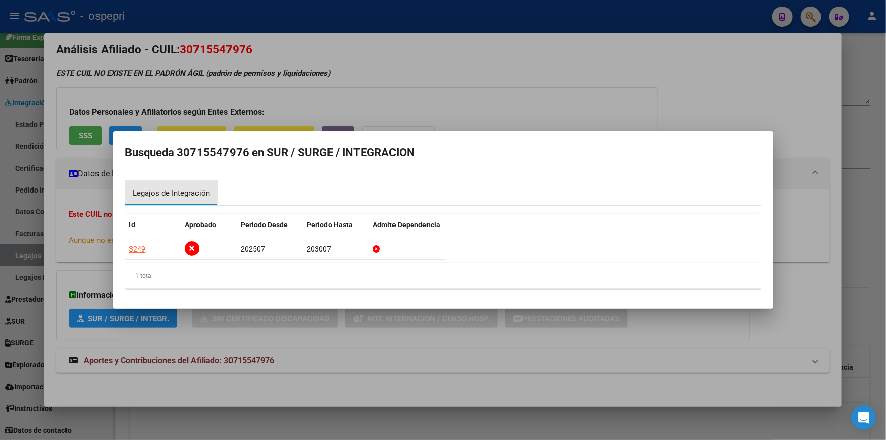
click at [172, 191] on div "Legajos de Integración" at bounding box center [171, 193] width 77 height 12
click at [158, 280] on div "1 total" at bounding box center [443, 275] width 636 height 25
click at [687, 83] on div at bounding box center [443, 220] width 886 height 440
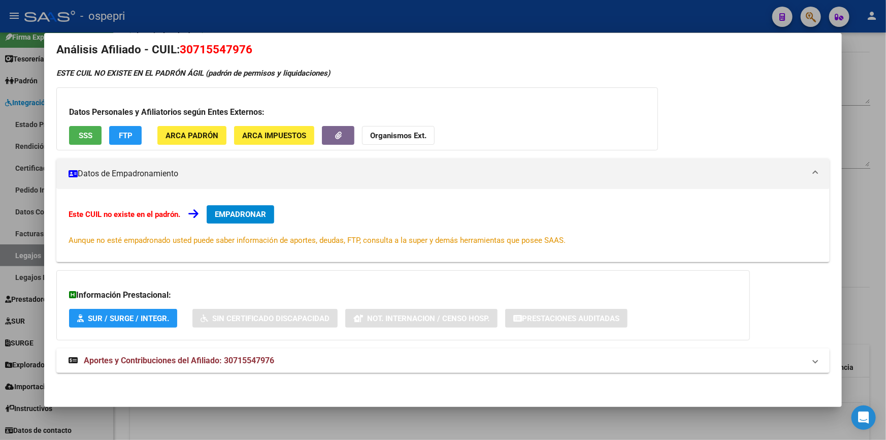
click at [870, 62] on div at bounding box center [443, 220] width 886 height 440
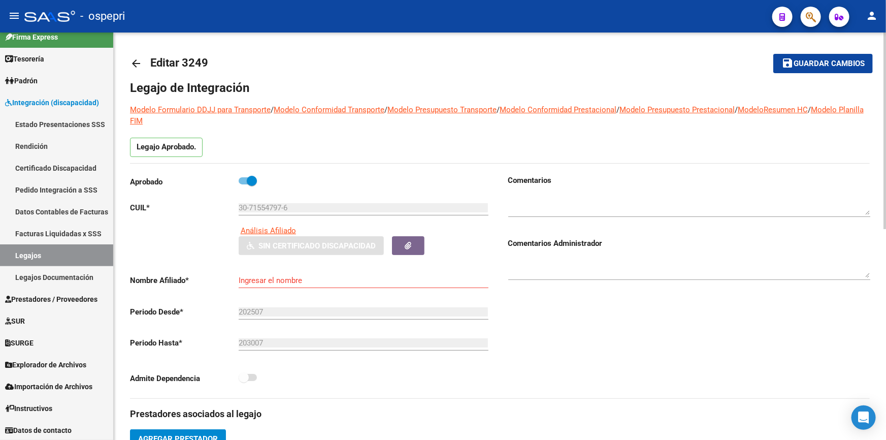
scroll to position [0, 0]
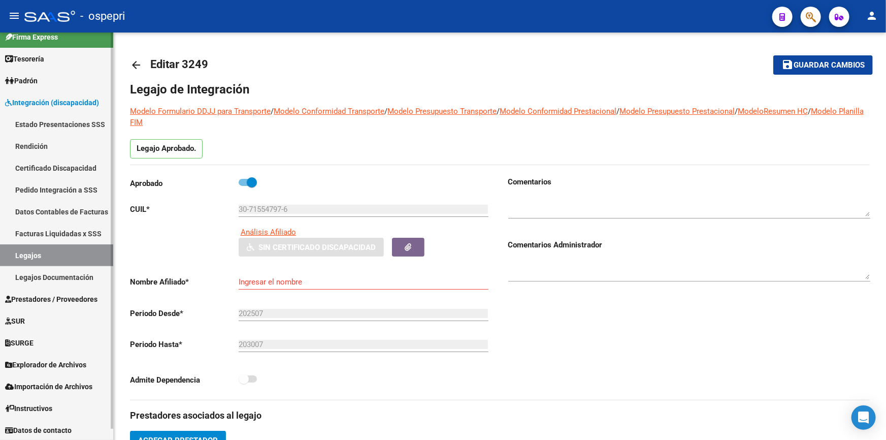
click at [35, 249] on link "Legajos" at bounding box center [56, 255] width 113 height 22
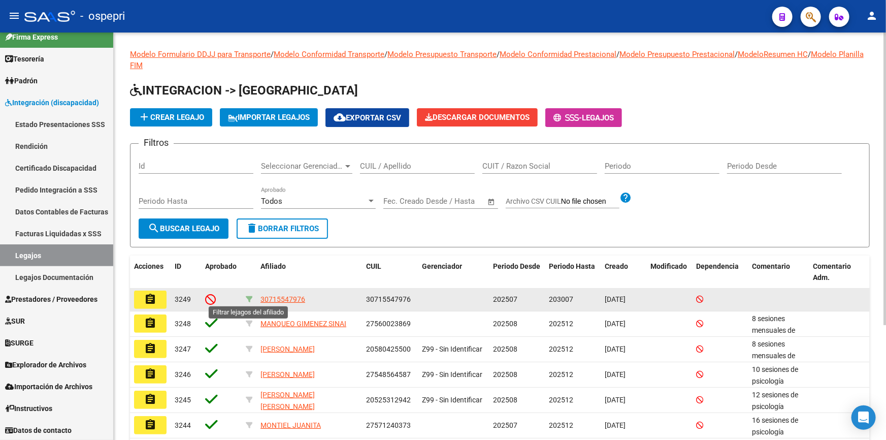
click at [248, 297] on icon at bounding box center [249, 299] width 7 height 7
type input "30715547976"
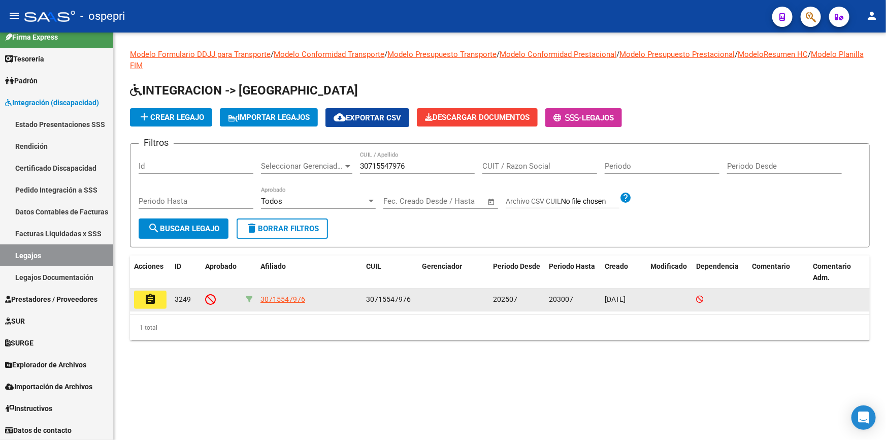
click at [248, 297] on icon at bounding box center [249, 299] width 7 height 7
click at [152, 295] on mat-icon "assignment" at bounding box center [150, 299] width 12 height 12
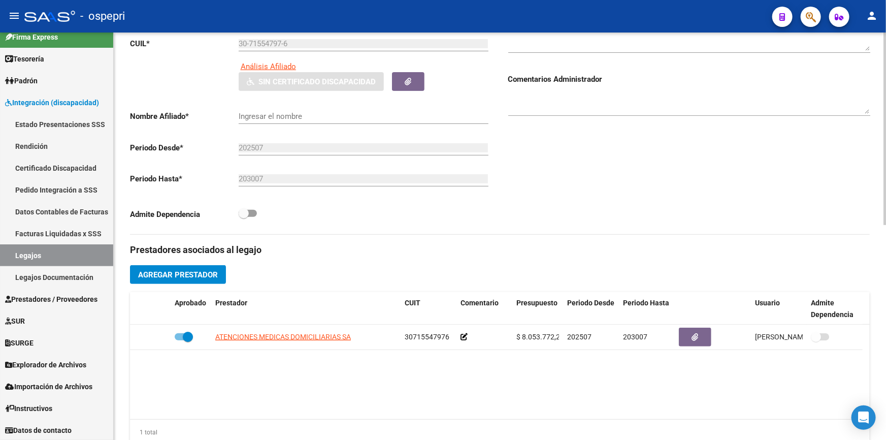
scroll to position [184, 0]
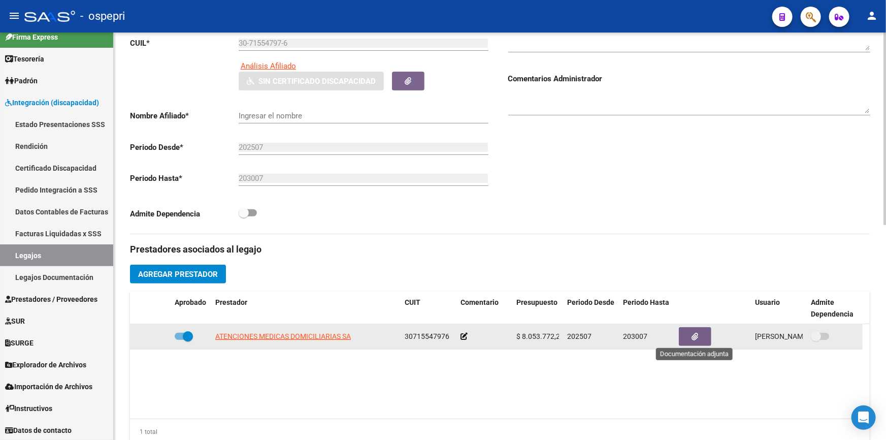
click at [696, 335] on icon "button" at bounding box center [695, 337] width 7 height 8
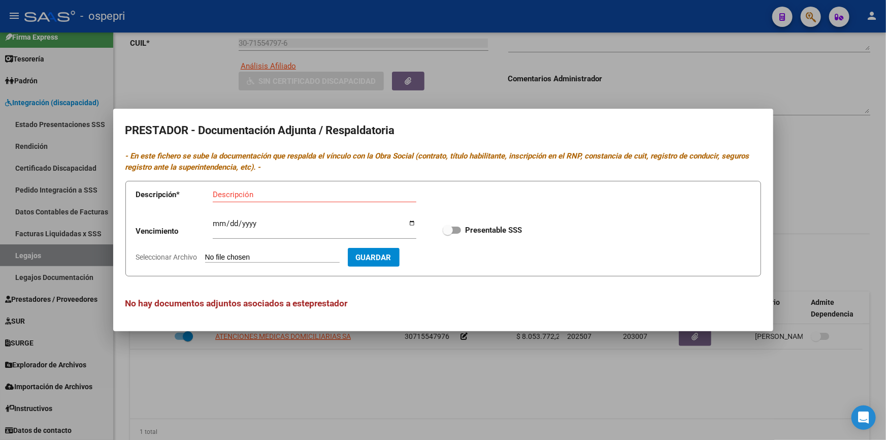
click at [706, 71] on div at bounding box center [443, 220] width 886 height 440
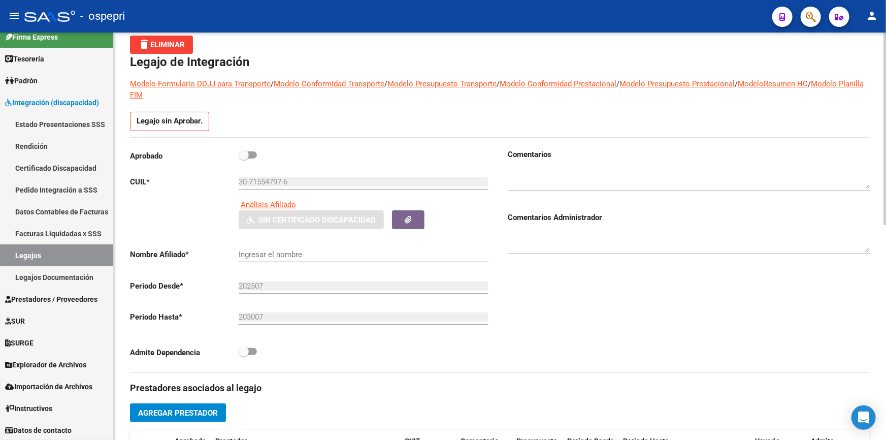
scroll to position [0, 0]
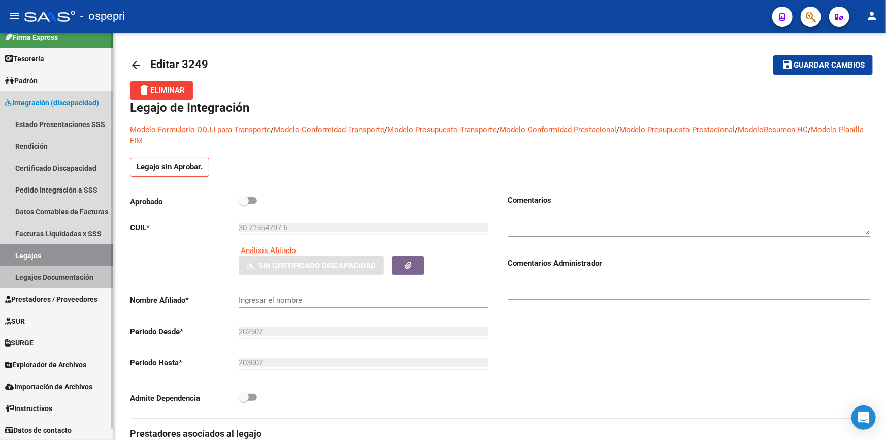
click at [37, 271] on link "Legajos Documentación" at bounding box center [56, 277] width 113 height 22
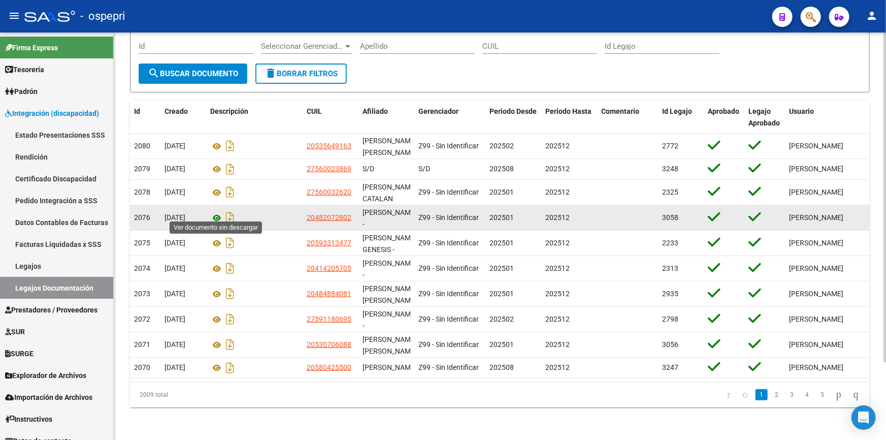
scroll to position [95, 0]
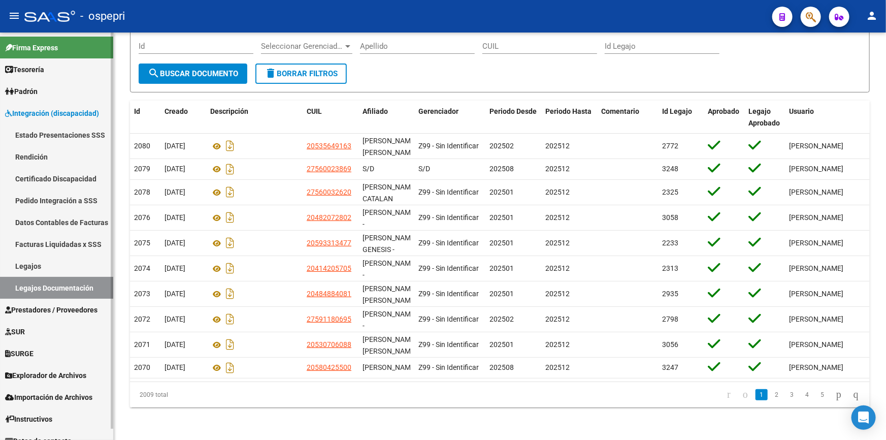
click at [46, 105] on link "Integración (discapacidad)" at bounding box center [56, 113] width 113 height 22
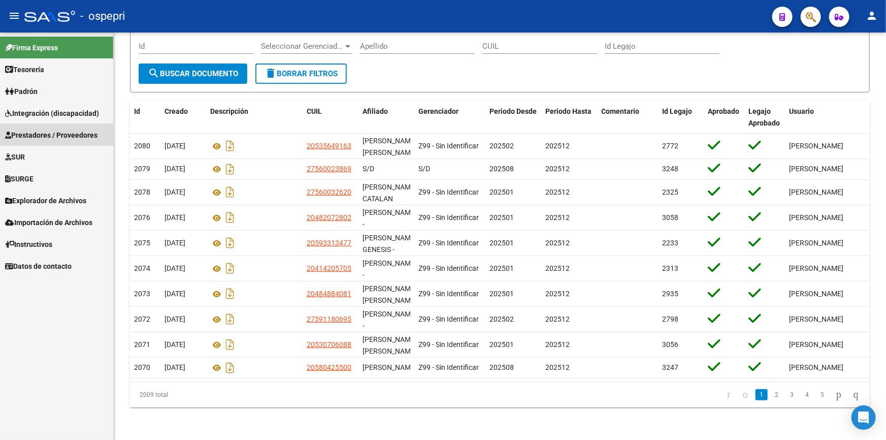
click at [39, 130] on span "Prestadores / Proveedores" at bounding box center [51, 135] width 92 height 11
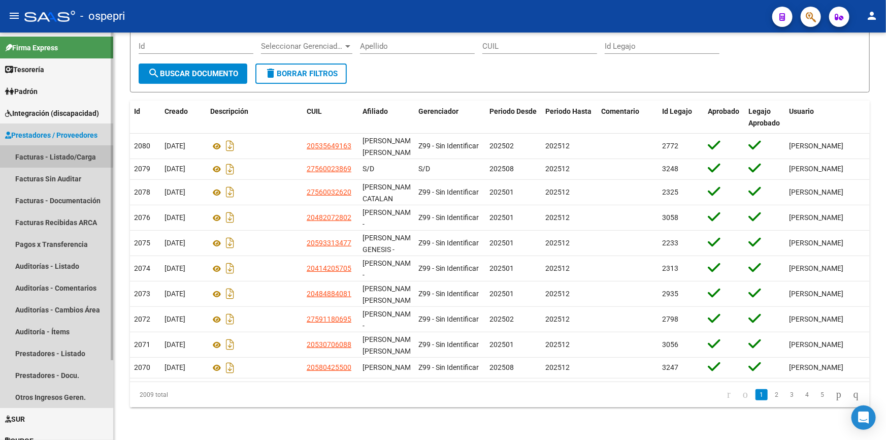
click at [30, 151] on link "Facturas - Listado/Carga" at bounding box center [56, 157] width 113 height 22
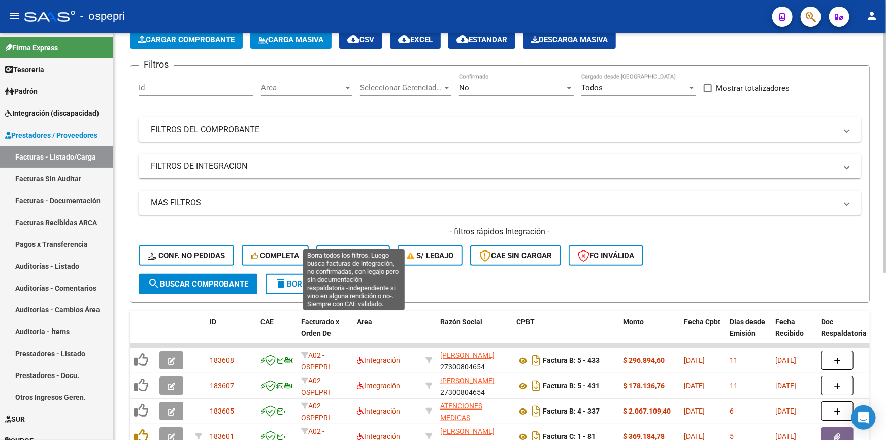
scroll to position [92, 0]
